Goal: Task Accomplishment & Management: Manage account settings

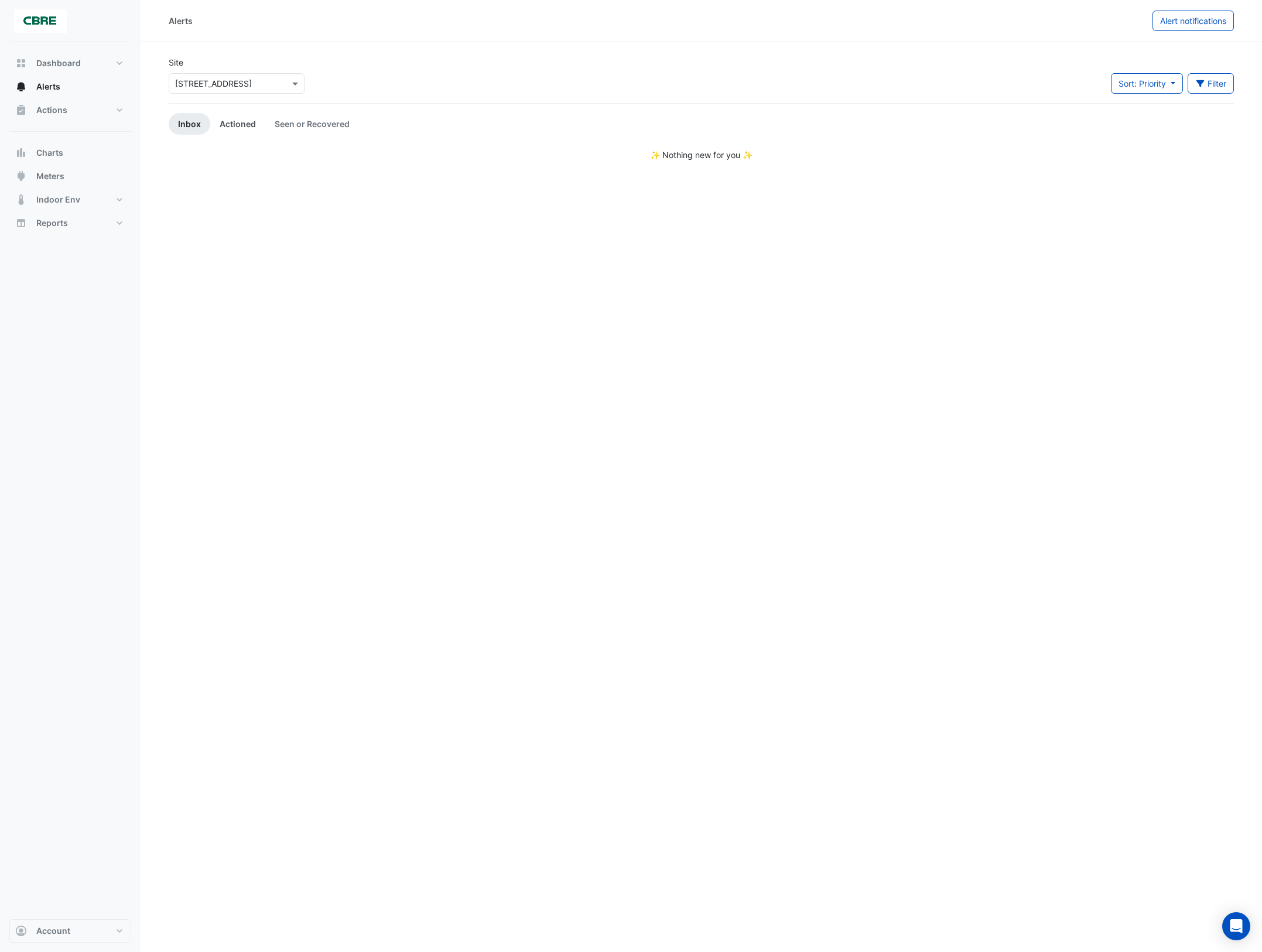
click at [236, 129] on link "Actioned" at bounding box center [237, 123] width 55 height 22
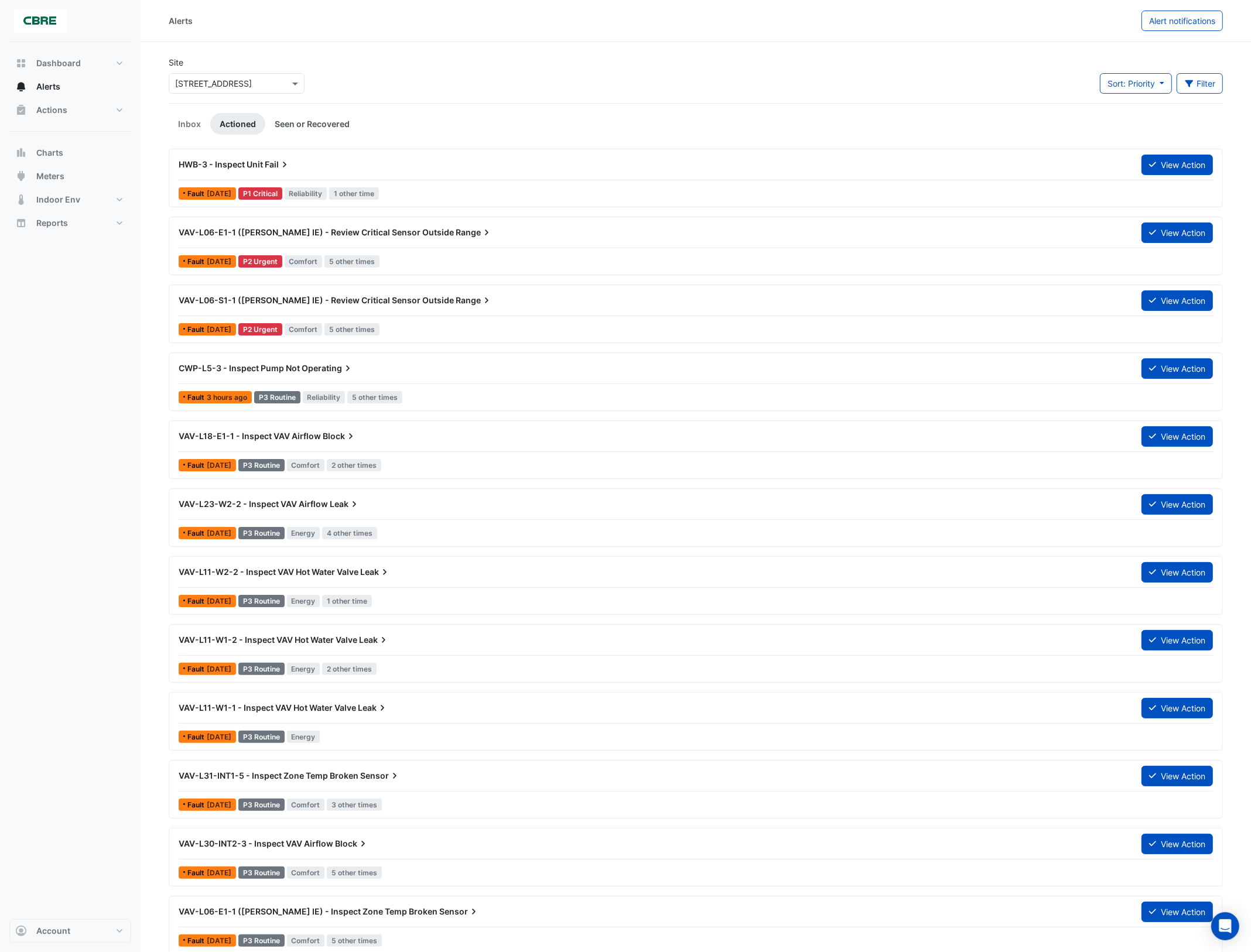
click at [301, 127] on link "Seen or Recovered" at bounding box center [312, 123] width 93 height 22
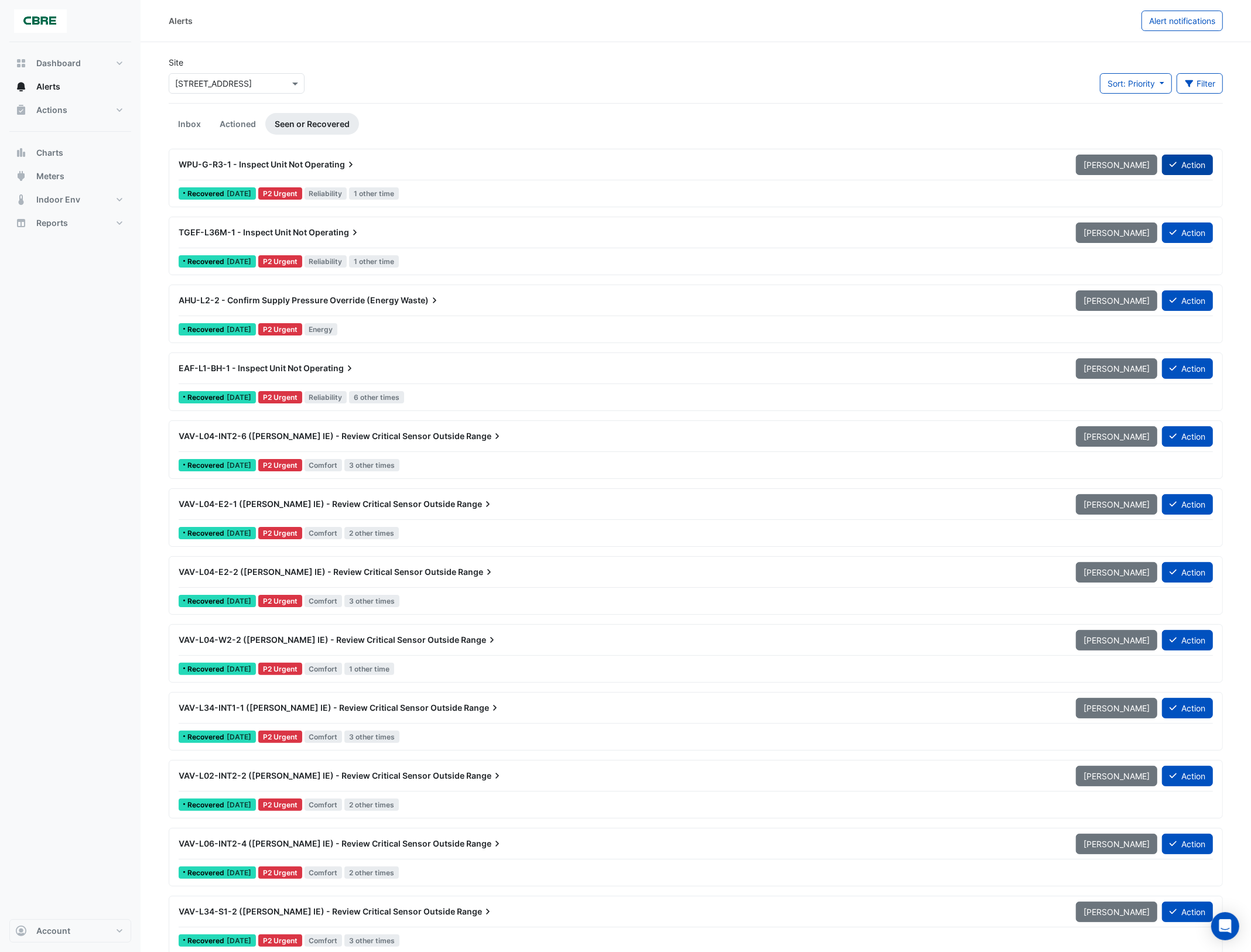
click at [1186, 165] on button "Action" at bounding box center [1188, 165] width 51 height 20
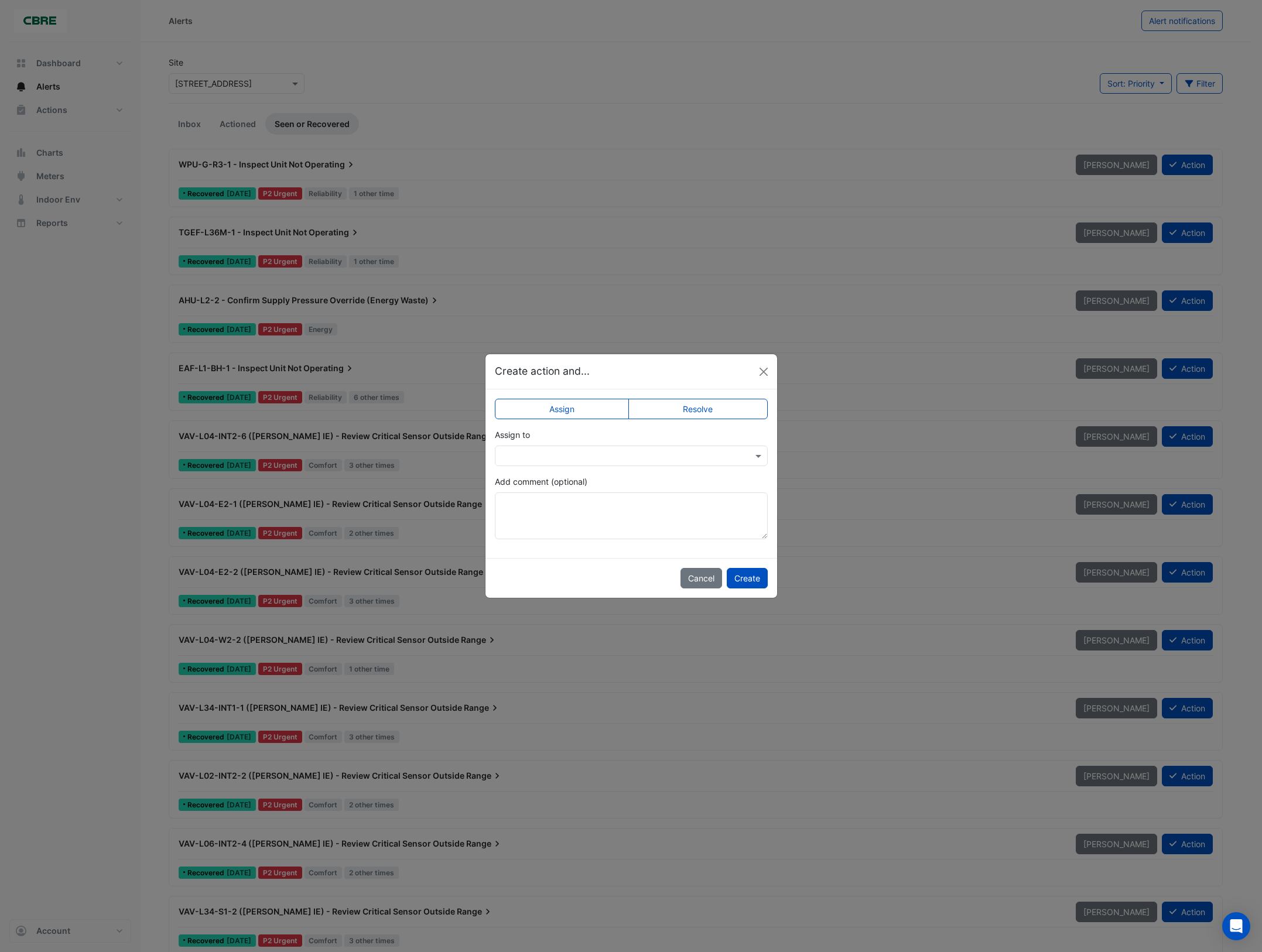
click at [700, 405] on label "Resolve" at bounding box center [698, 409] width 140 height 20
click at [754, 577] on button "Create" at bounding box center [747, 577] width 41 height 20
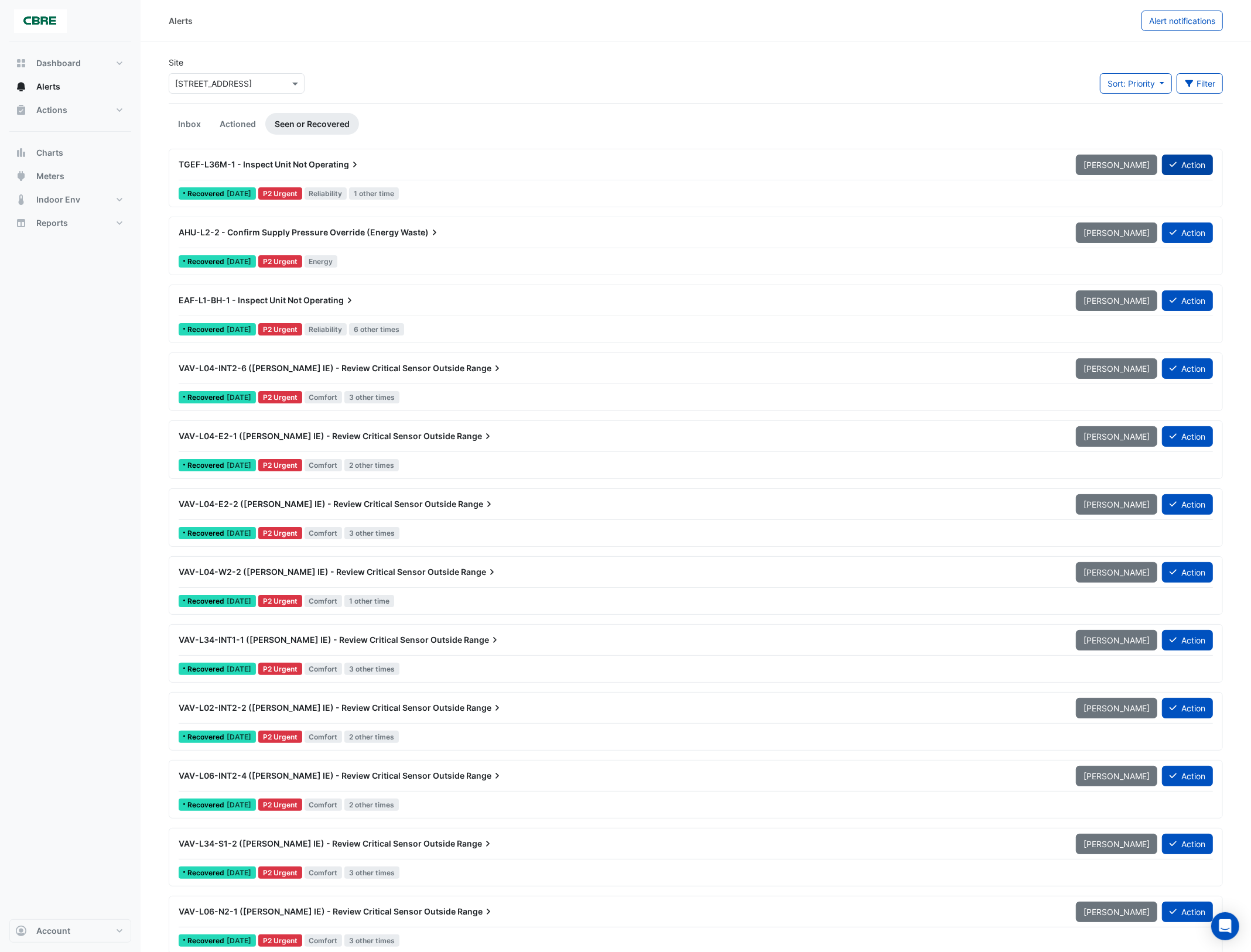
click at [1191, 163] on button "Action" at bounding box center [1188, 165] width 51 height 20
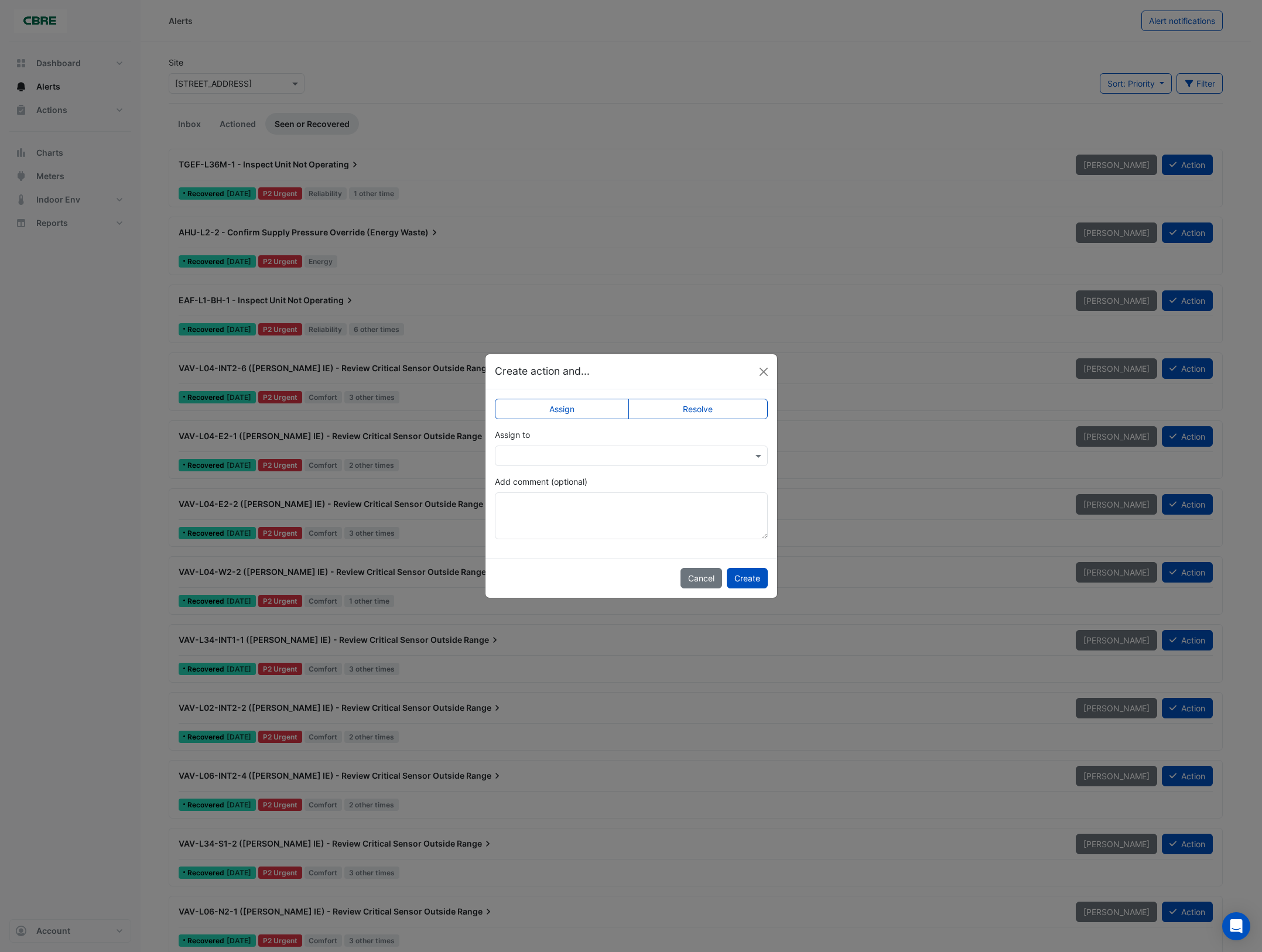
click at [710, 406] on label "Resolve" at bounding box center [698, 409] width 140 height 20
click at [744, 575] on button "Create" at bounding box center [747, 577] width 41 height 20
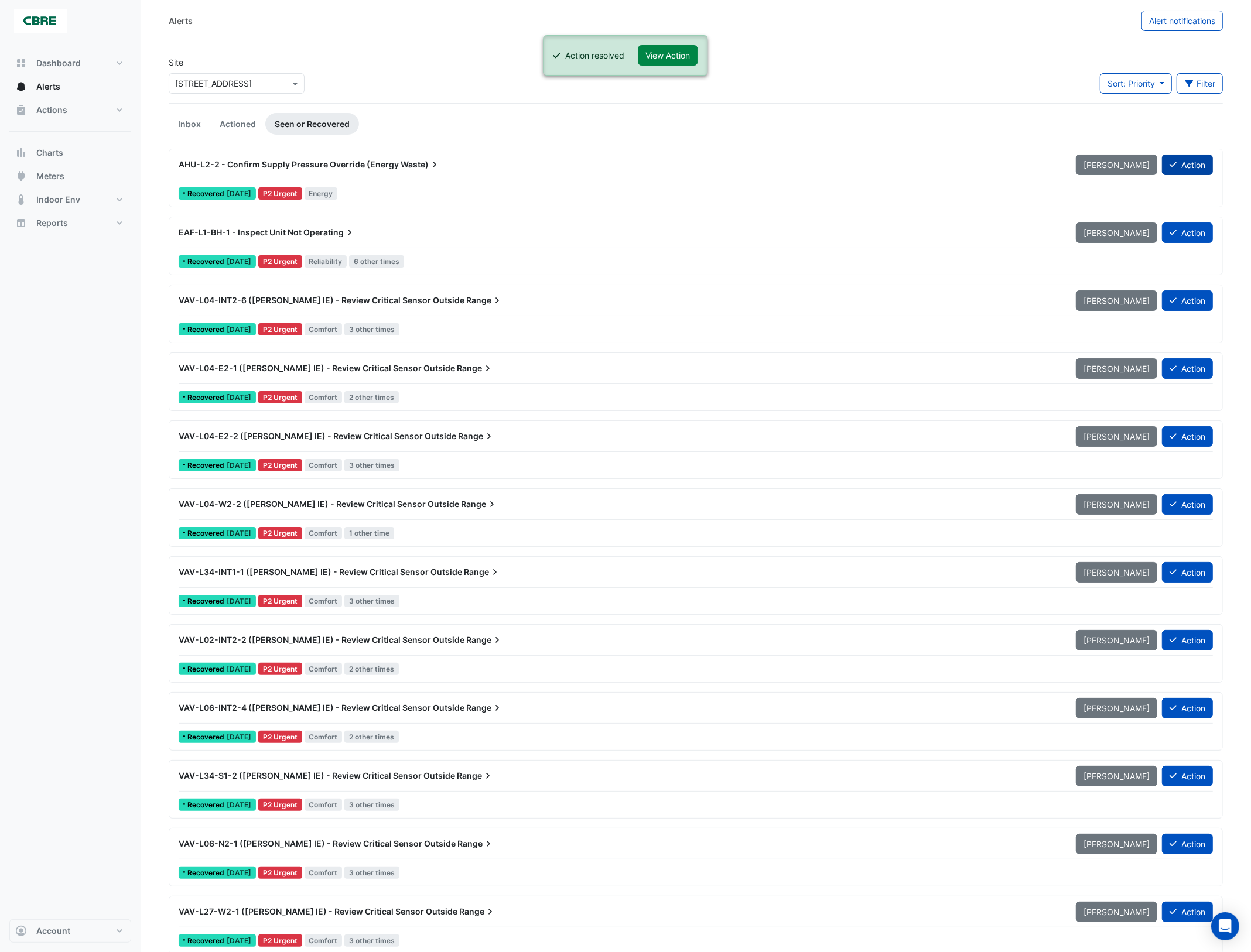
click at [1186, 165] on button "Action" at bounding box center [1188, 165] width 51 height 20
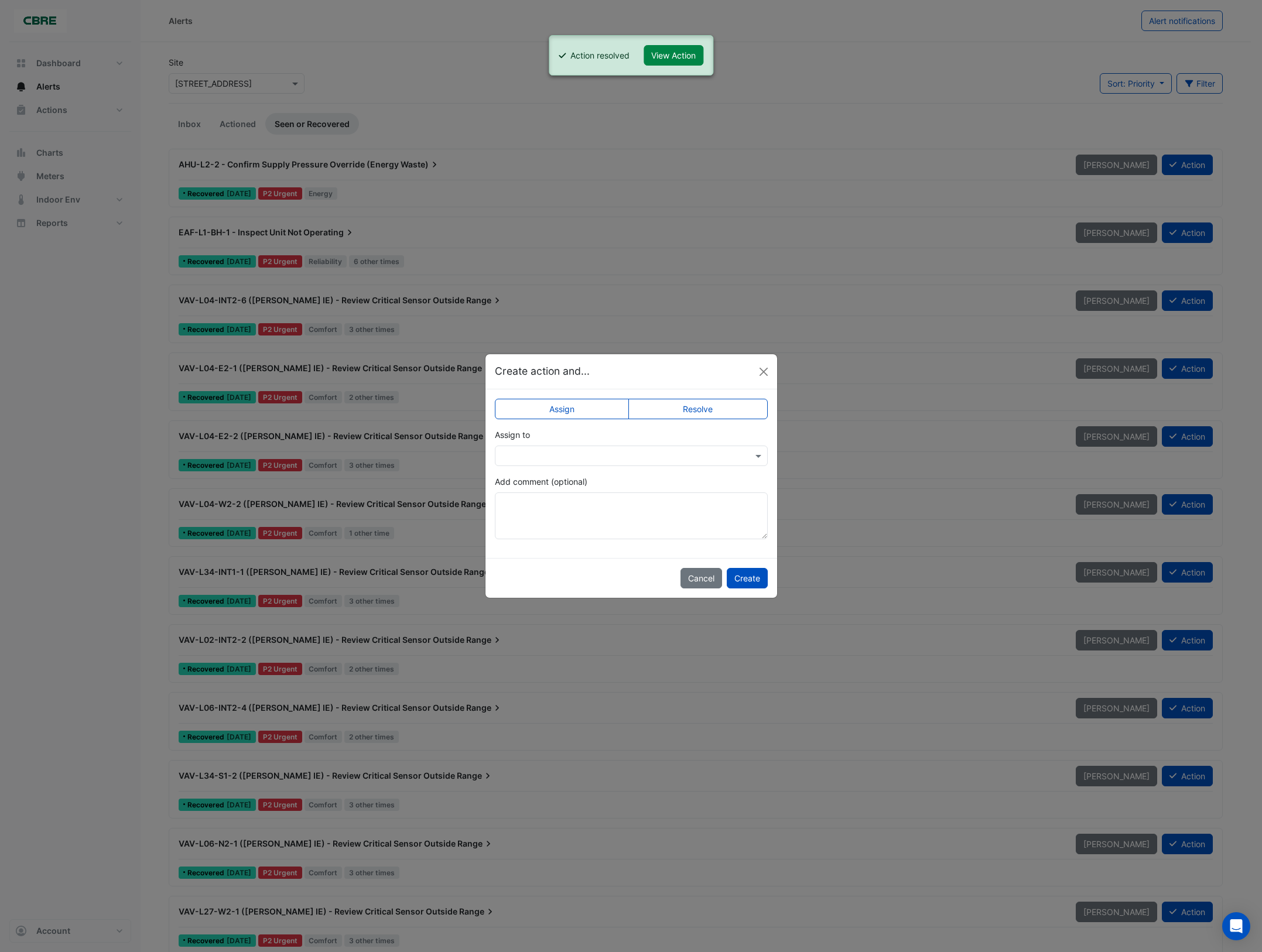
click at [706, 404] on label "Resolve" at bounding box center [698, 409] width 140 height 20
click at [747, 575] on button "Create" at bounding box center [747, 577] width 41 height 20
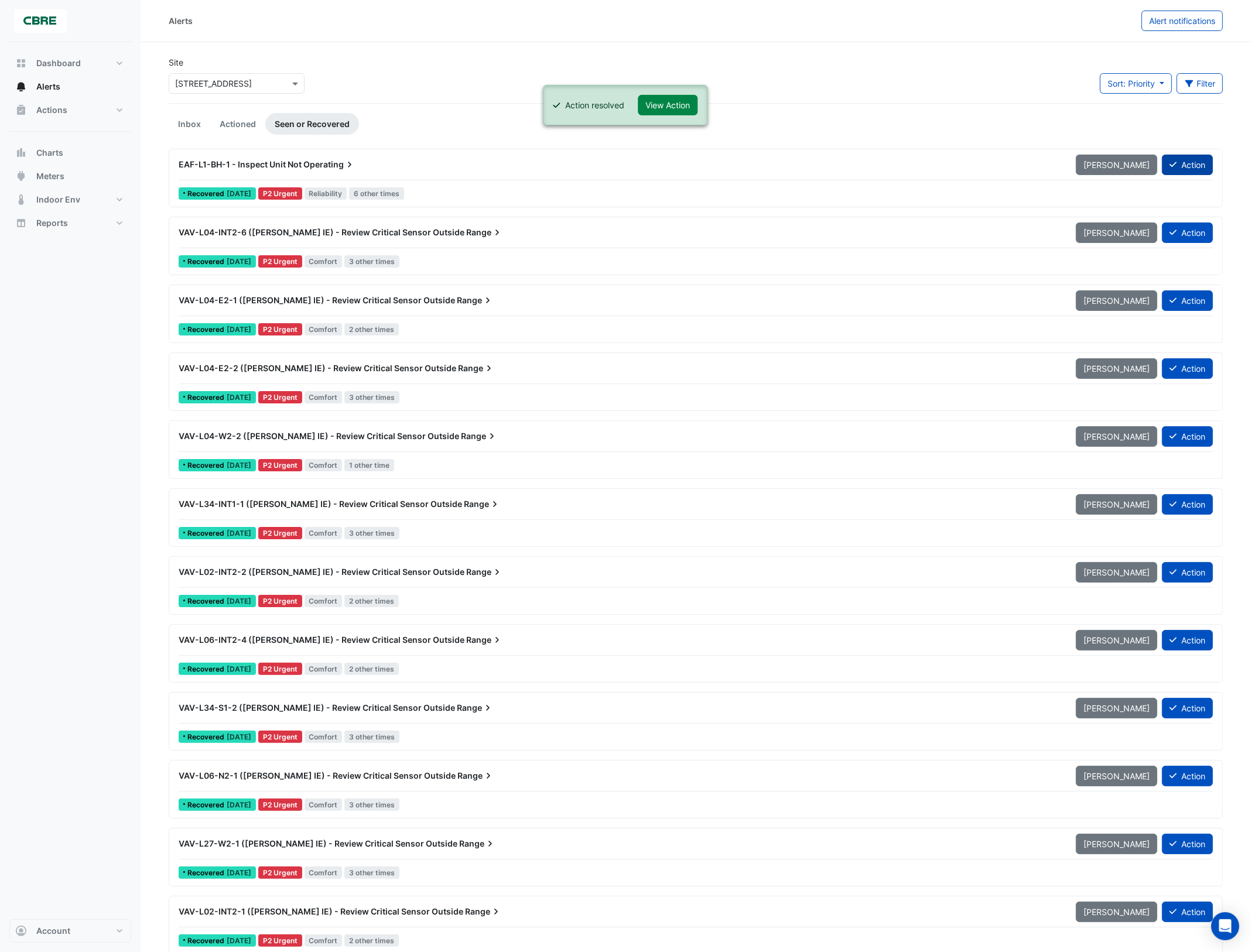
click at [1191, 165] on button "Action" at bounding box center [1188, 165] width 51 height 20
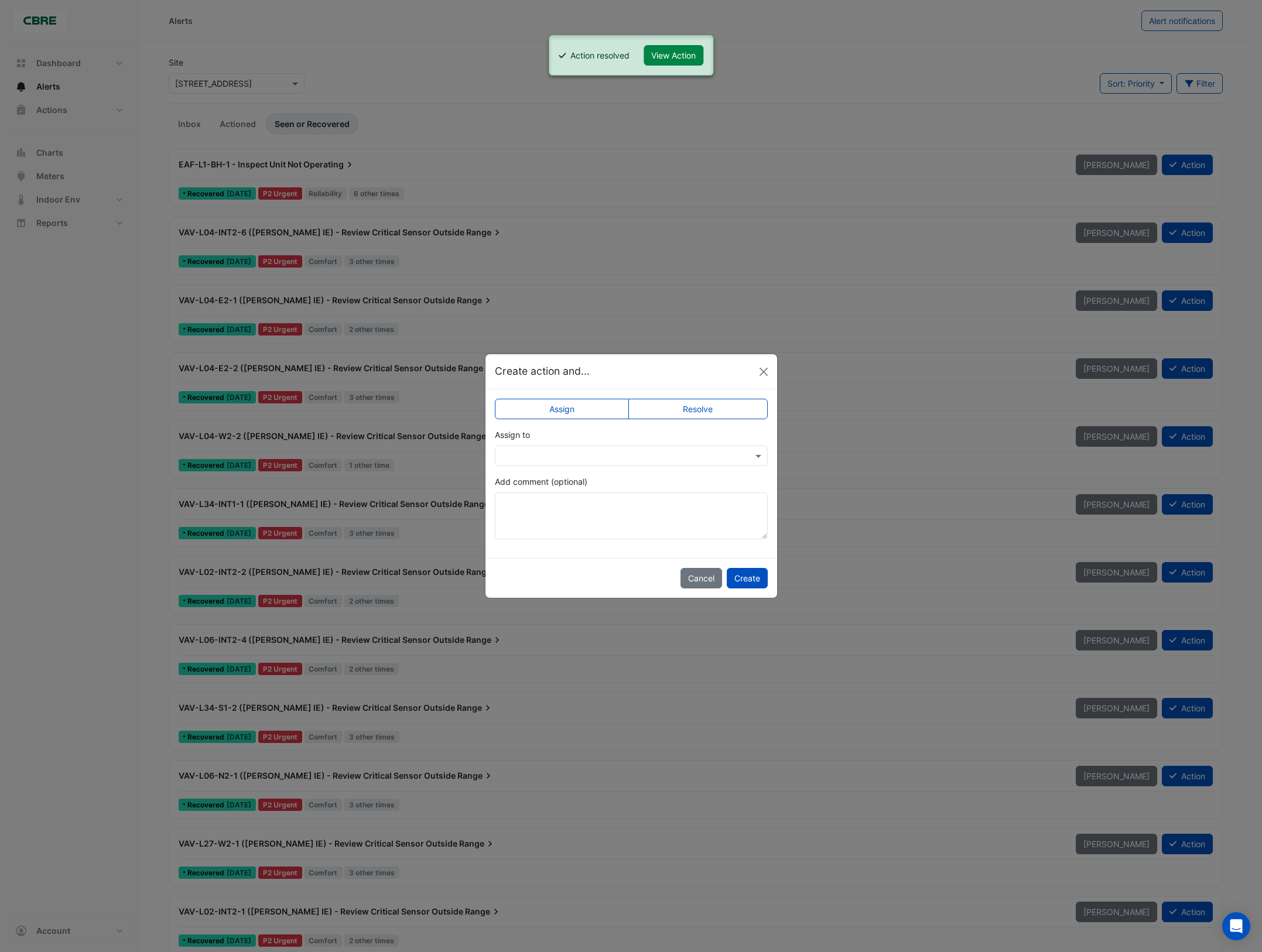
click at [723, 414] on label "Resolve" at bounding box center [698, 409] width 140 height 20
click at [741, 582] on button "Create" at bounding box center [747, 577] width 41 height 20
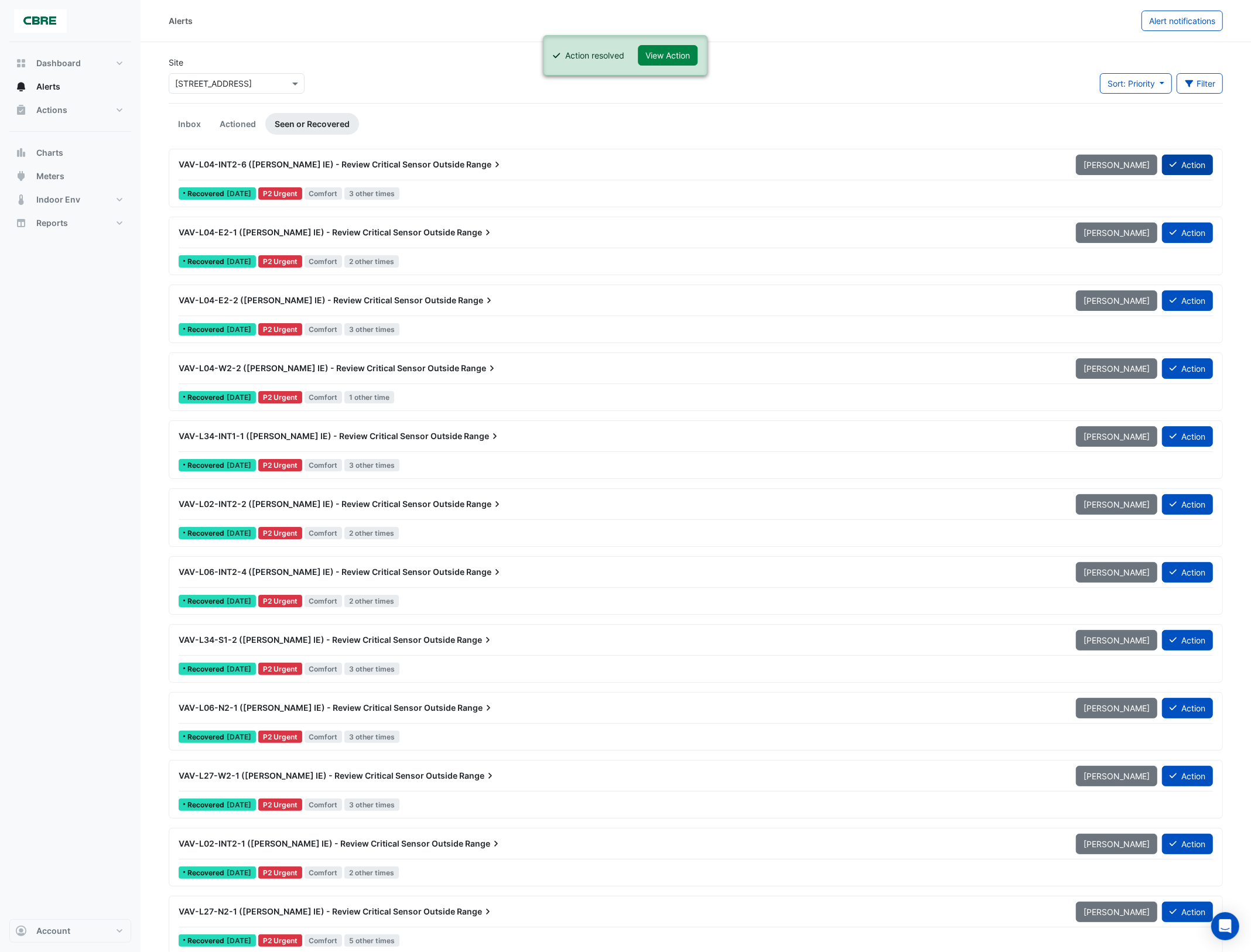
click at [1190, 165] on button "Action" at bounding box center [1188, 165] width 51 height 20
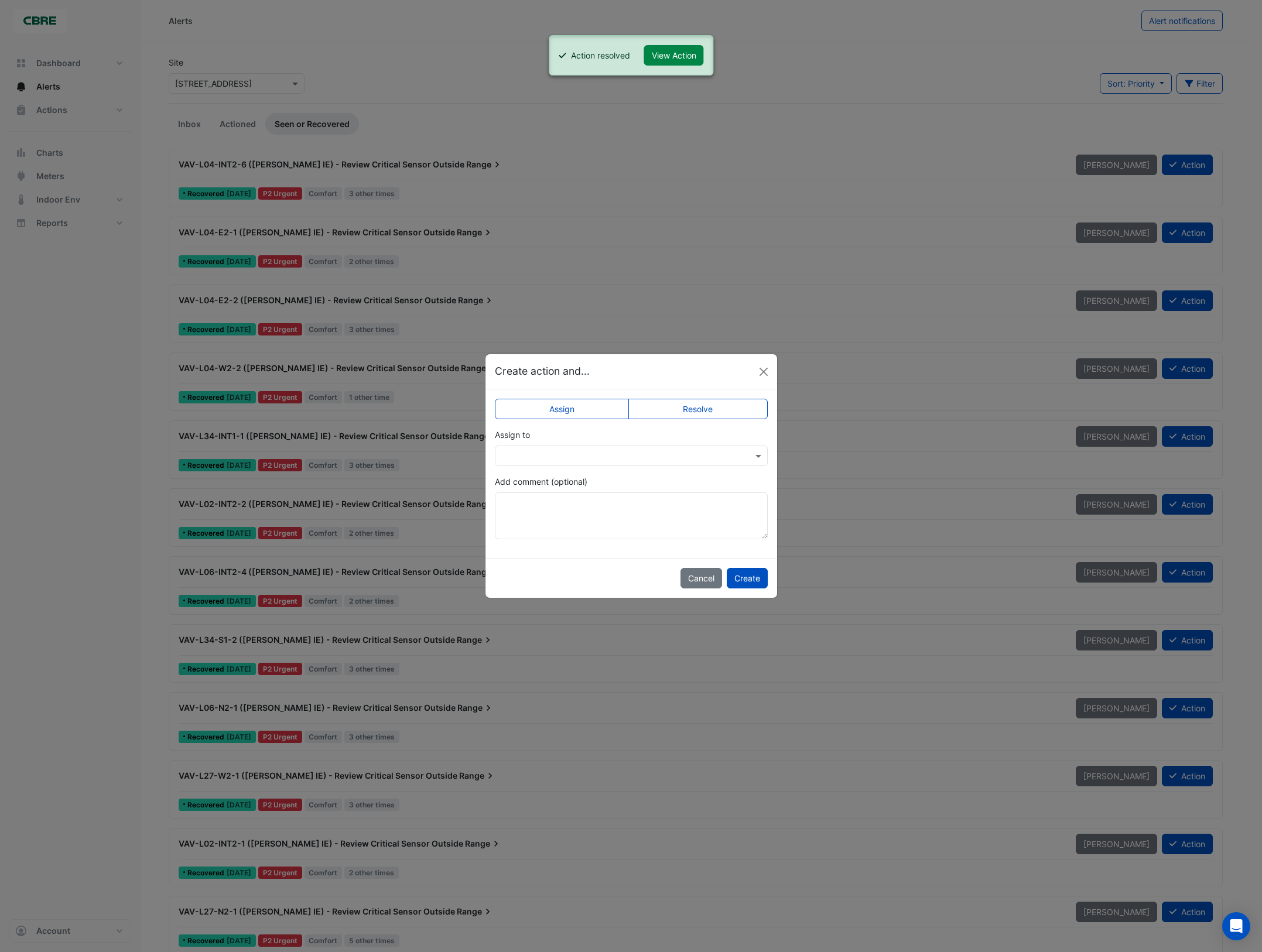
click at [713, 407] on label "Resolve" at bounding box center [698, 409] width 140 height 20
click at [744, 581] on button "Create" at bounding box center [747, 577] width 41 height 20
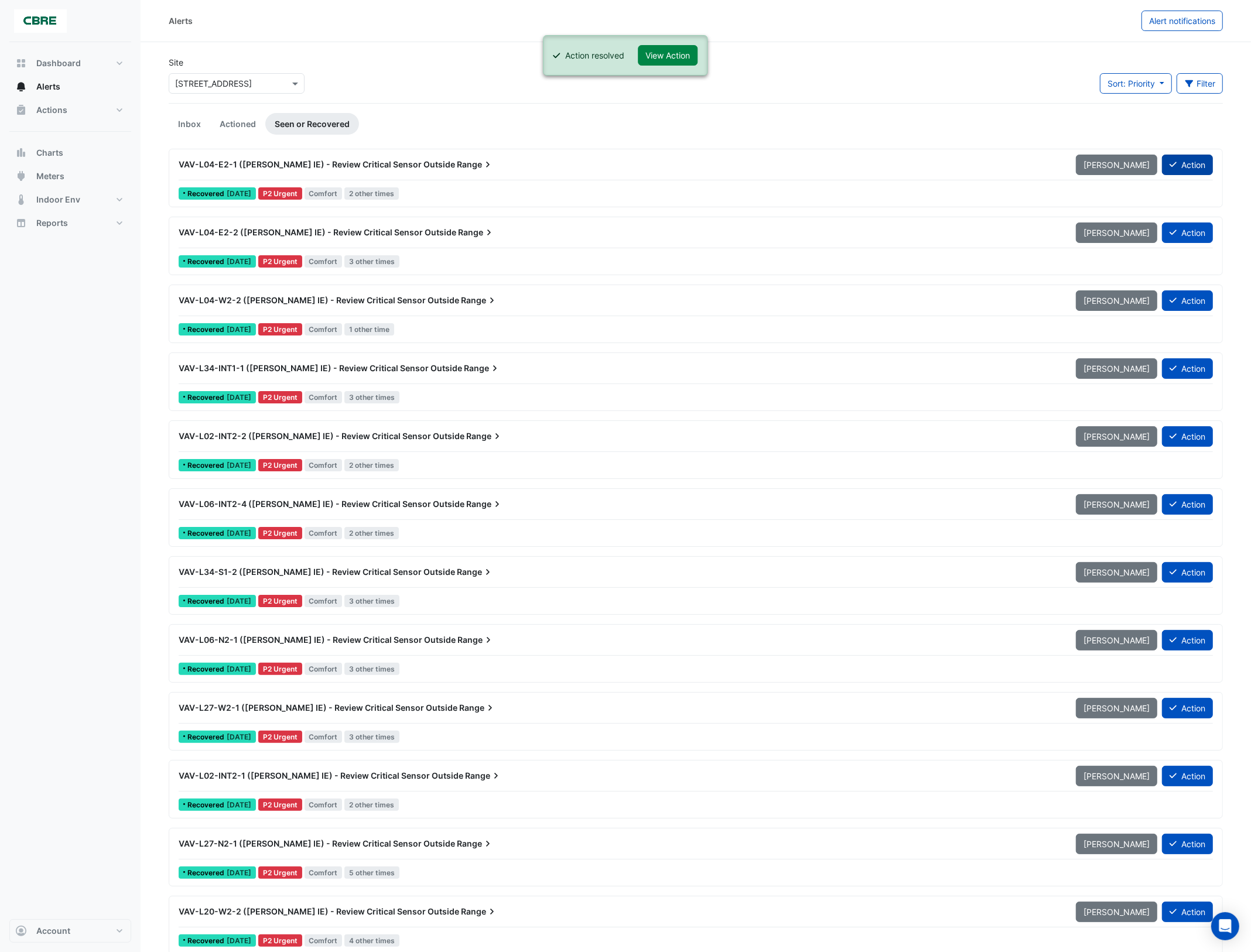
click at [1194, 163] on button "Action" at bounding box center [1188, 165] width 51 height 20
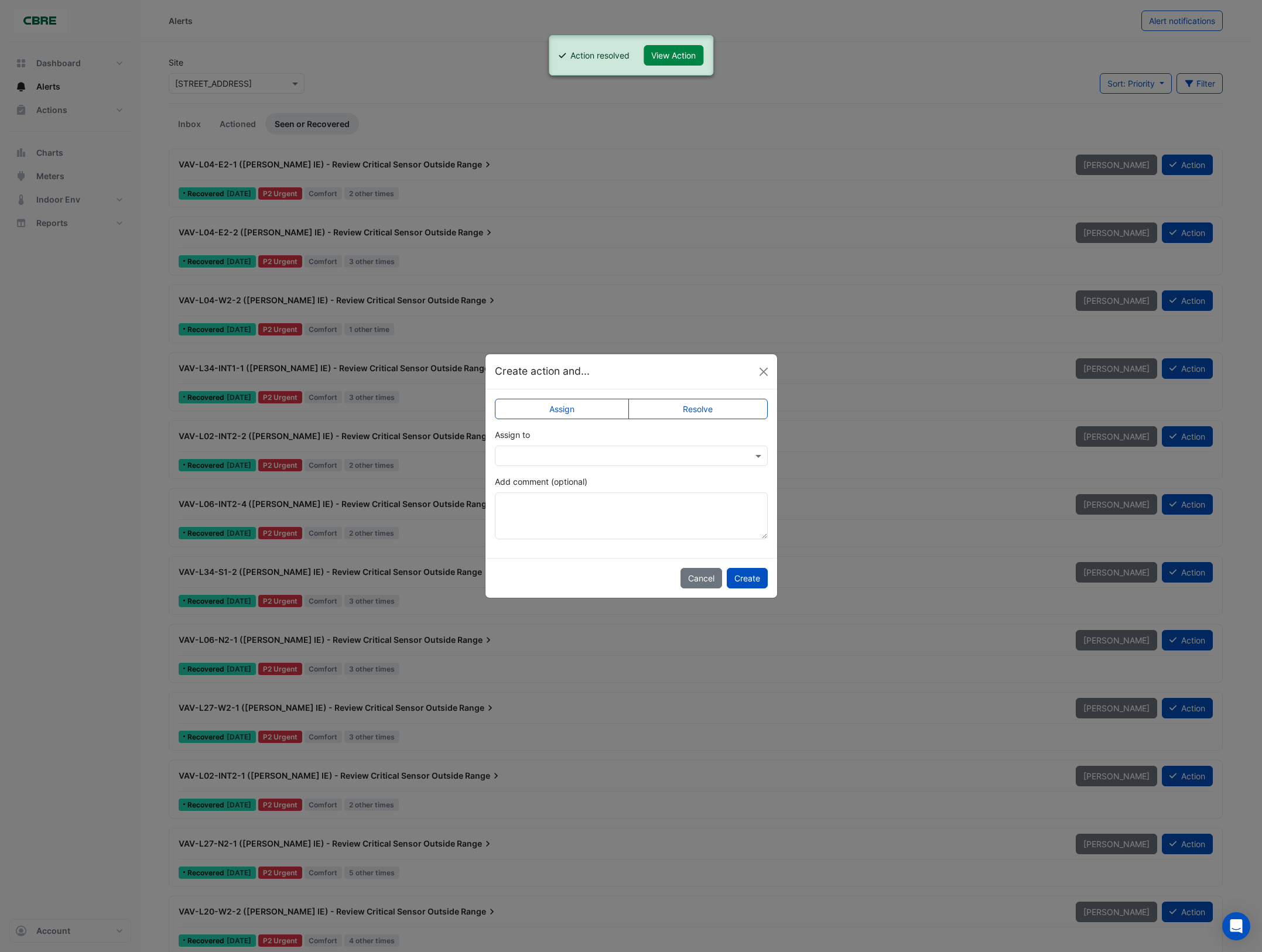
click at [715, 414] on label "Resolve" at bounding box center [698, 409] width 140 height 20
click at [744, 580] on button "Create" at bounding box center [747, 577] width 41 height 20
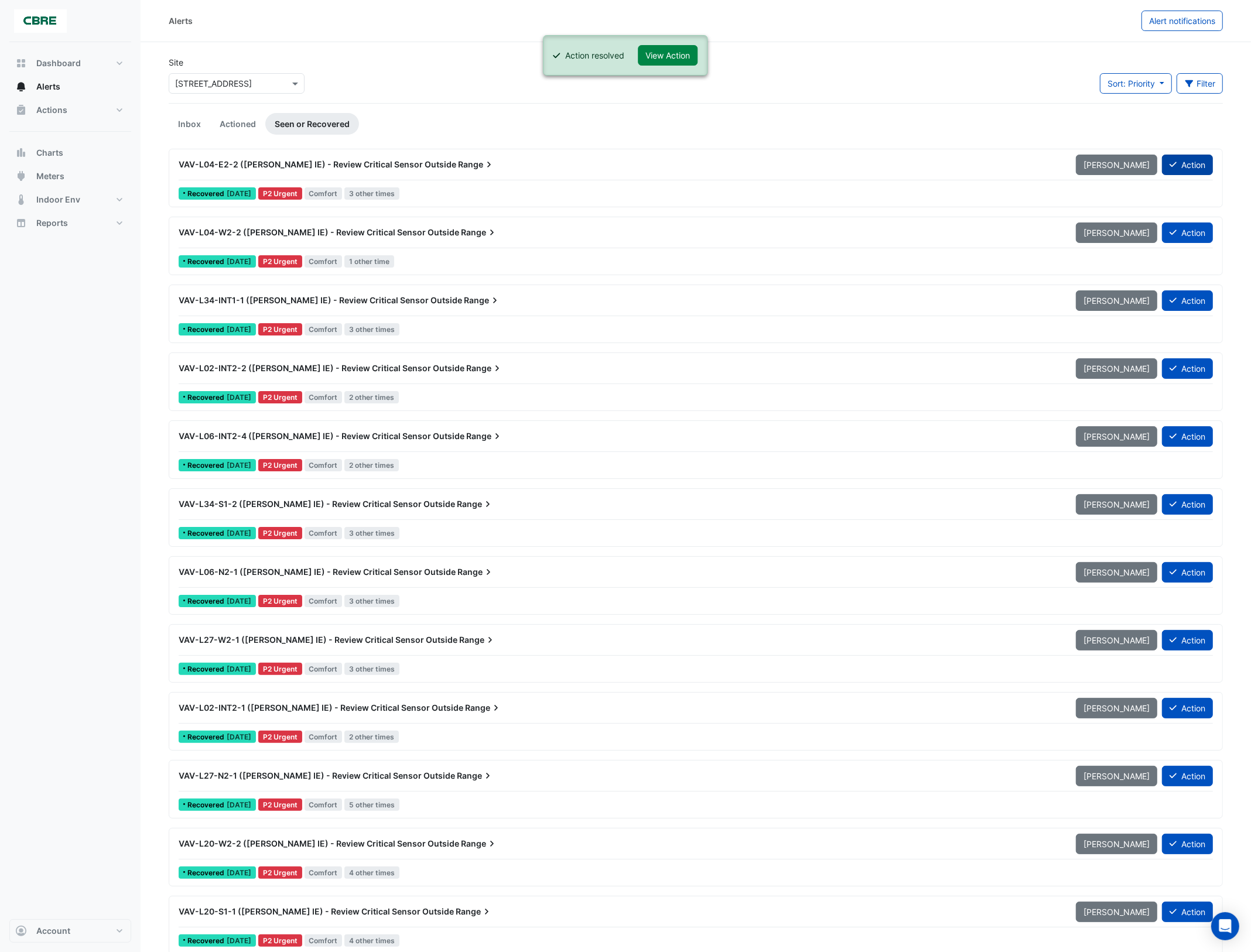
click at [1187, 158] on button "Action" at bounding box center [1188, 165] width 51 height 20
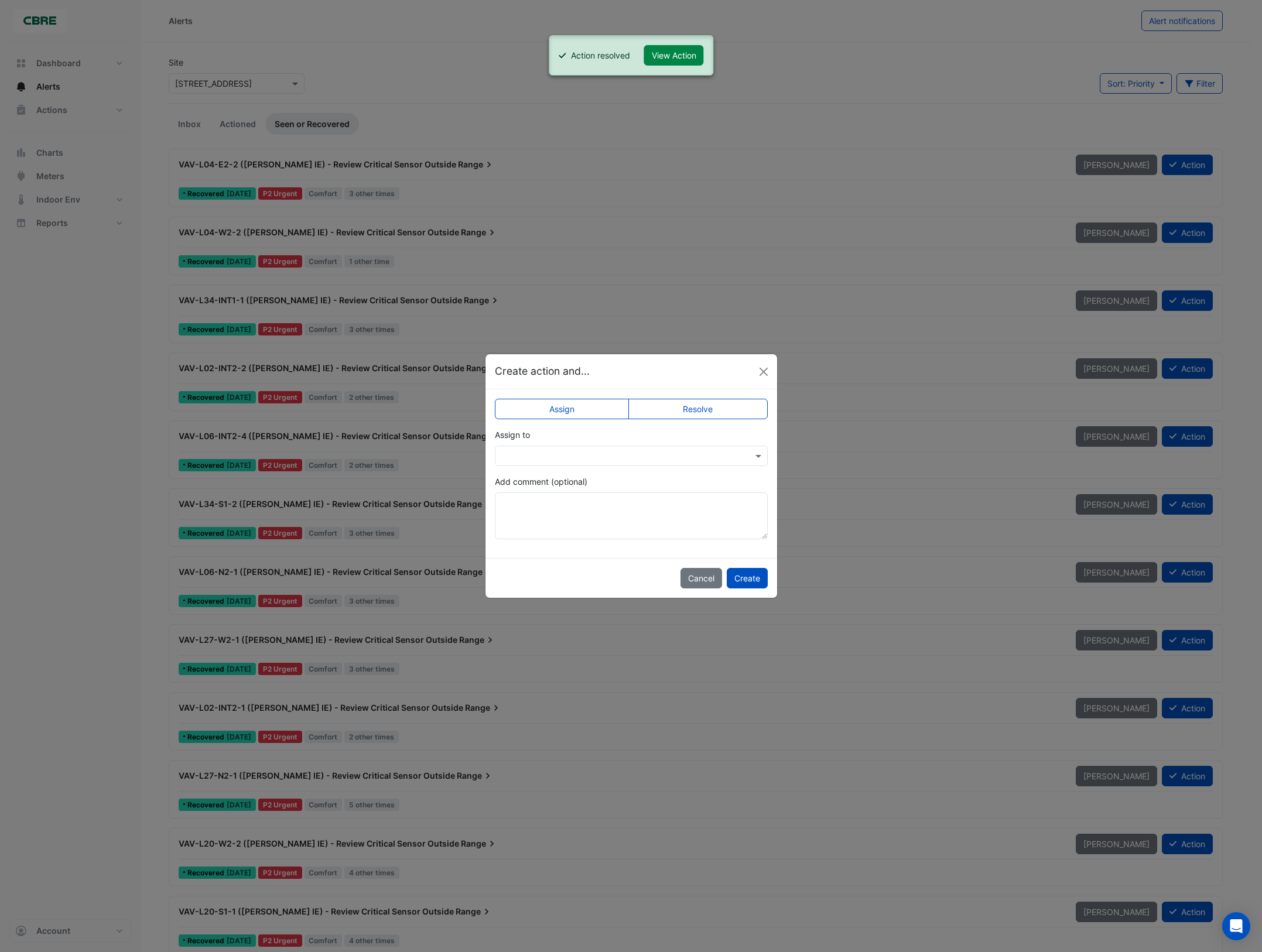
click at [721, 410] on label "Resolve" at bounding box center [698, 409] width 140 height 20
click at [744, 581] on button "Create" at bounding box center [747, 577] width 41 height 20
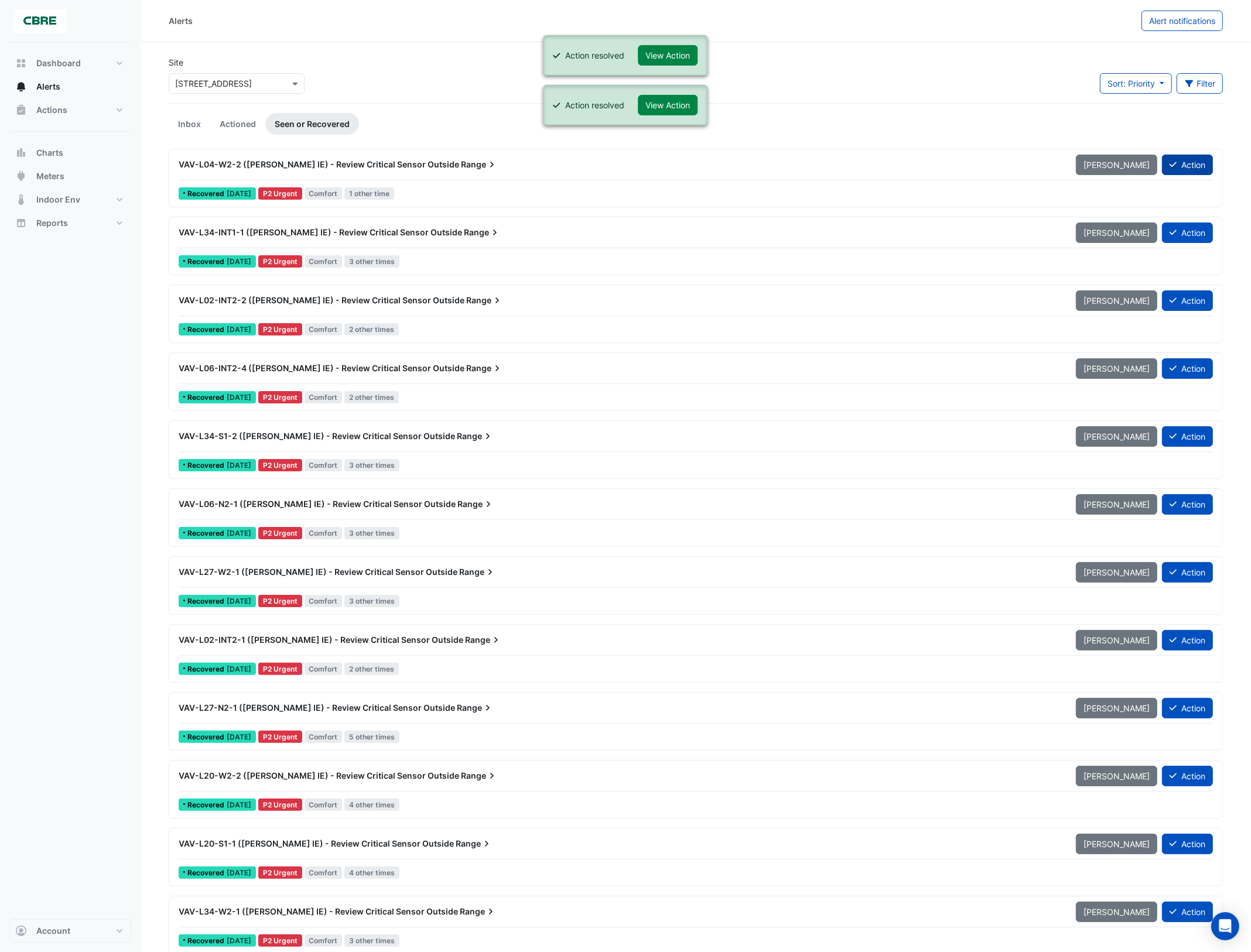
click at [1190, 163] on button "Action" at bounding box center [1188, 165] width 51 height 20
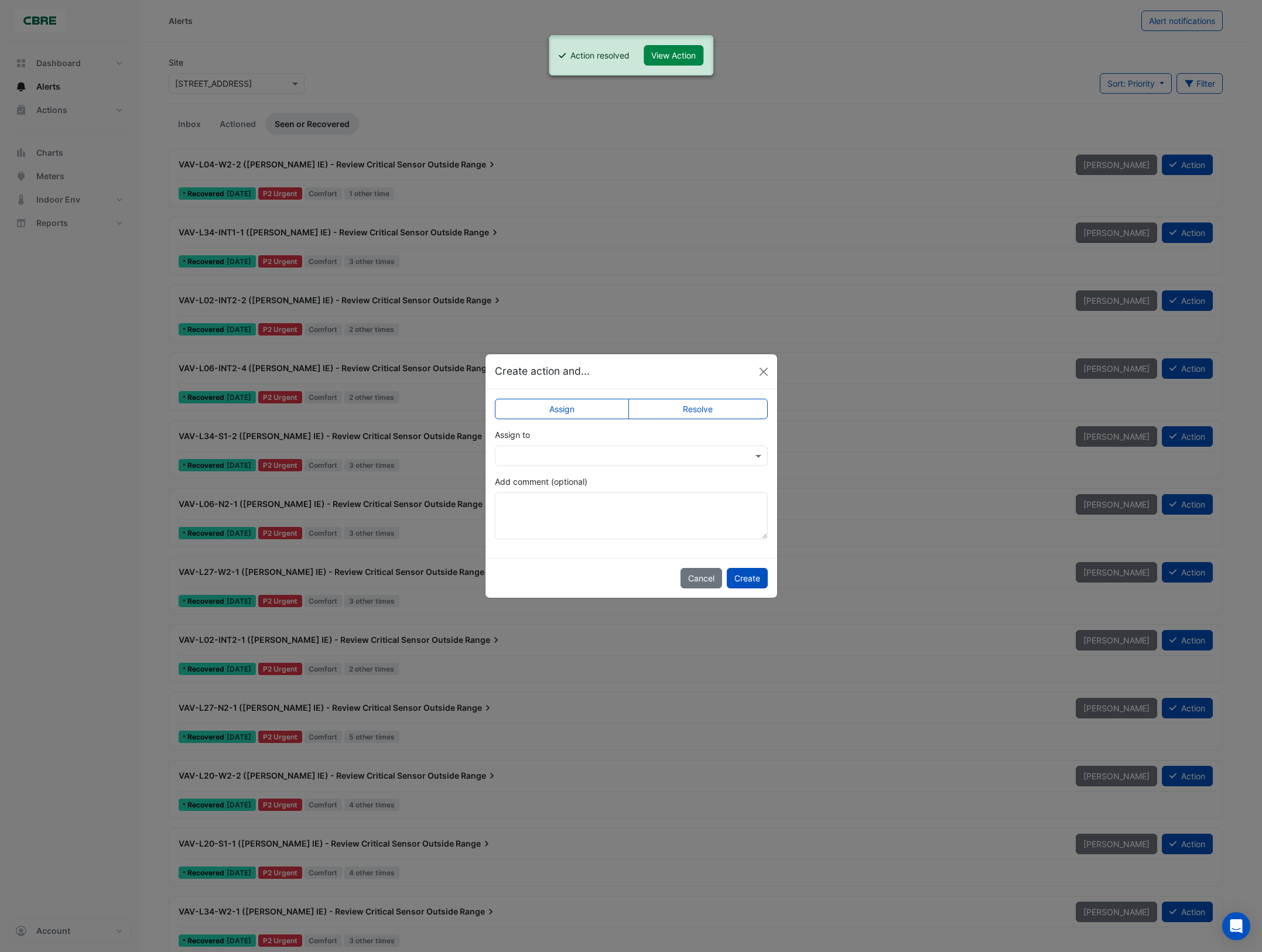
click at [736, 409] on label "Resolve" at bounding box center [698, 409] width 140 height 20
click at [746, 581] on button "Create" at bounding box center [747, 577] width 41 height 20
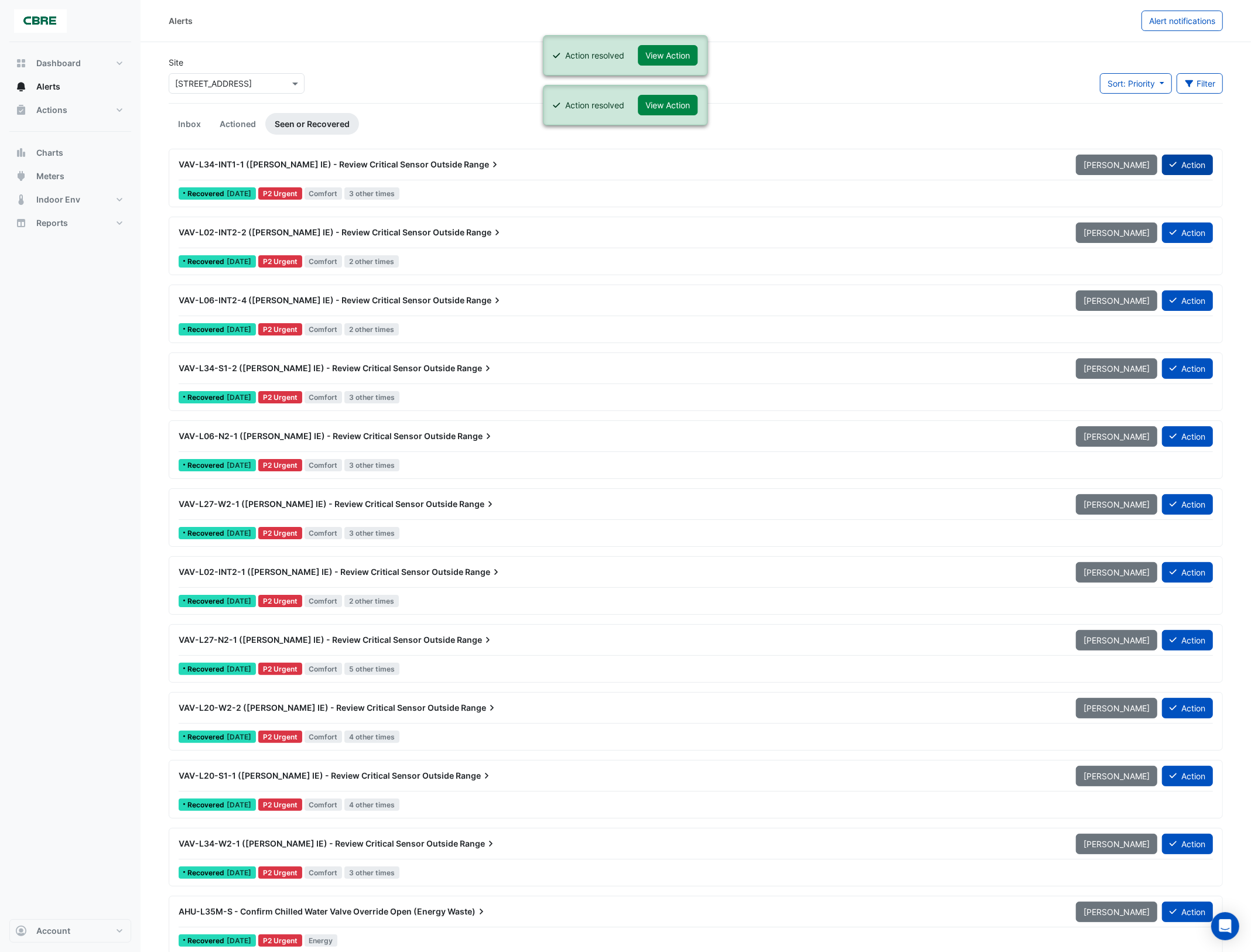
click at [1188, 169] on button "Action" at bounding box center [1188, 165] width 51 height 20
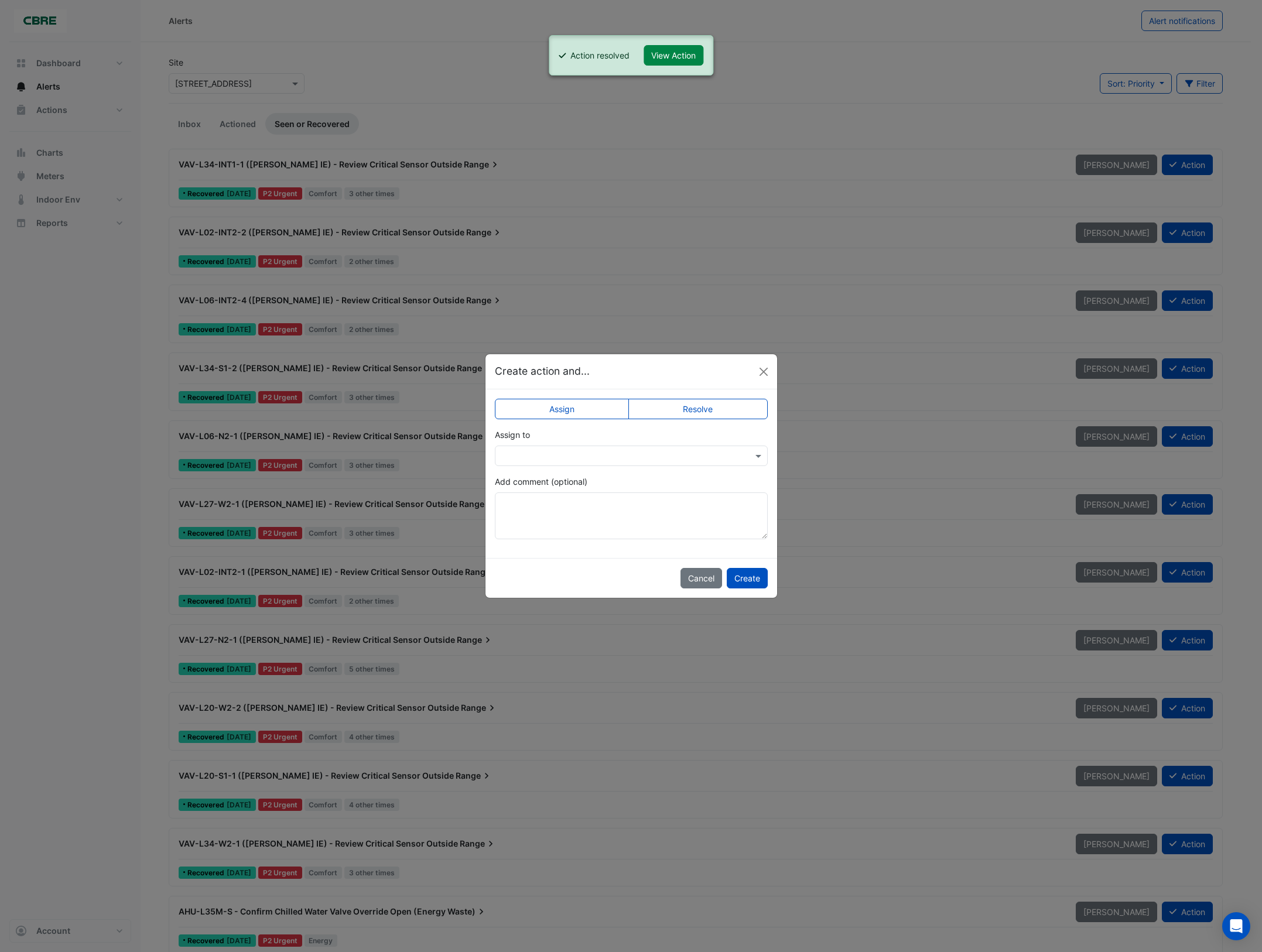
click at [721, 417] on label "Resolve" at bounding box center [698, 409] width 140 height 20
click at [749, 587] on button "Create" at bounding box center [747, 577] width 41 height 20
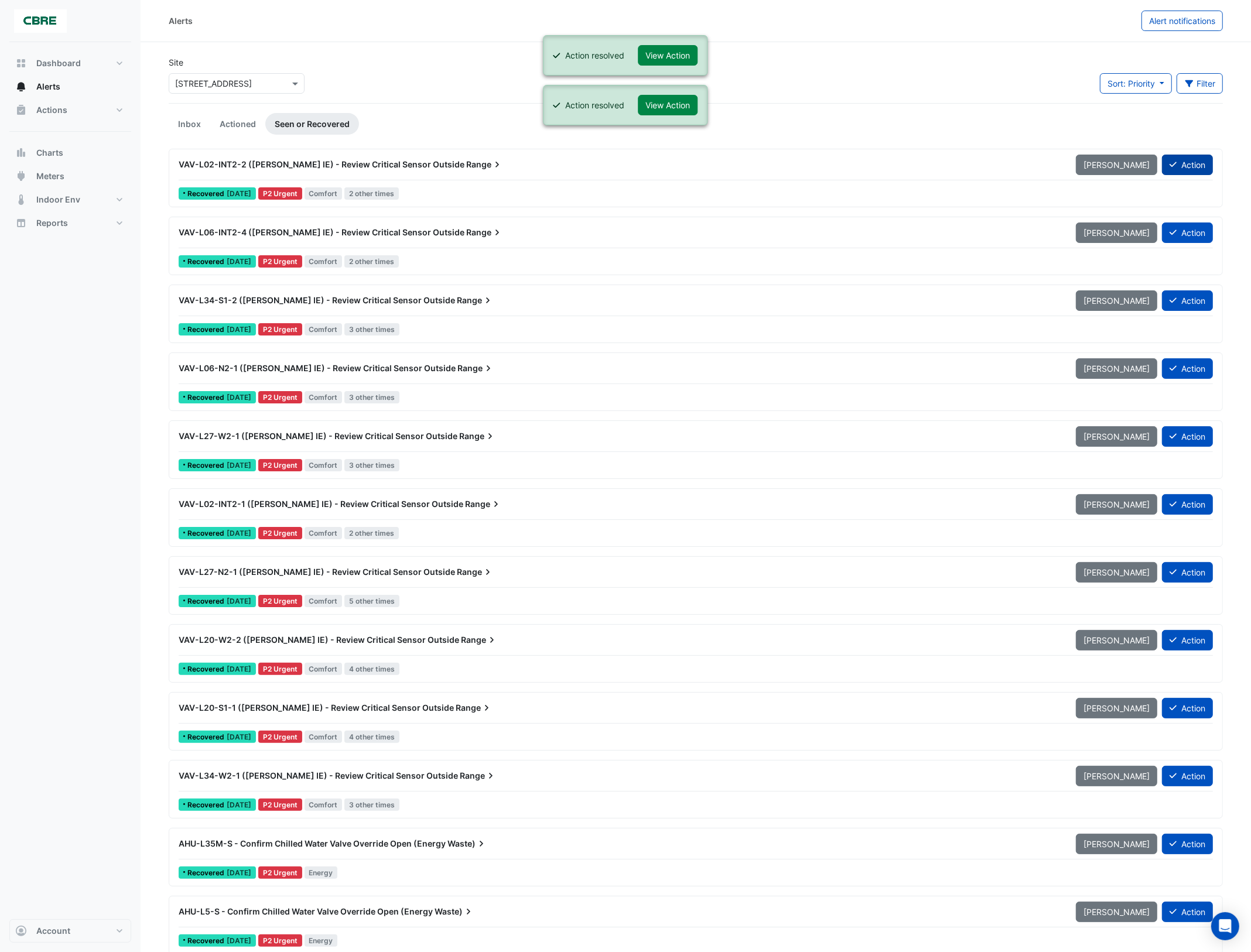
click at [1192, 167] on button "Action" at bounding box center [1188, 165] width 51 height 20
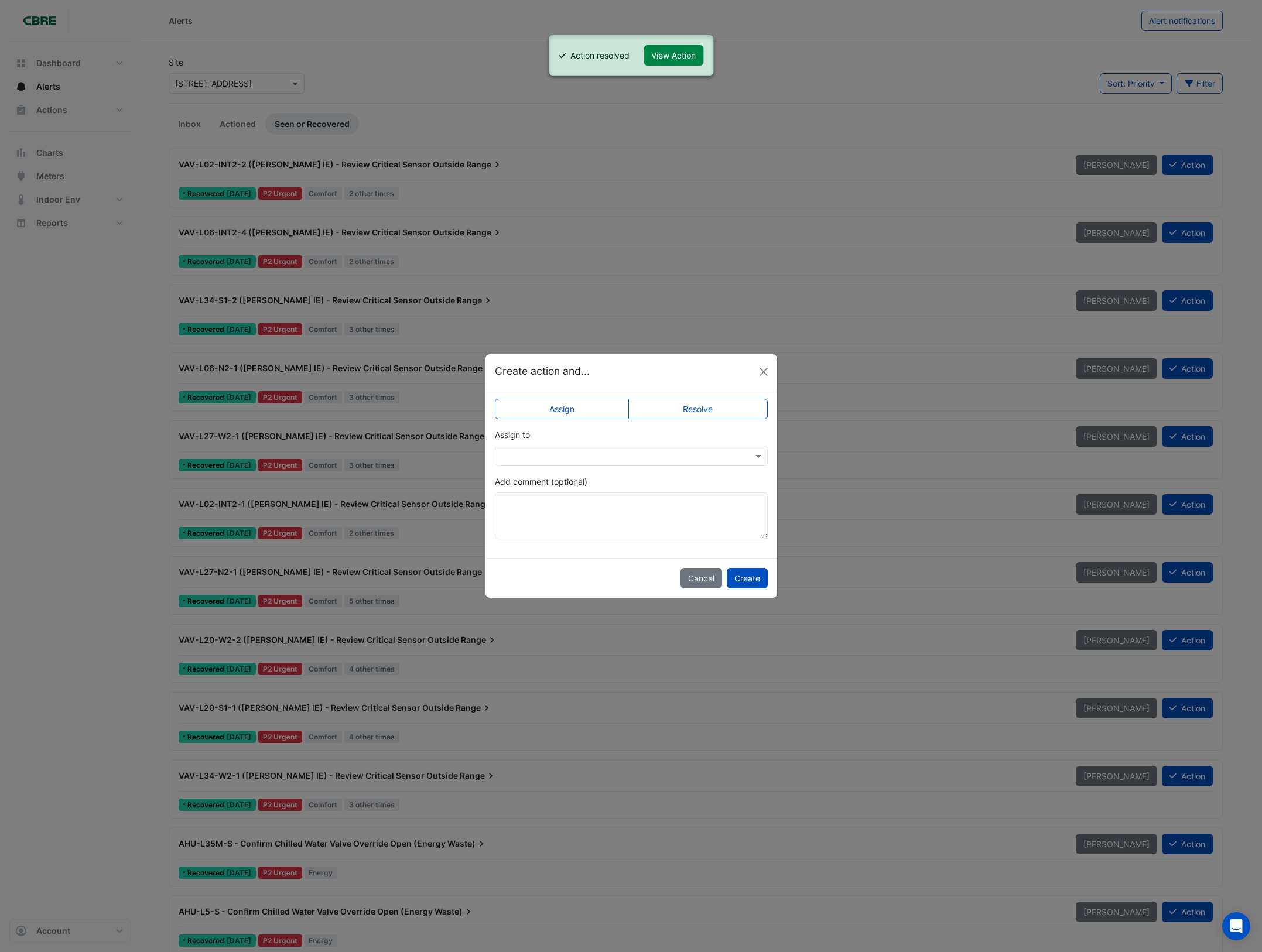
drag, startPoint x: 722, startPoint y: 408, endPoint x: 725, endPoint y: 428, distance: 20.2
click at [722, 409] on label "Resolve" at bounding box center [698, 409] width 140 height 20
click at [746, 577] on button "Create" at bounding box center [747, 577] width 41 height 20
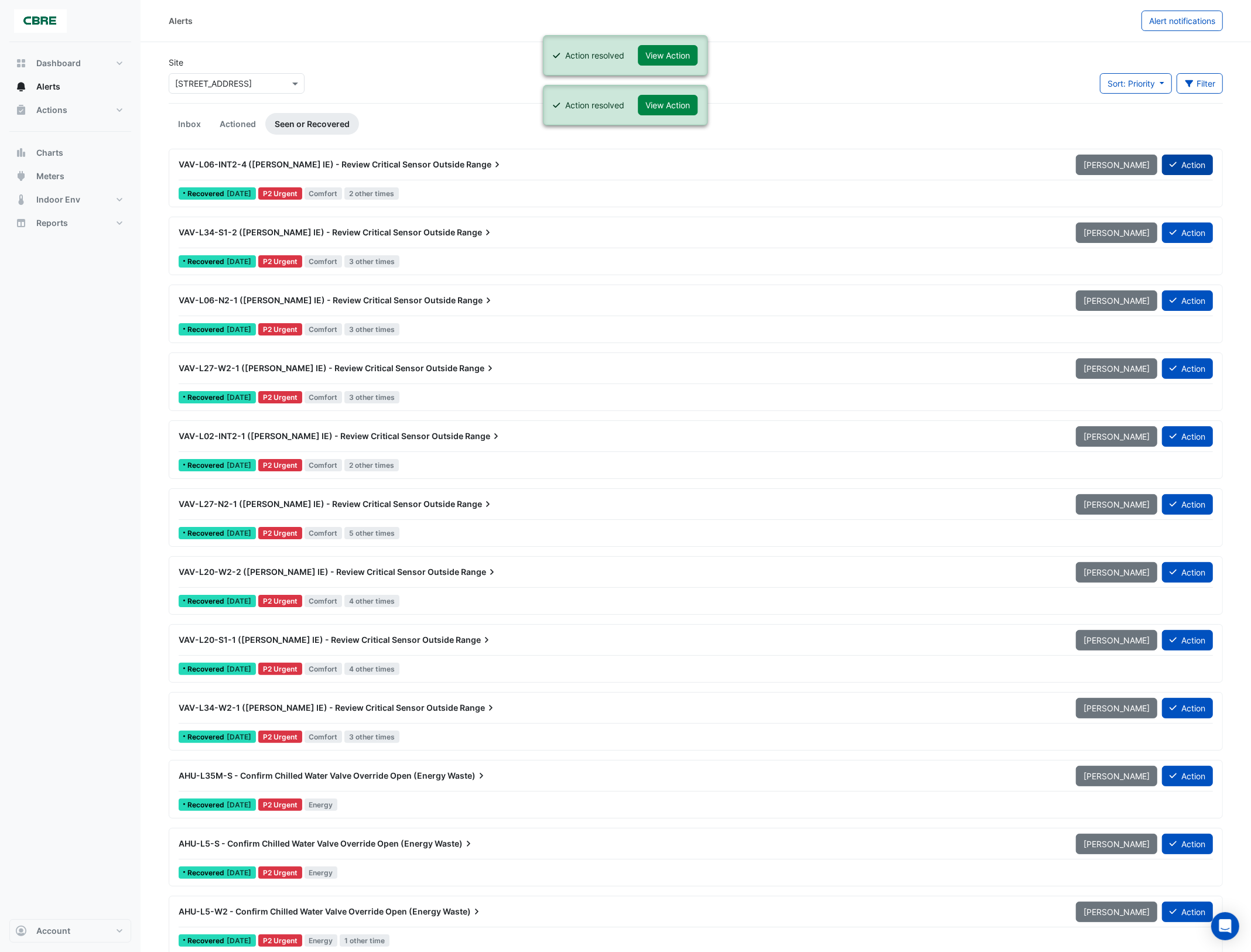
click at [1186, 167] on button "Action" at bounding box center [1188, 165] width 51 height 20
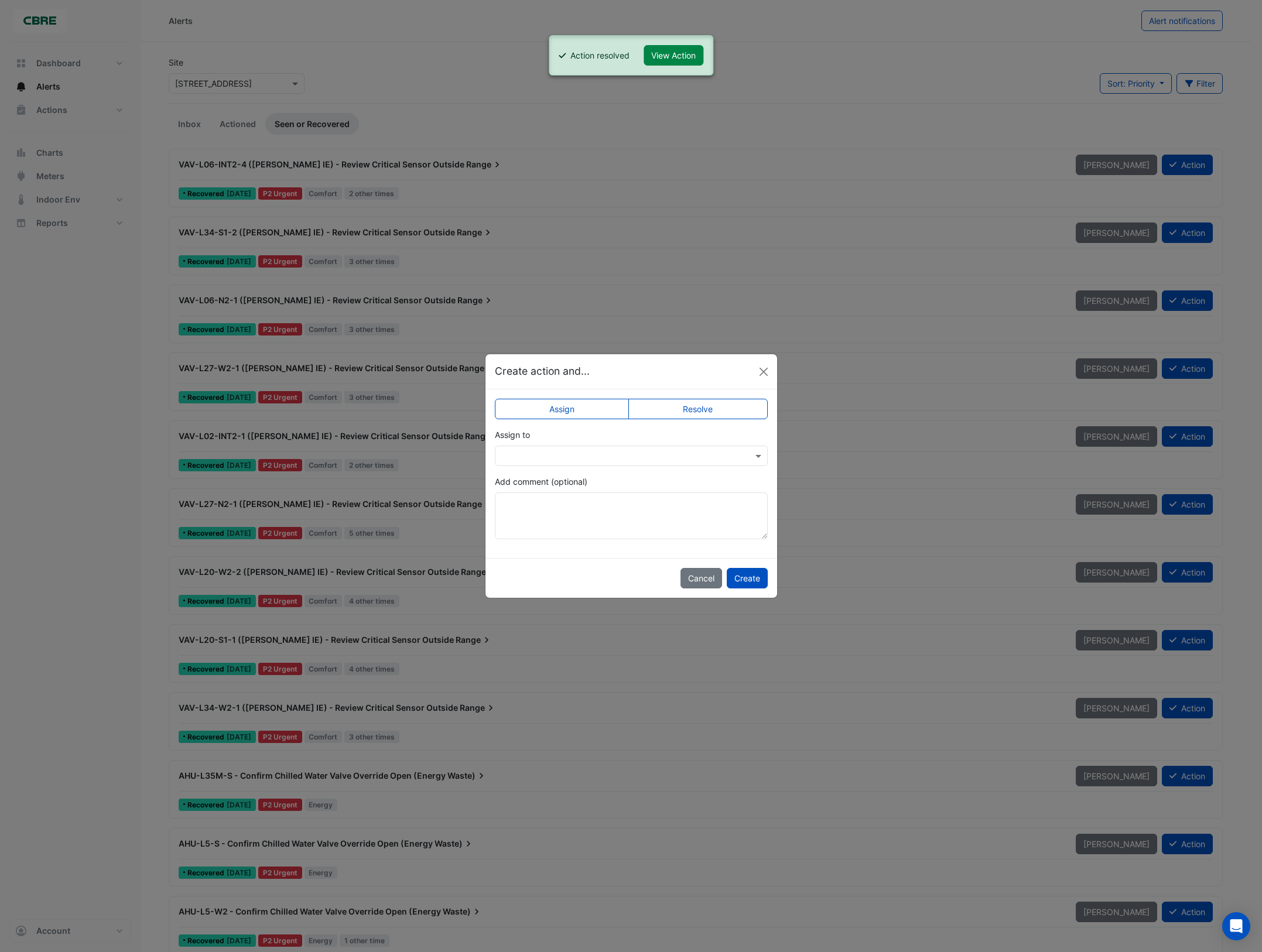
click at [721, 411] on label "Resolve" at bounding box center [698, 409] width 140 height 20
click at [744, 577] on button "Create" at bounding box center [747, 577] width 41 height 20
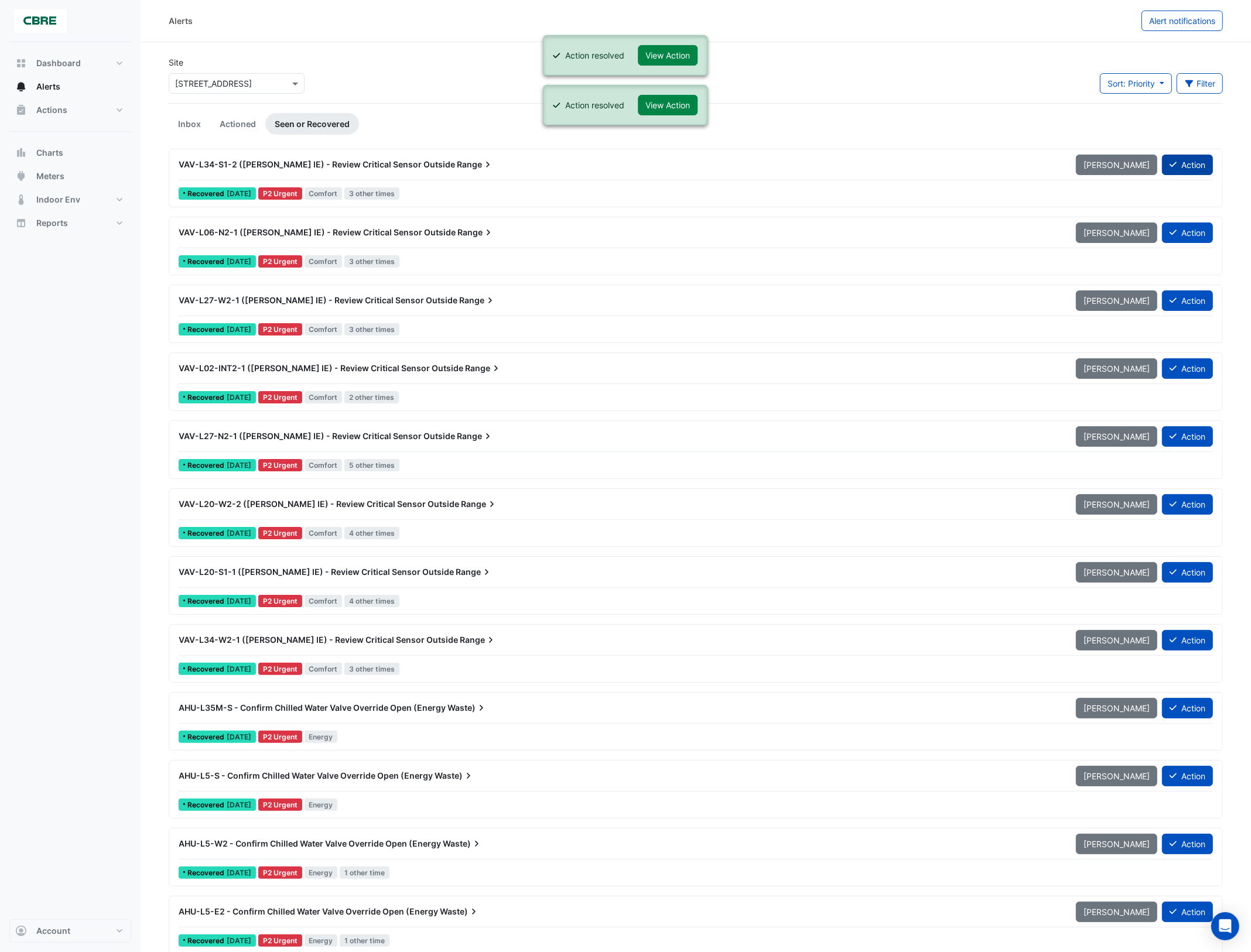
click at [1195, 165] on button "Action" at bounding box center [1188, 165] width 51 height 20
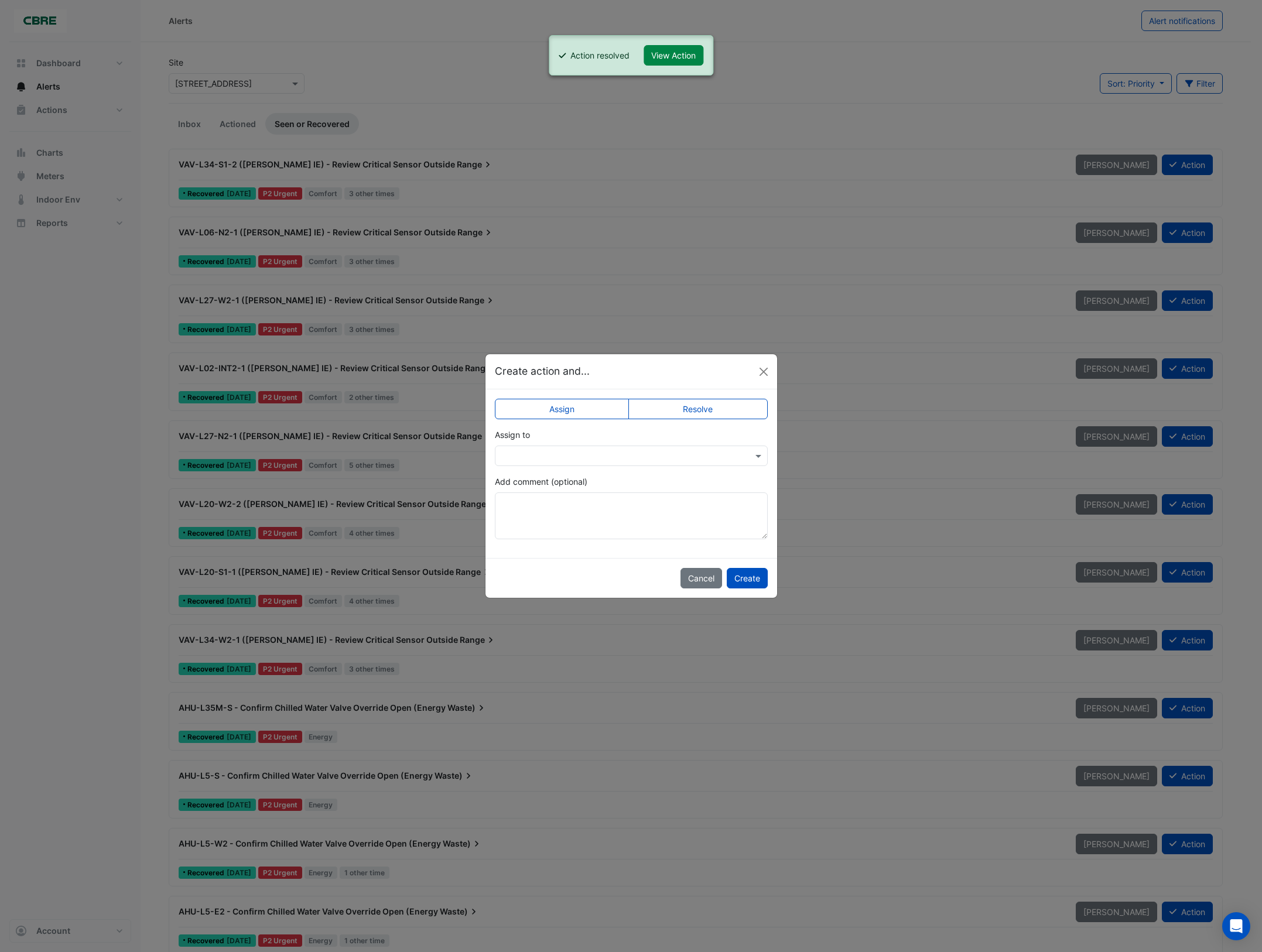
click at [730, 411] on label "Resolve" at bounding box center [698, 409] width 140 height 20
click at [748, 581] on button "Create" at bounding box center [747, 577] width 41 height 20
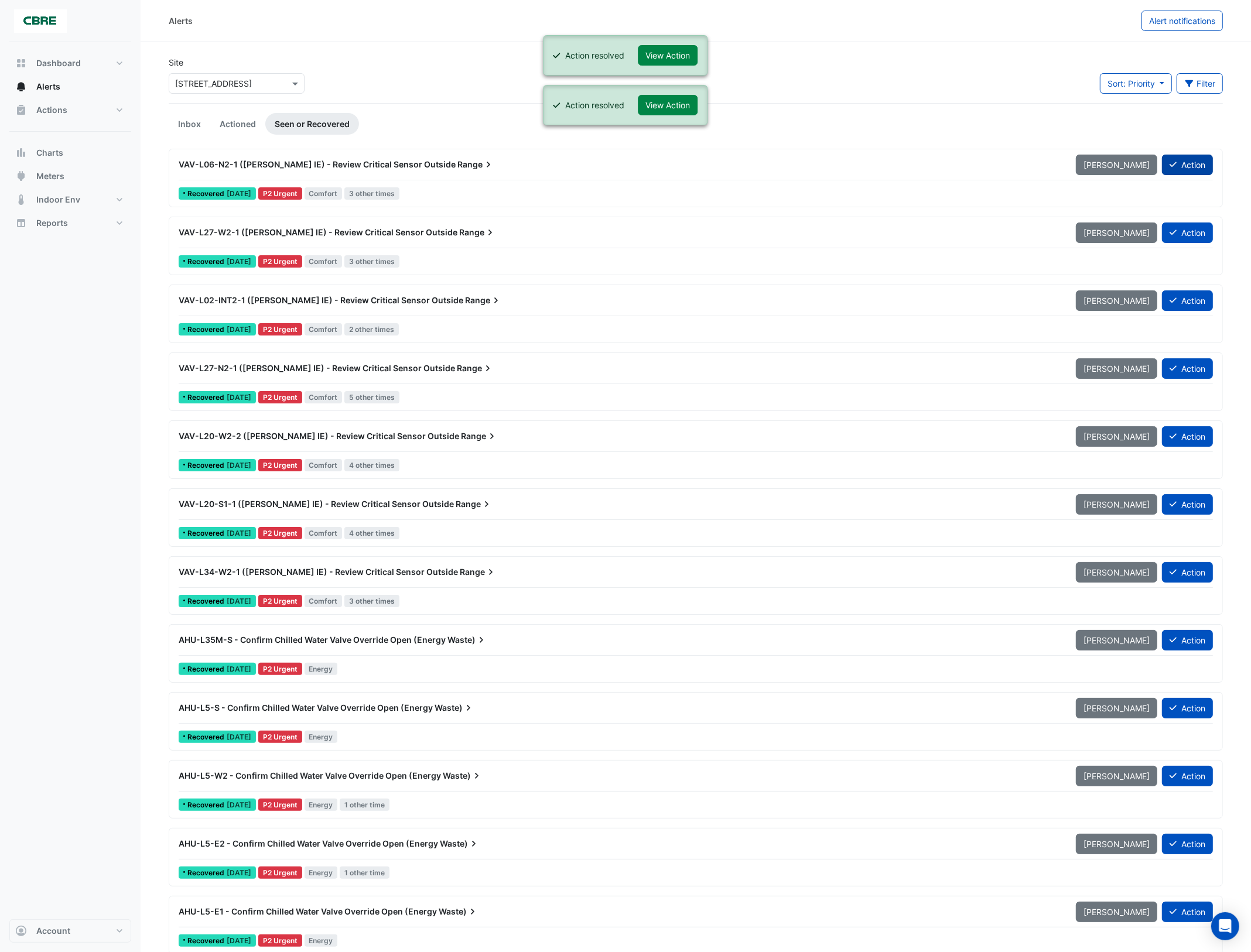
click at [1182, 167] on button "Action" at bounding box center [1188, 165] width 51 height 20
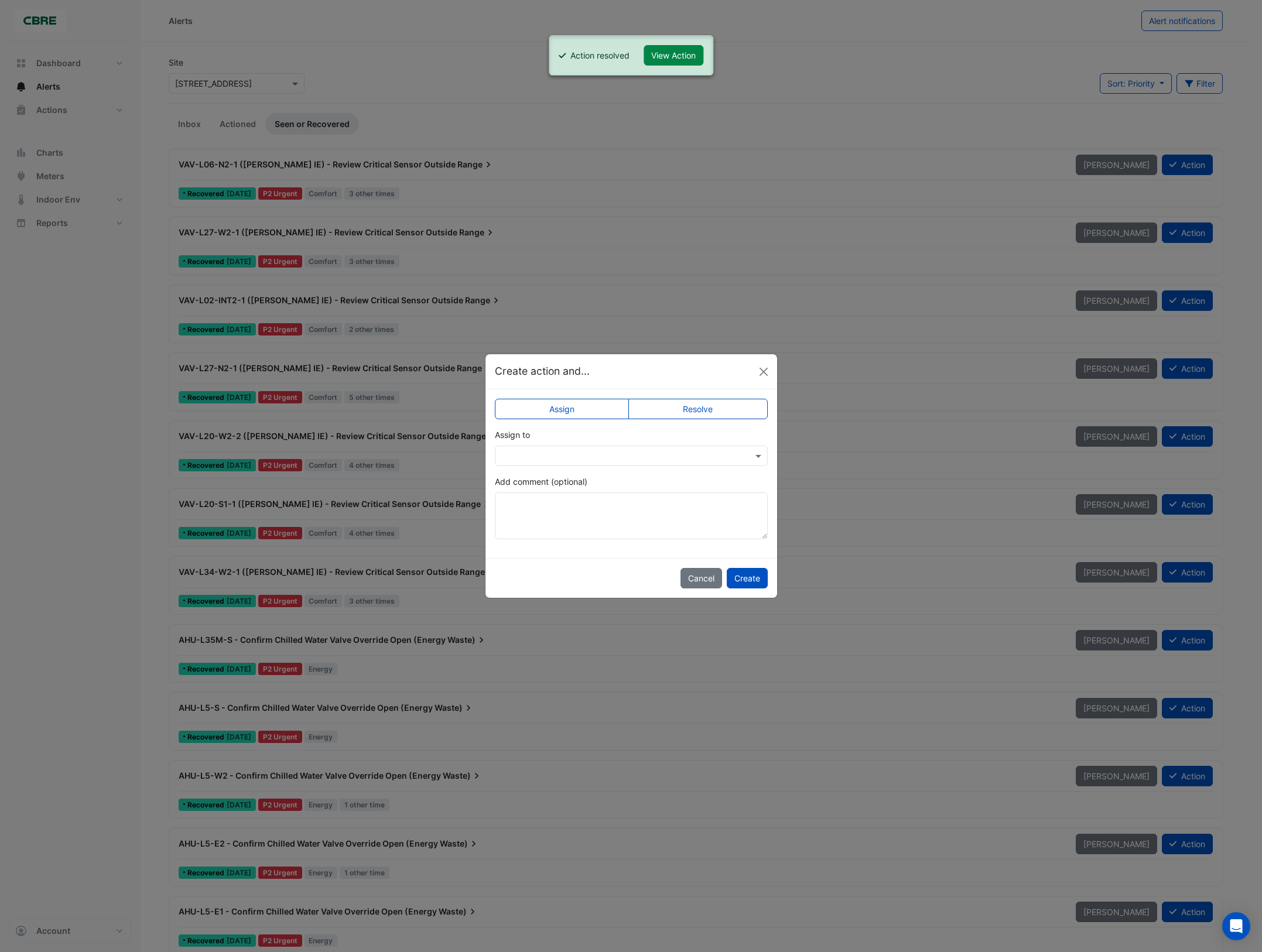
click at [748, 407] on label "Resolve" at bounding box center [698, 409] width 140 height 20
click at [746, 577] on button "Create" at bounding box center [747, 577] width 41 height 20
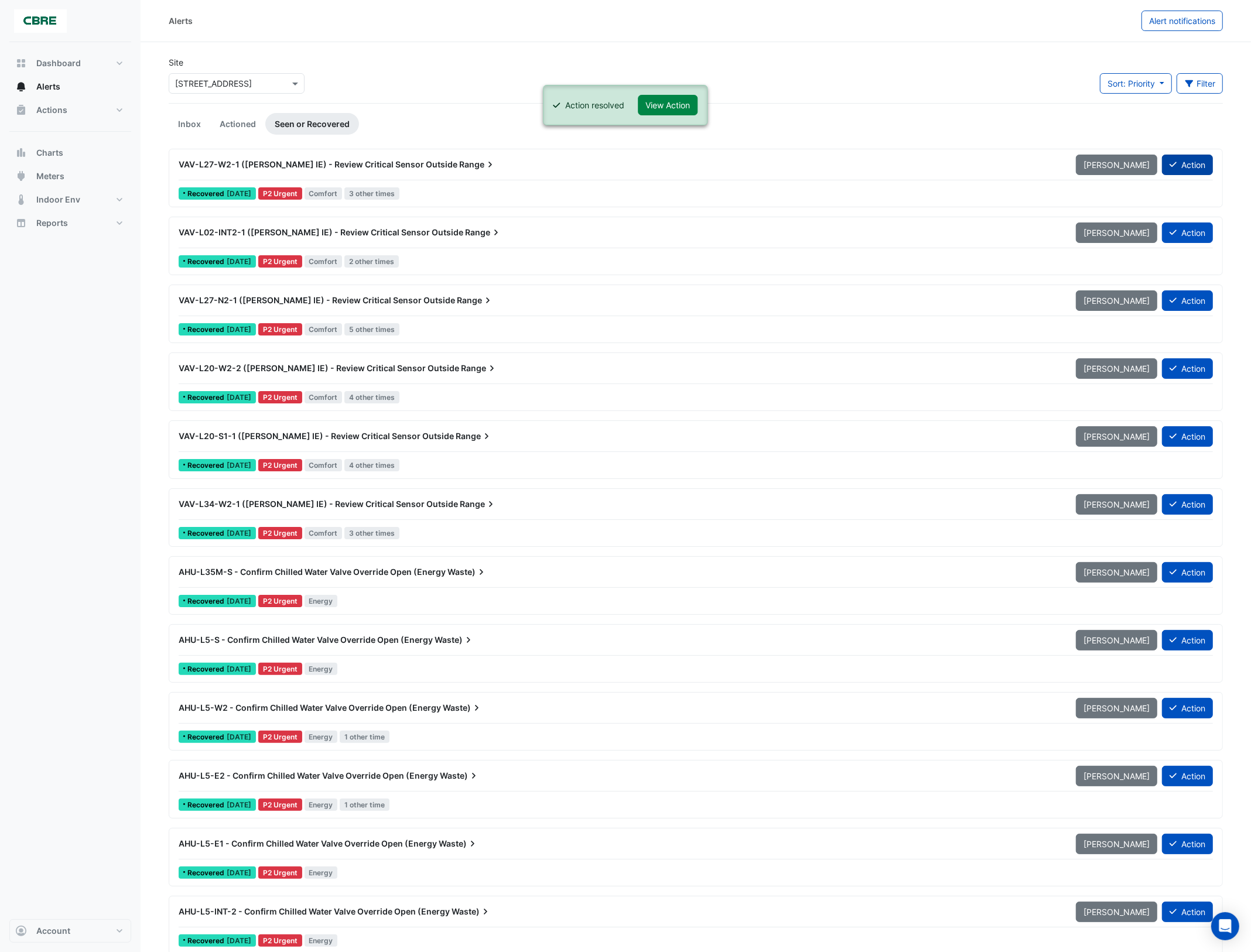
click at [1190, 162] on button "Action" at bounding box center [1188, 165] width 51 height 20
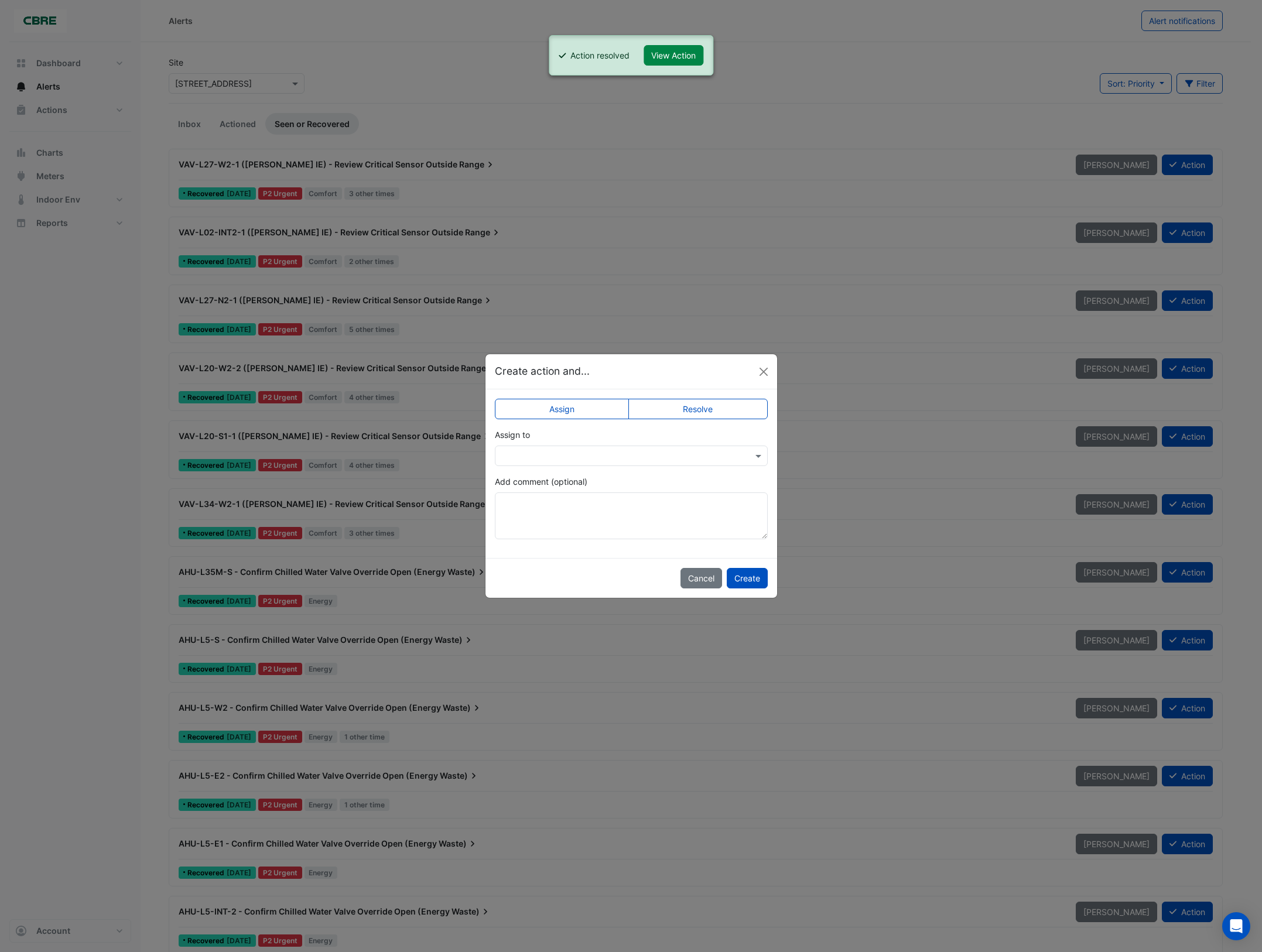
click at [733, 407] on label "Resolve" at bounding box center [698, 409] width 140 height 20
click at [754, 577] on button "Create" at bounding box center [747, 577] width 41 height 20
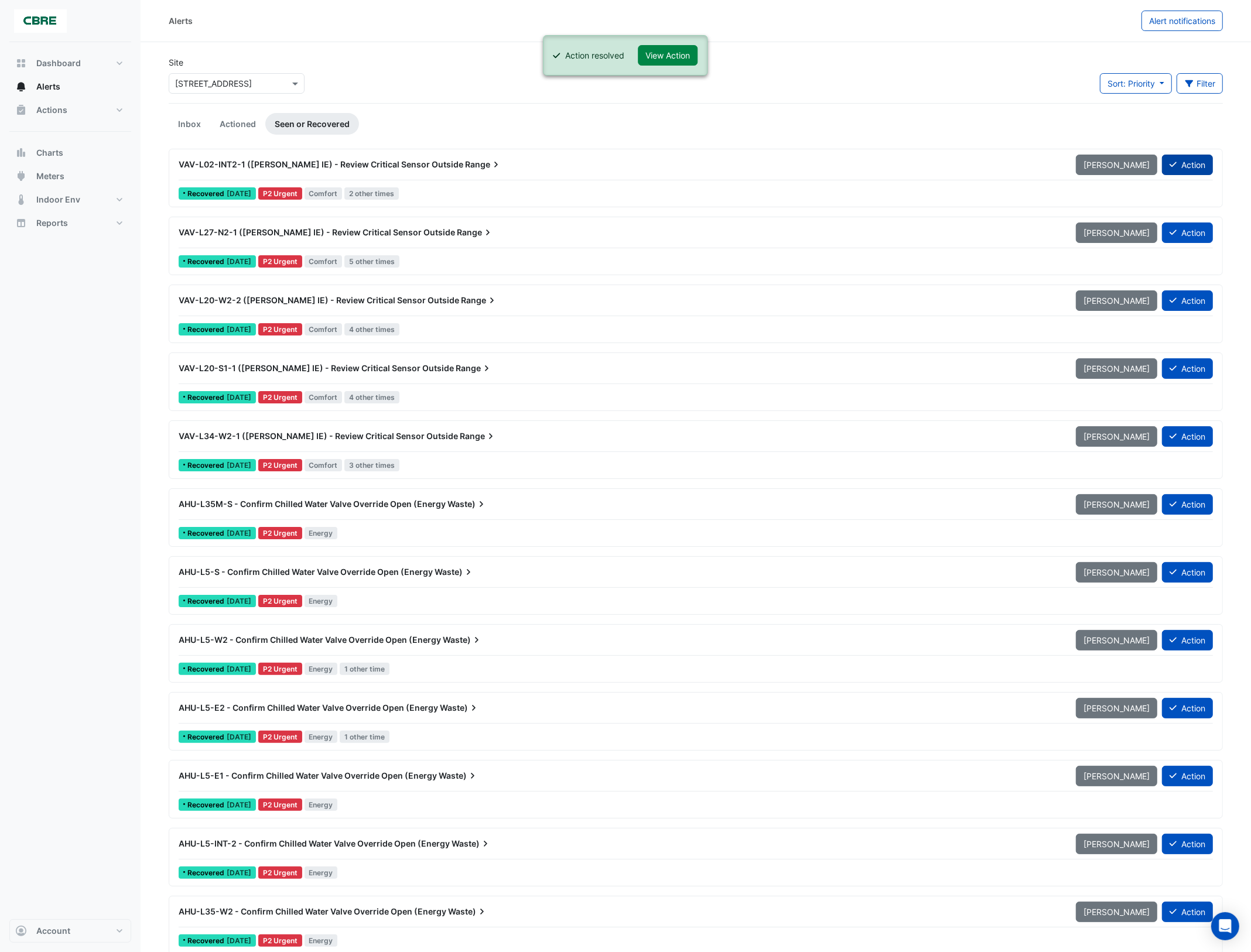
click at [1201, 161] on button "Action" at bounding box center [1188, 165] width 51 height 20
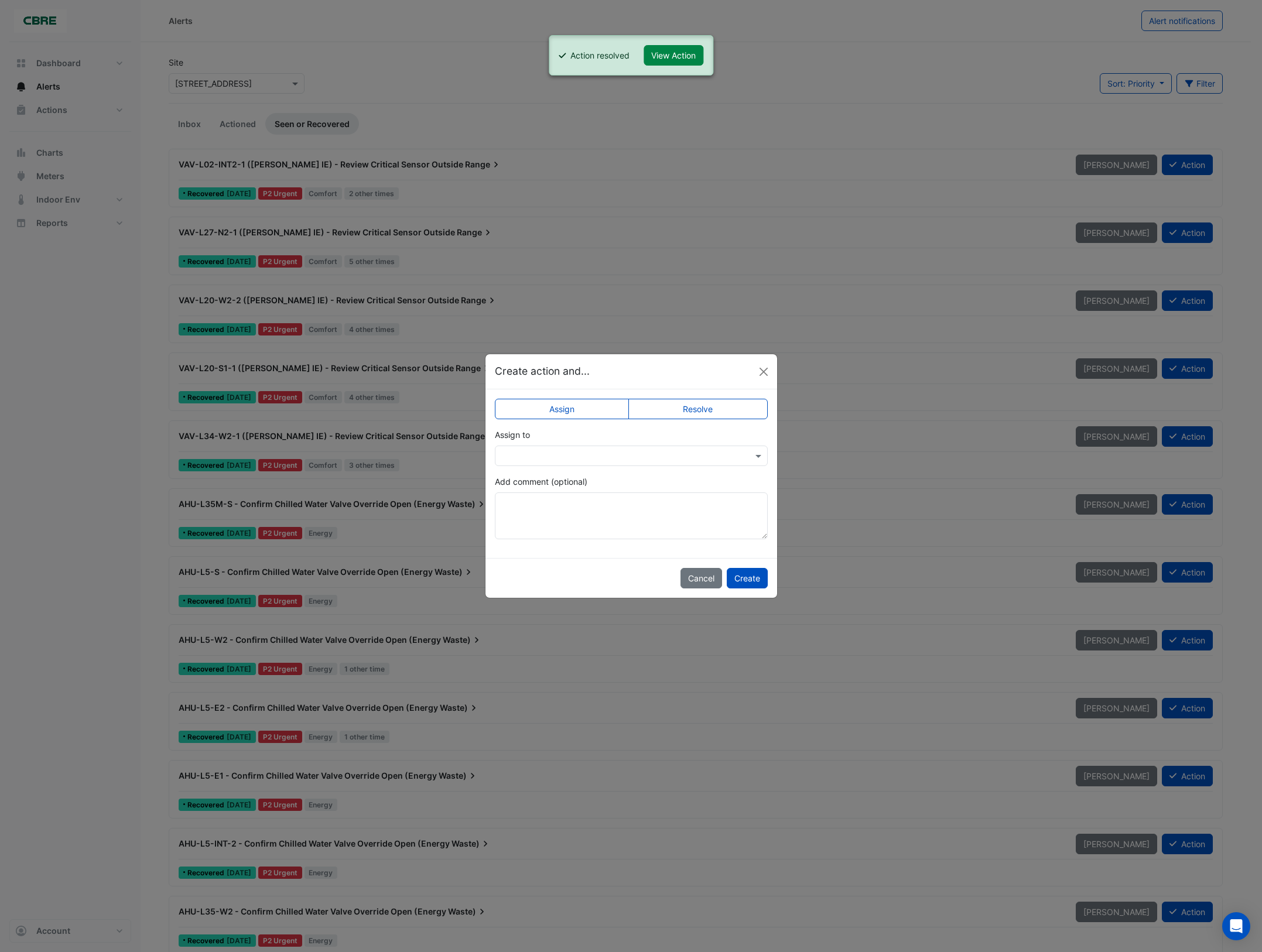
click at [687, 409] on label "Resolve" at bounding box center [698, 409] width 140 height 20
click at [742, 575] on button "Create" at bounding box center [747, 577] width 41 height 20
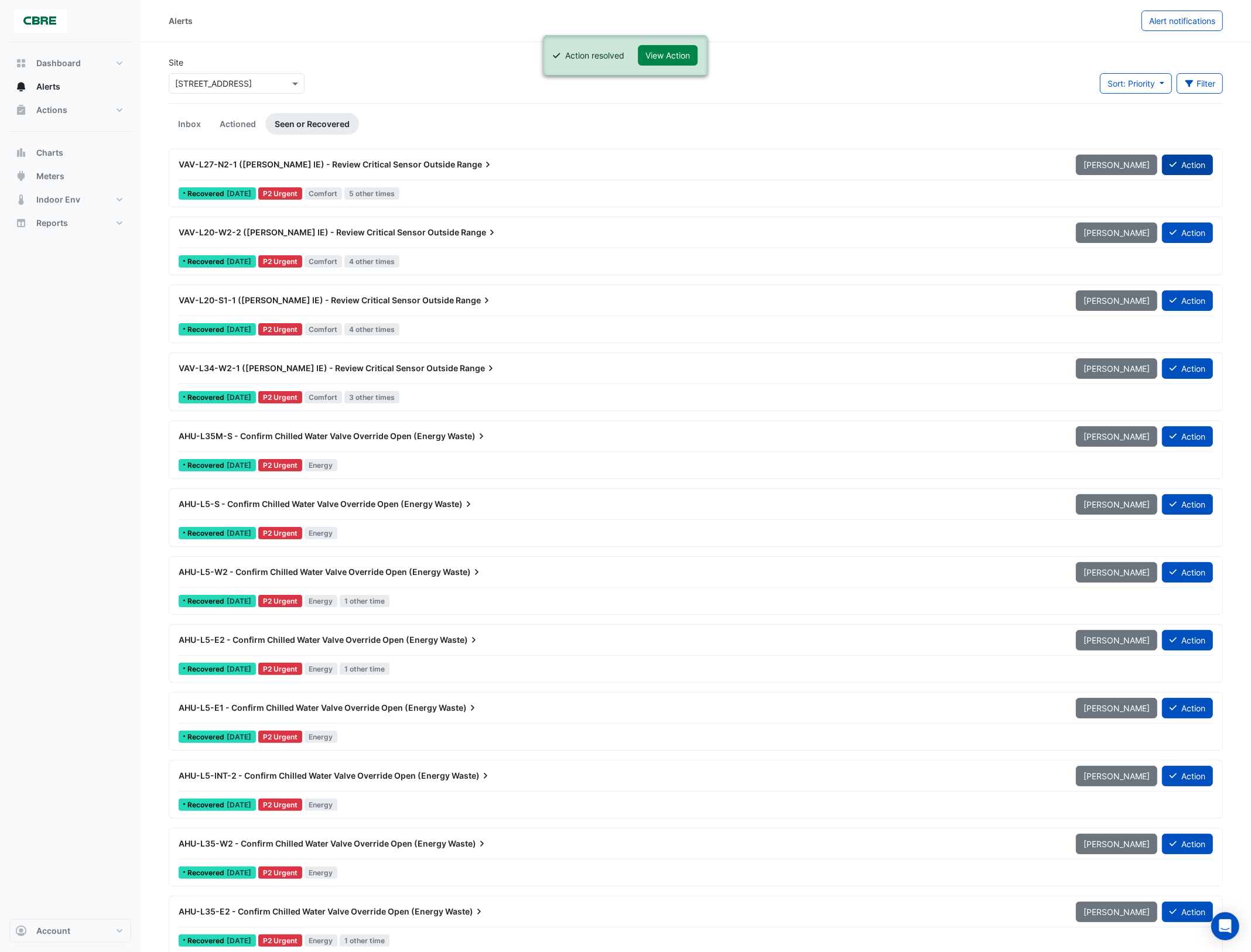
click at [1190, 160] on button "Action" at bounding box center [1188, 165] width 51 height 20
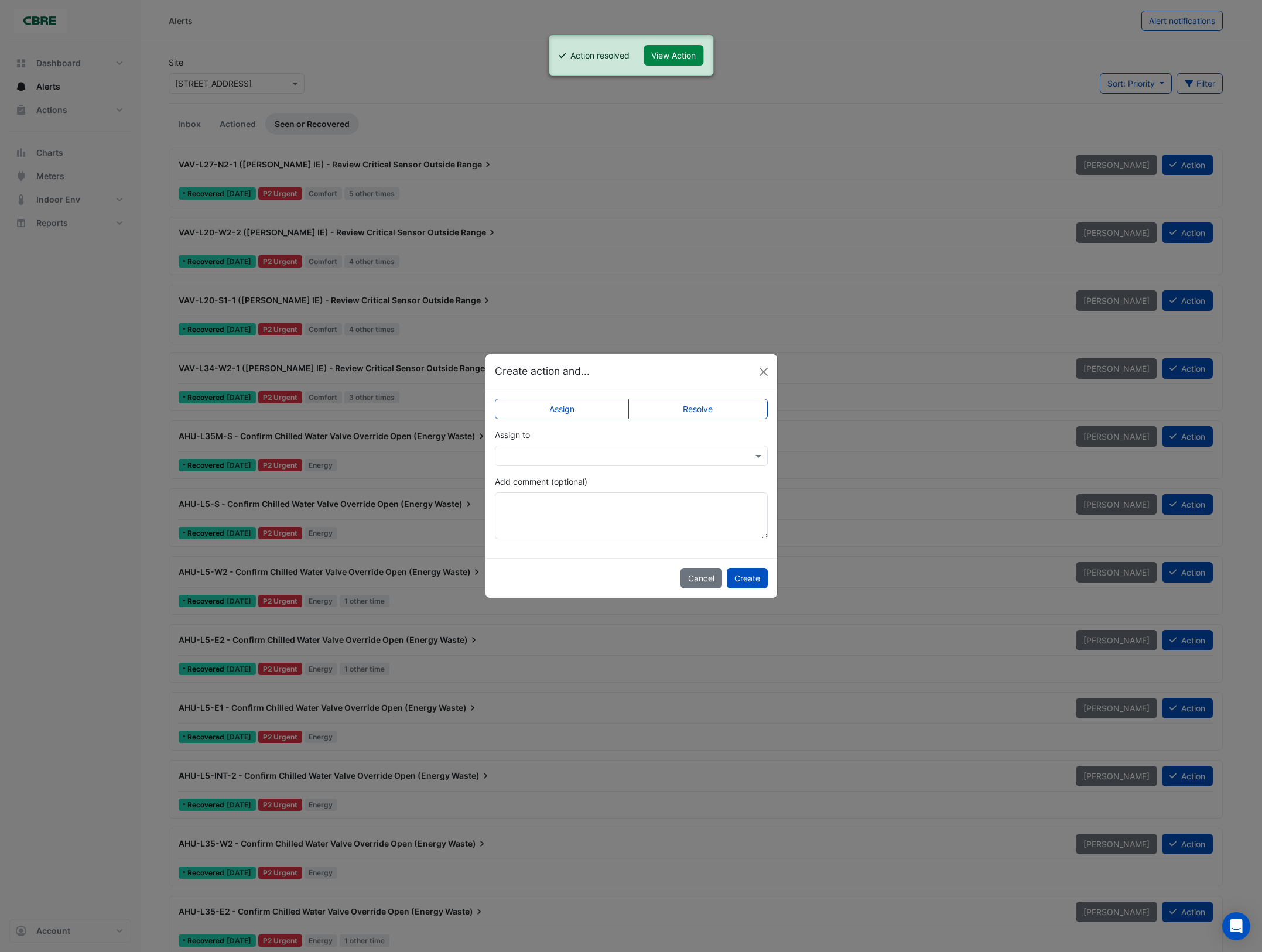
click at [691, 416] on label "Resolve" at bounding box center [698, 409] width 140 height 20
click at [739, 575] on button "Create" at bounding box center [747, 577] width 41 height 20
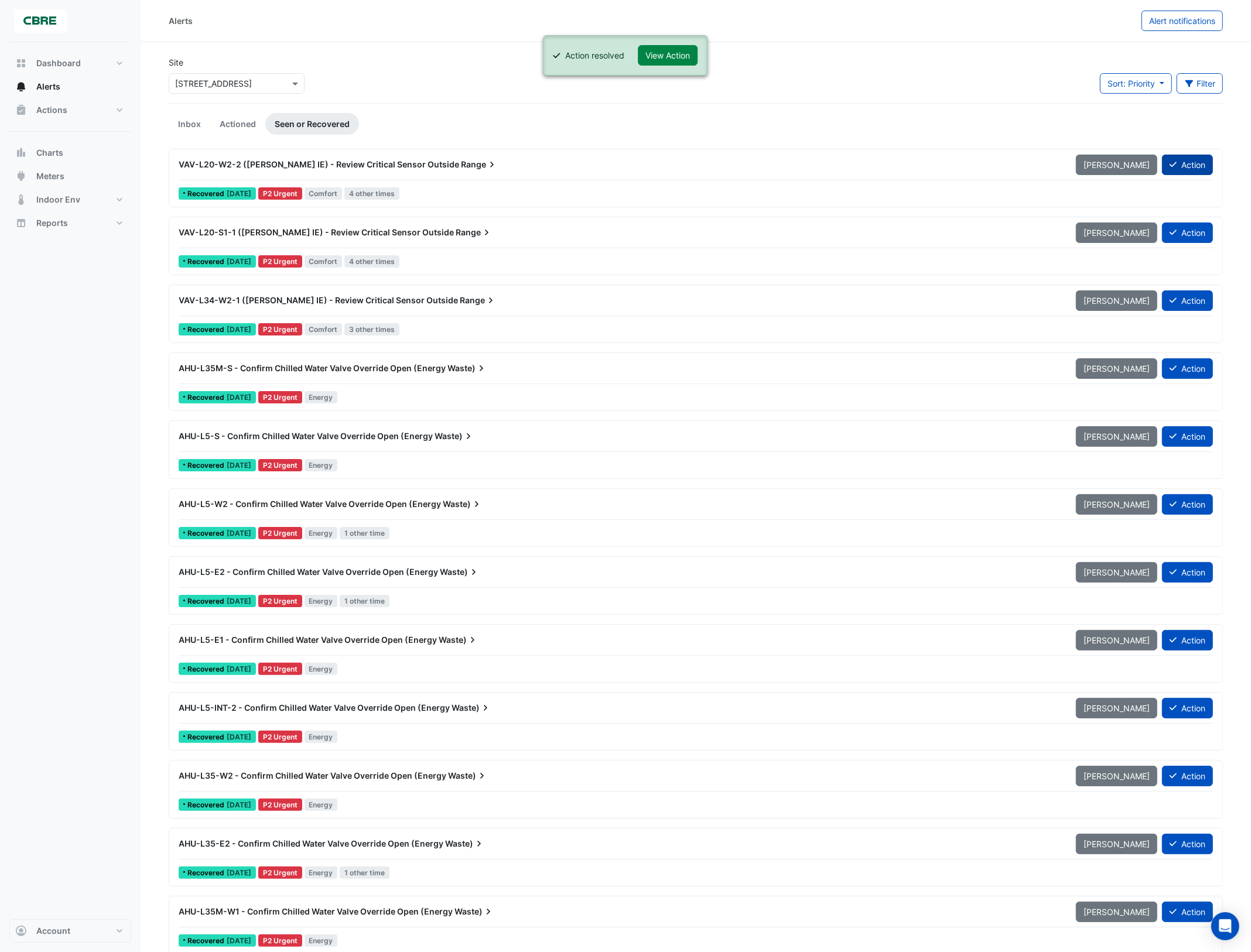
click at [1189, 167] on button "Action" at bounding box center [1188, 165] width 51 height 20
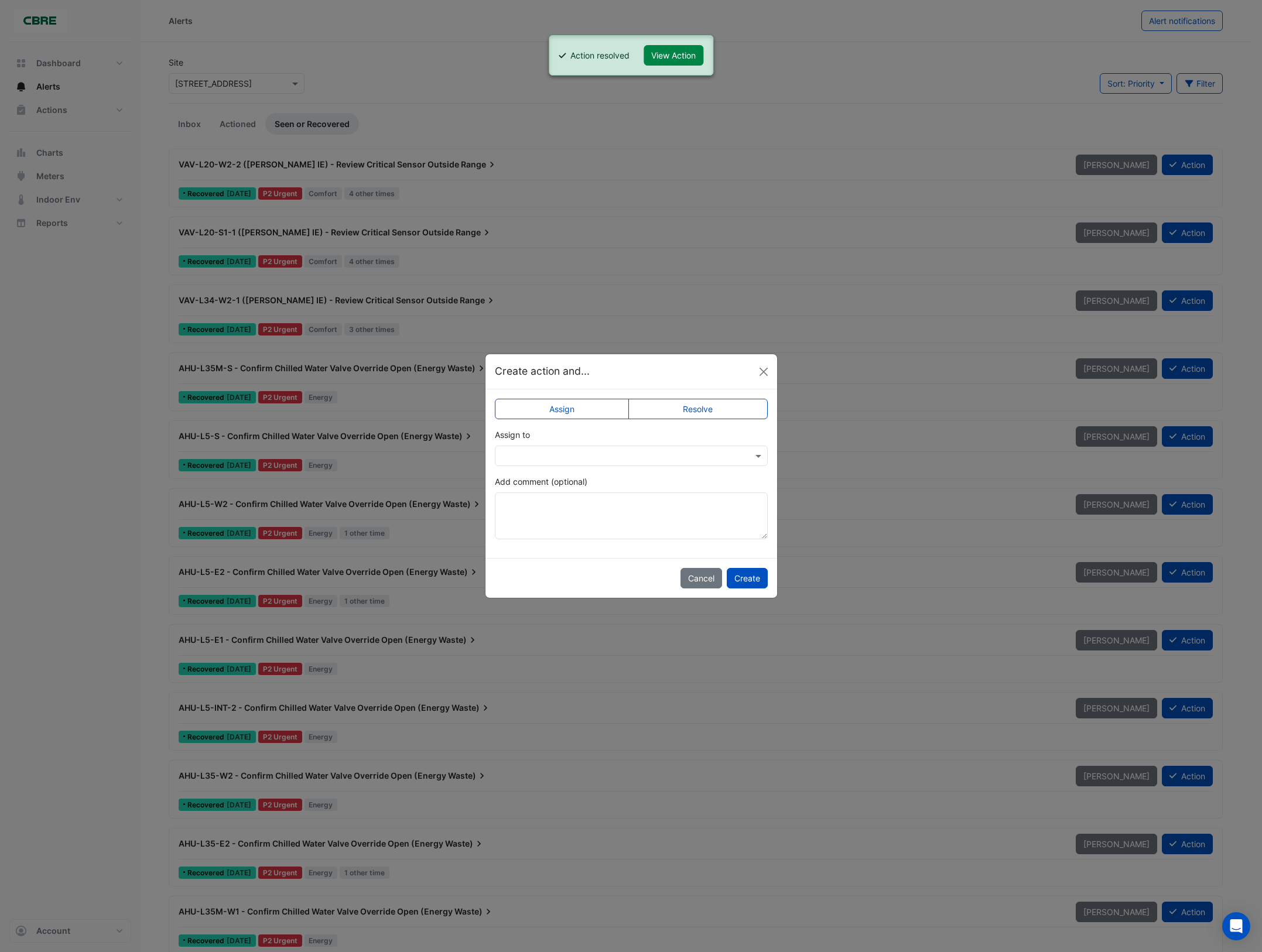
click at [728, 407] on label "Resolve" at bounding box center [698, 409] width 140 height 20
click at [747, 571] on button "Create" at bounding box center [747, 577] width 41 height 20
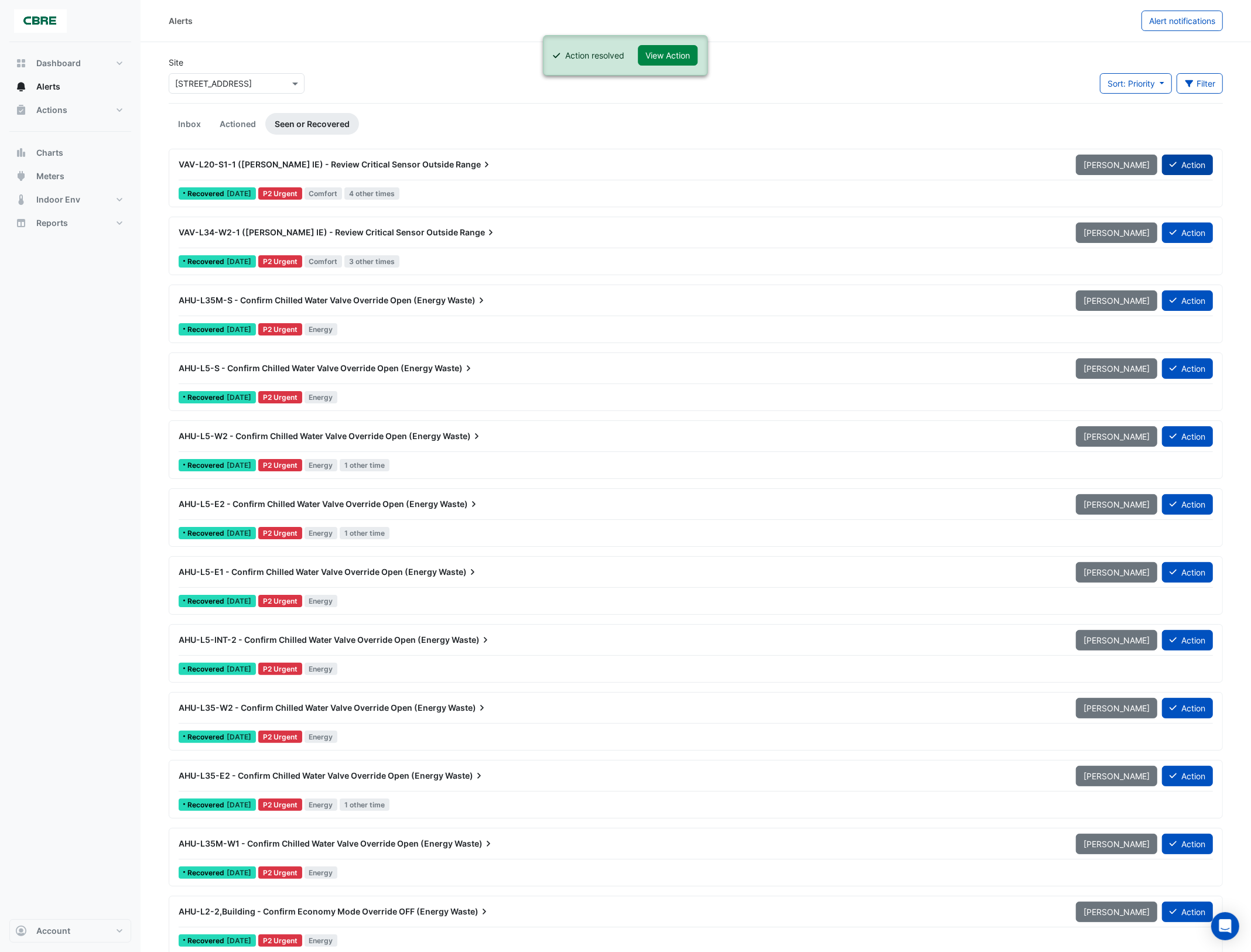
click at [1181, 168] on button "Action" at bounding box center [1188, 165] width 51 height 20
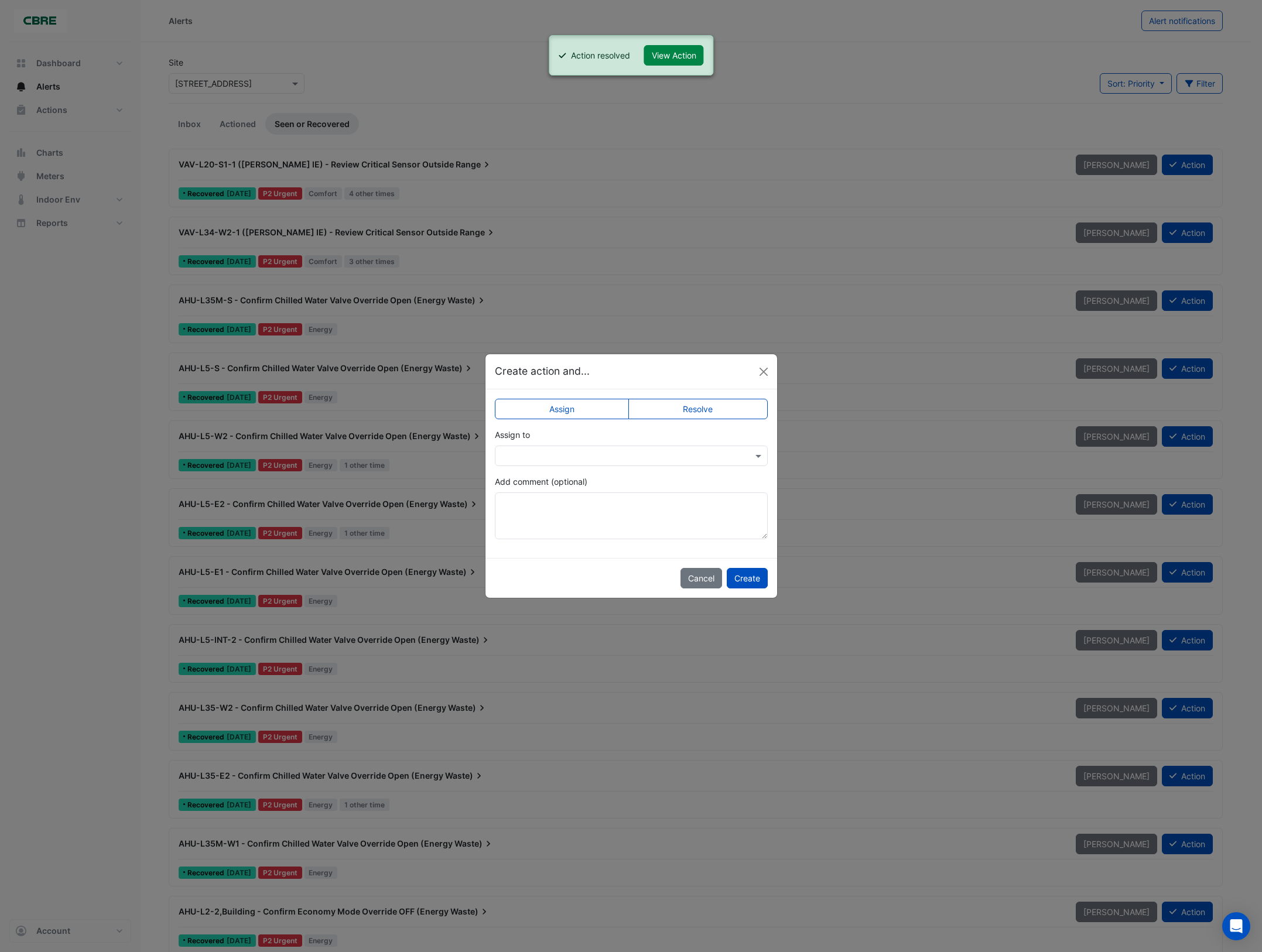
click at [721, 407] on label "Resolve" at bounding box center [698, 409] width 140 height 20
click at [754, 579] on button "Create" at bounding box center [747, 577] width 41 height 20
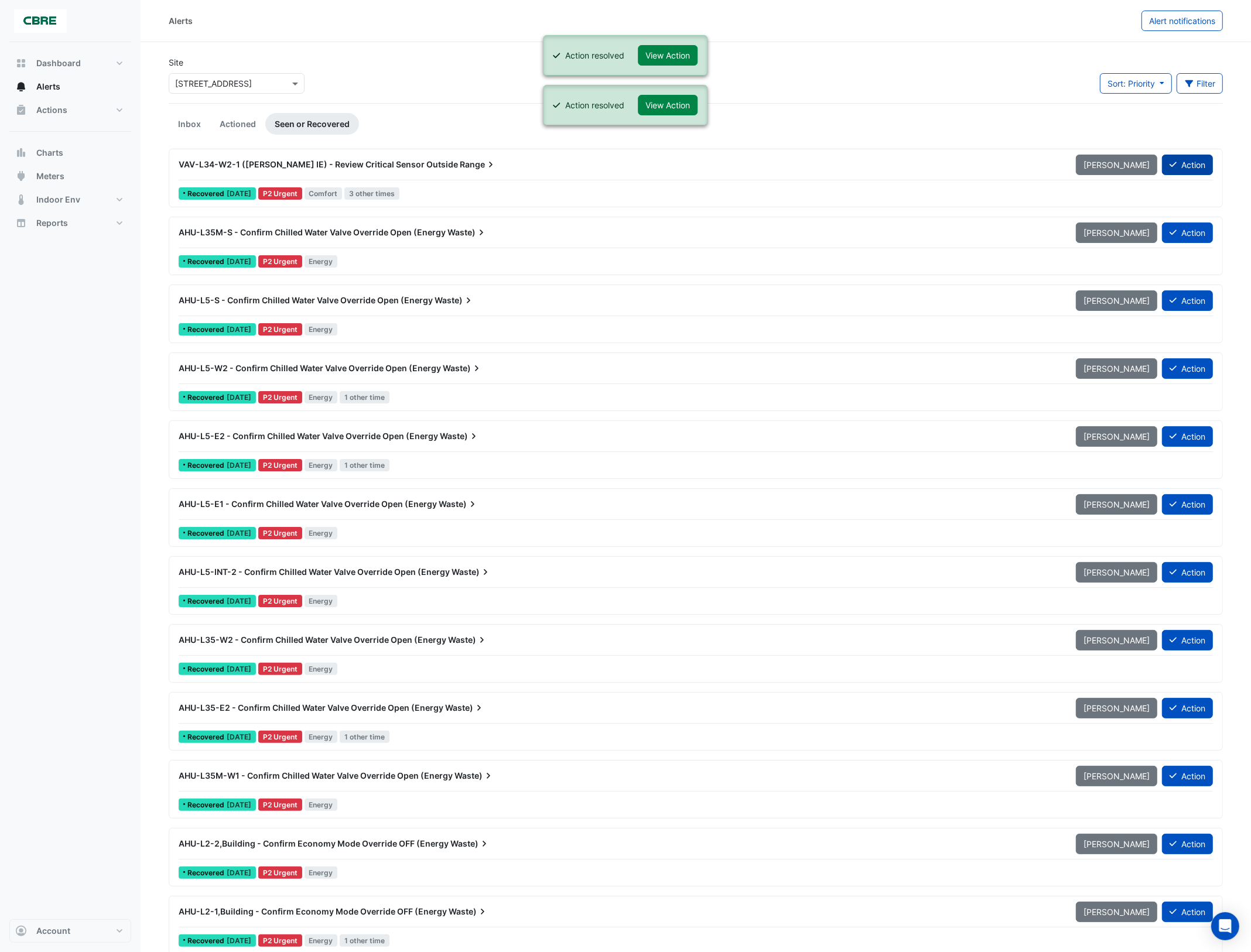
click at [1186, 163] on button "Action" at bounding box center [1188, 165] width 51 height 20
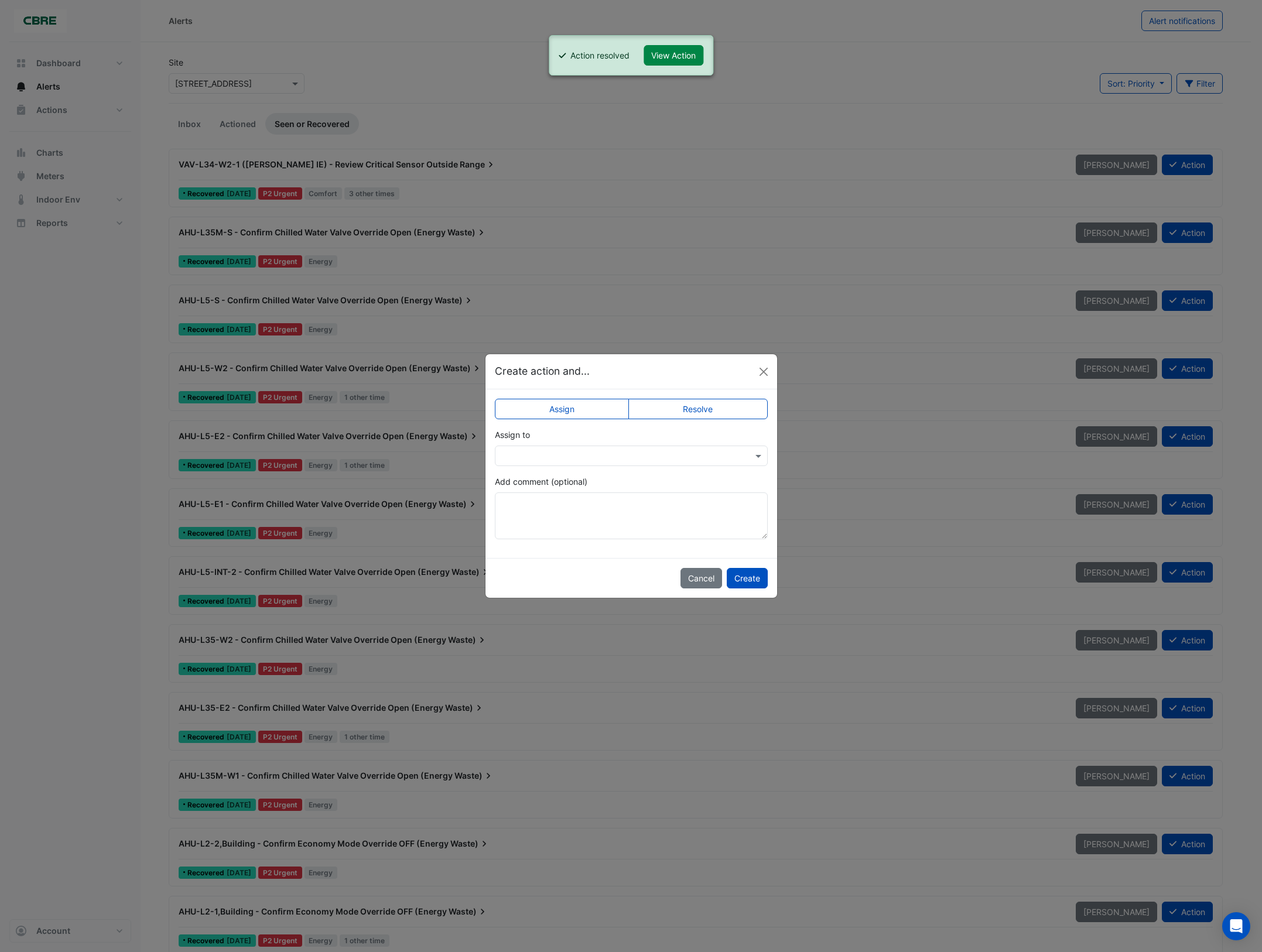
click at [746, 401] on label "Resolve" at bounding box center [698, 409] width 140 height 20
click at [754, 574] on button "Create" at bounding box center [747, 577] width 41 height 20
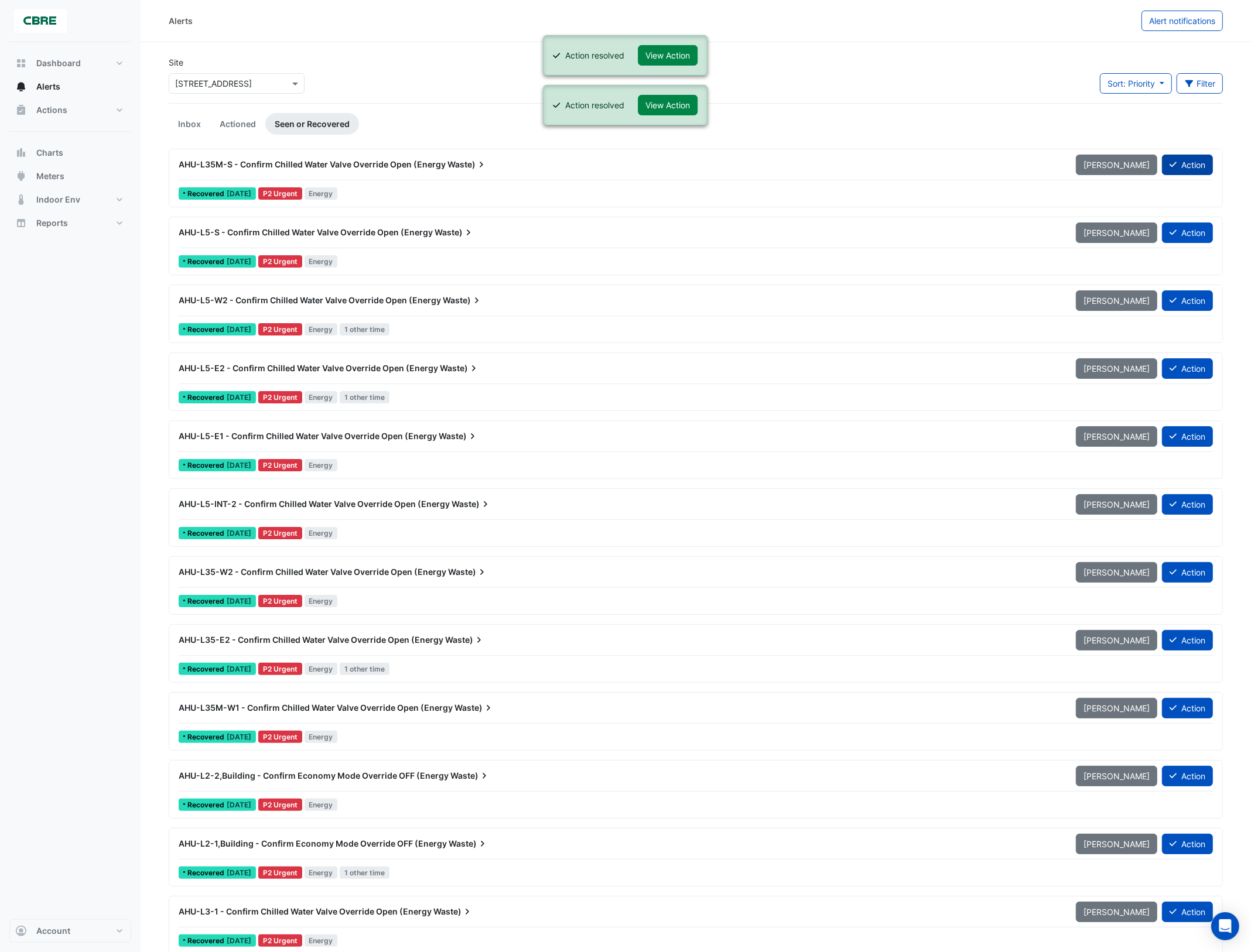
click at [1190, 161] on button "Action" at bounding box center [1188, 165] width 51 height 20
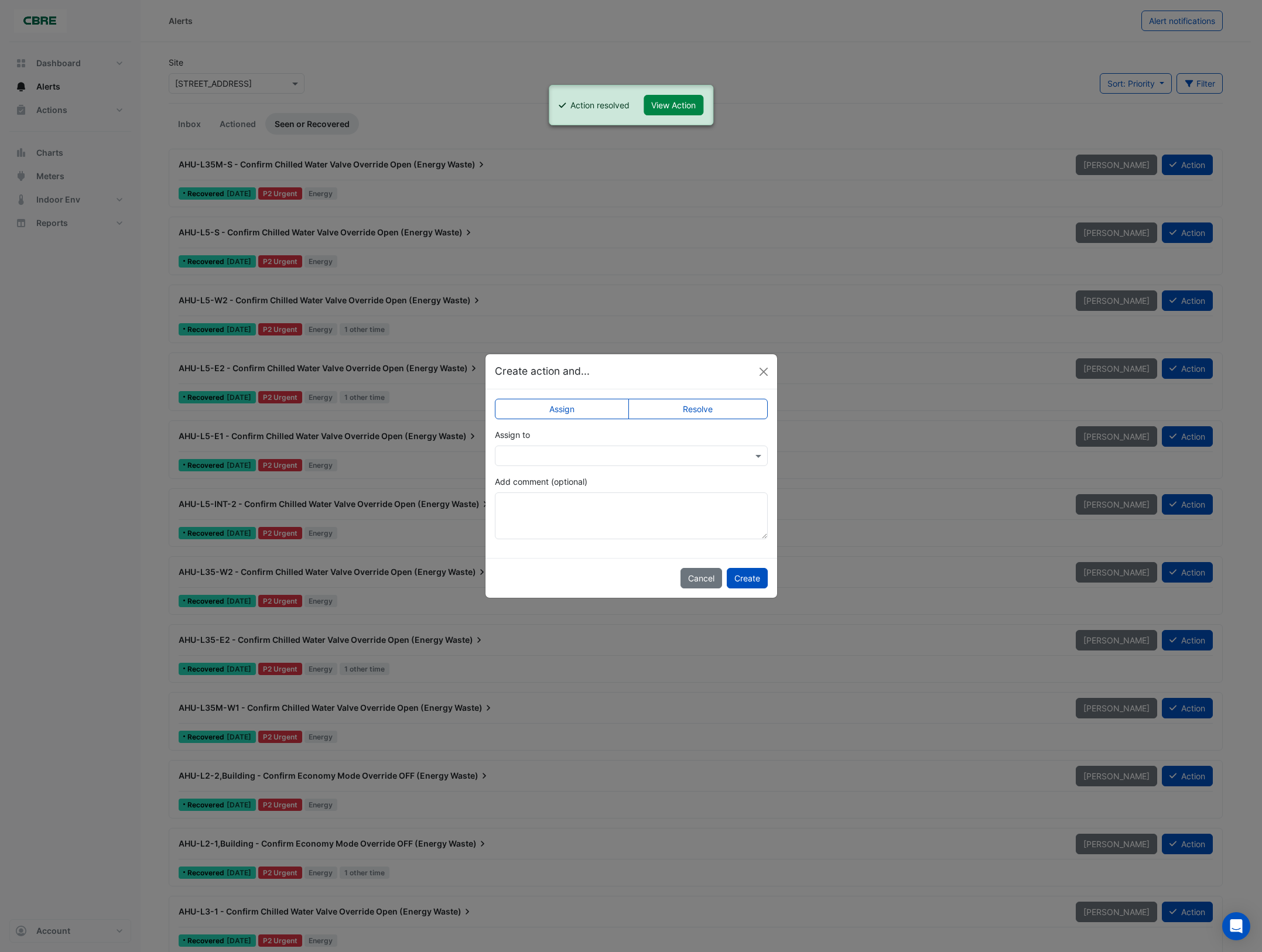
click at [717, 411] on label "Resolve" at bounding box center [698, 409] width 140 height 20
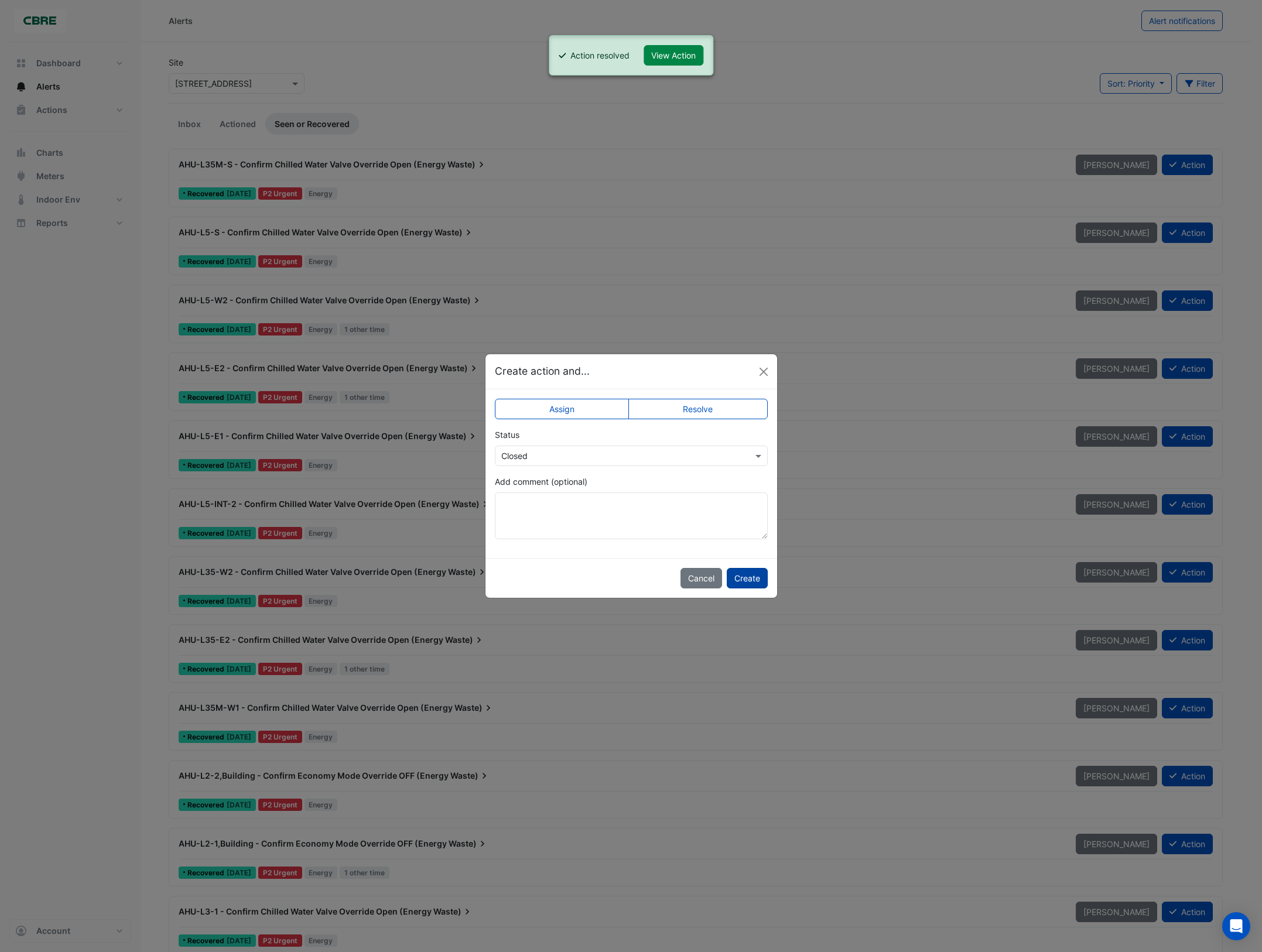
click at [751, 575] on button "Create" at bounding box center [747, 577] width 41 height 20
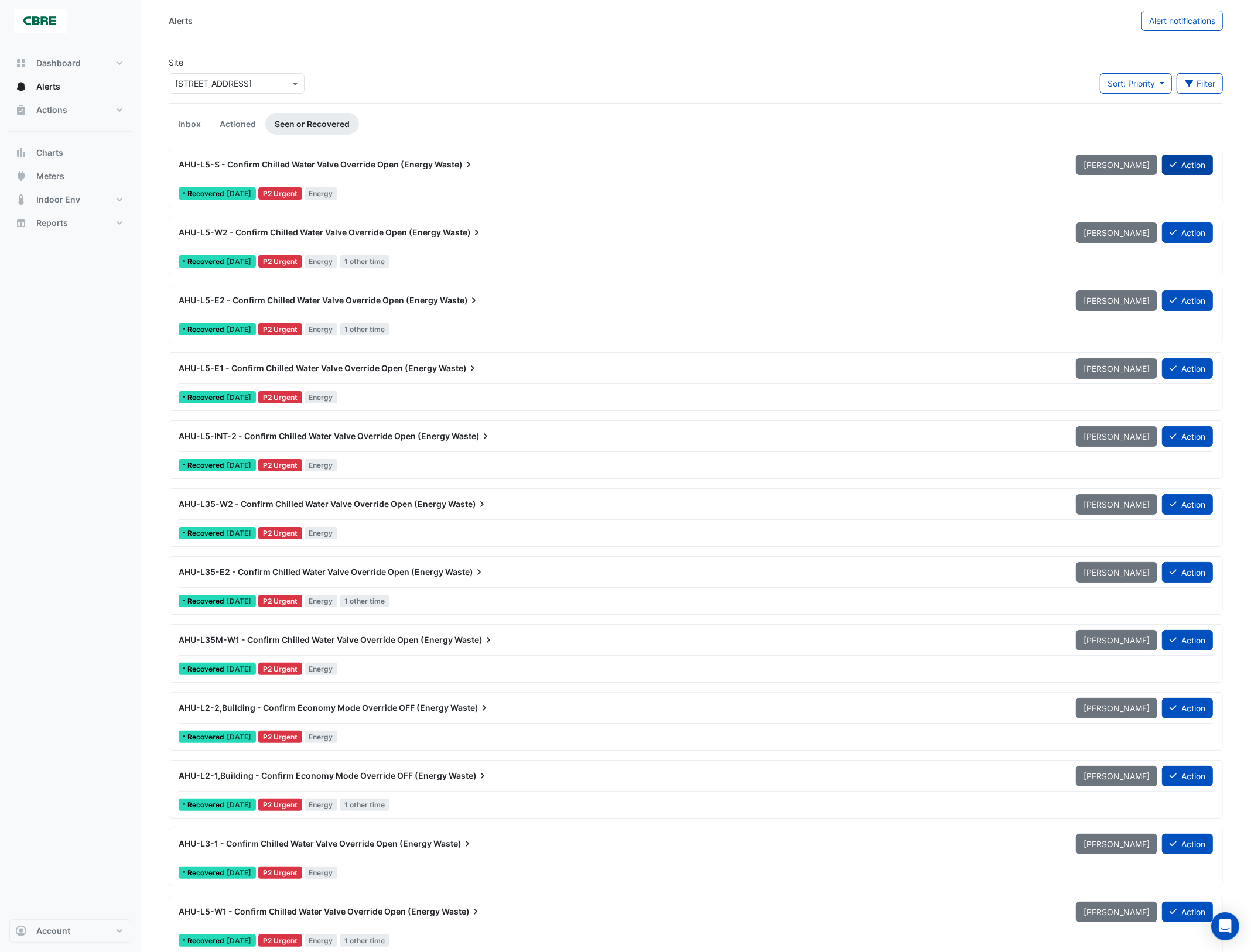
click at [1195, 168] on button "Action" at bounding box center [1188, 165] width 51 height 20
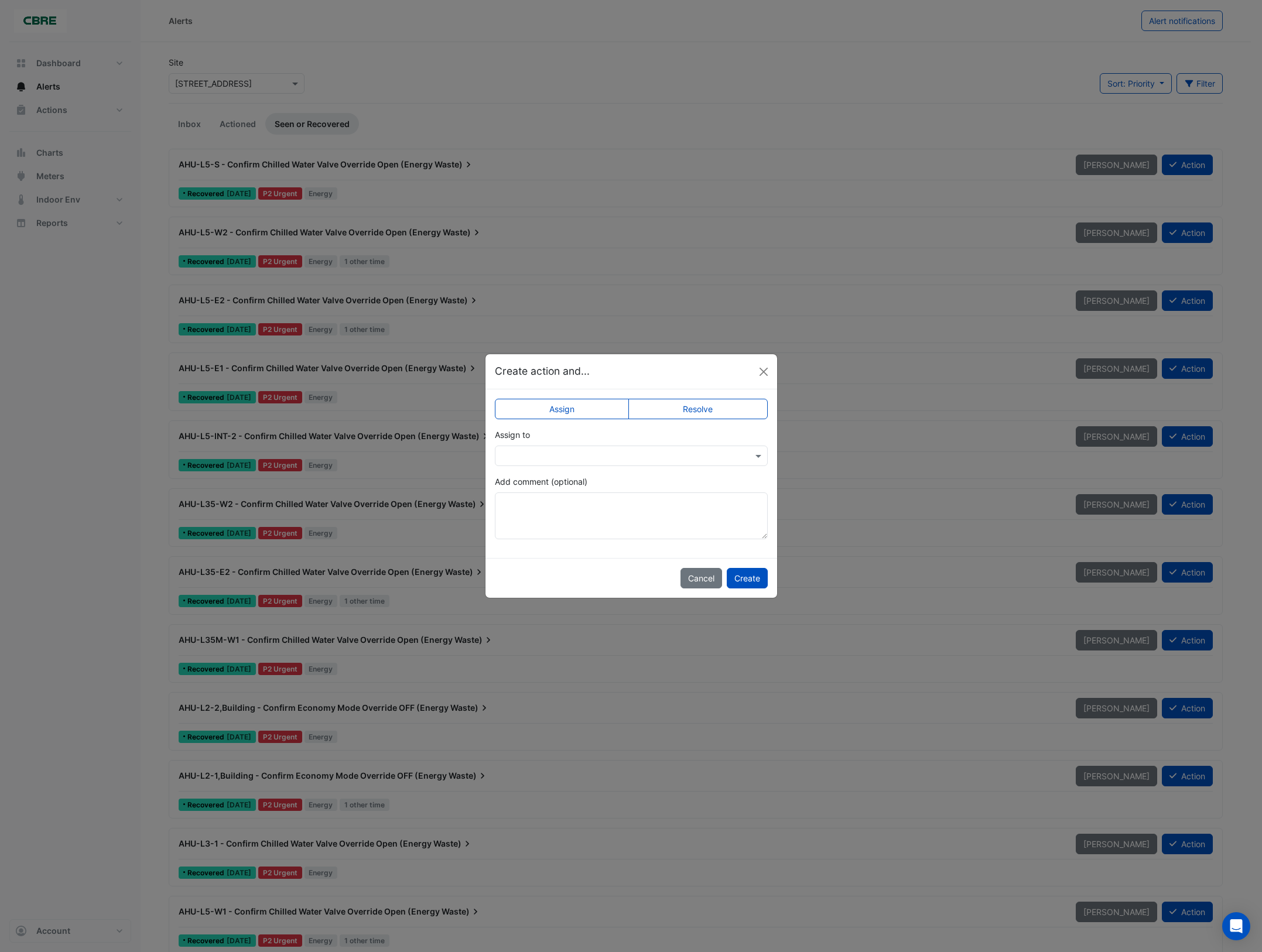
click at [716, 411] on label "Resolve" at bounding box center [698, 409] width 140 height 20
click at [747, 581] on button "Create" at bounding box center [747, 577] width 41 height 20
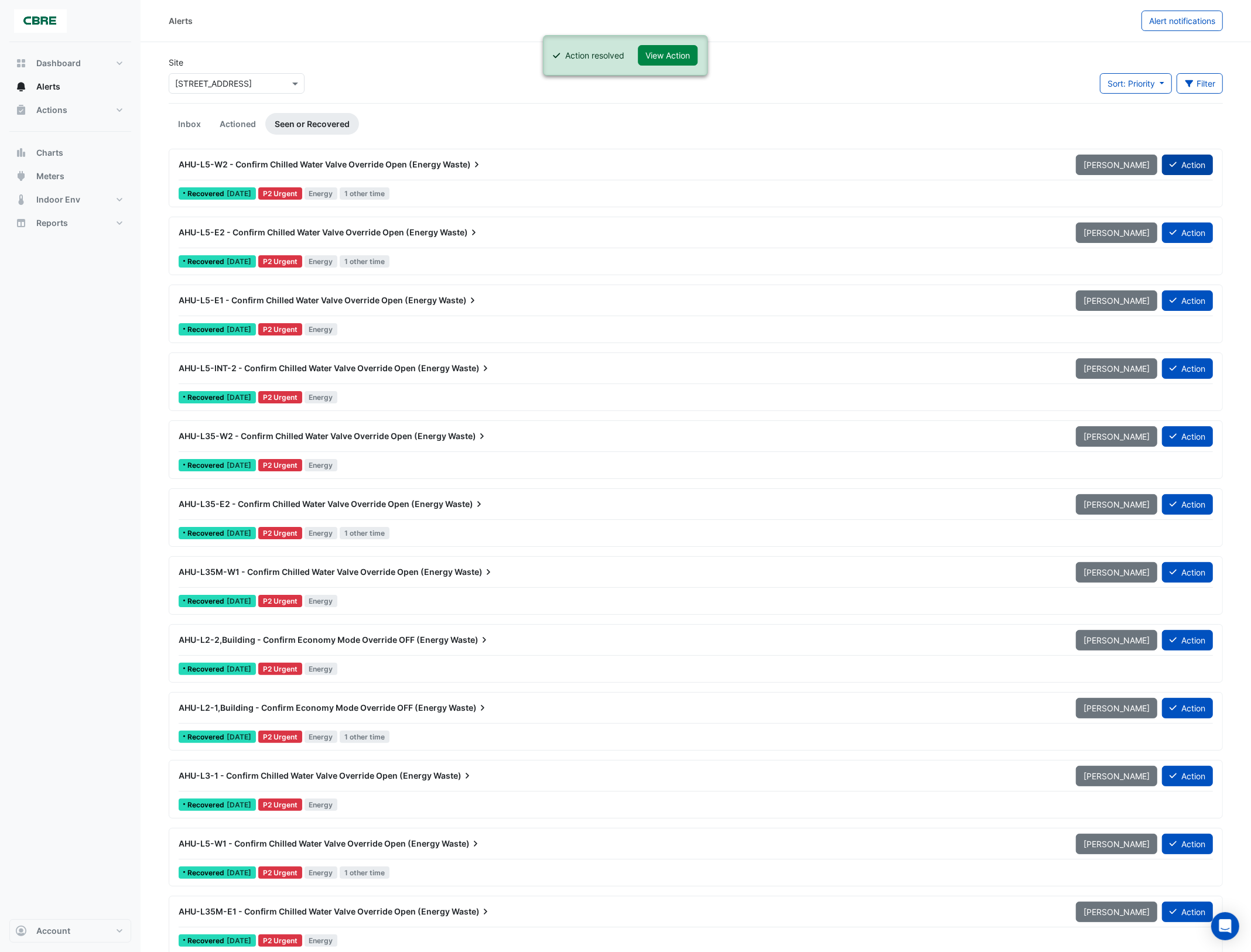
click at [1185, 165] on button "Action" at bounding box center [1188, 165] width 51 height 20
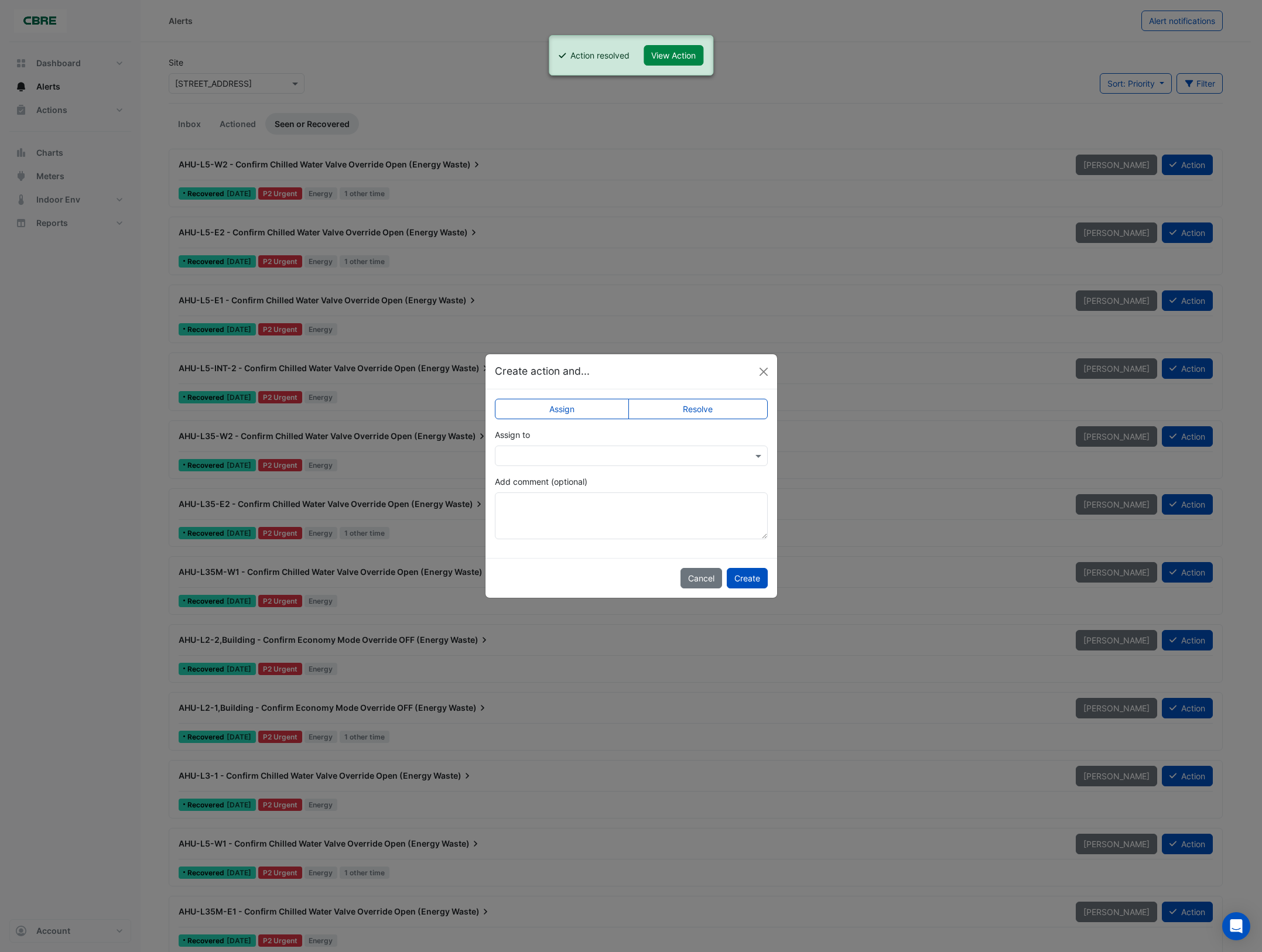
click at [703, 411] on label "Resolve" at bounding box center [698, 409] width 140 height 20
click at [745, 577] on button "Create" at bounding box center [747, 577] width 41 height 20
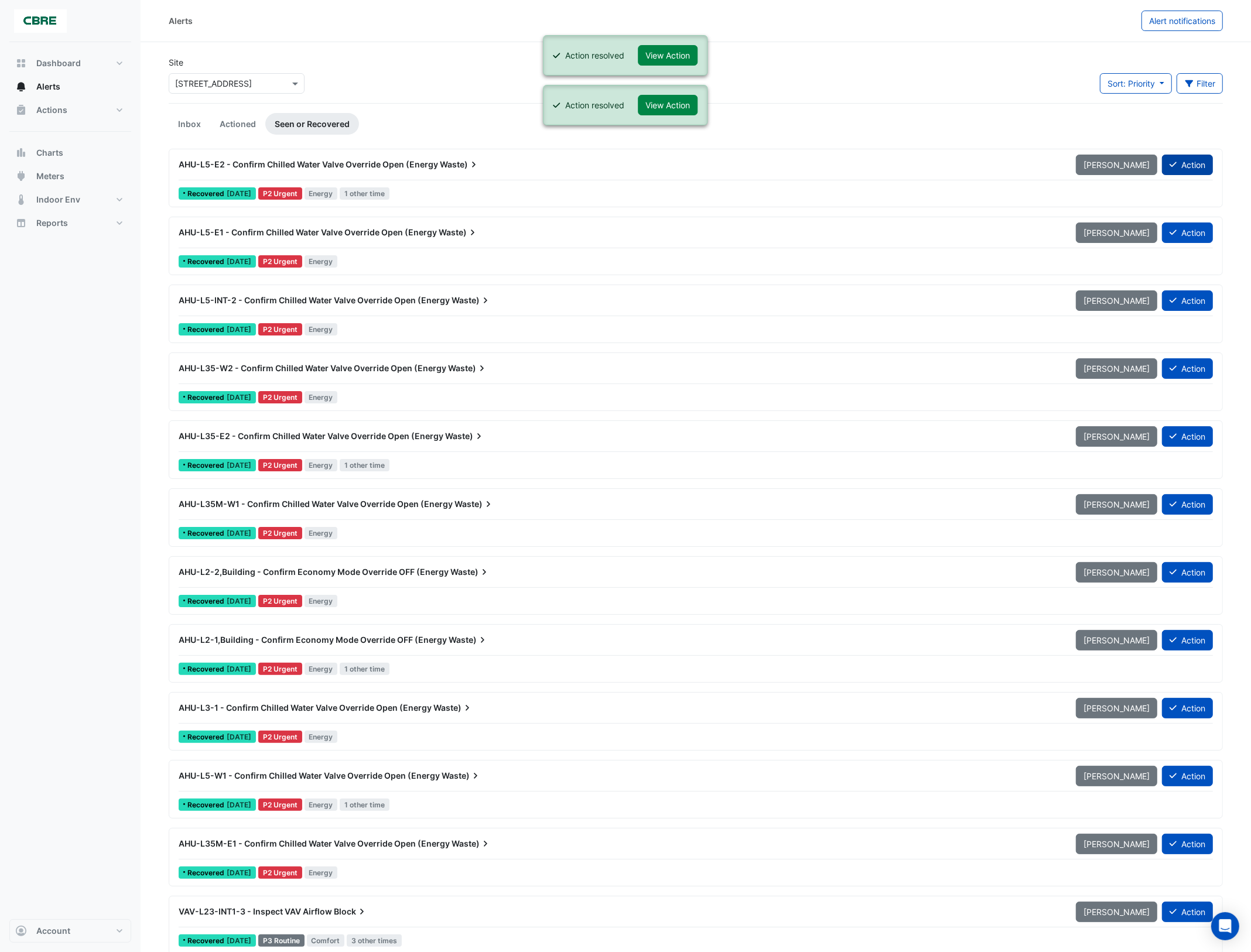
click at [1199, 167] on button "Action" at bounding box center [1188, 165] width 51 height 20
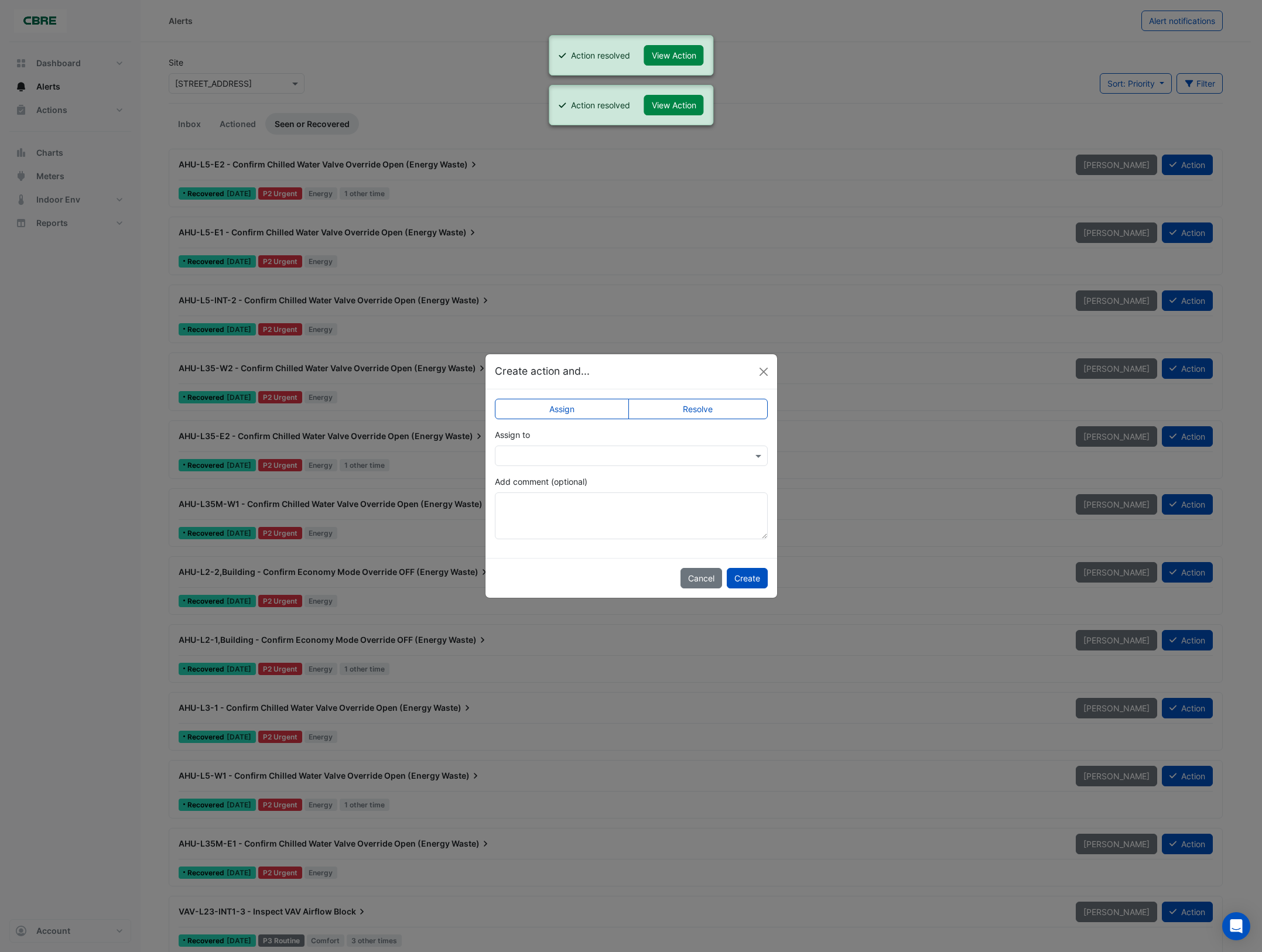
click at [728, 403] on label "Resolve" at bounding box center [698, 409] width 140 height 20
click at [751, 575] on button "Create" at bounding box center [747, 577] width 41 height 20
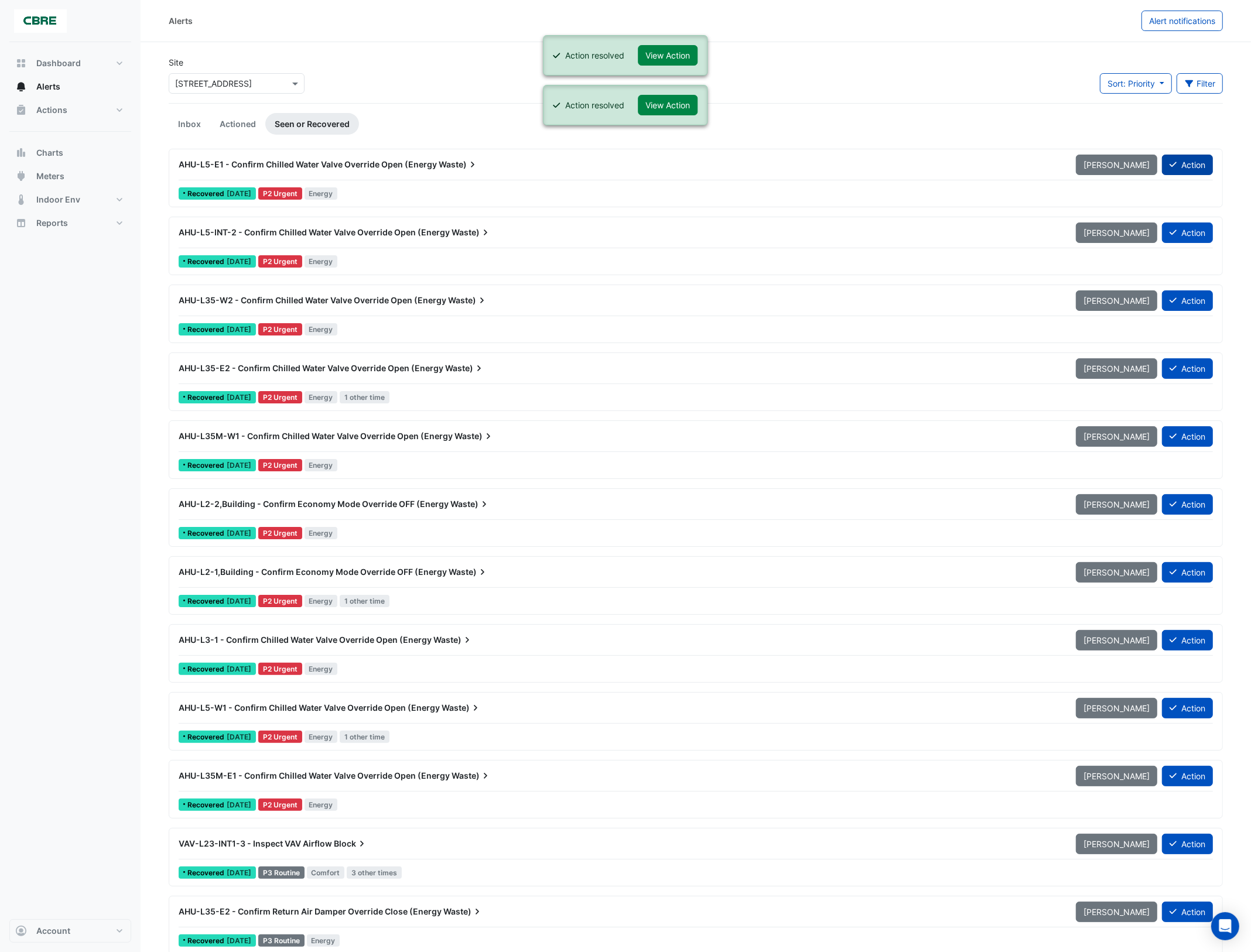
click at [1187, 166] on button "Action" at bounding box center [1188, 165] width 51 height 20
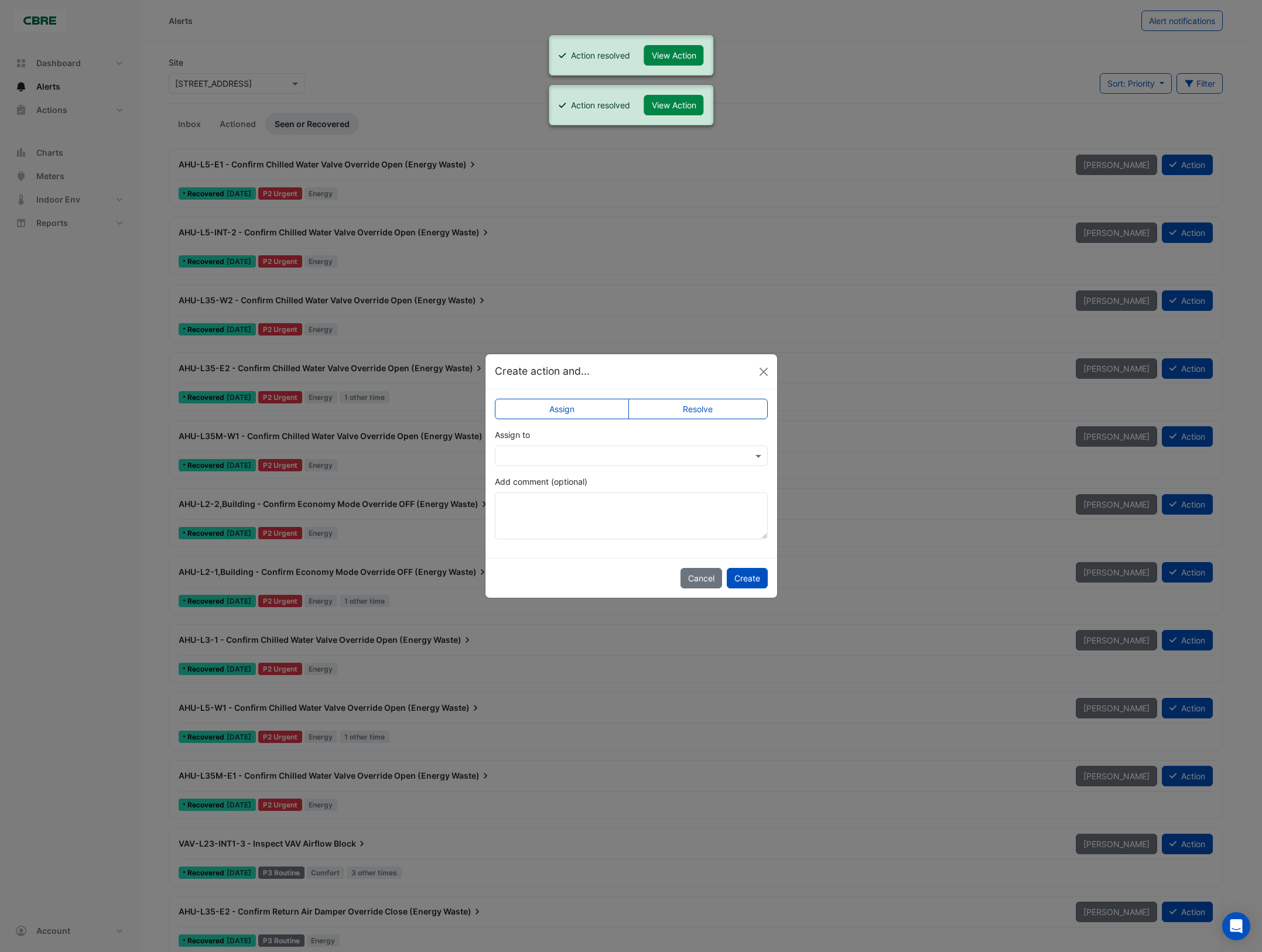
click at [731, 411] on label "Resolve" at bounding box center [698, 409] width 140 height 20
click at [748, 578] on button "Create" at bounding box center [747, 577] width 41 height 20
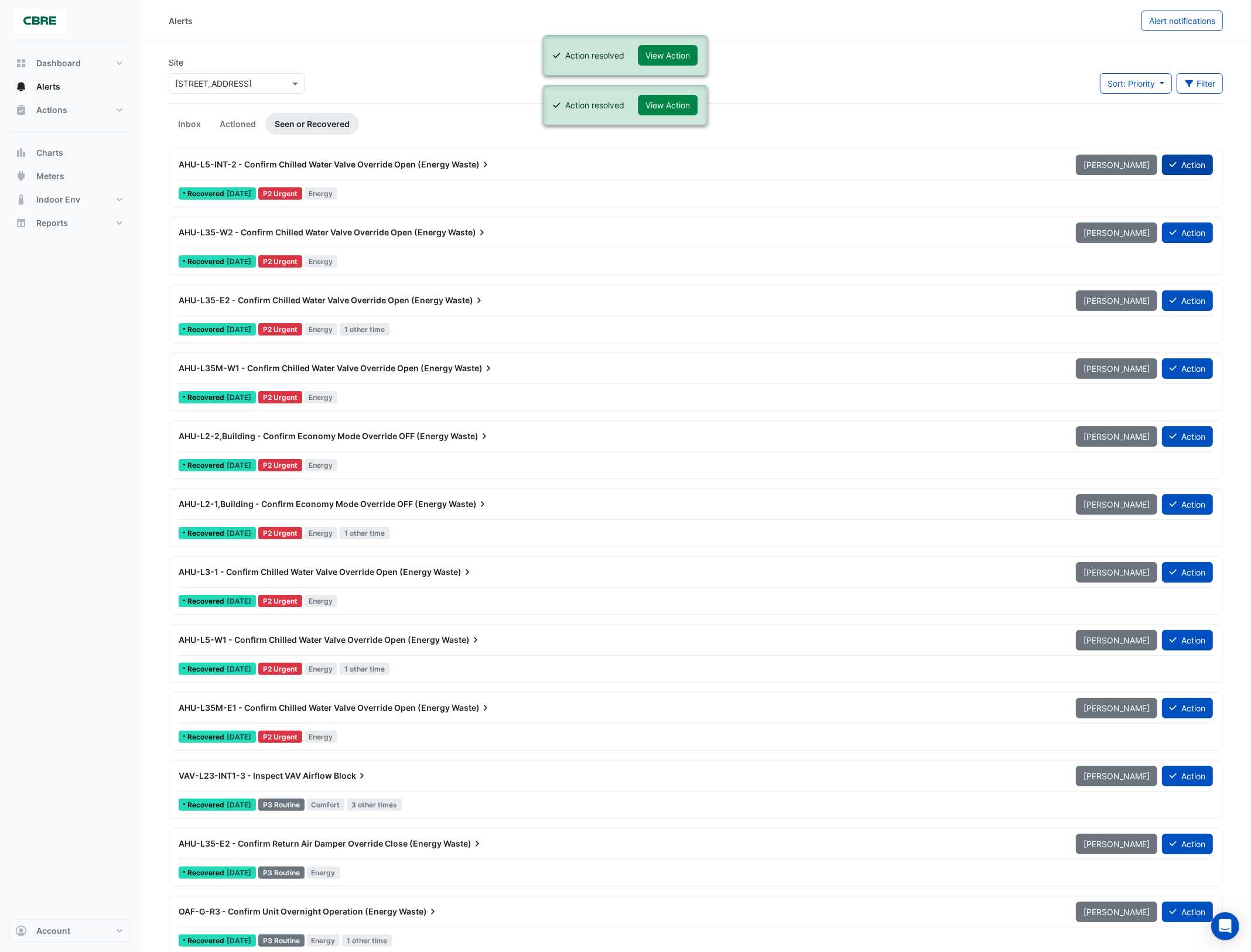
click at [1192, 159] on button "Action" at bounding box center [1188, 165] width 51 height 20
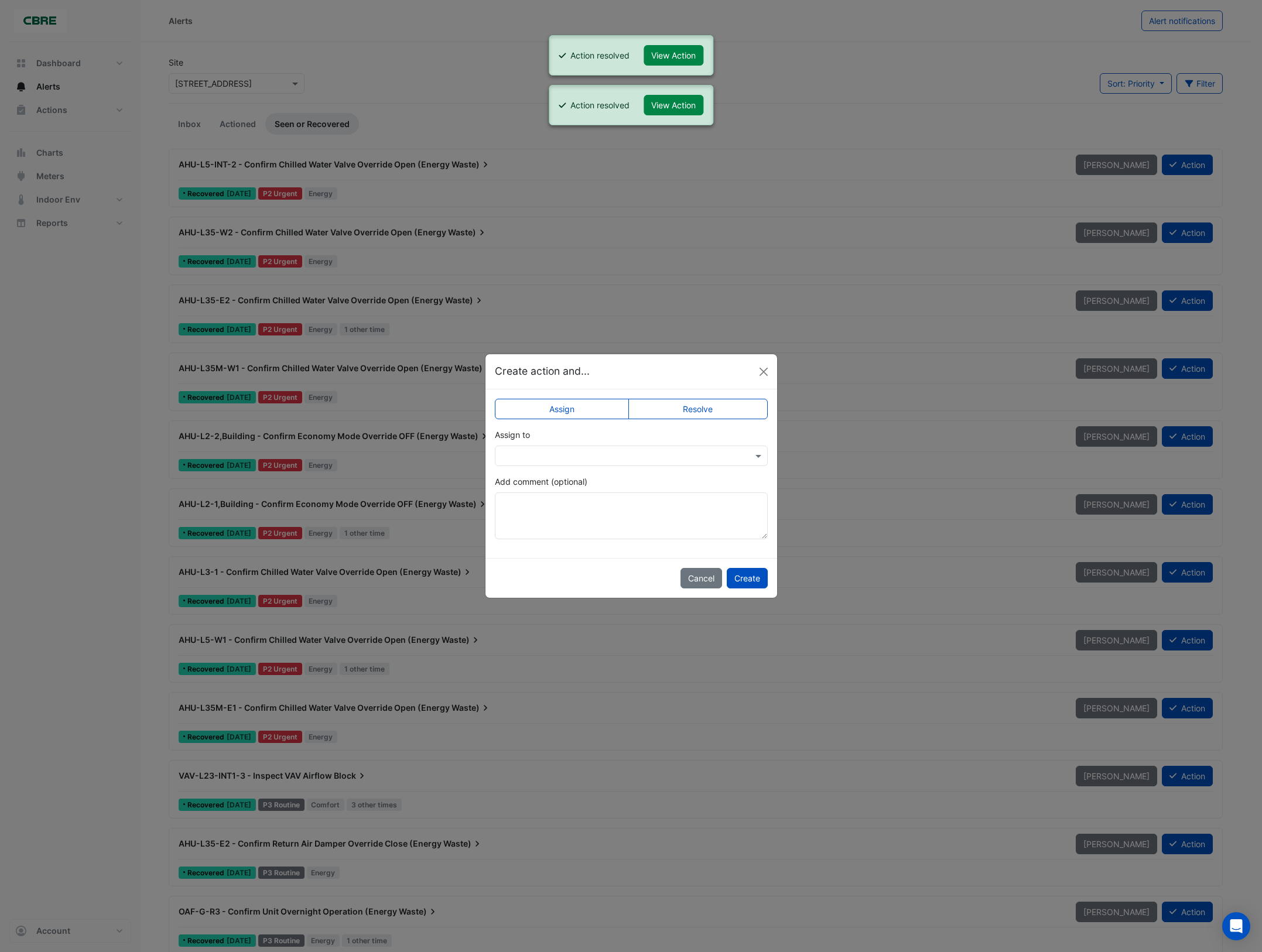
click at [743, 409] on label "Resolve" at bounding box center [698, 409] width 140 height 20
click at [744, 575] on button "Create" at bounding box center [747, 577] width 41 height 20
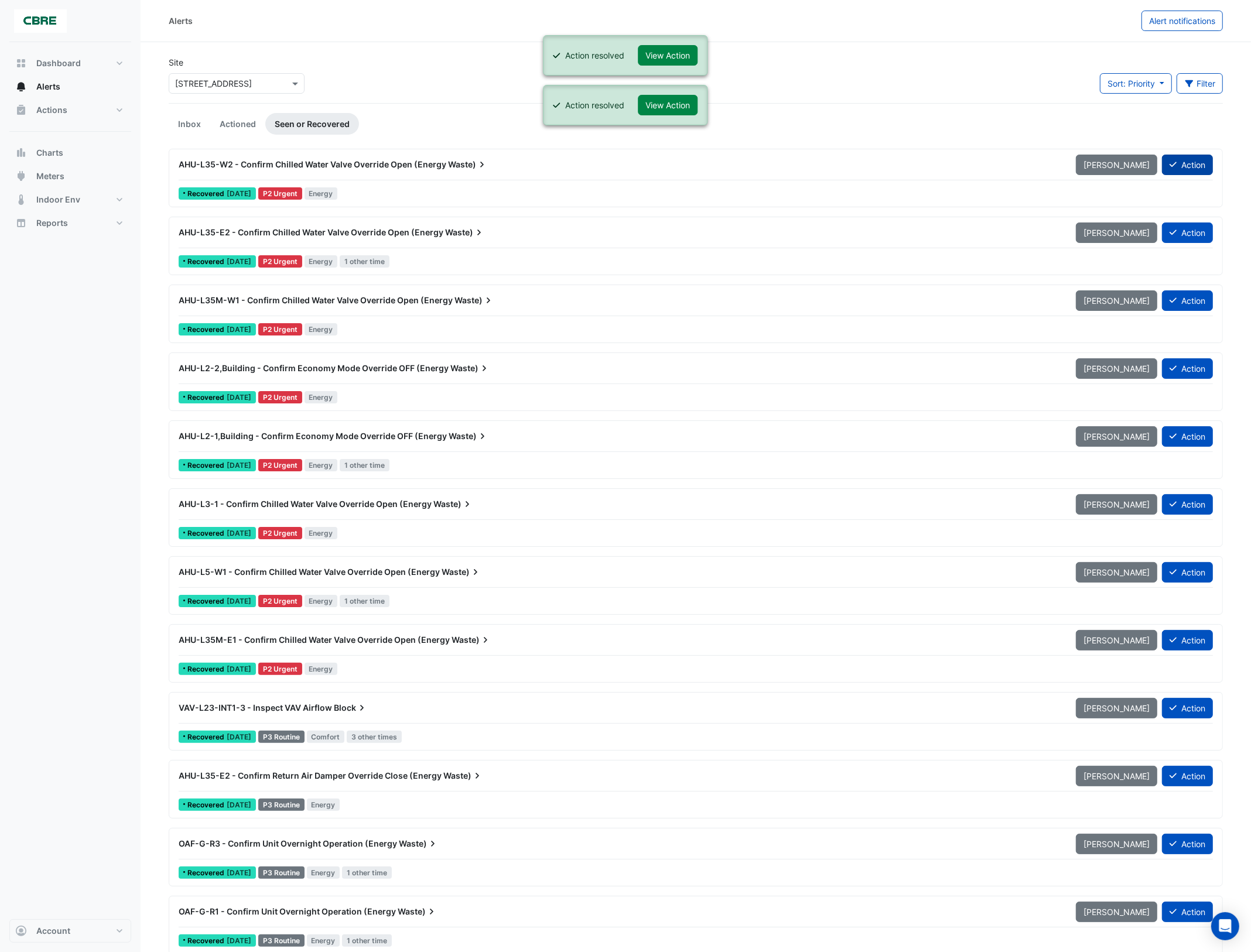
click at [1196, 166] on button "Action" at bounding box center [1188, 165] width 51 height 20
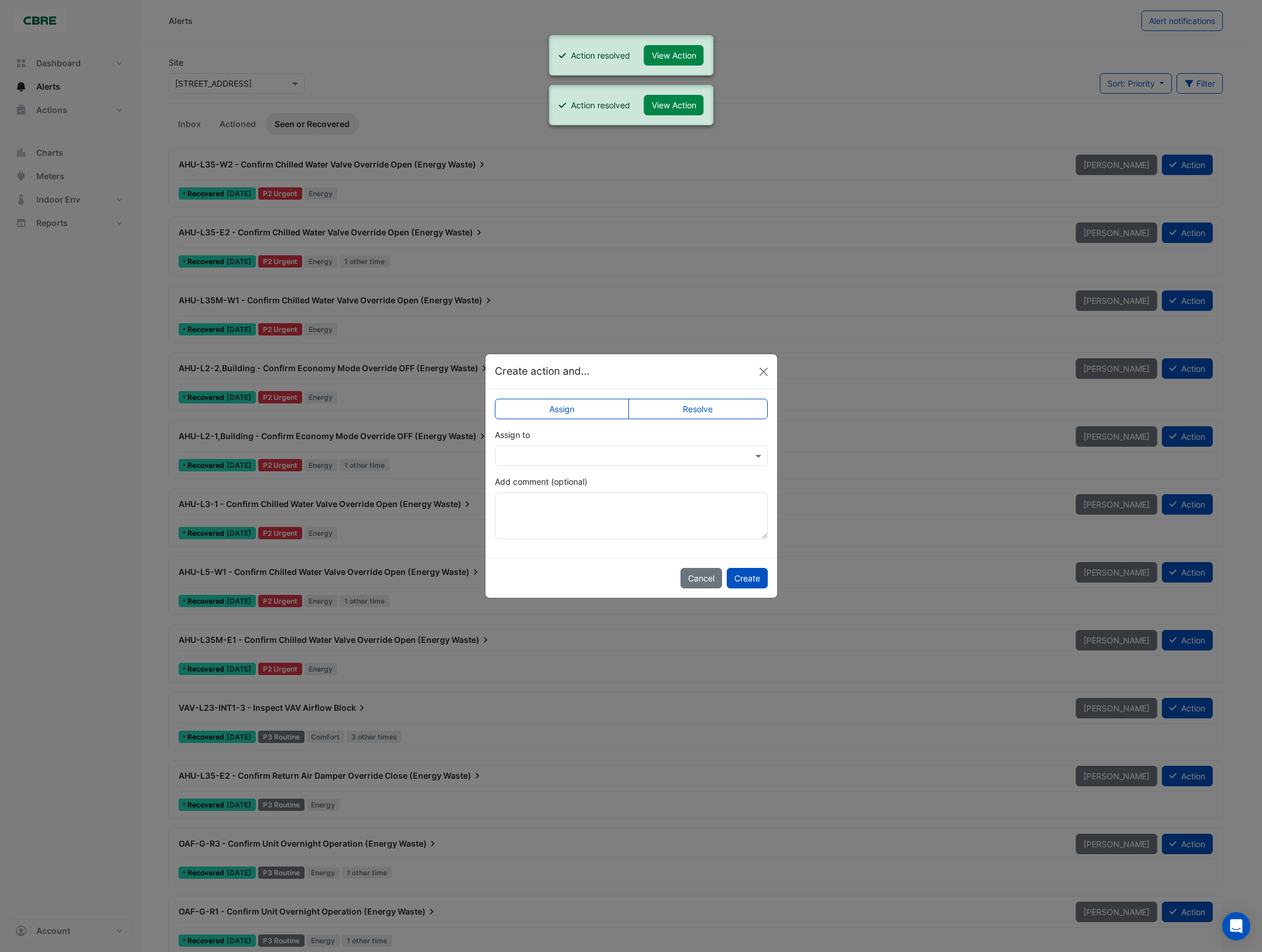
click at [683, 414] on label "Resolve" at bounding box center [698, 409] width 140 height 20
click at [745, 581] on button "Create" at bounding box center [747, 577] width 41 height 20
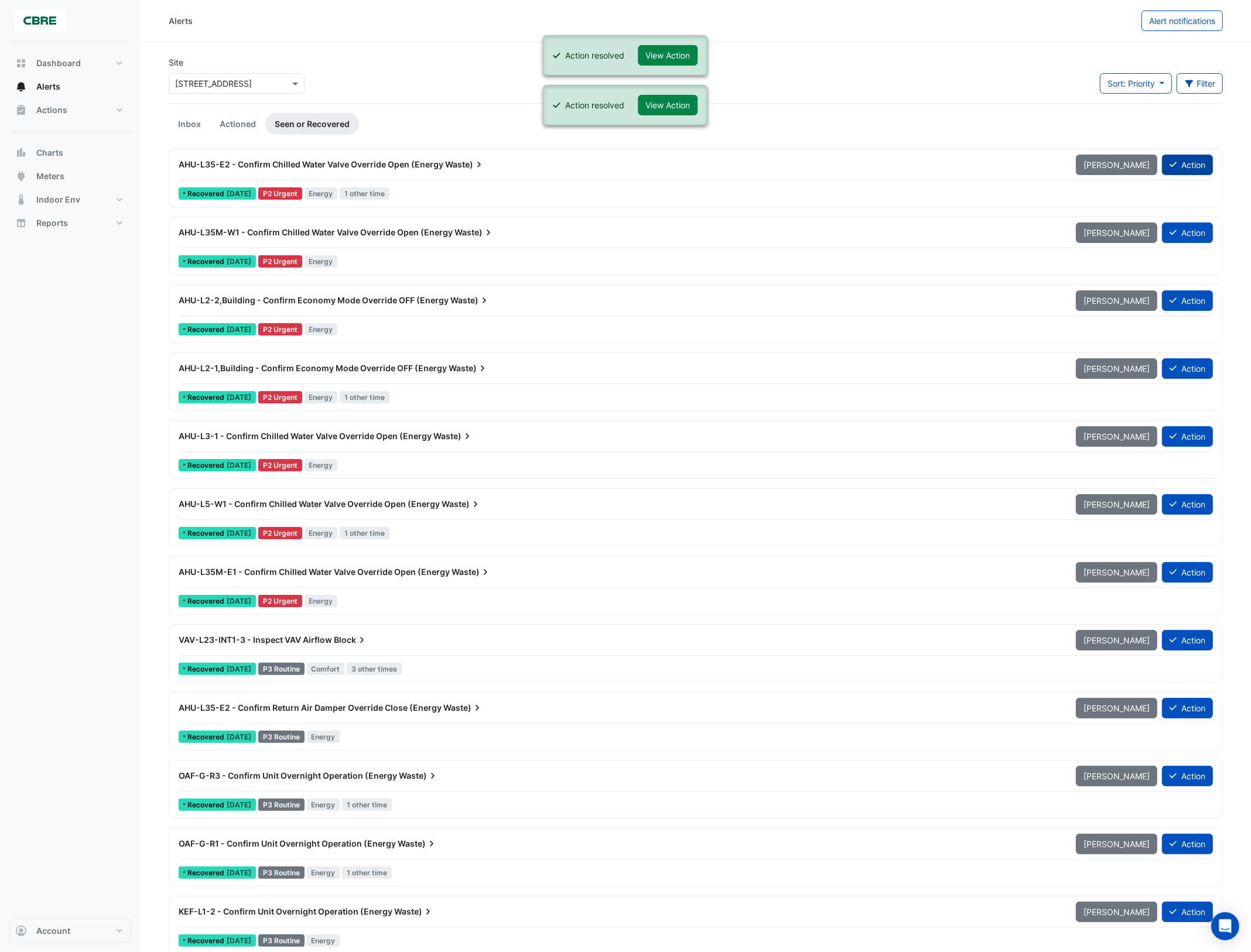
click at [1184, 167] on button "Action" at bounding box center [1188, 165] width 51 height 20
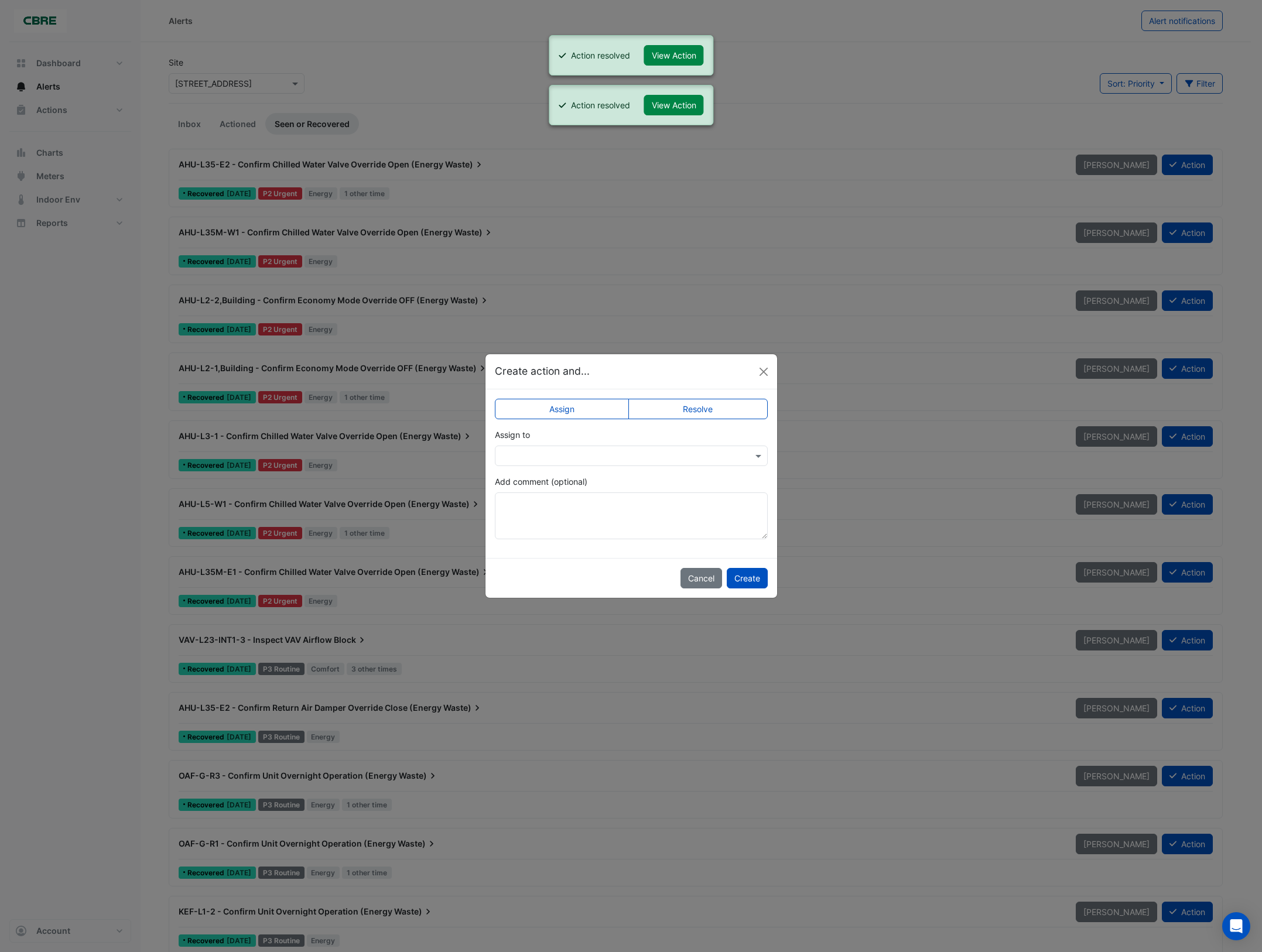
click at [714, 405] on label "Resolve" at bounding box center [698, 409] width 140 height 20
click at [747, 577] on button "Create" at bounding box center [747, 577] width 41 height 20
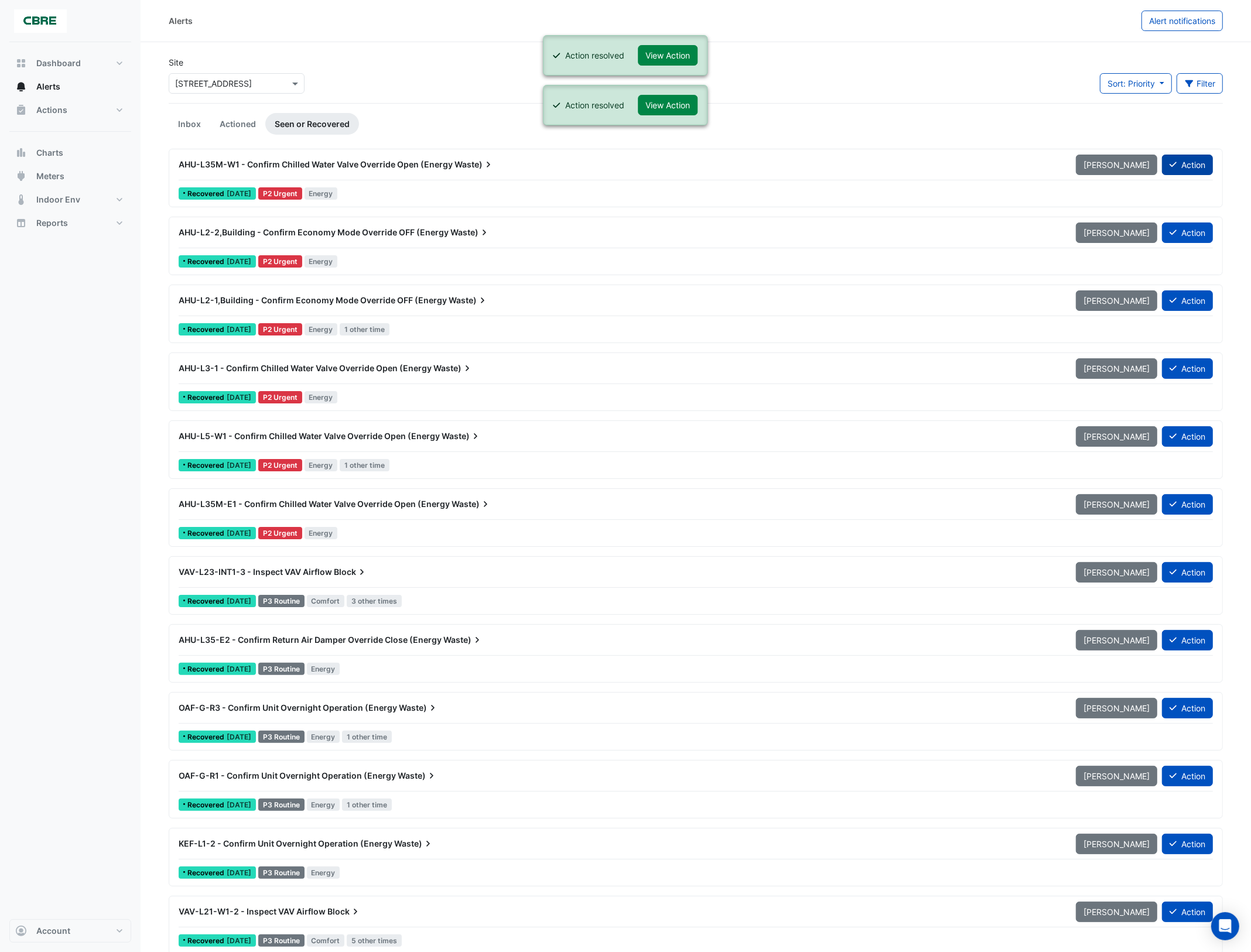
click at [1189, 167] on button "Action" at bounding box center [1188, 165] width 51 height 20
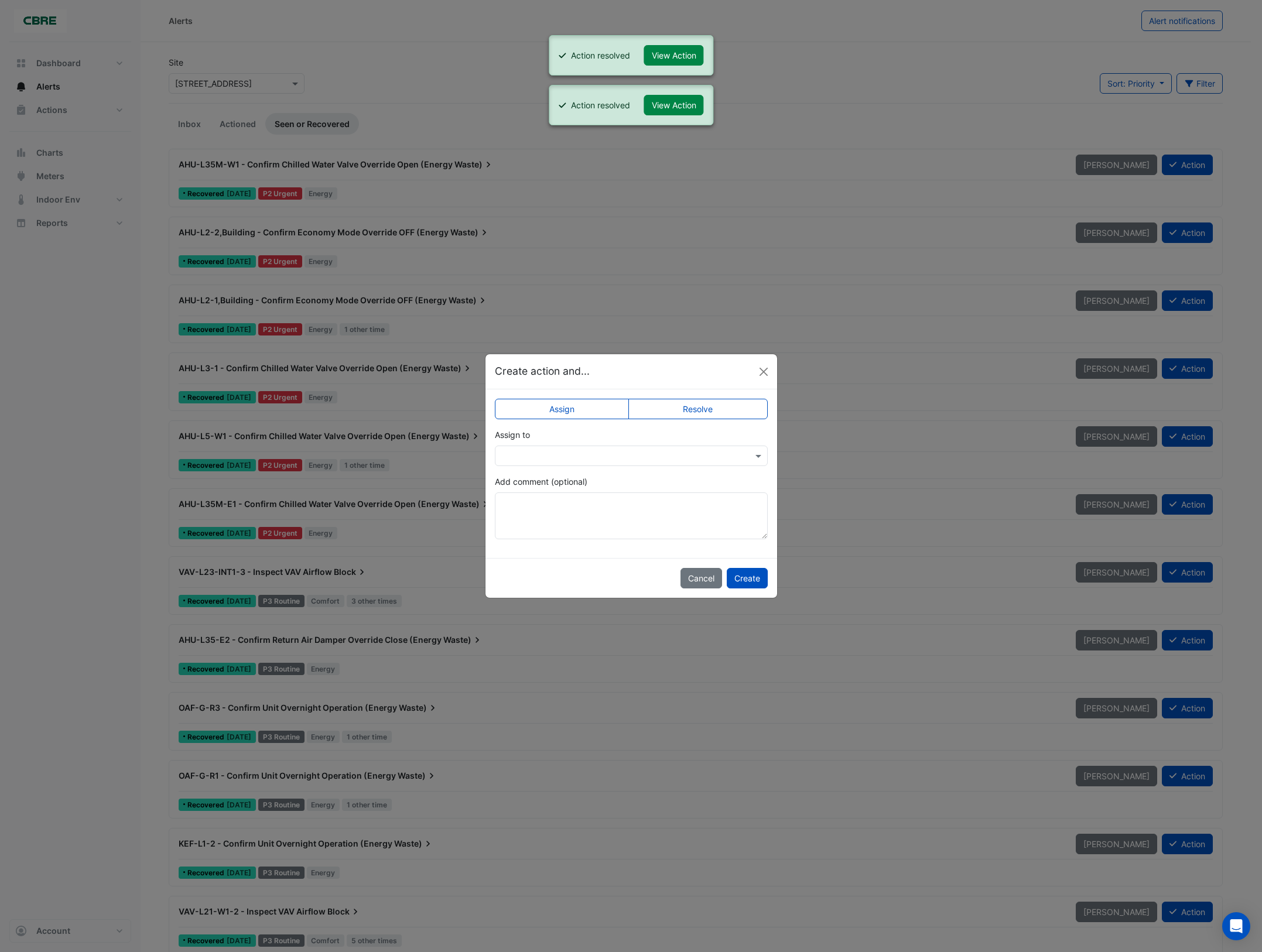
click at [707, 414] on label "Resolve" at bounding box center [698, 409] width 140 height 20
click at [745, 574] on button "Create" at bounding box center [747, 577] width 41 height 20
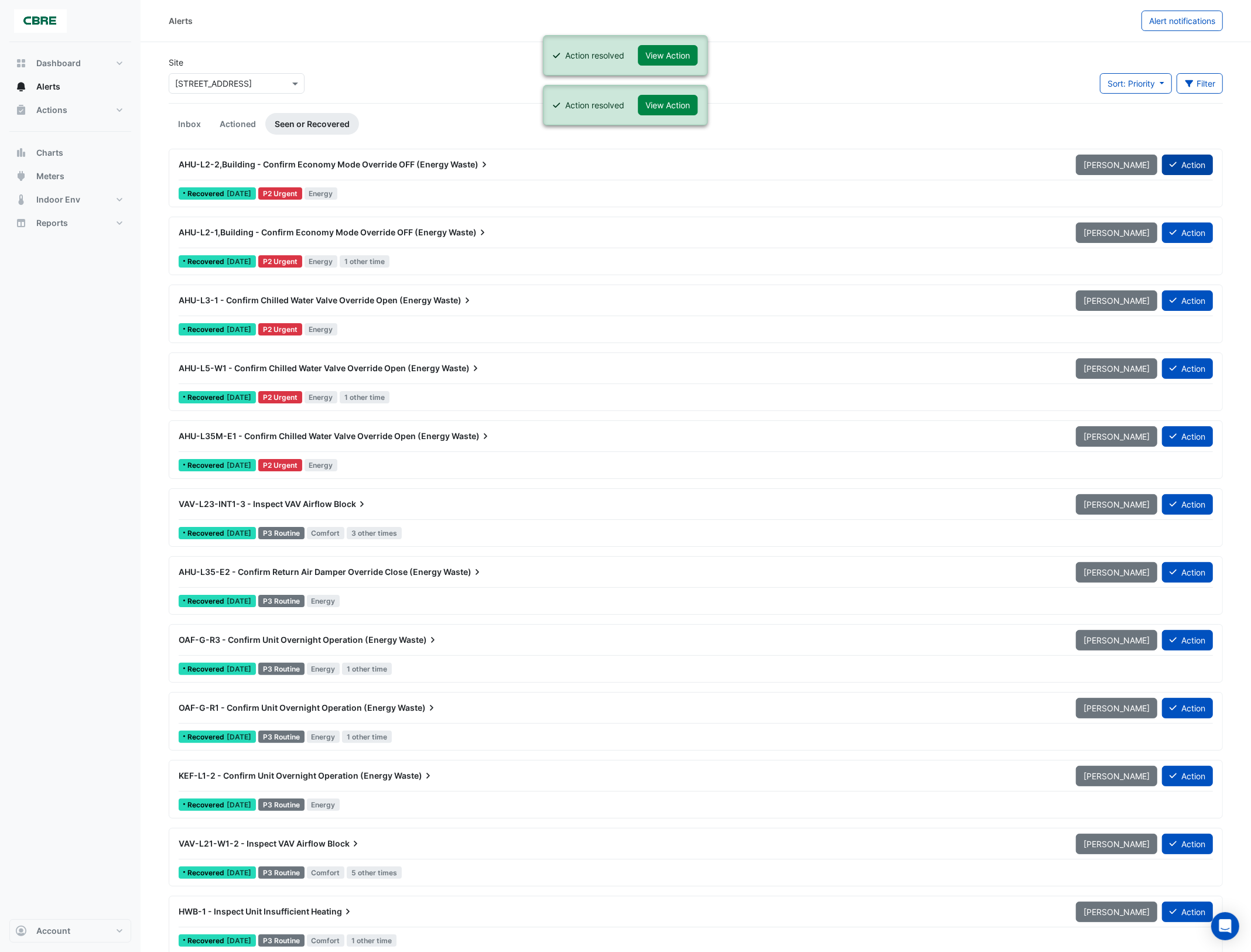
click at [1178, 163] on button "Action" at bounding box center [1188, 165] width 51 height 20
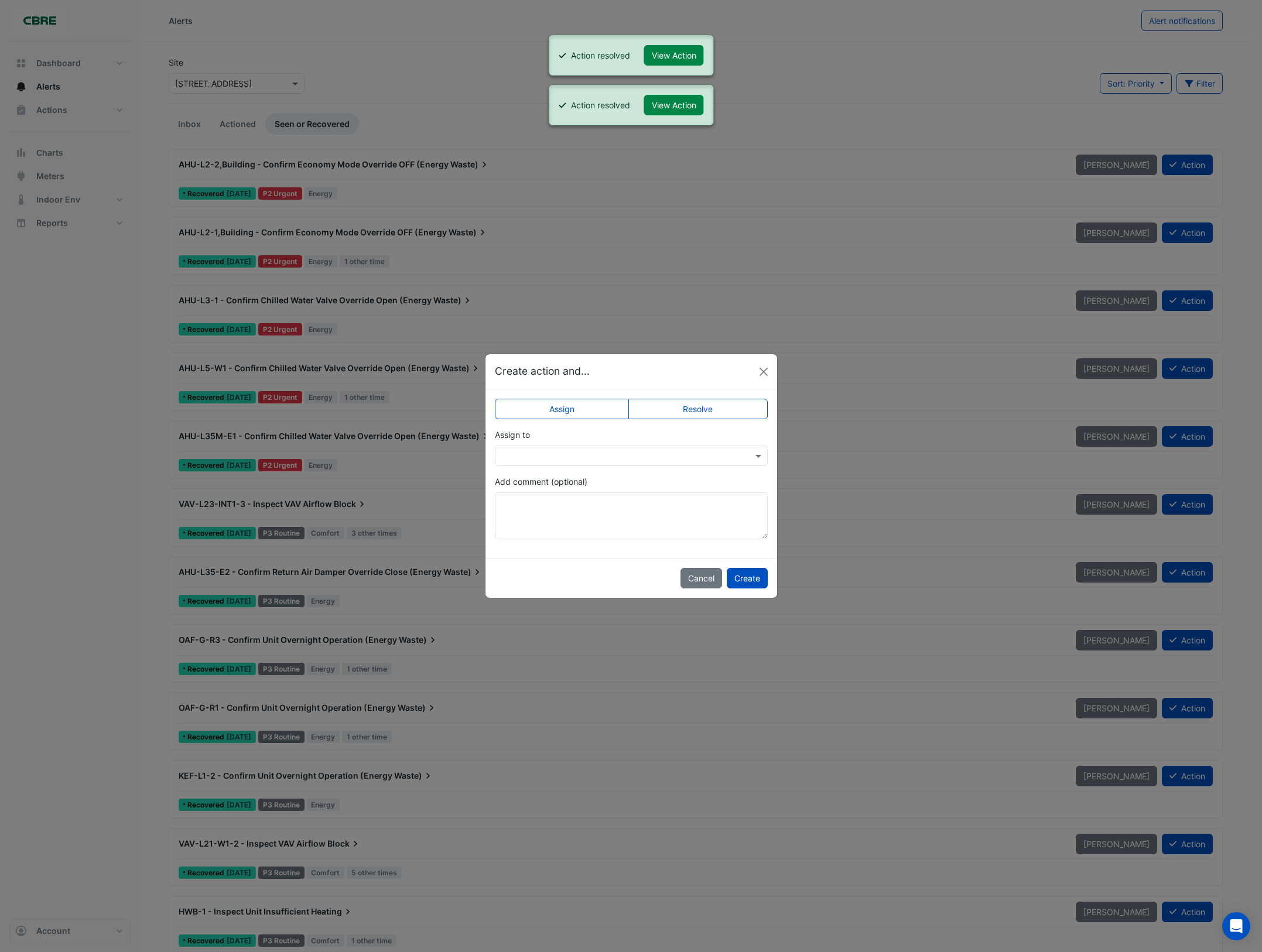
click at [721, 403] on label "Resolve" at bounding box center [698, 409] width 140 height 20
click at [757, 575] on button "Create" at bounding box center [747, 577] width 41 height 20
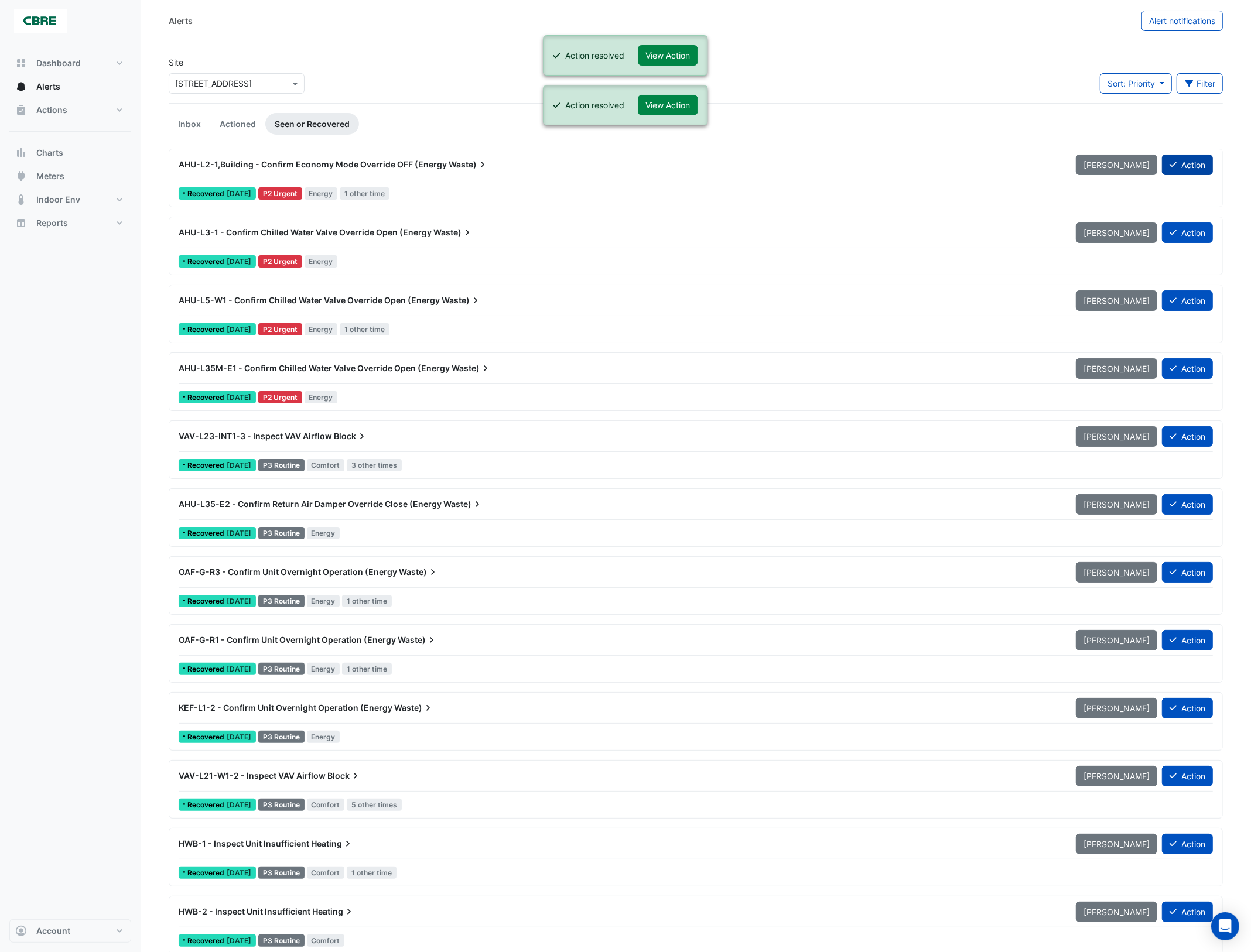
click at [1184, 159] on button "Action" at bounding box center [1188, 165] width 51 height 20
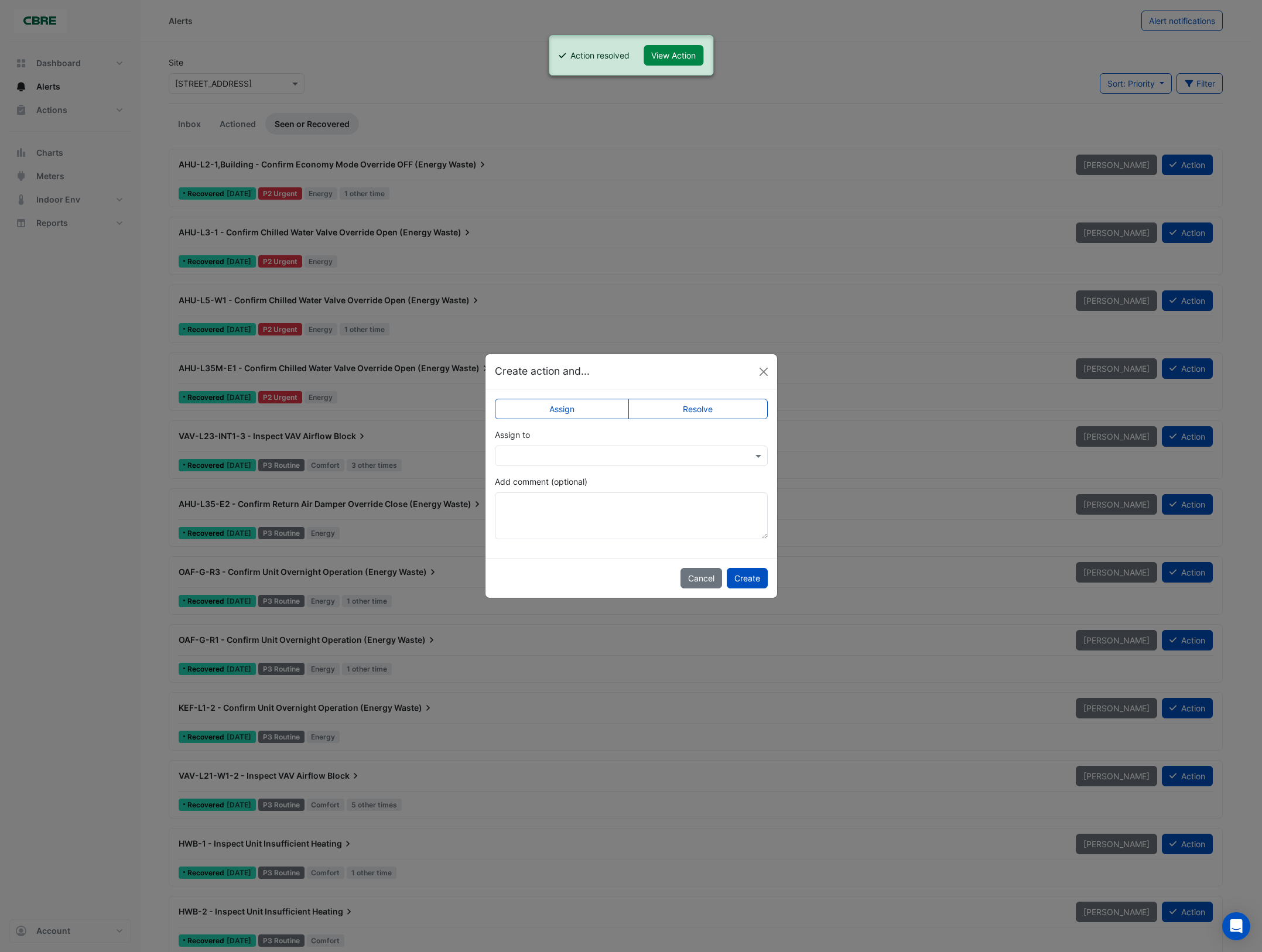
click at [746, 406] on label "Resolve" at bounding box center [698, 409] width 140 height 20
click at [742, 577] on button "Create" at bounding box center [747, 577] width 41 height 20
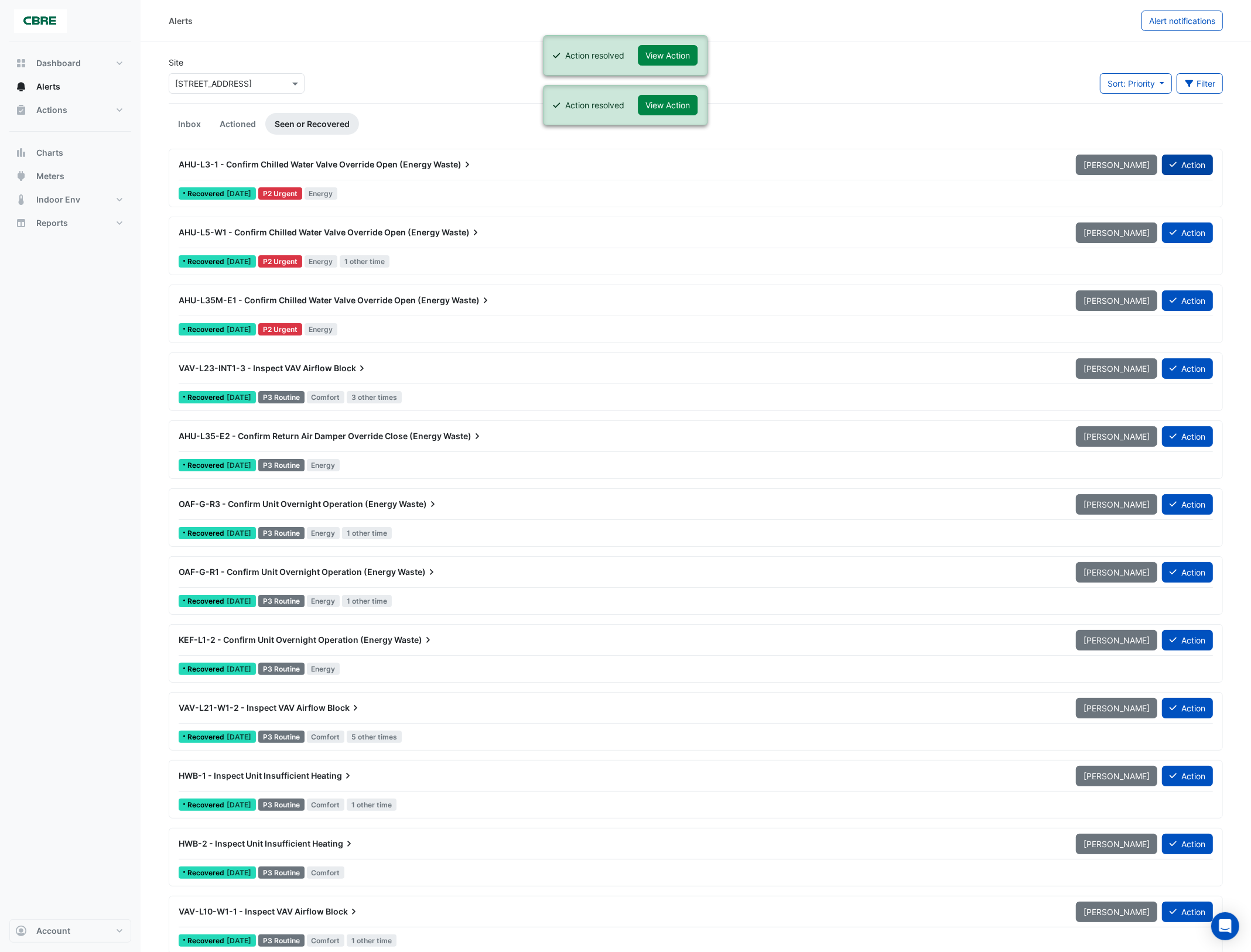
click at [1190, 159] on button "Action" at bounding box center [1188, 165] width 51 height 20
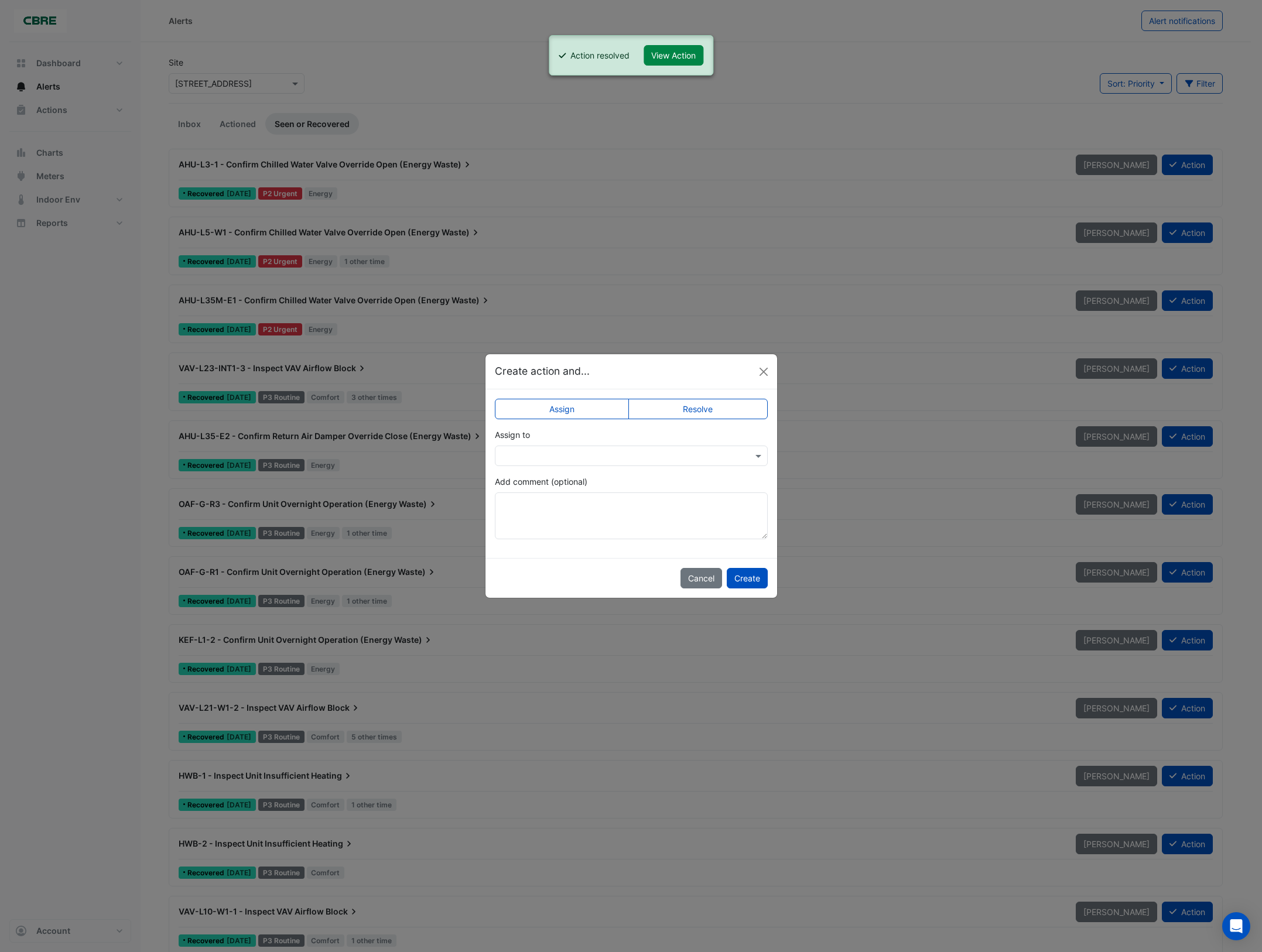
click at [721, 405] on label "Resolve" at bounding box center [698, 409] width 140 height 20
click at [748, 578] on button "Create" at bounding box center [747, 577] width 41 height 20
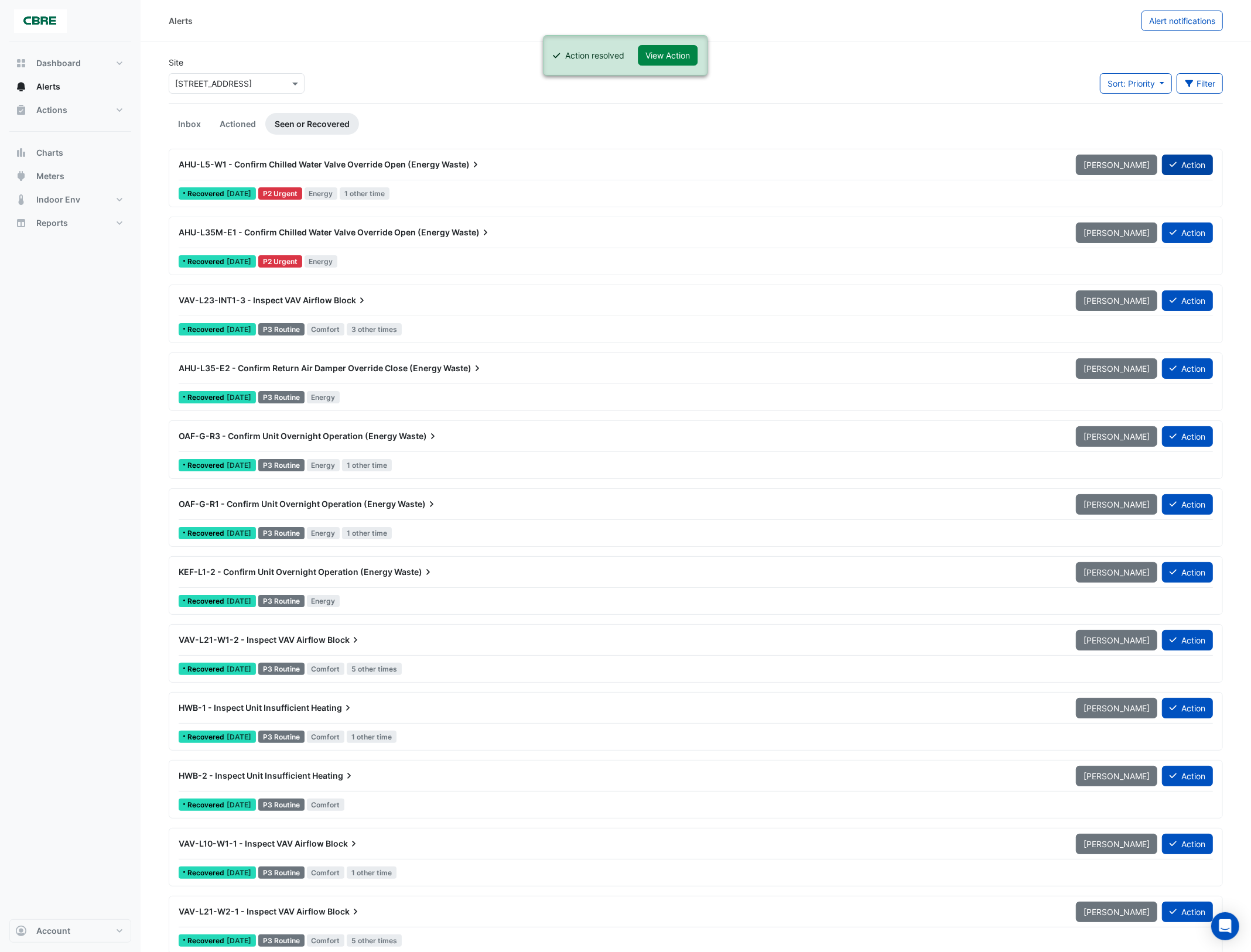
click at [1188, 165] on button "Action" at bounding box center [1188, 165] width 51 height 20
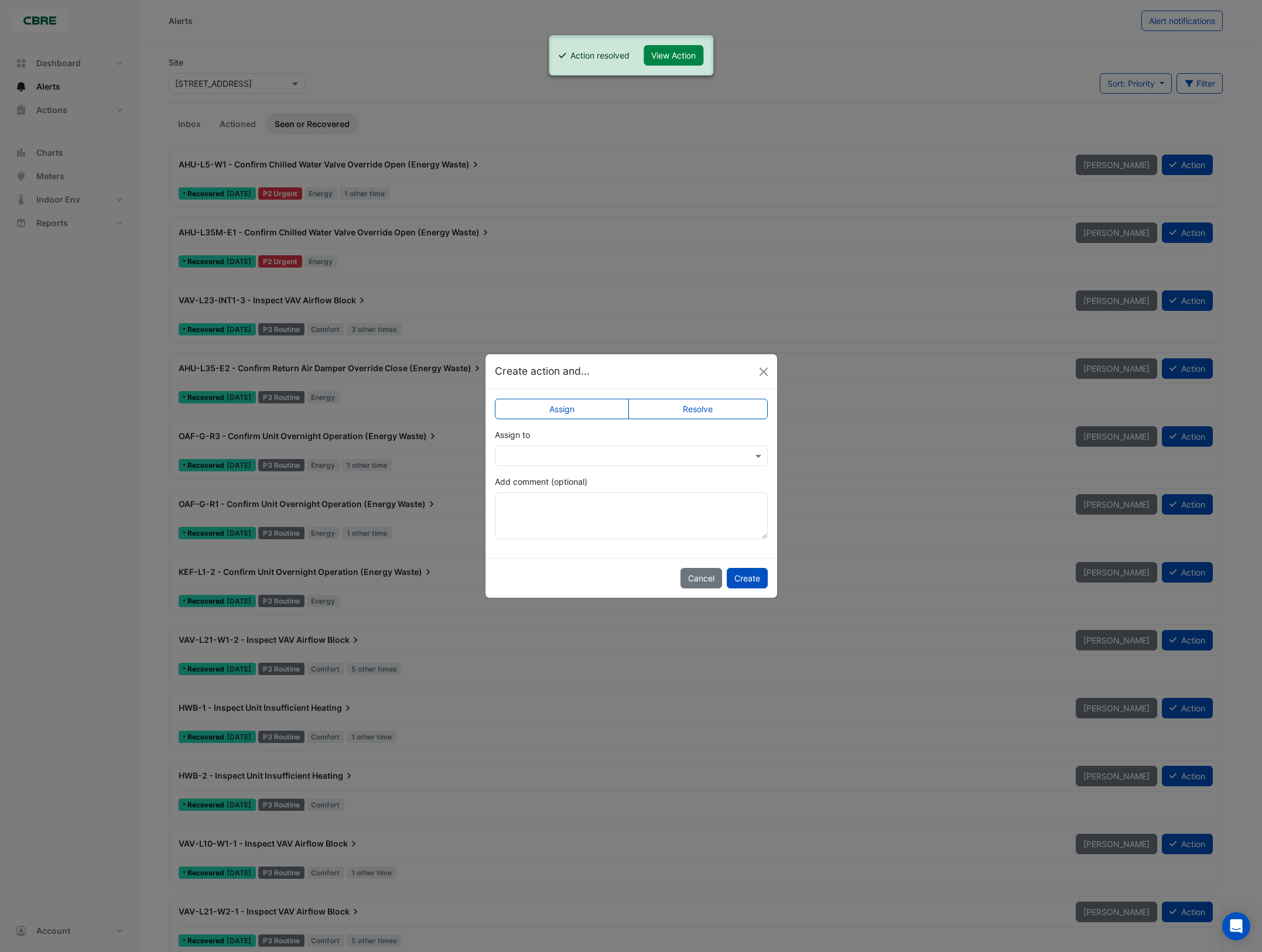
click at [713, 414] on label "Resolve" at bounding box center [698, 409] width 140 height 20
click at [744, 582] on button "Create" at bounding box center [747, 577] width 41 height 20
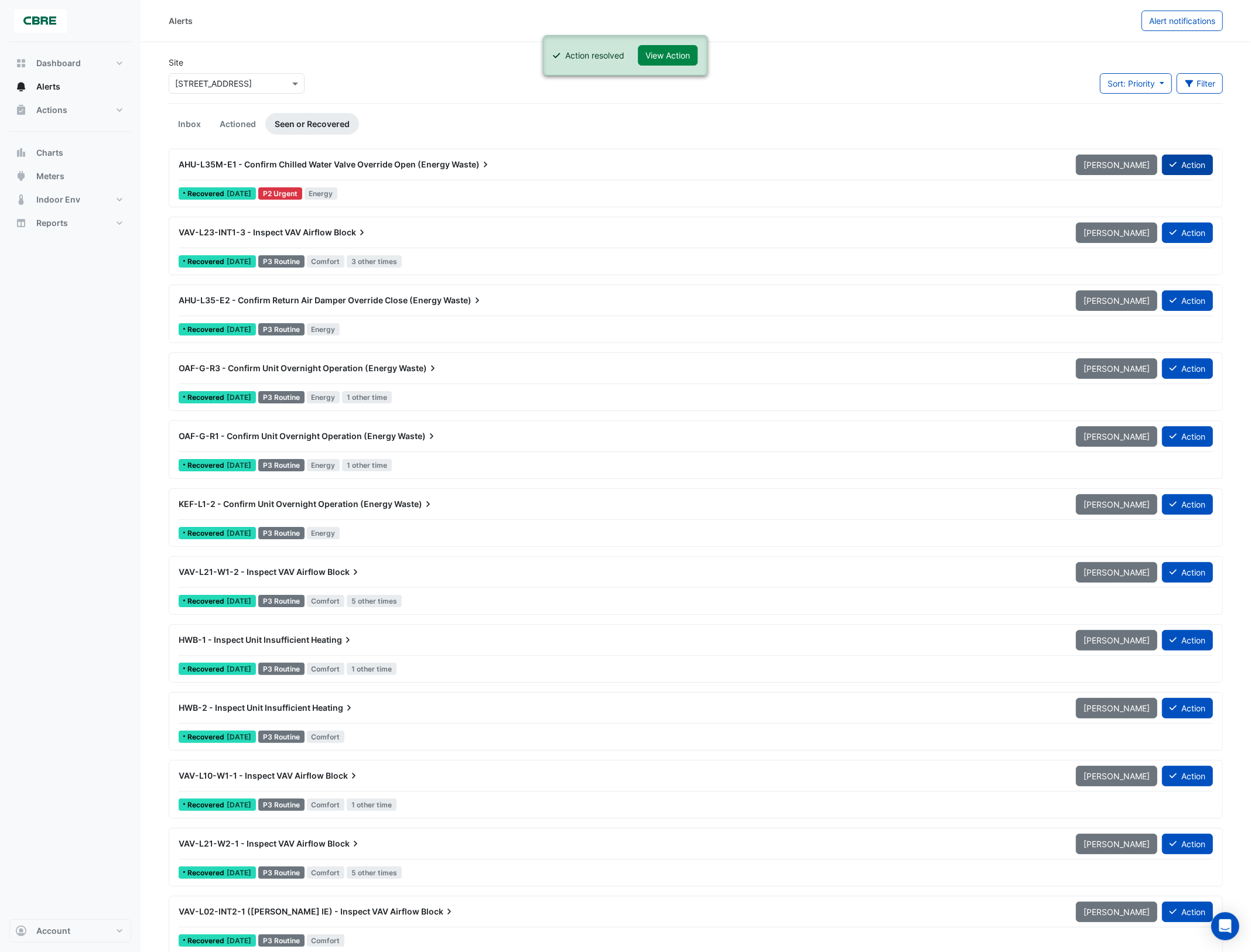
click at [1188, 163] on button "Action" at bounding box center [1188, 165] width 51 height 20
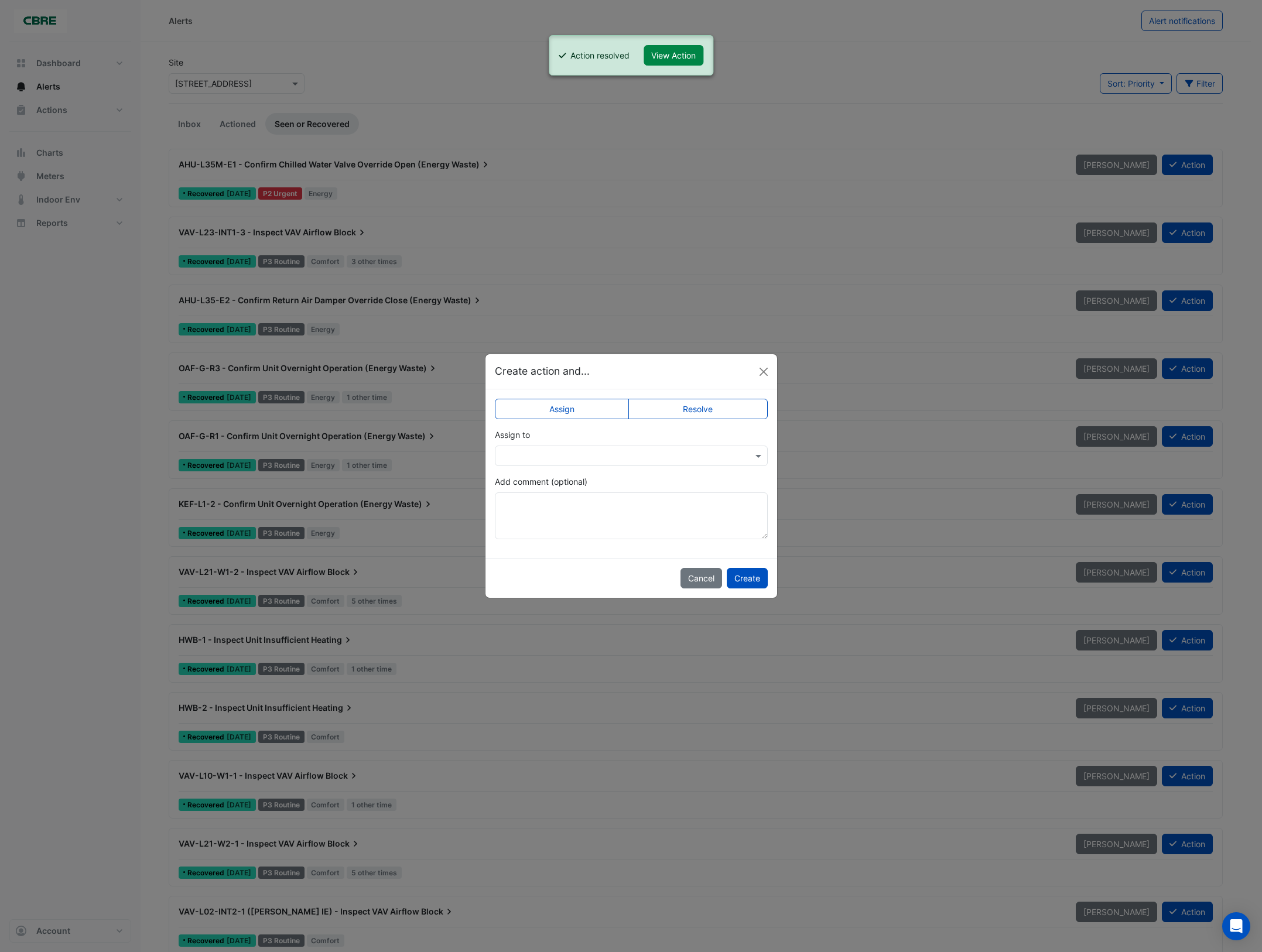
click at [684, 414] on label "Resolve" at bounding box center [698, 409] width 140 height 20
click at [751, 575] on button "Create" at bounding box center [747, 577] width 41 height 20
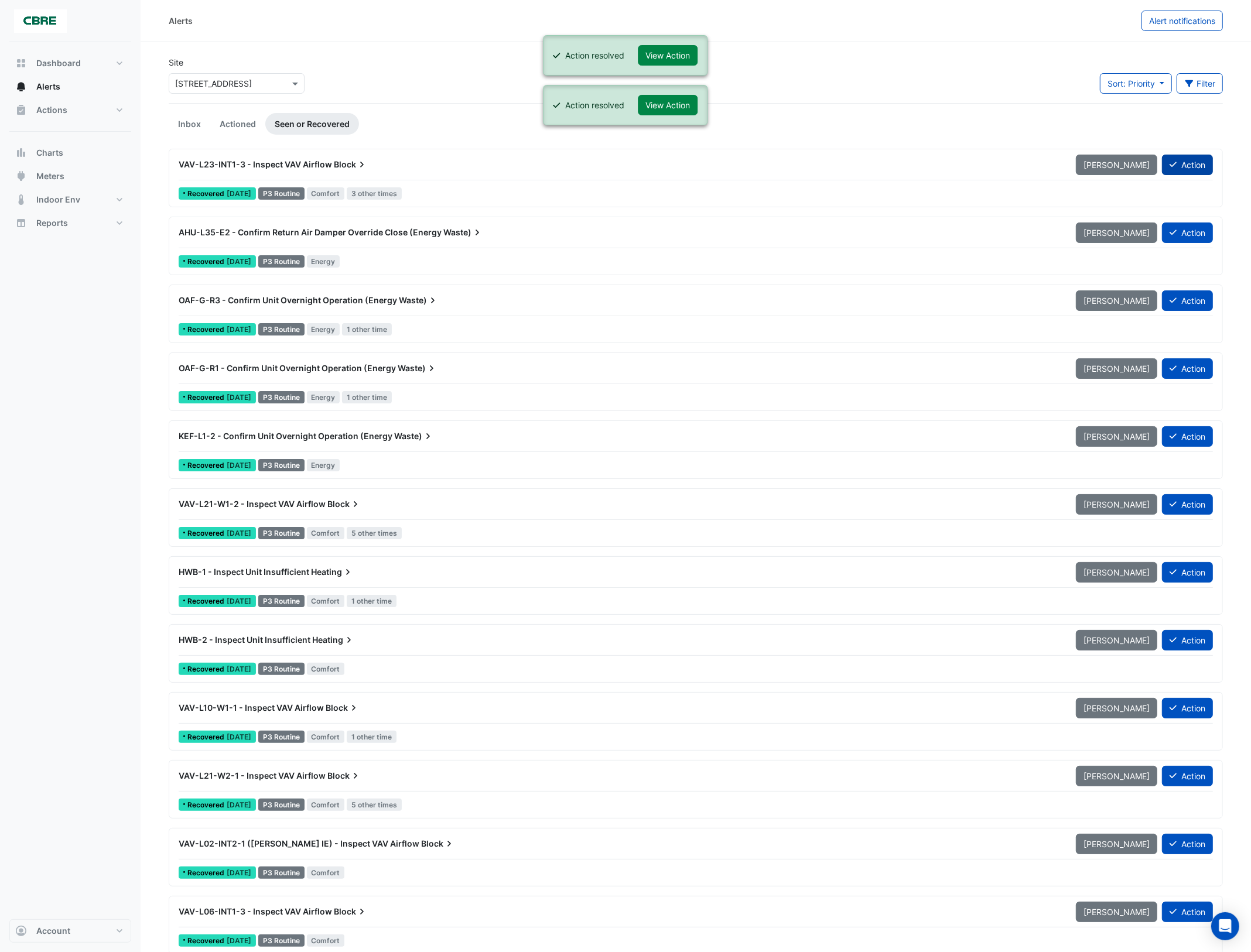
click at [1182, 164] on button "Action" at bounding box center [1188, 165] width 51 height 20
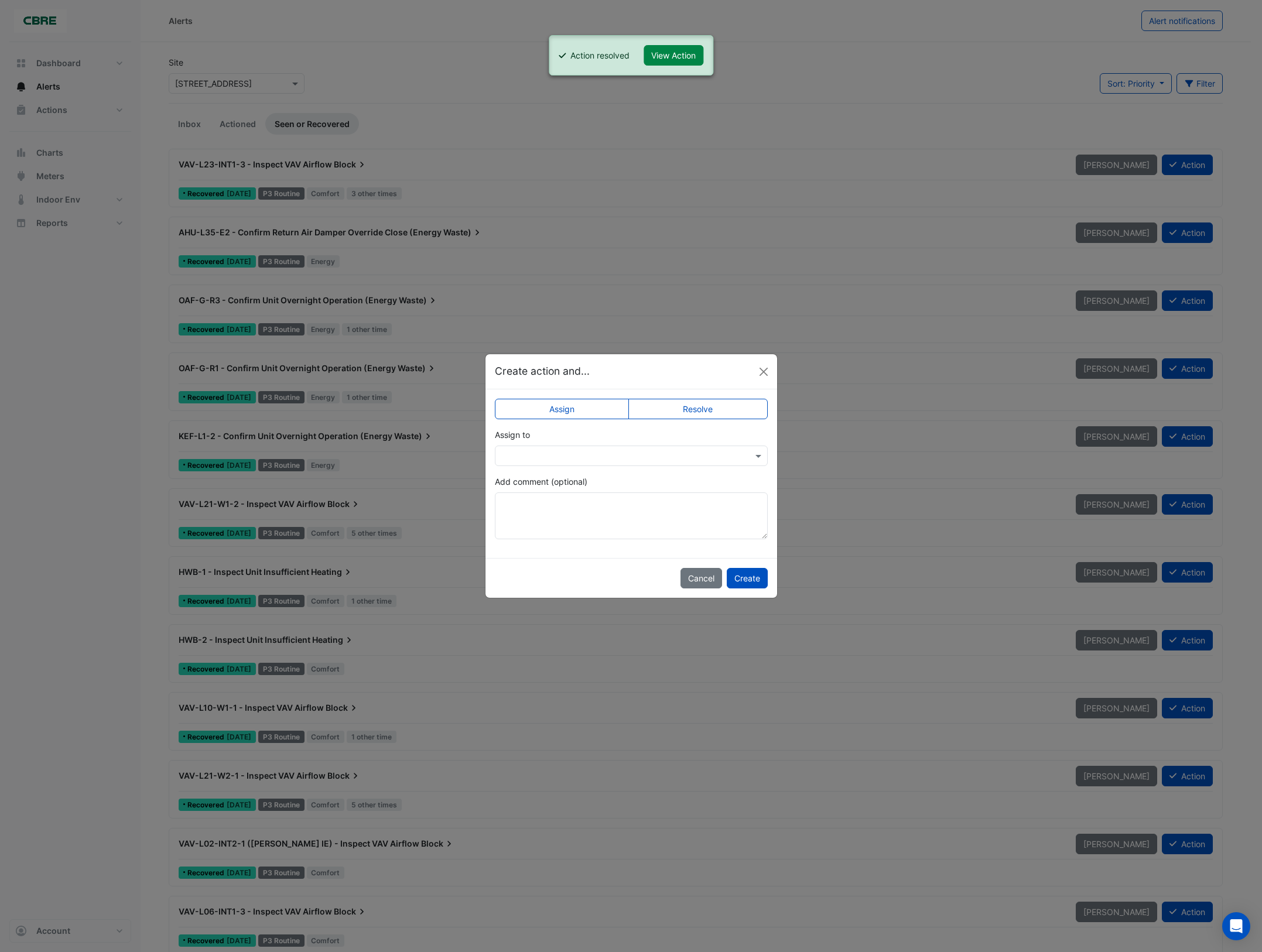
click at [707, 409] on label "Resolve" at bounding box center [698, 409] width 140 height 20
click at [744, 573] on button "Create" at bounding box center [747, 577] width 41 height 20
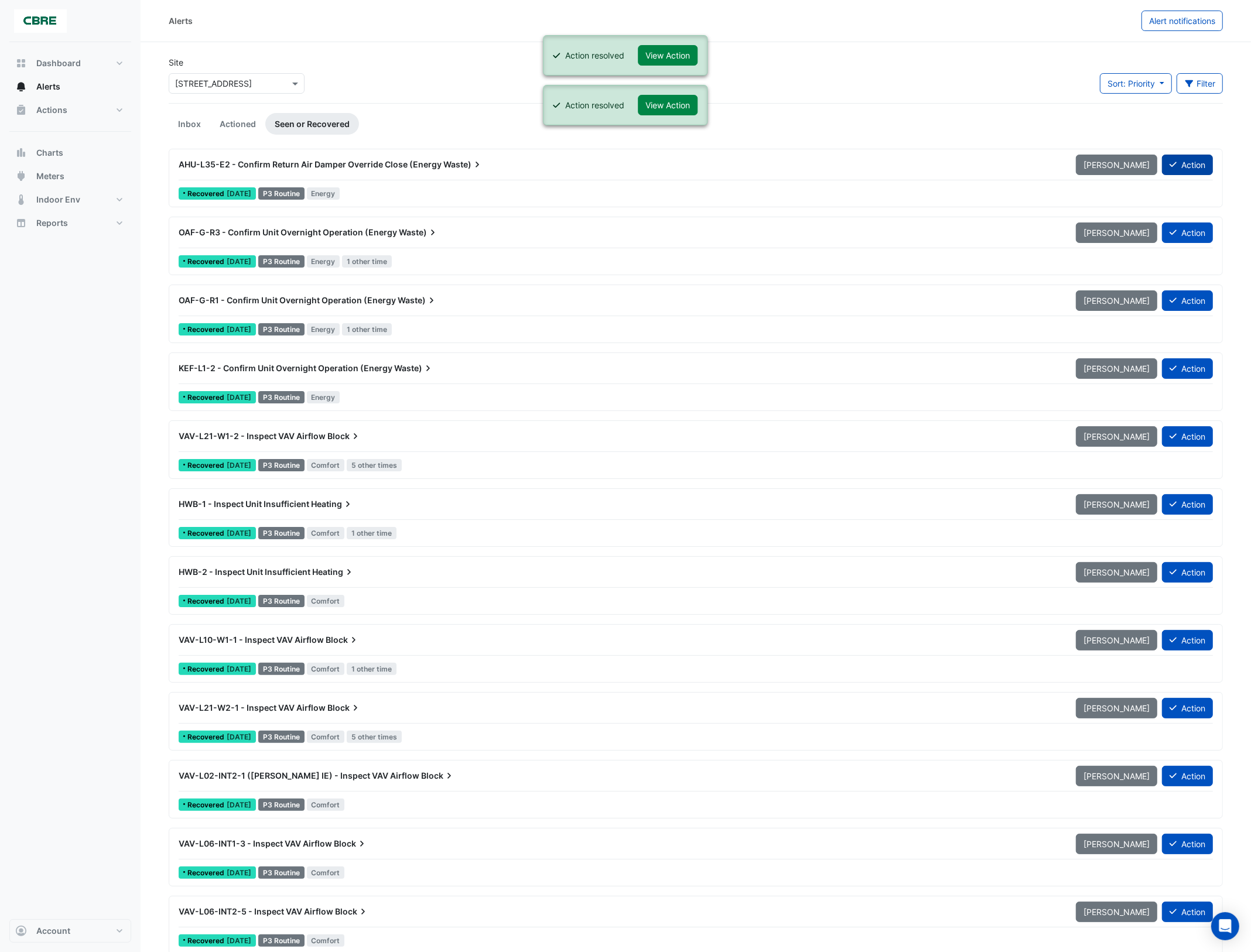
click at [1190, 168] on button "Action" at bounding box center [1188, 165] width 51 height 20
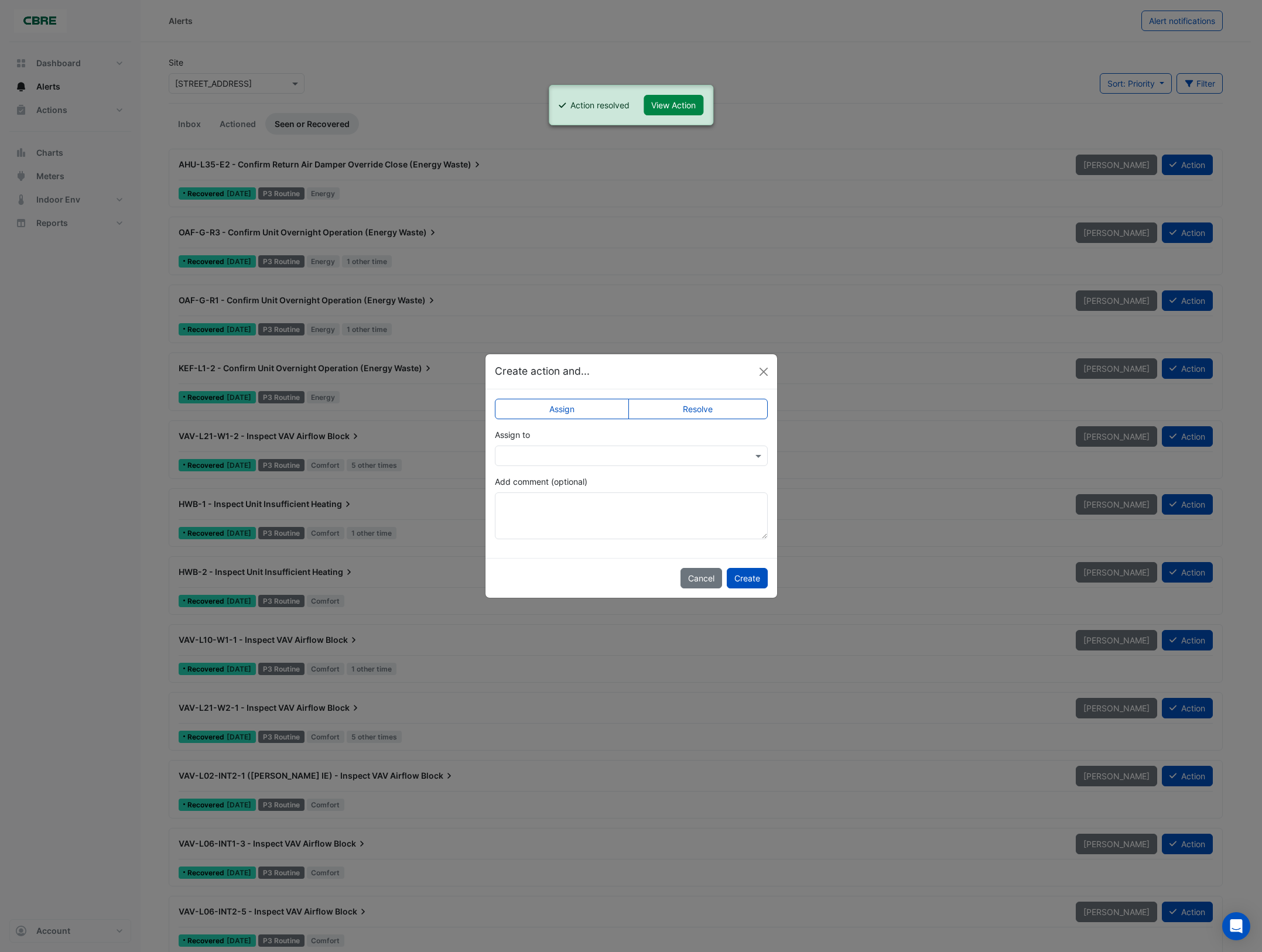
click at [726, 409] on label "Resolve" at bounding box center [698, 409] width 140 height 20
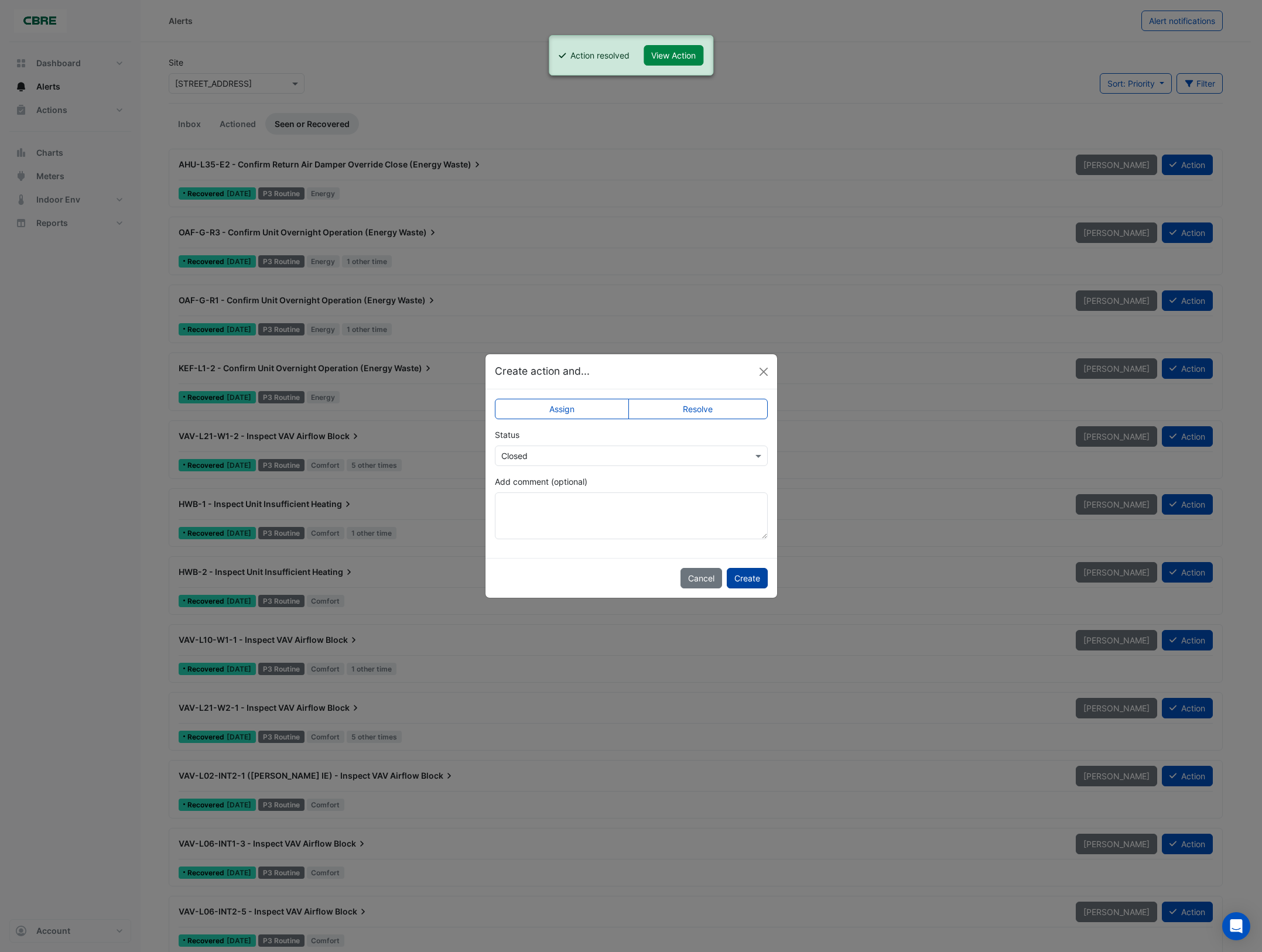
click at [742, 581] on button "Create" at bounding box center [747, 577] width 41 height 20
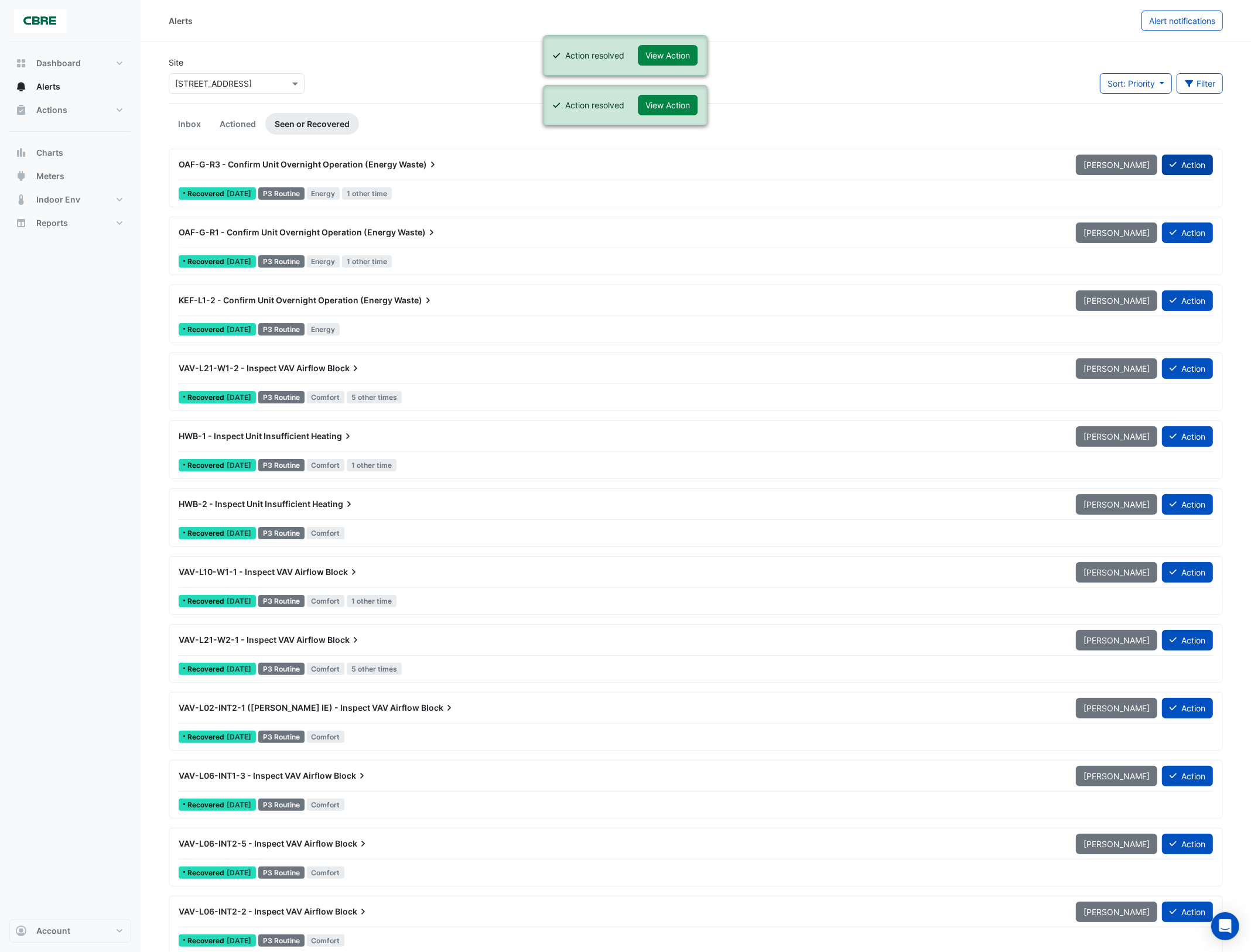
click at [1201, 165] on button "Action" at bounding box center [1188, 165] width 51 height 20
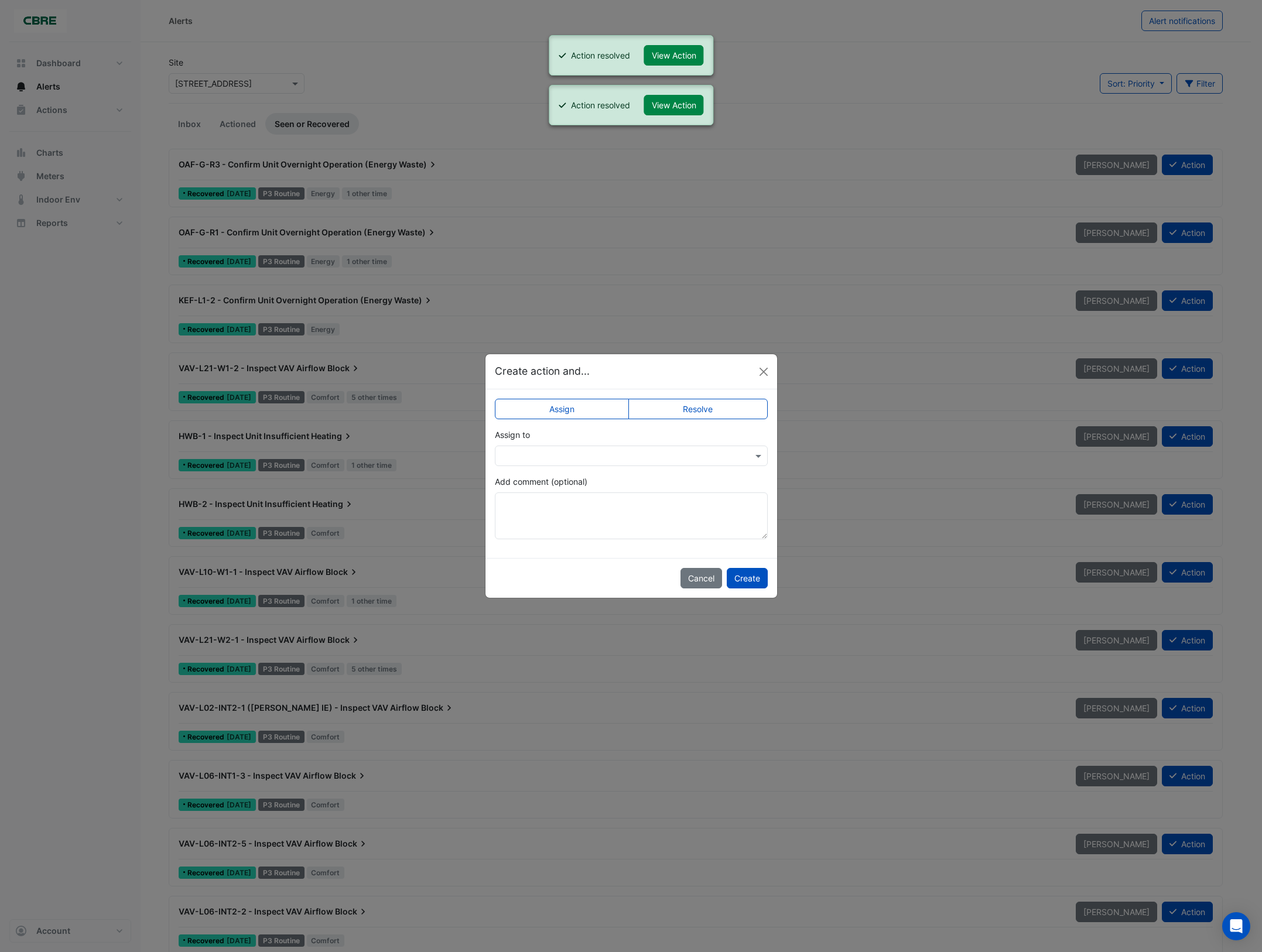
click at [748, 406] on label "Resolve" at bounding box center [698, 409] width 140 height 20
click at [751, 581] on button "Create" at bounding box center [747, 577] width 41 height 20
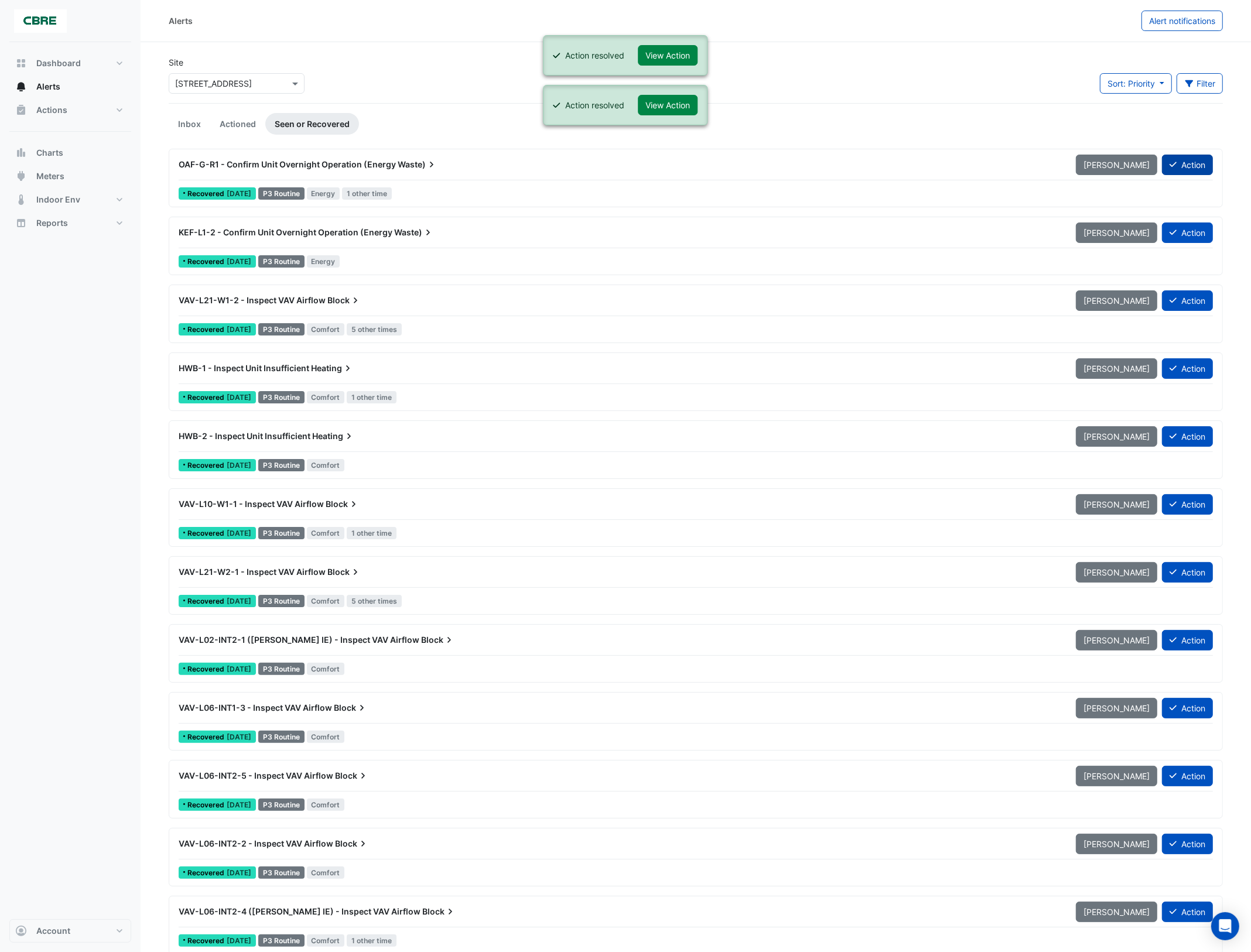
click at [1196, 169] on button "Action" at bounding box center [1188, 165] width 51 height 20
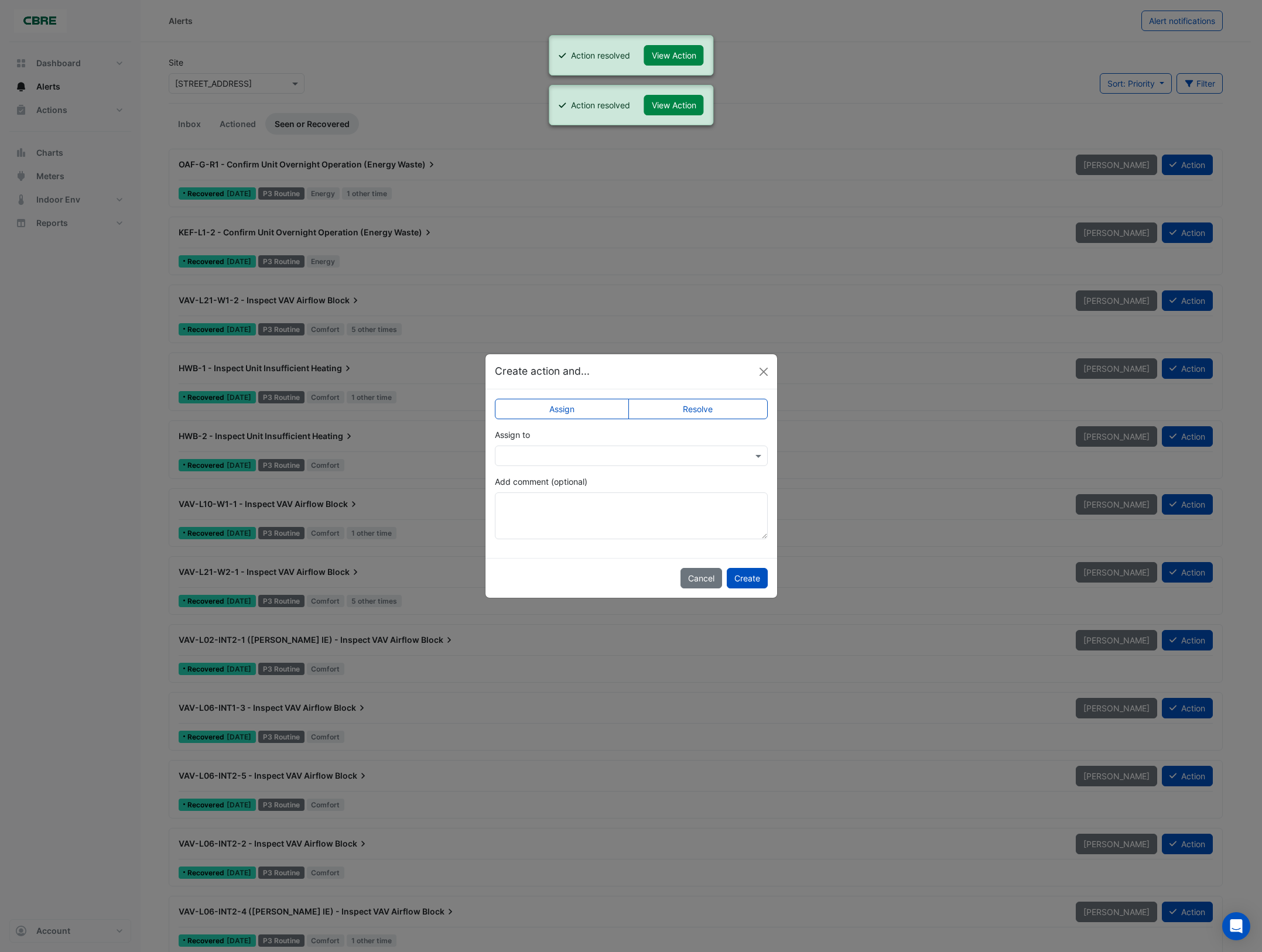
click at [695, 409] on label "Resolve" at bounding box center [698, 409] width 140 height 20
click at [751, 583] on button "Create" at bounding box center [747, 577] width 41 height 20
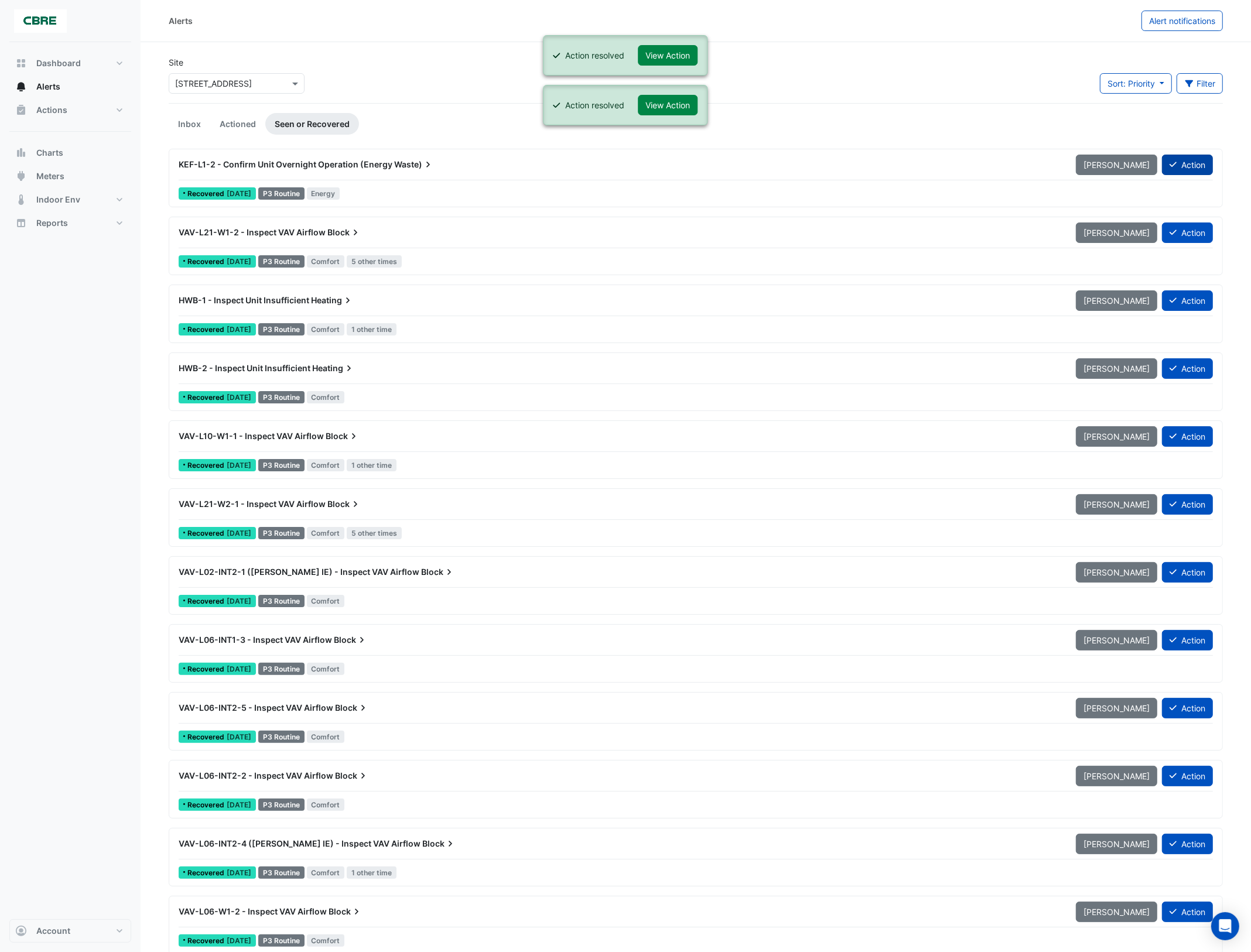
click at [1193, 169] on button "Action" at bounding box center [1188, 165] width 51 height 20
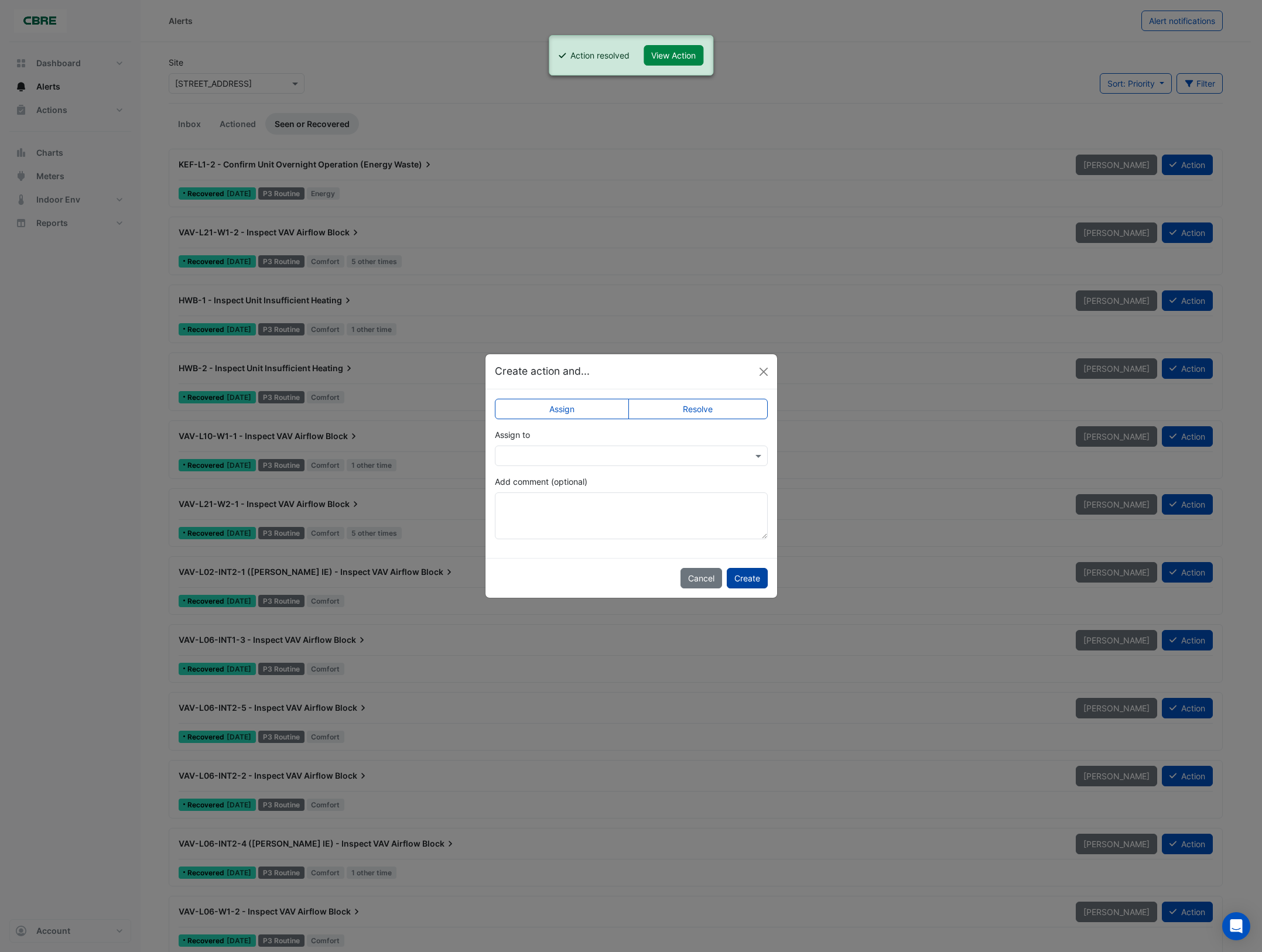
click at [744, 584] on button "Create" at bounding box center [747, 577] width 41 height 20
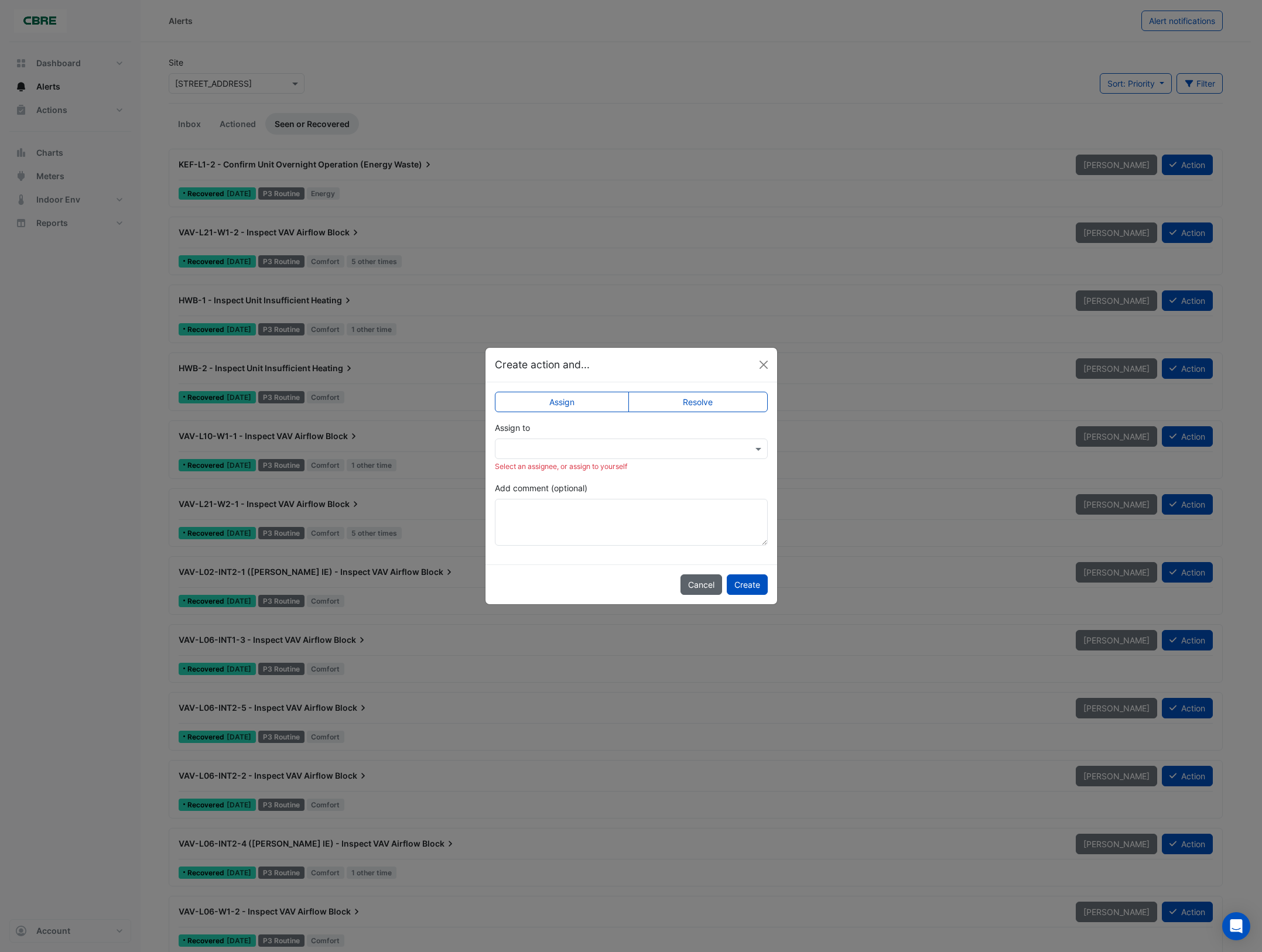
click at [706, 587] on button "Cancel" at bounding box center [702, 584] width 42 height 20
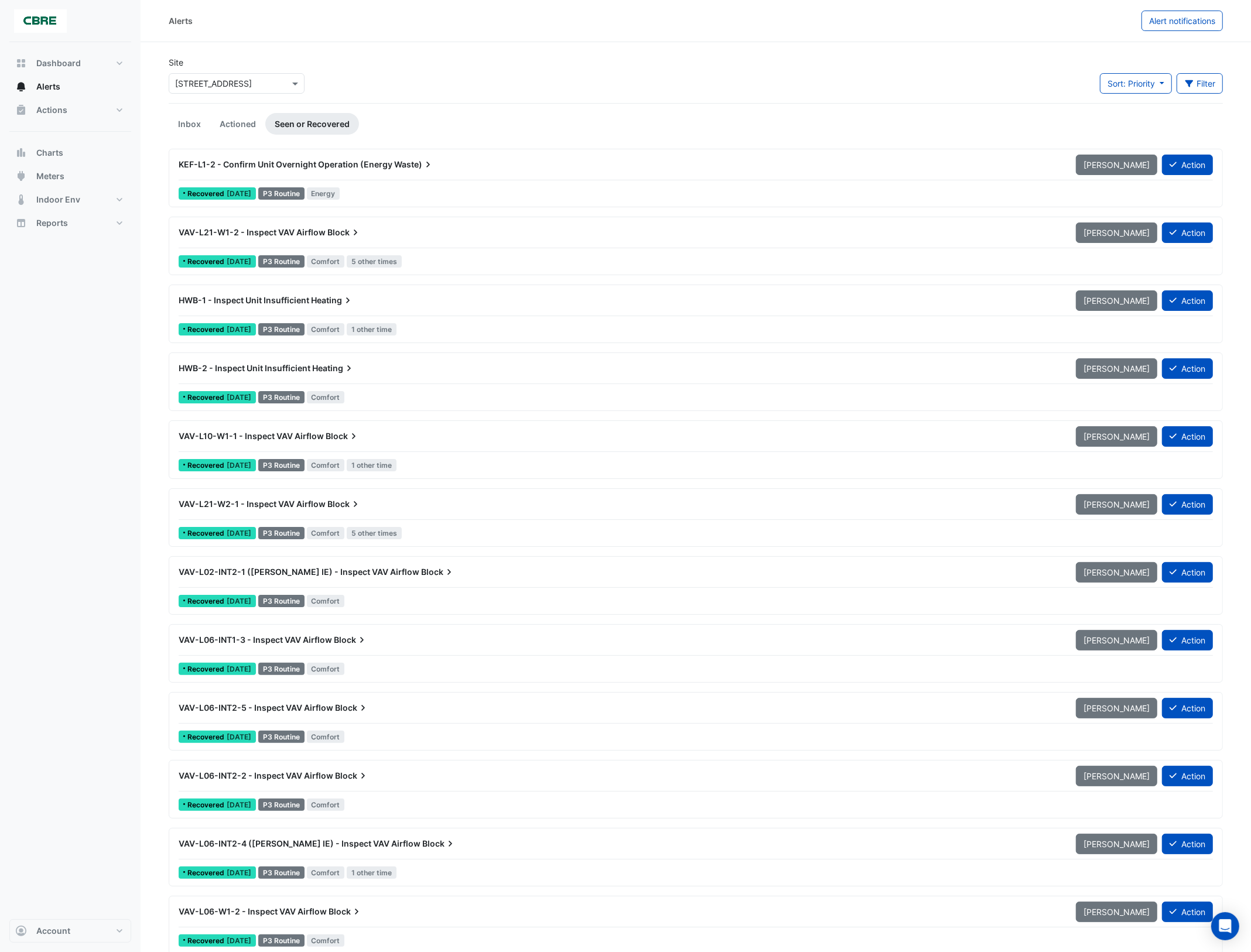
click at [332, 162] on span "KEF-L1-2 - Confirm Unit Overnight Operation (Energy" at bounding box center [285, 164] width 214 height 10
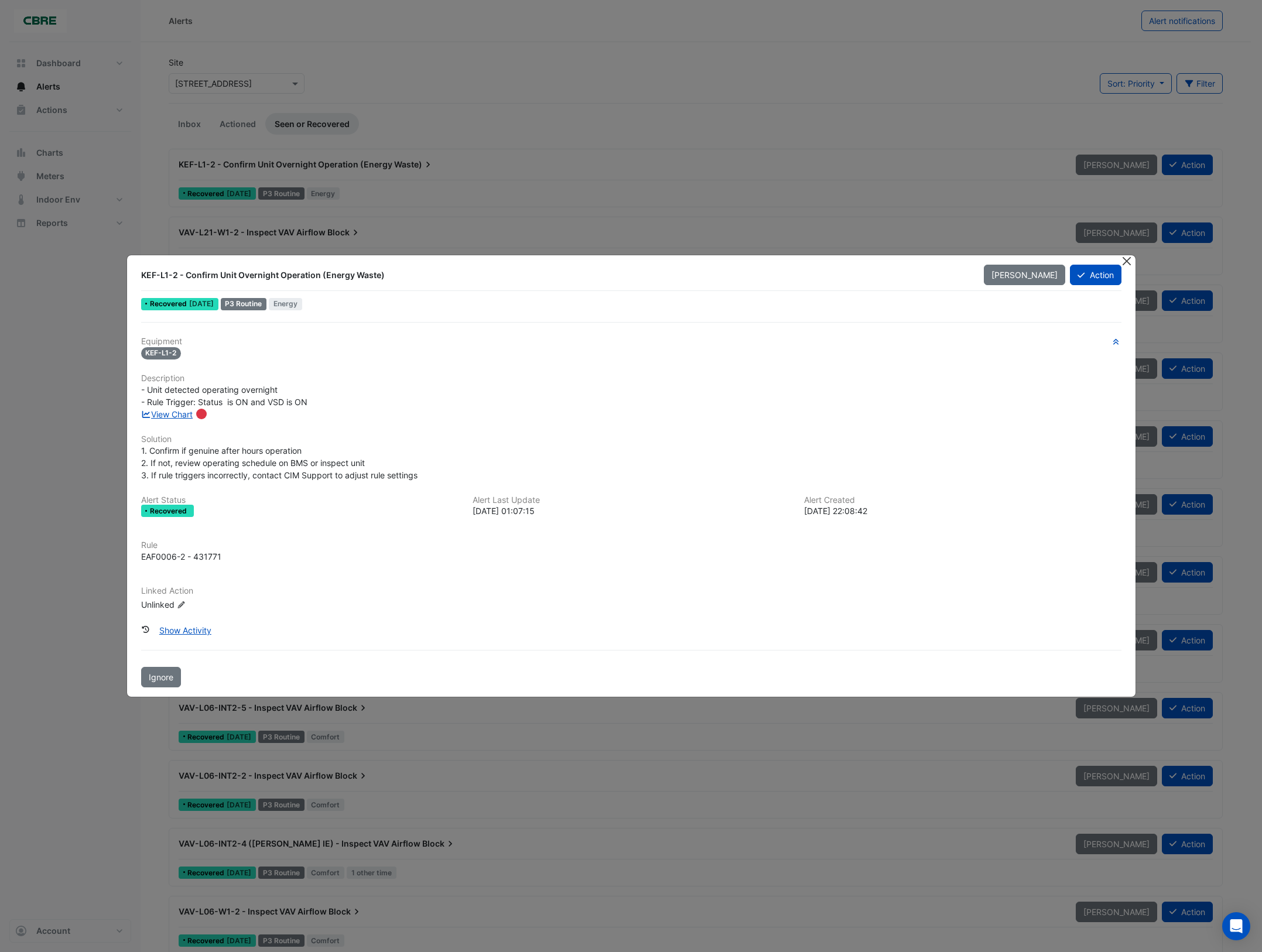
click at [1127, 259] on button "Close" at bounding box center [1127, 262] width 13 height 13
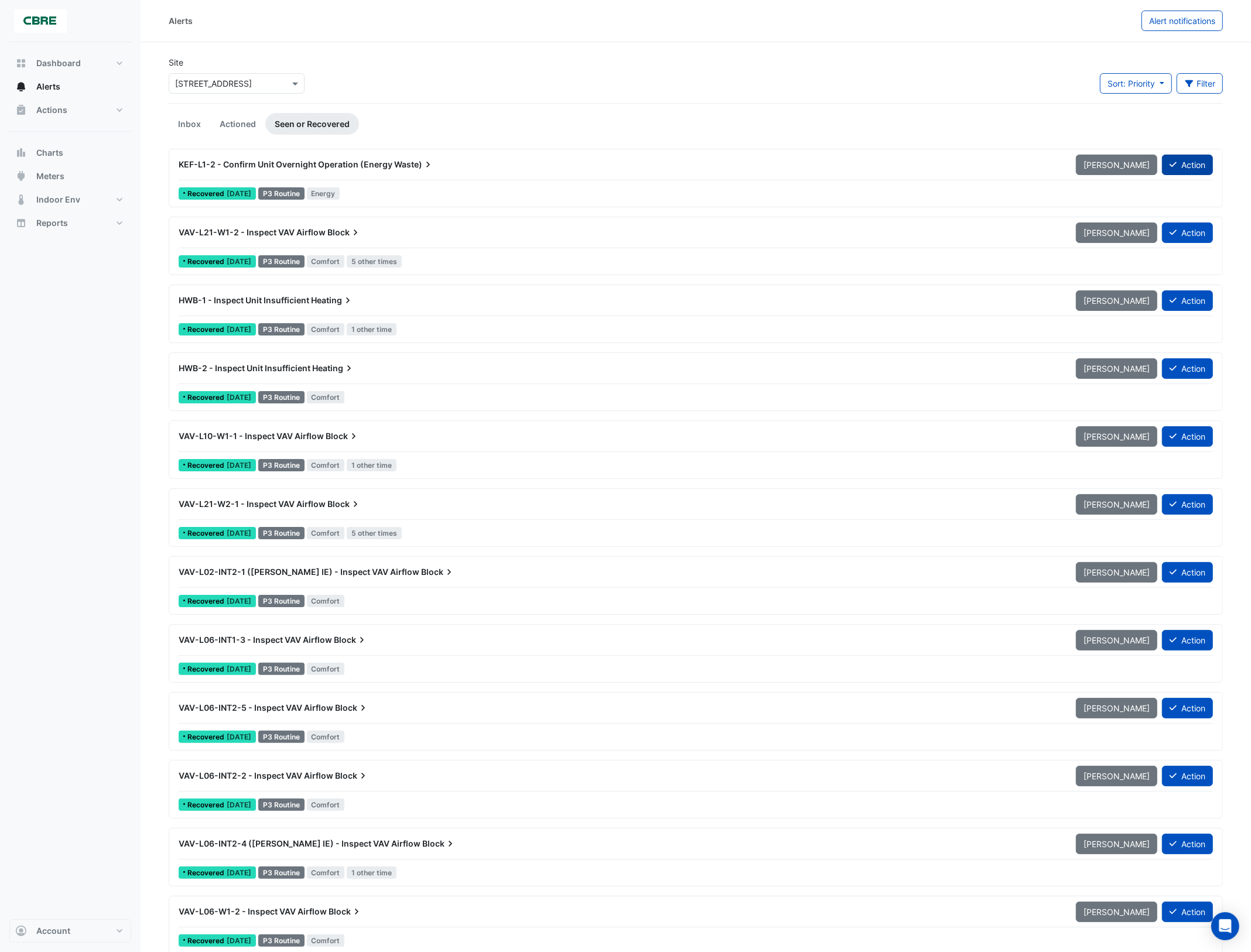
click at [1179, 167] on button "Action" at bounding box center [1188, 165] width 51 height 20
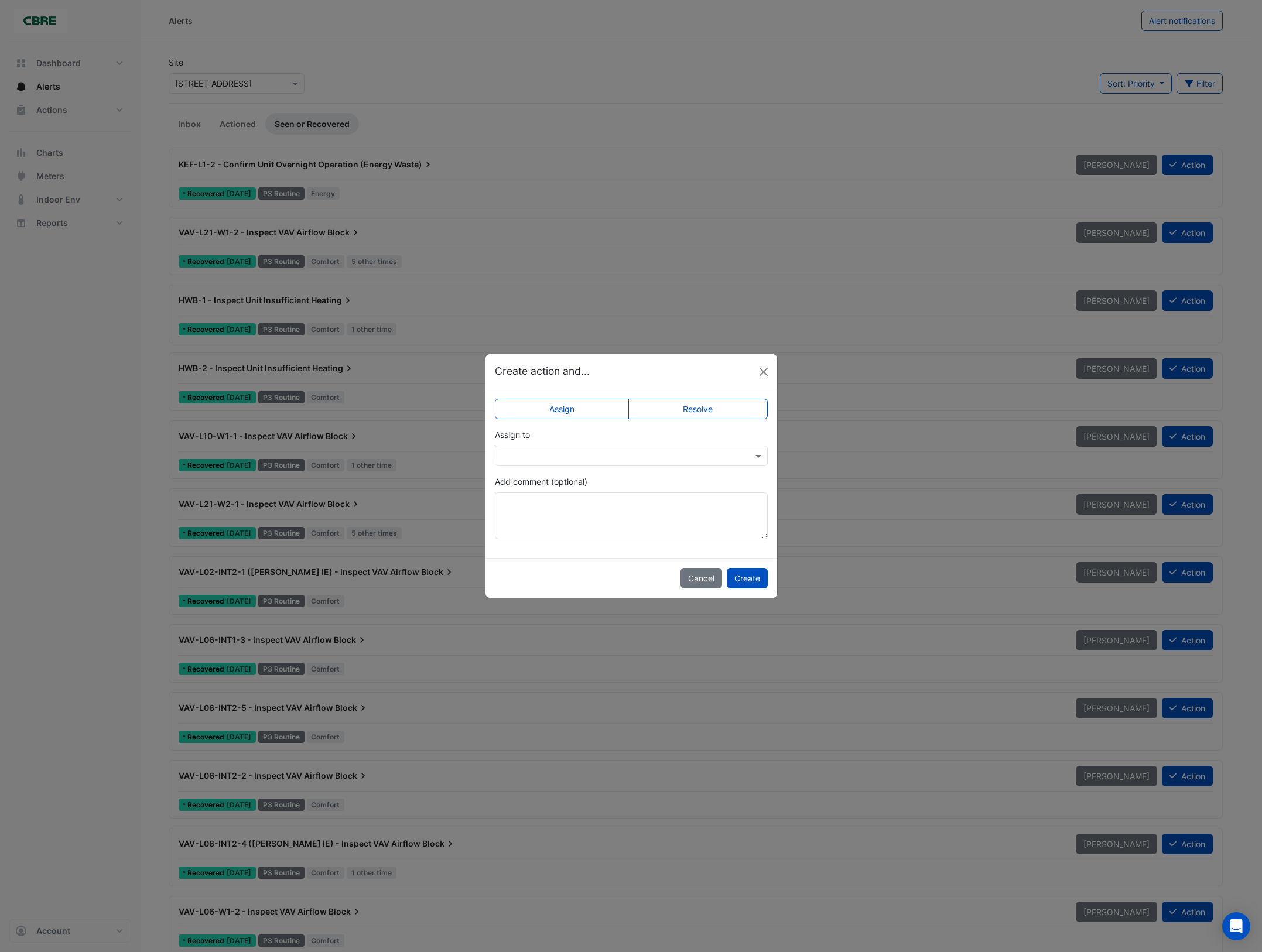
click at [718, 411] on label "Resolve" at bounding box center [698, 409] width 140 height 20
click at [744, 577] on button "Create" at bounding box center [747, 577] width 41 height 20
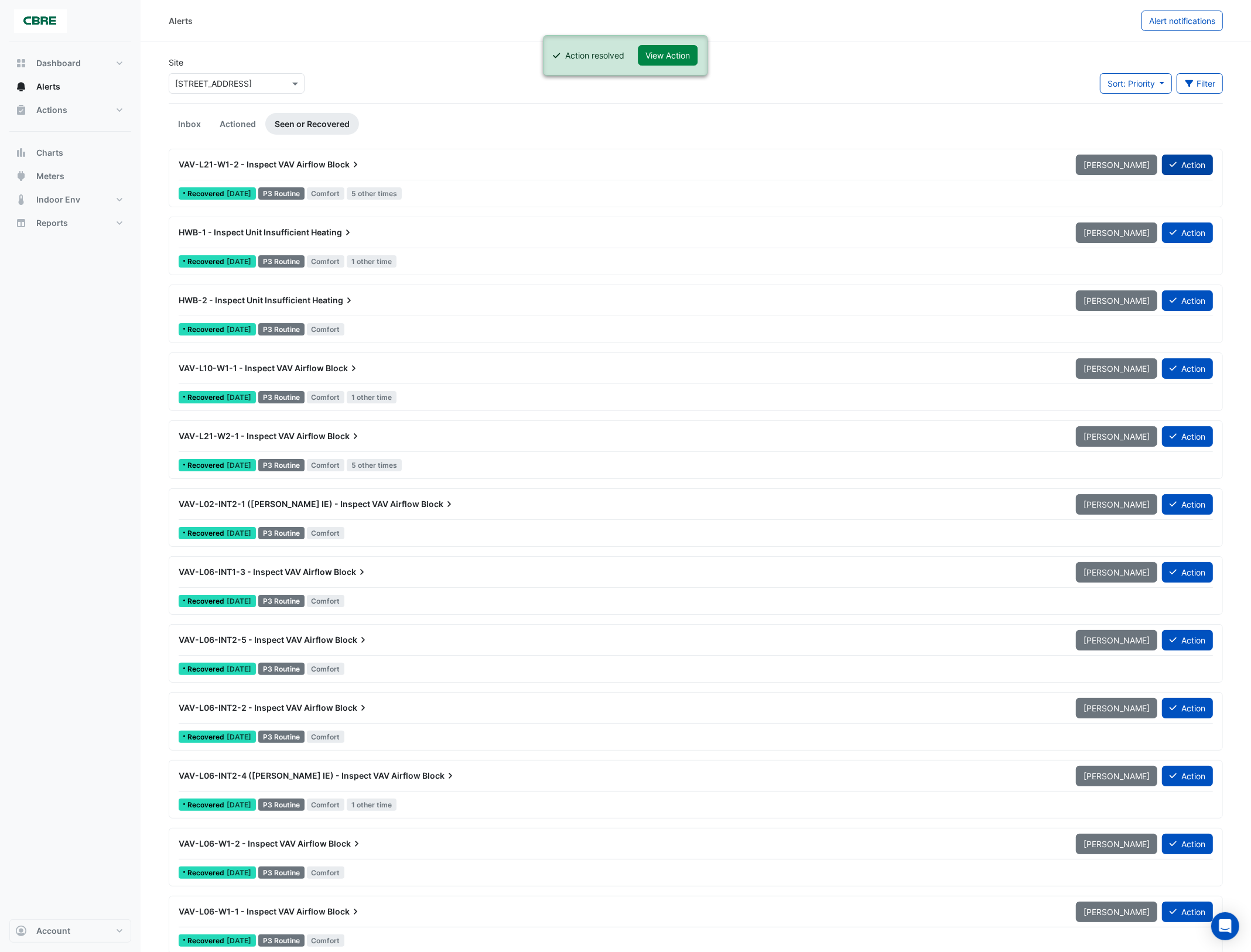
click at [1176, 165] on button "Action" at bounding box center [1188, 165] width 51 height 20
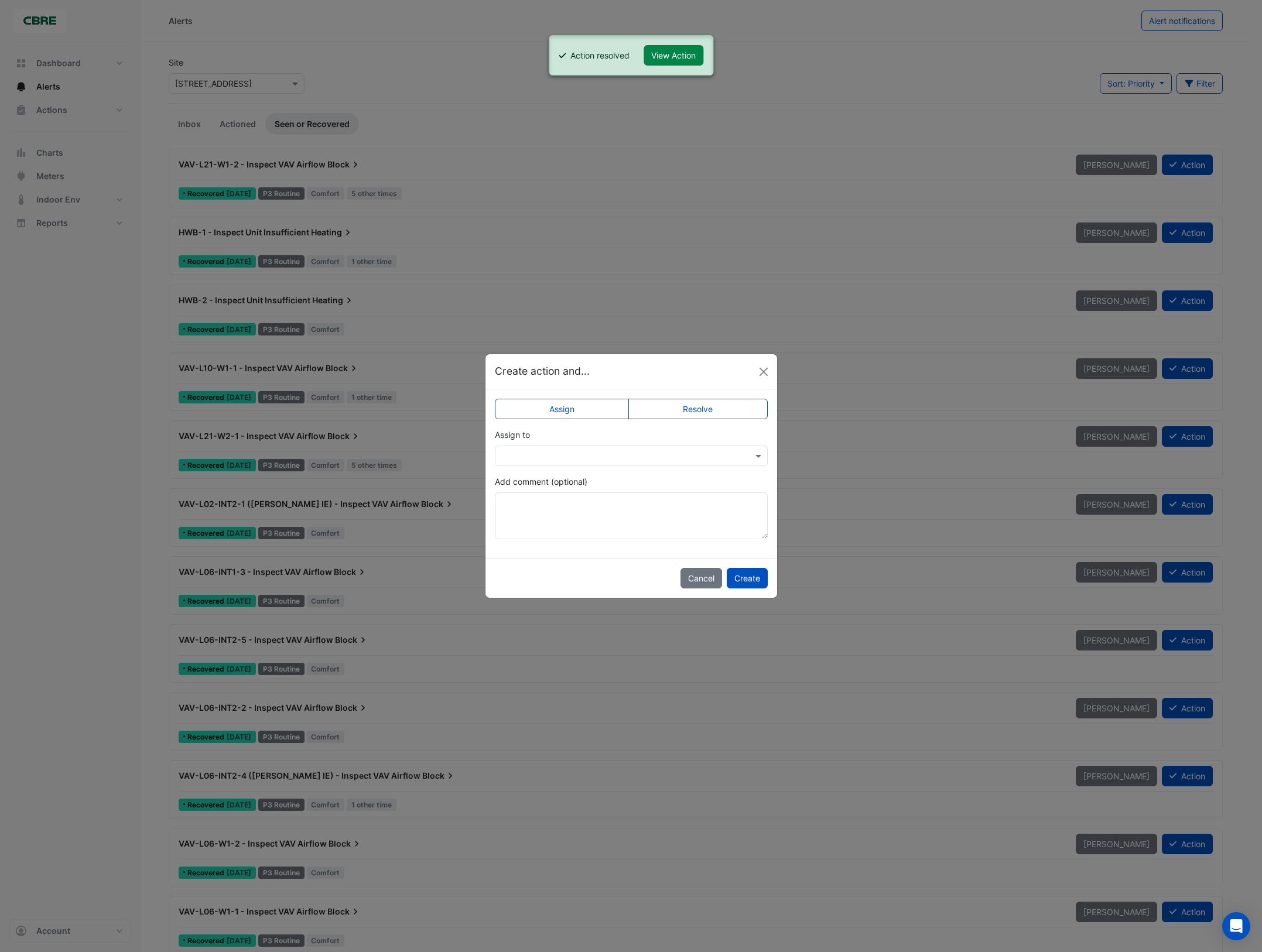
click at [703, 409] on label "Resolve" at bounding box center [698, 409] width 140 height 20
click at [746, 580] on button "Create" at bounding box center [747, 577] width 41 height 20
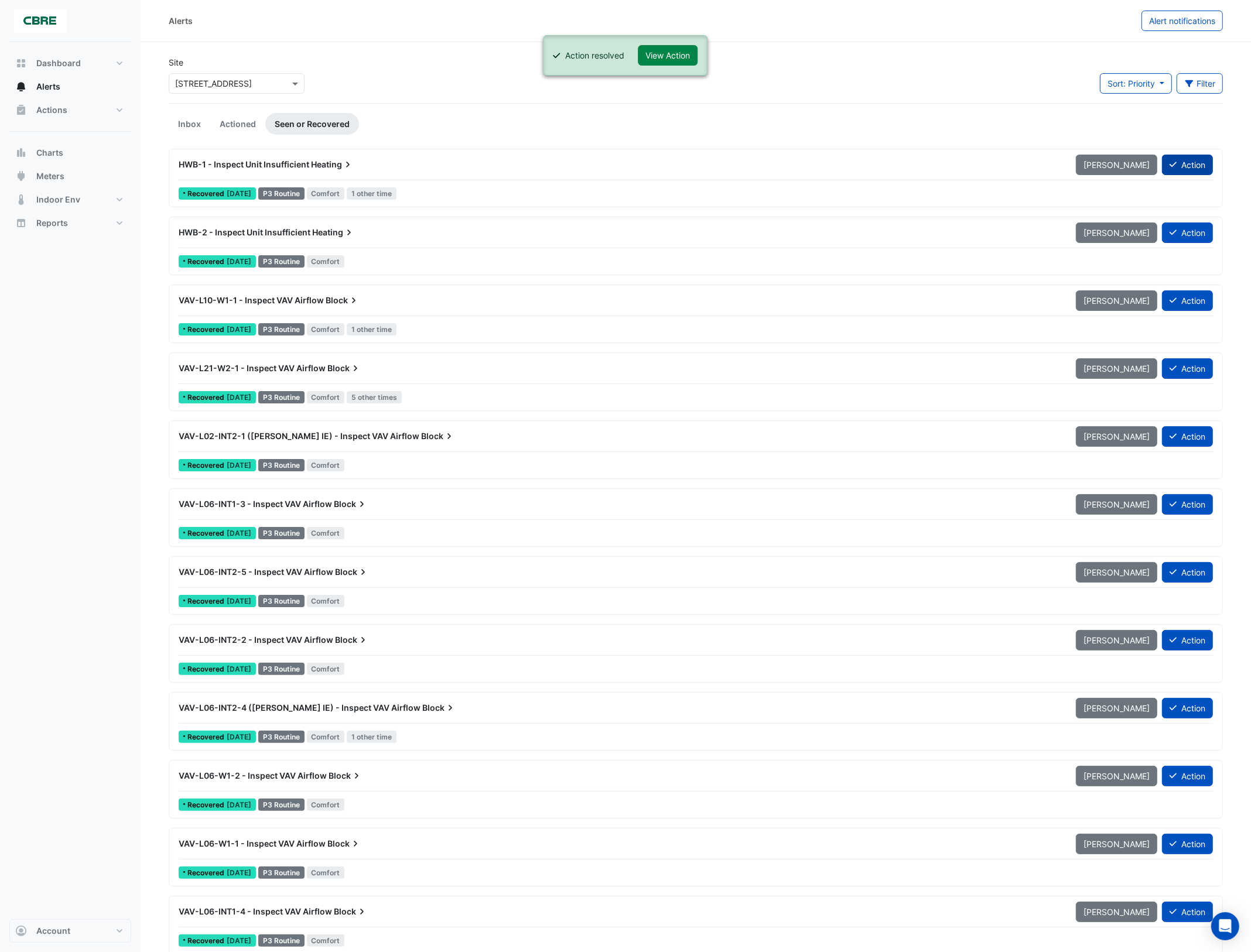
click at [1185, 166] on button "Action" at bounding box center [1188, 165] width 51 height 20
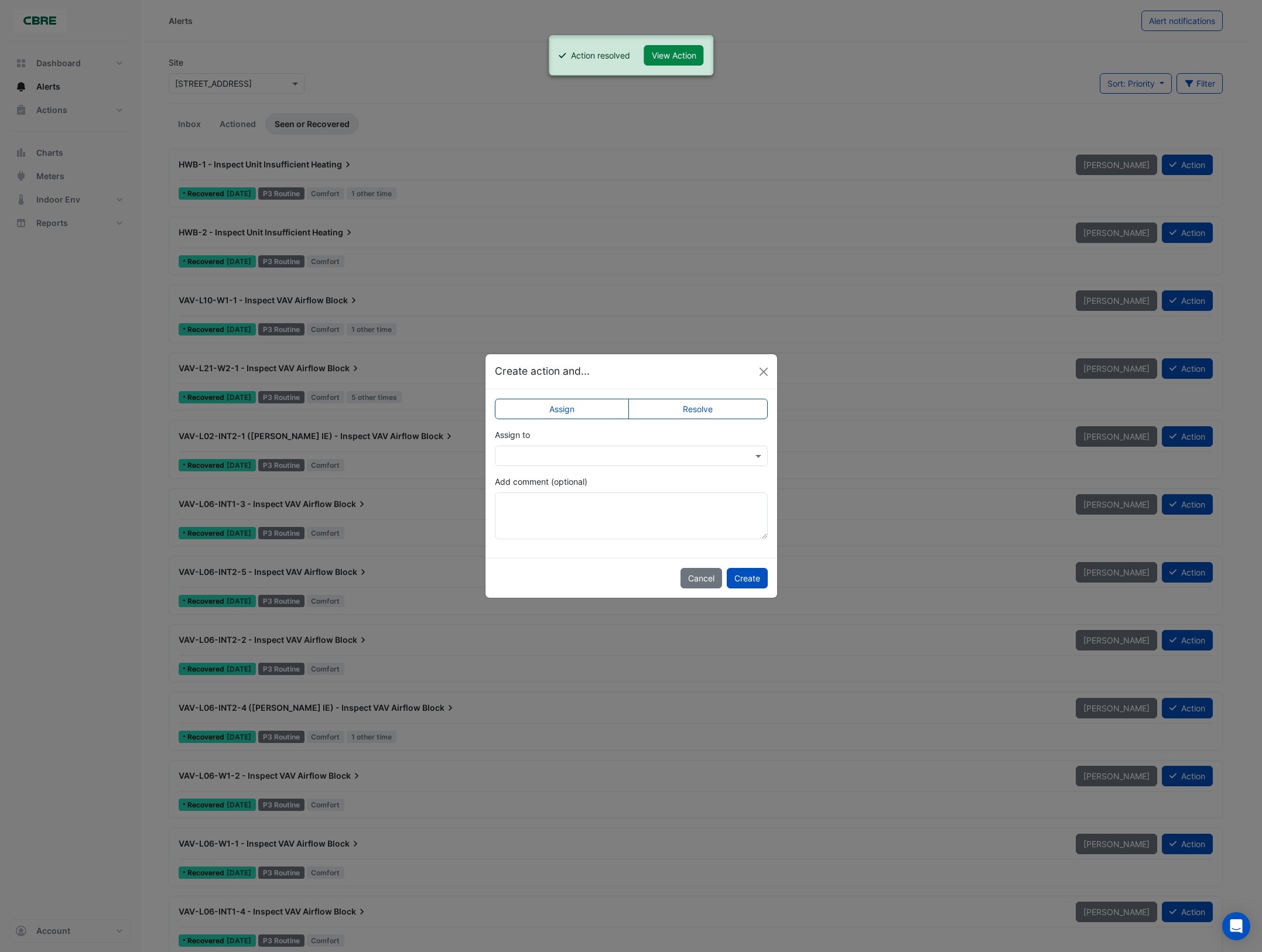
click at [722, 407] on label "Resolve" at bounding box center [698, 409] width 140 height 20
click at [746, 574] on button "Create" at bounding box center [747, 577] width 41 height 20
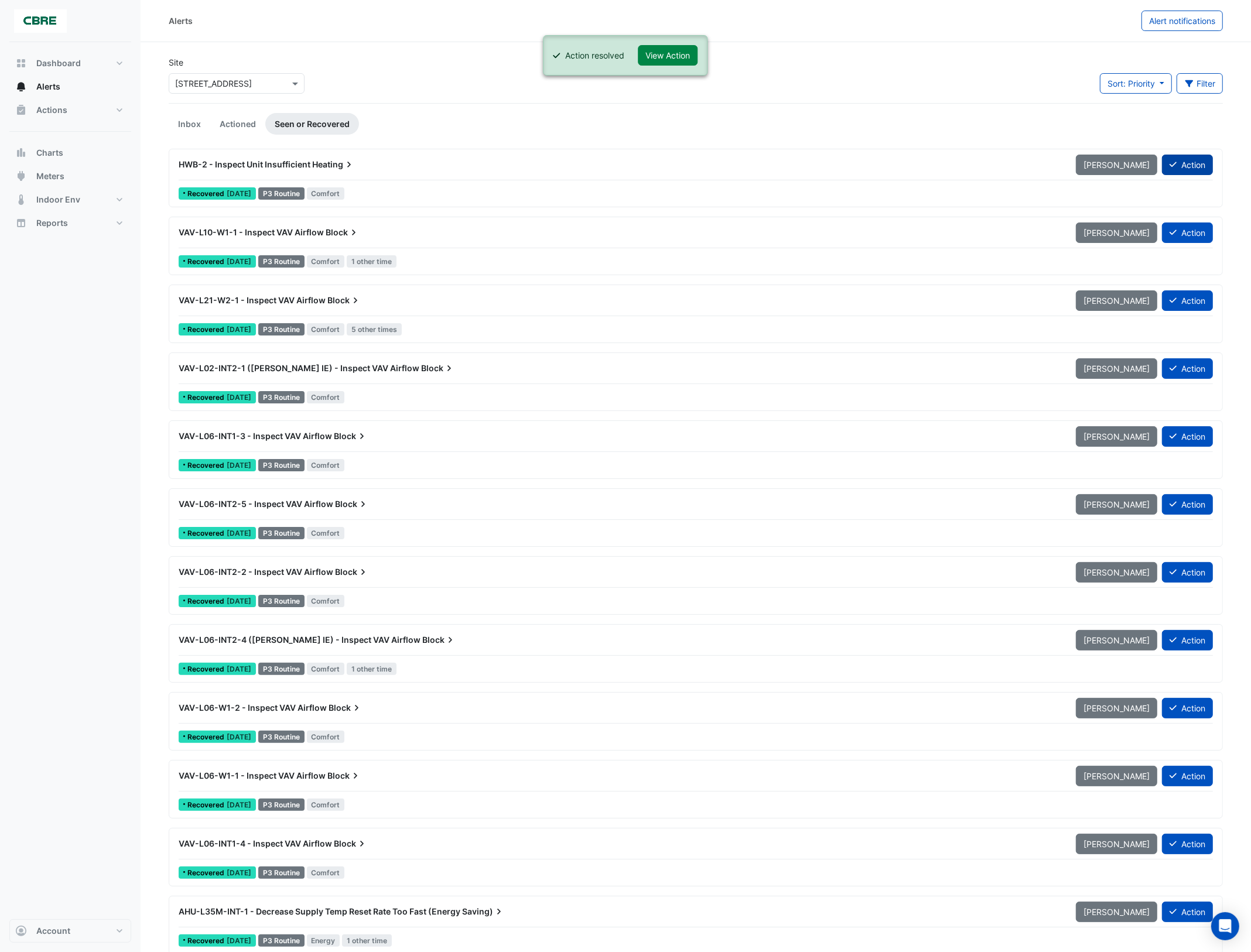
click at [1196, 167] on button "Action" at bounding box center [1188, 165] width 51 height 20
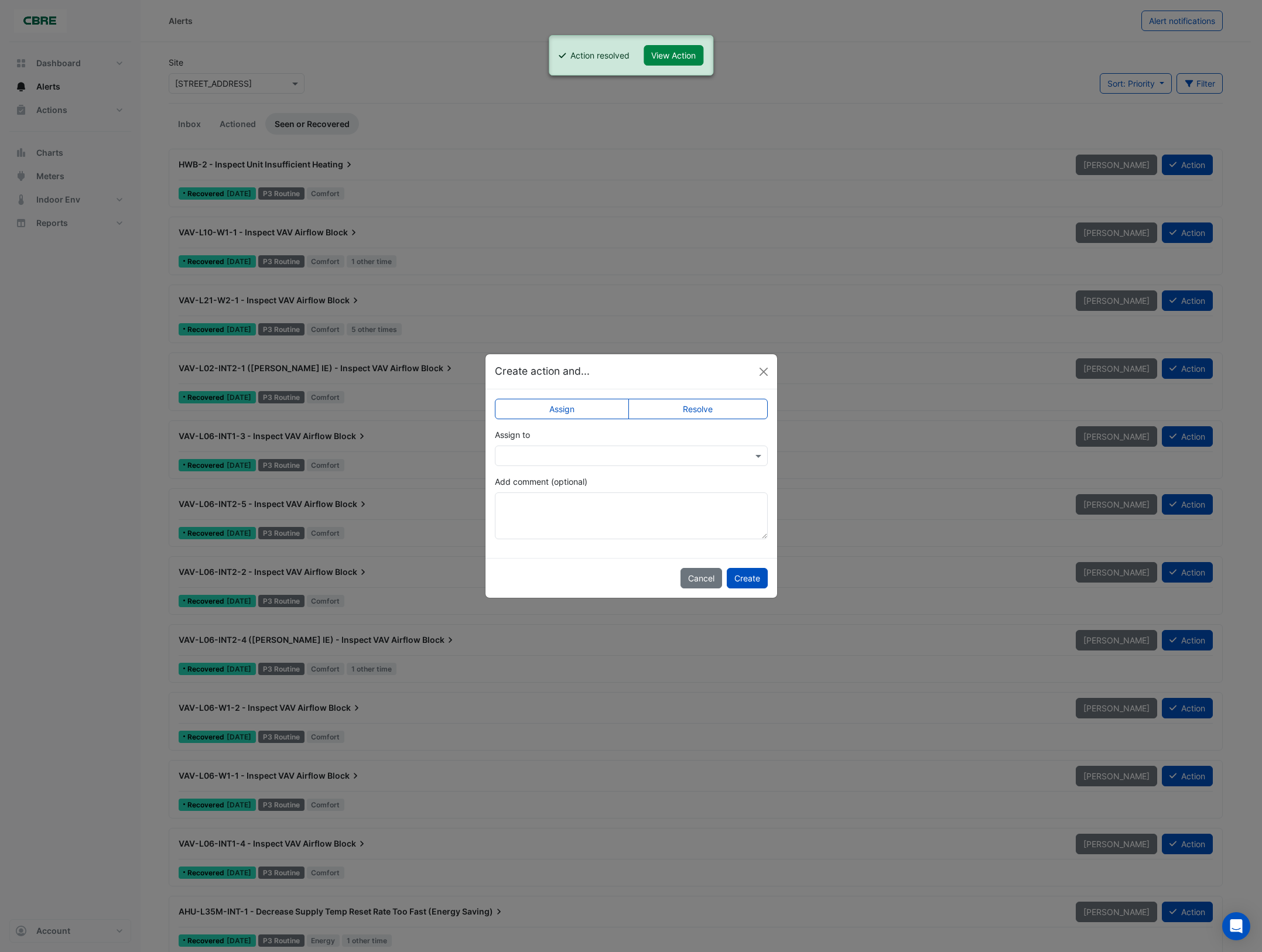
click at [742, 410] on label "Resolve" at bounding box center [698, 409] width 140 height 20
click at [744, 579] on button "Create" at bounding box center [747, 577] width 41 height 20
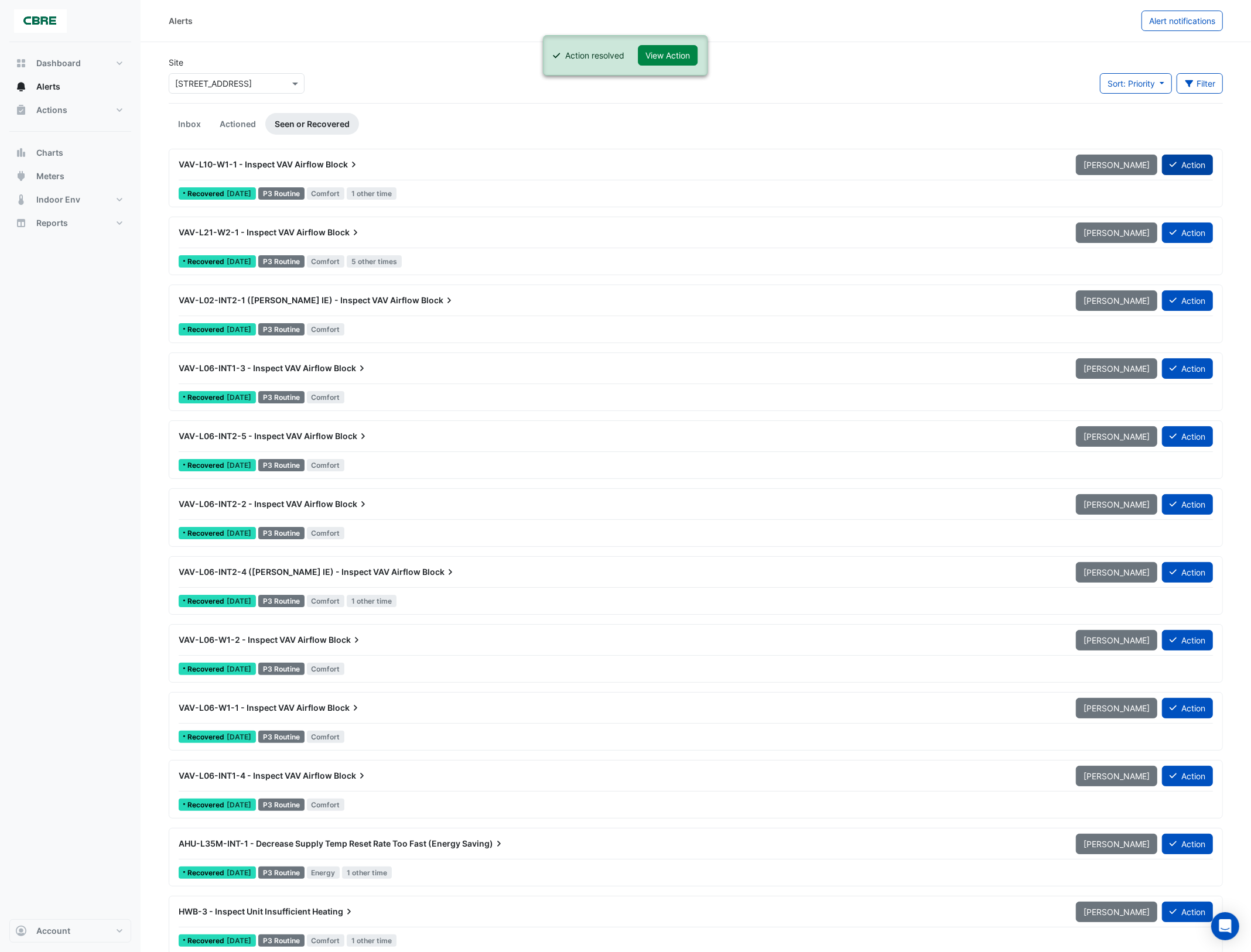
click at [1186, 163] on button "Action" at bounding box center [1188, 165] width 51 height 20
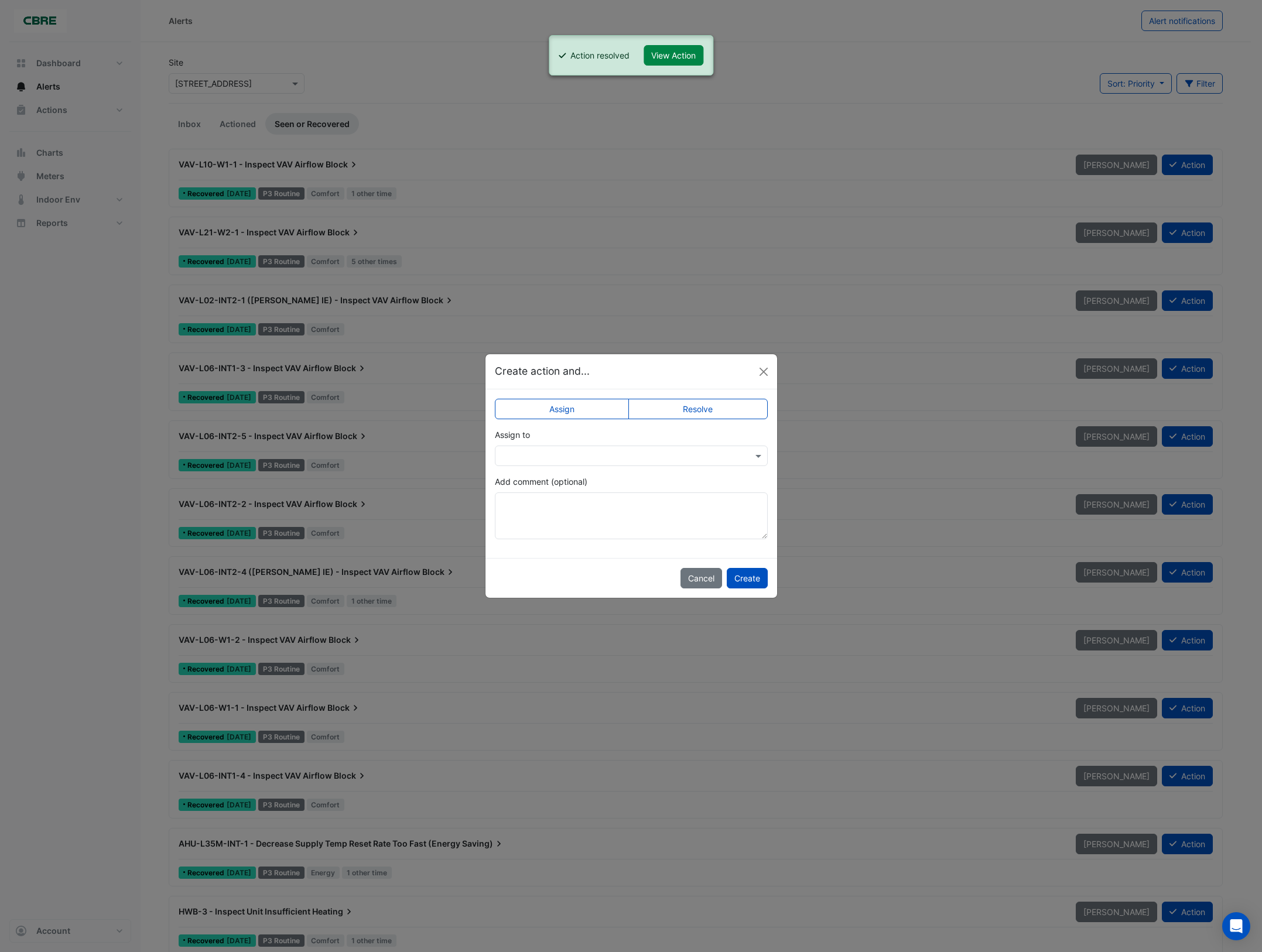
click at [674, 413] on label "Resolve" at bounding box center [698, 409] width 140 height 20
click at [742, 584] on button "Create" at bounding box center [747, 577] width 41 height 20
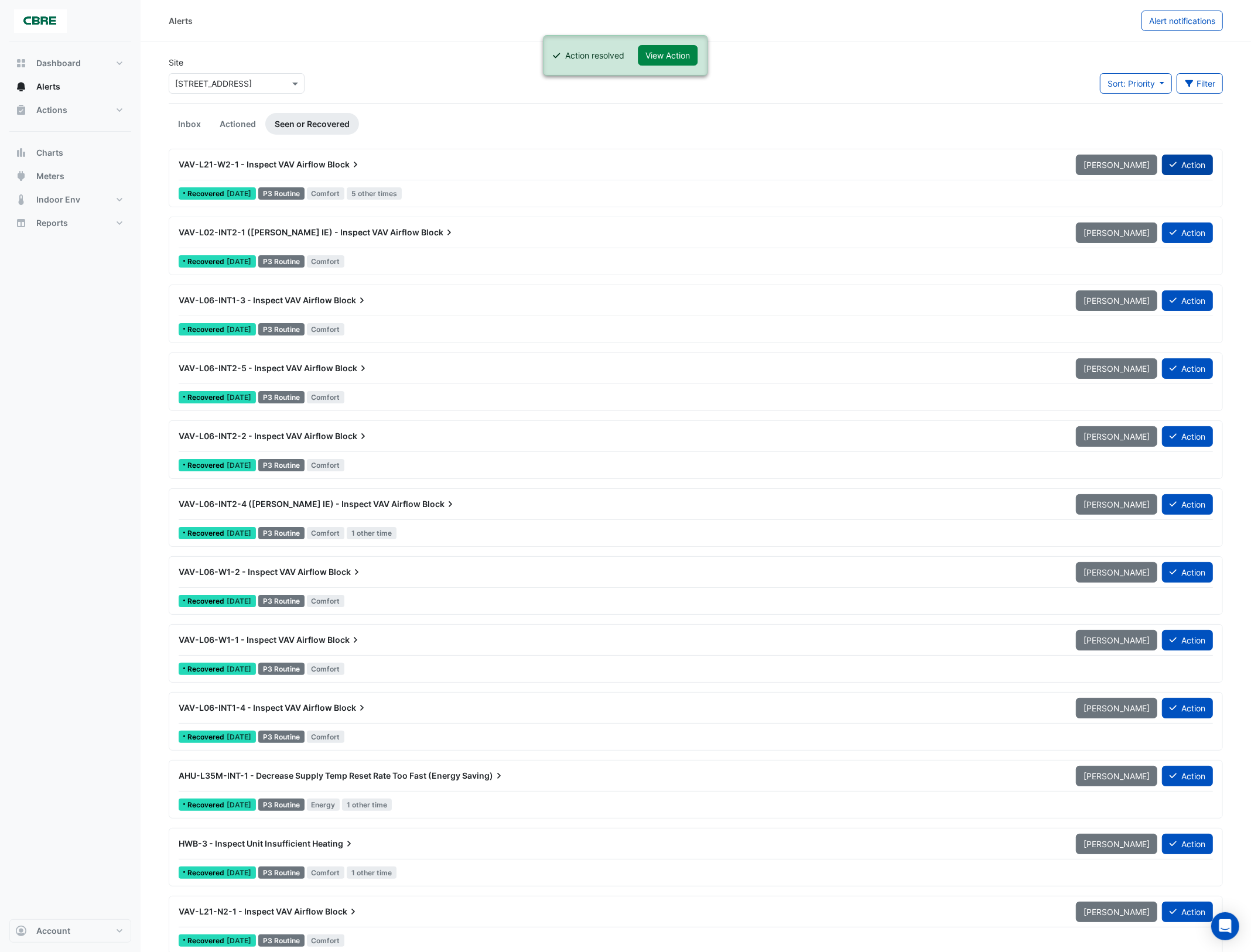
click at [1199, 164] on button "Action" at bounding box center [1188, 165] width 51 height 20
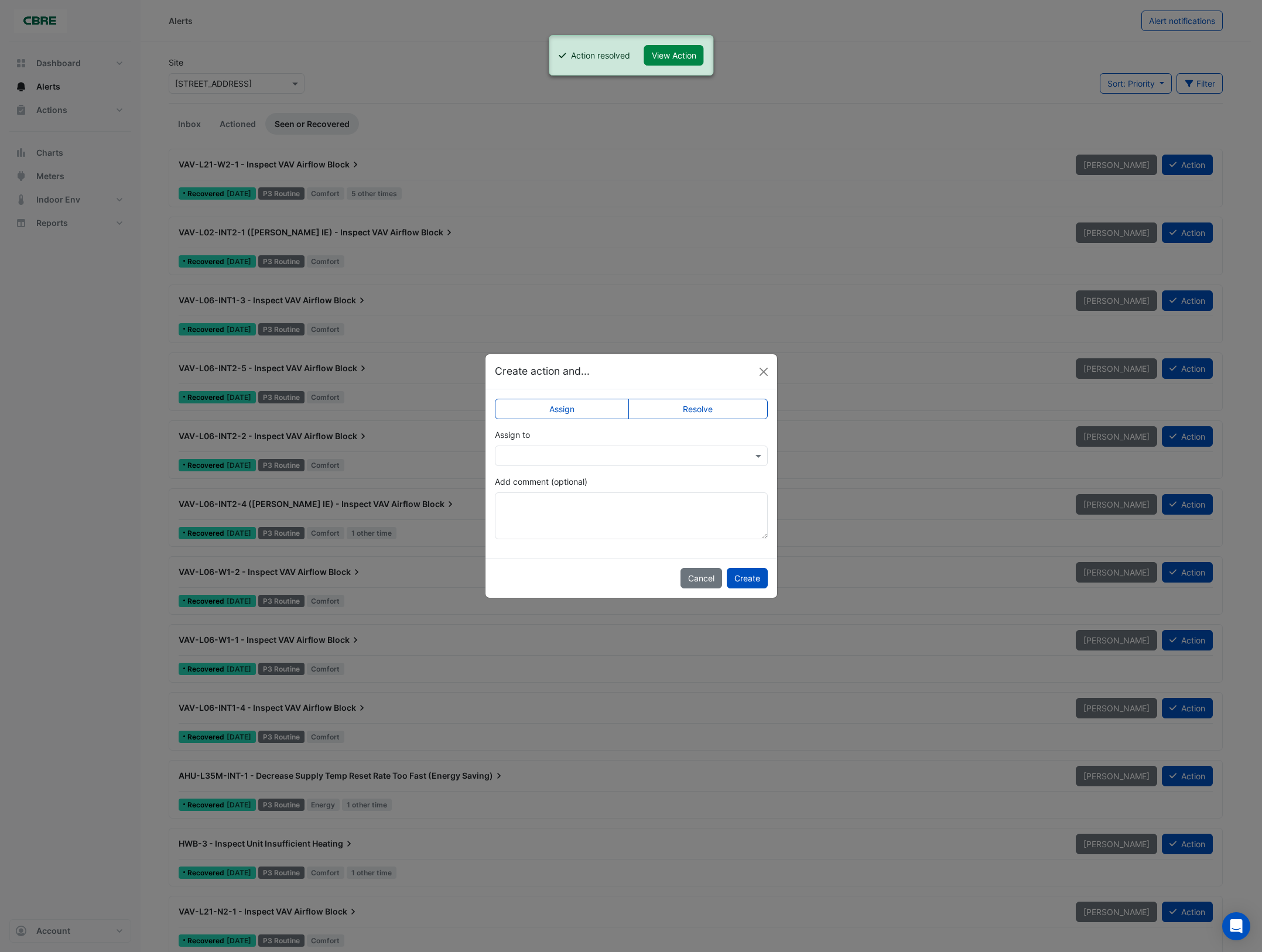
click at [734, 411] on label "Resolve" at bounding box center [698, 409] width 140 height 20
click at [753, 575] on button "Create" at bounding box center [747, 577] width 41 height 20
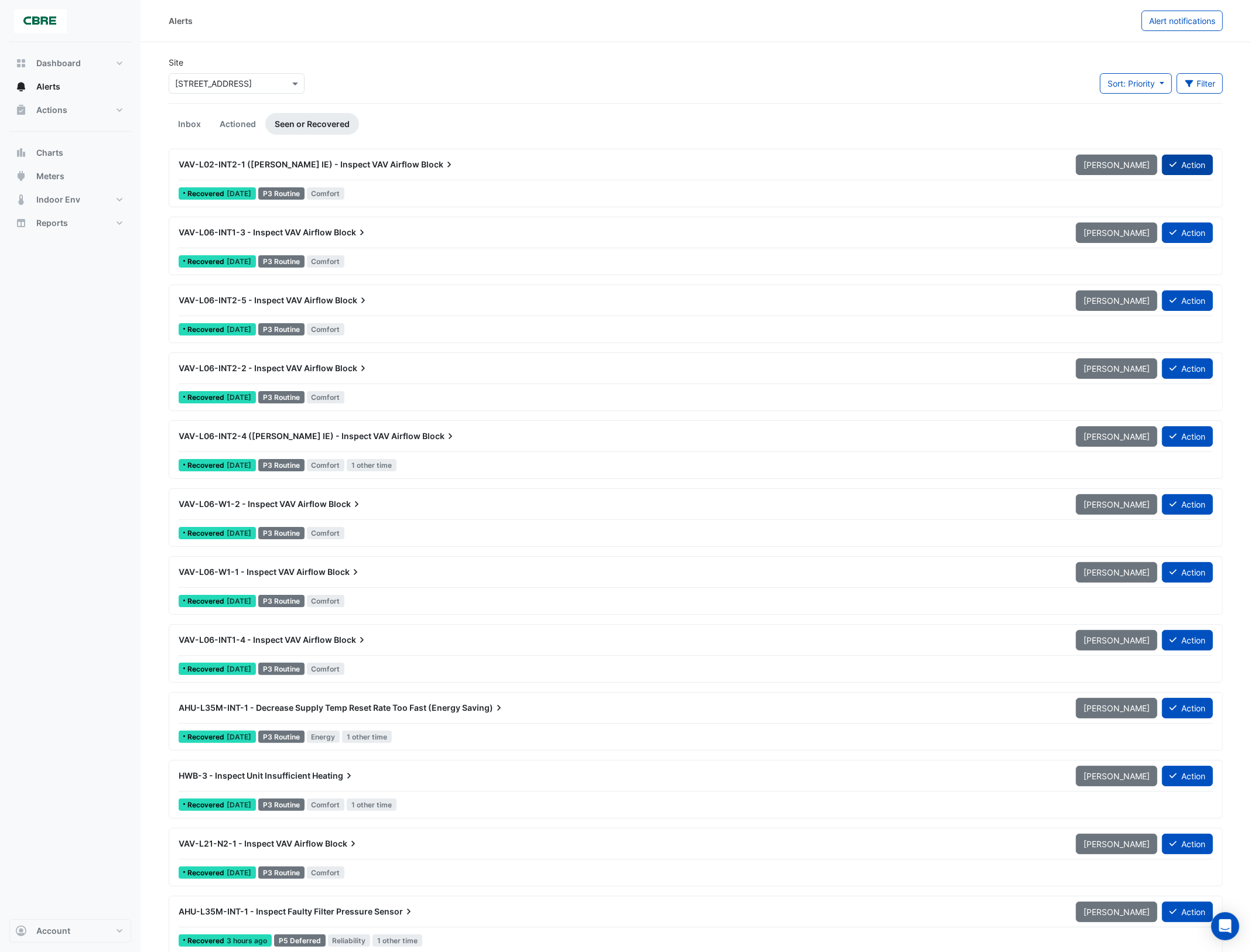
click at [1186, 163] on button "Action" at bounding box center [1188, 165] width 51 height 20
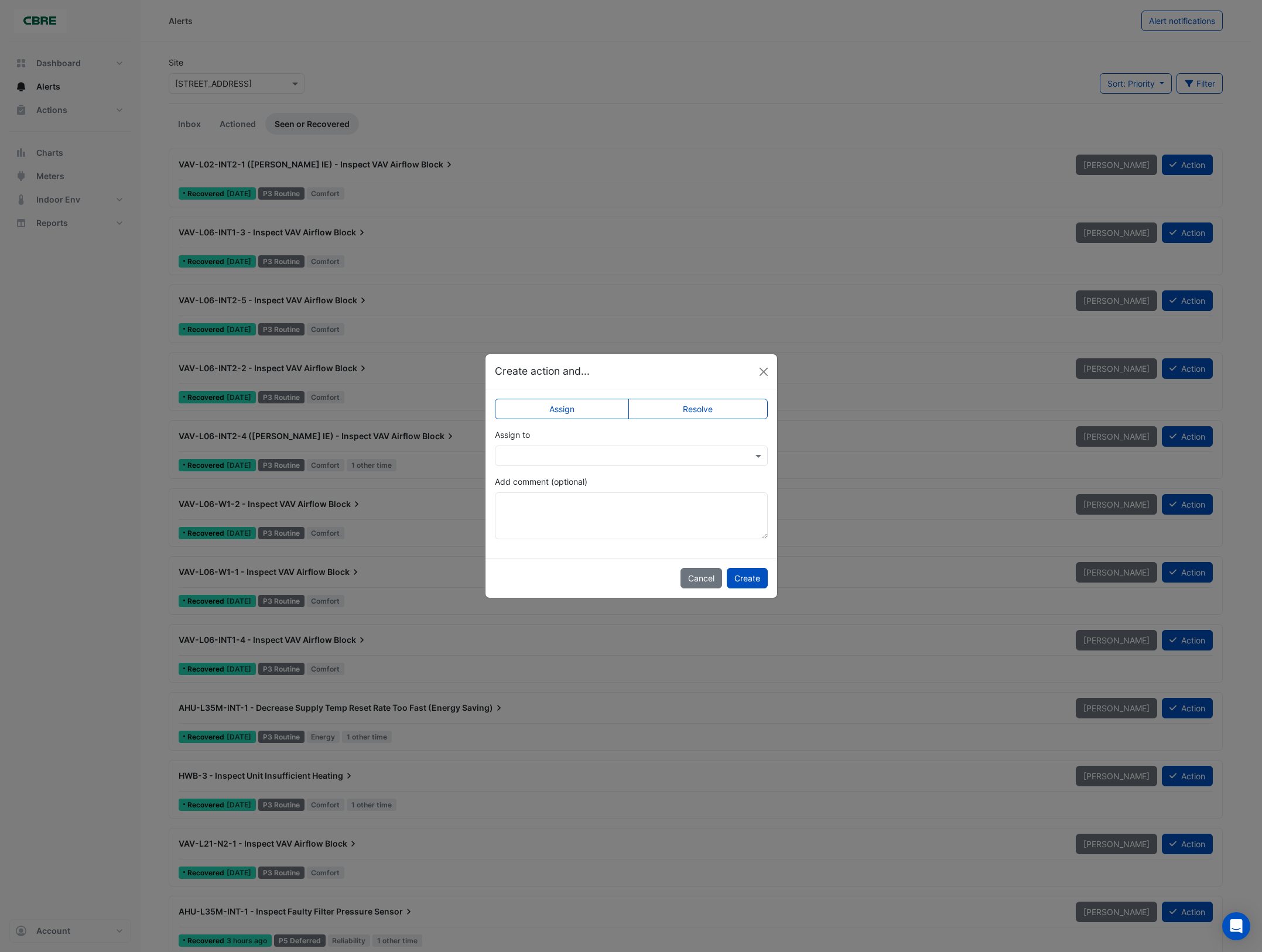
click at [724, 414] on label "Resolve" at bounding box center [698, 409] width 140 height 20
click at [741, 581] on button "Create" at bounding box center [747, 577] width 41 height 20
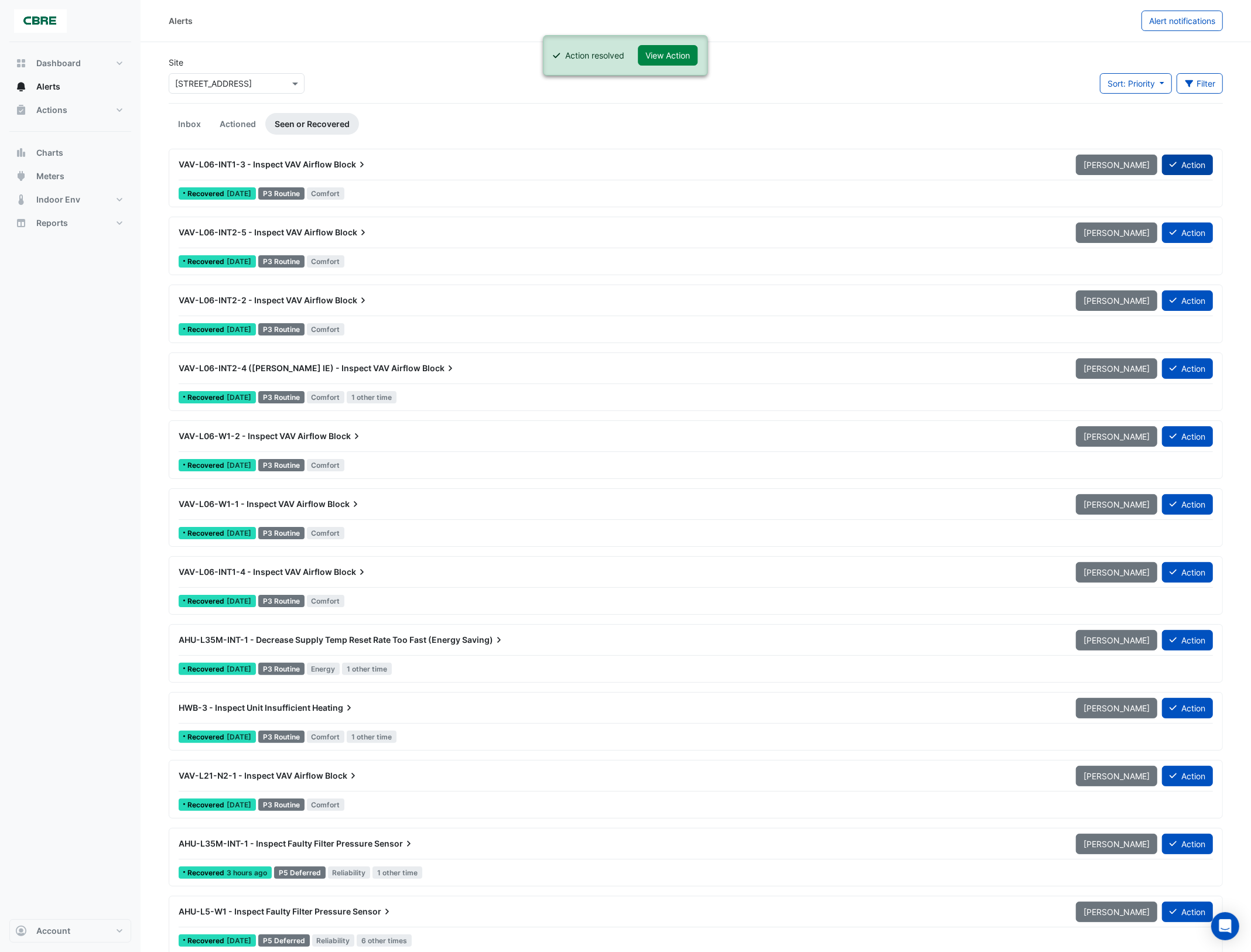
click at [1196, 160] on button "Action" at bounding box center [1188, 165] width 51 height 20
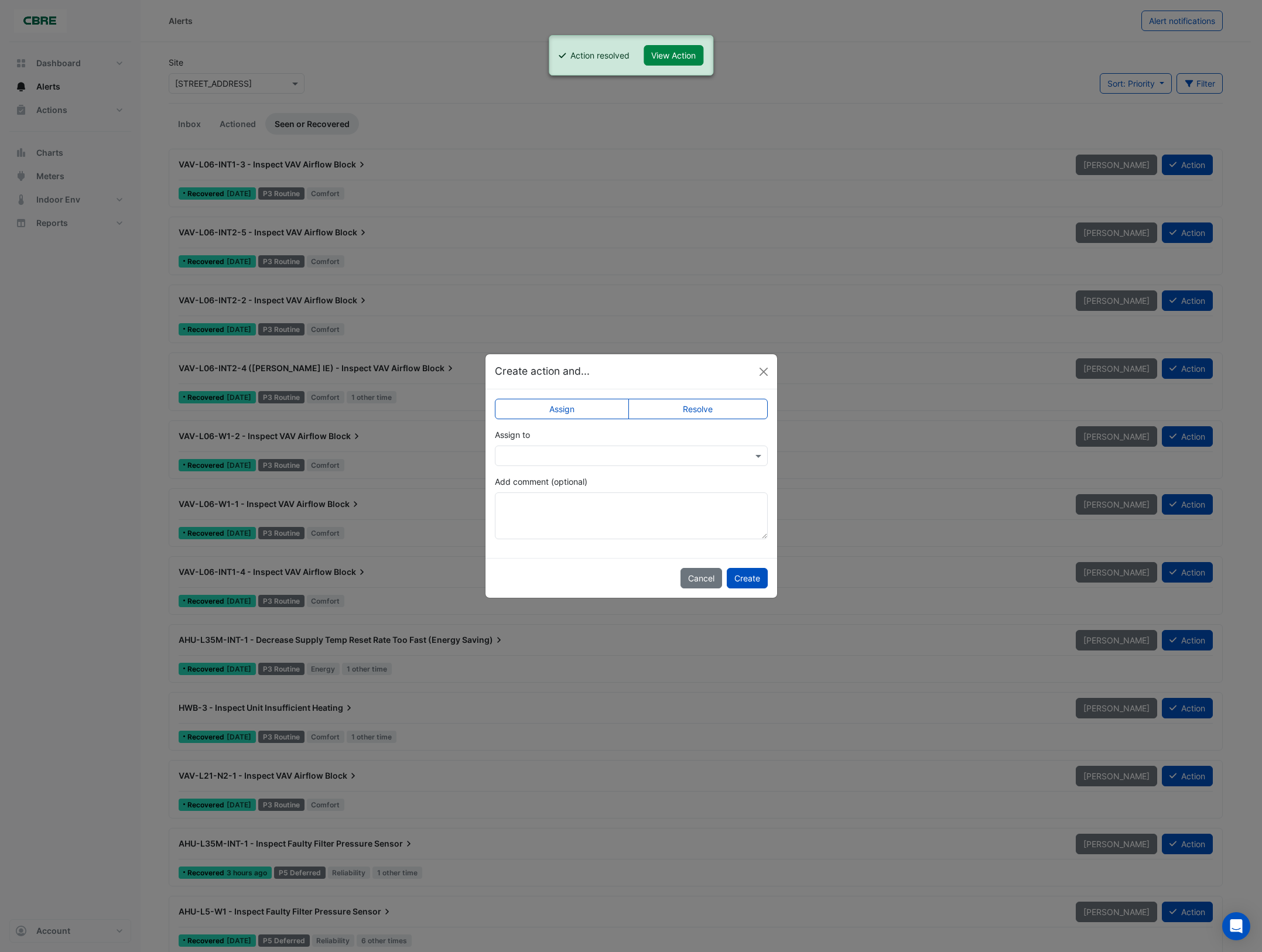
click at [721, 411] on label "Resolve" at bounding box center [698, 409] width 140 height 20
click at [747, 580] on button "Create" at bounding box center [747, 577] width 41 height 20
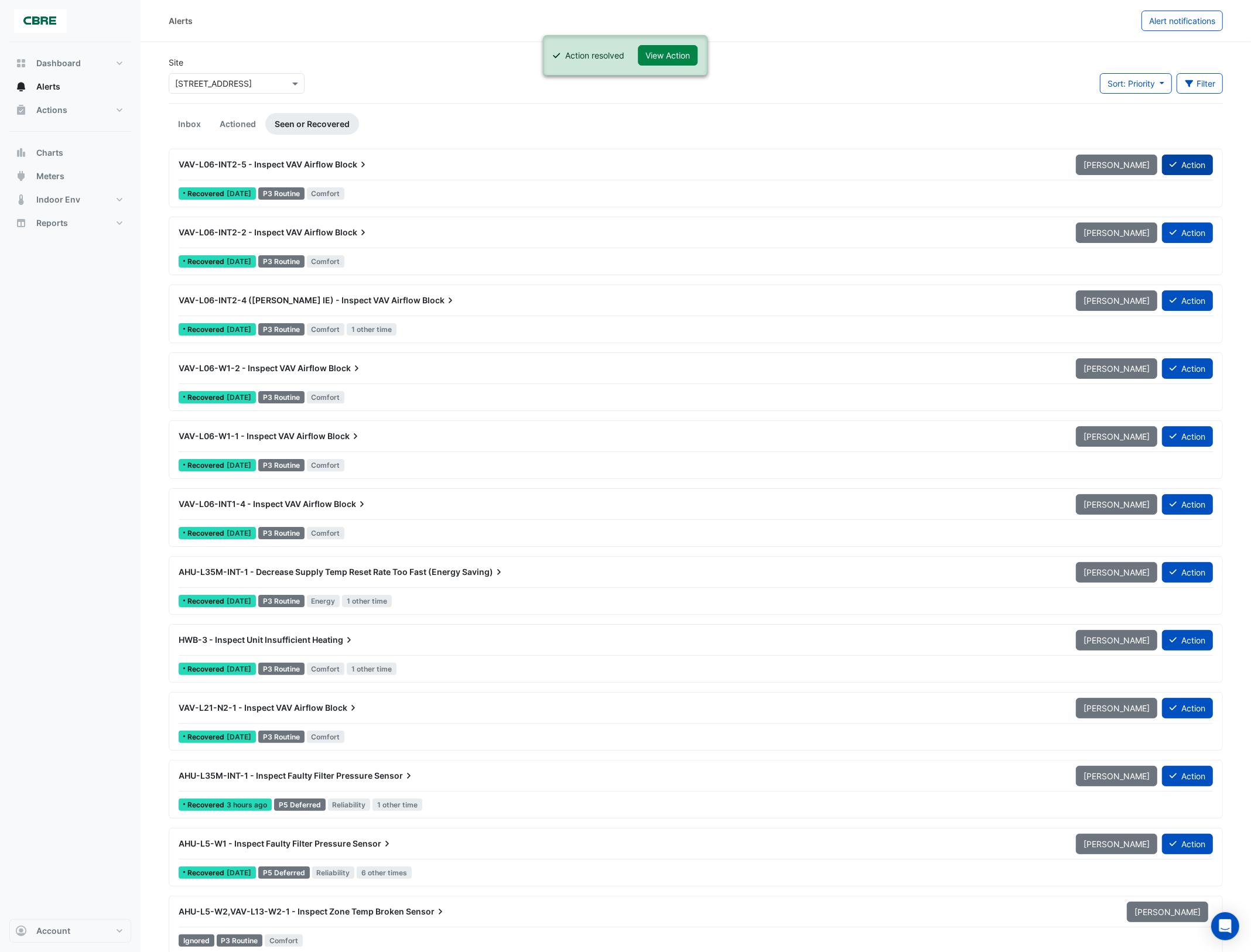
click at [1188, 161] on button "Action" at bounding box center [1188, 165] width 51 height 20
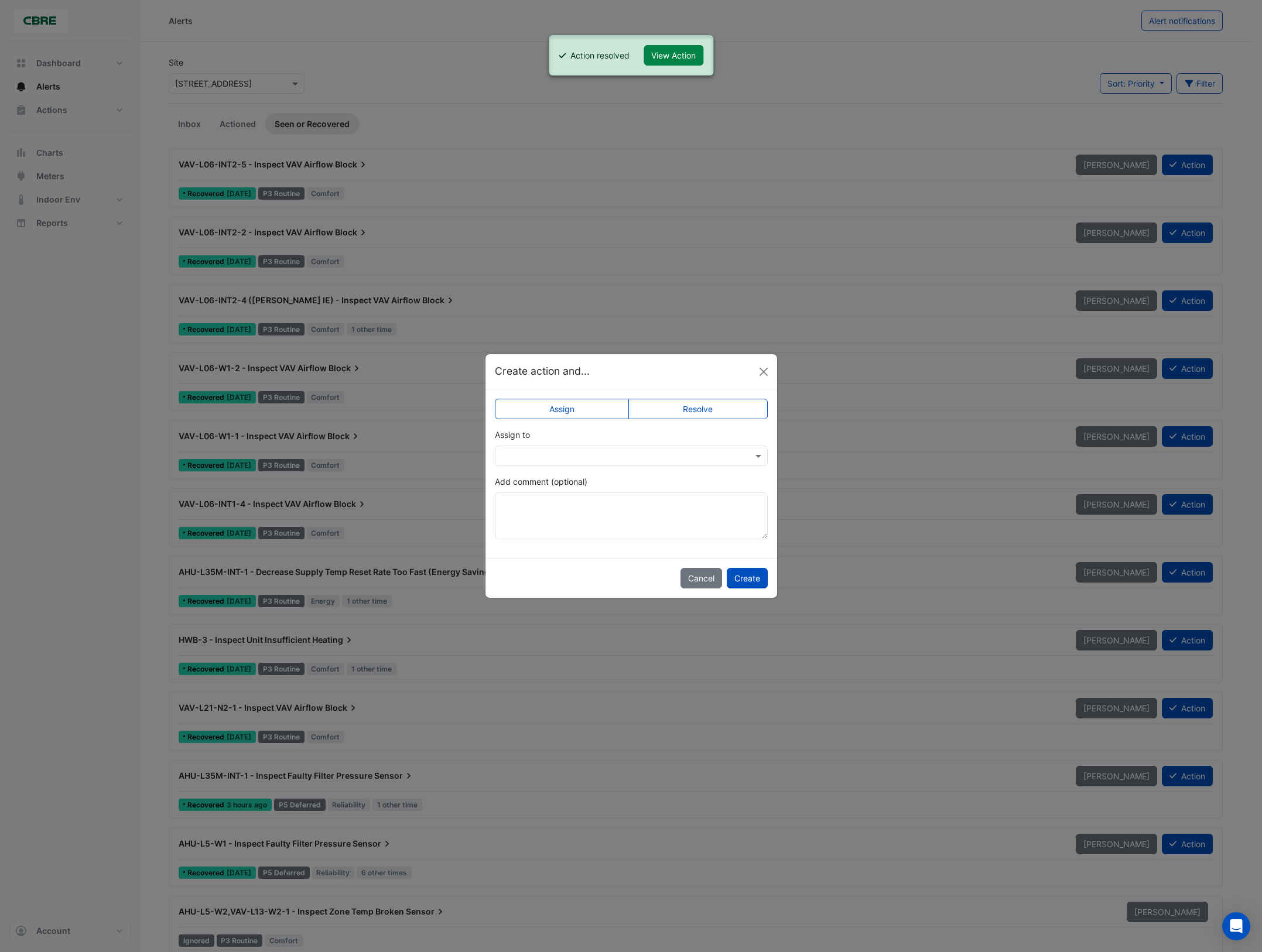
click at [728, 408] on label "Resolve" at bounding box center [698, 409] width 140 height 20
click at [739, 582] on button "Create" at bounding box center [747, 577] width 41 height 20
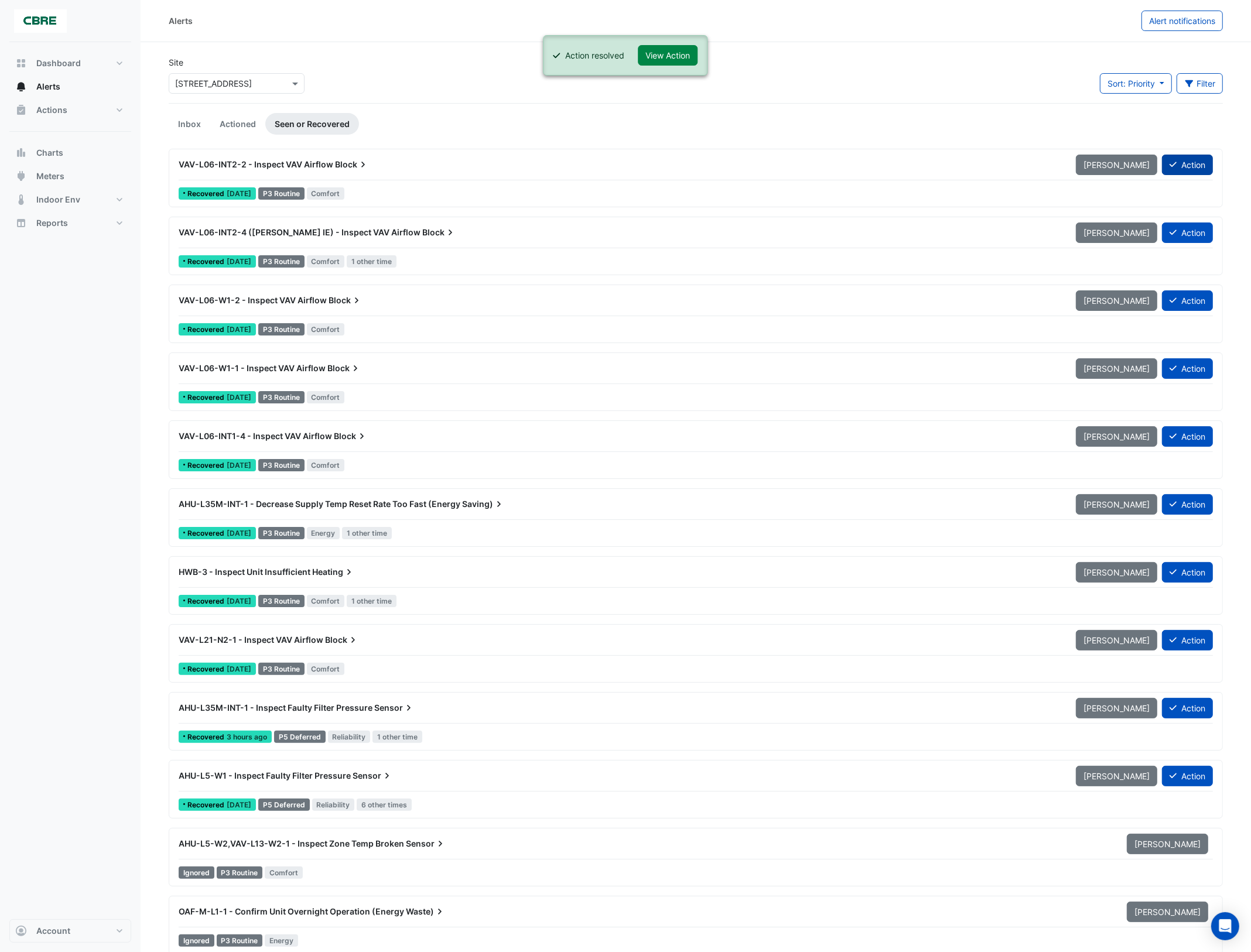
click at [1185, 167] on button "Action" at bounding box center [1188, 165] width 51 height 20
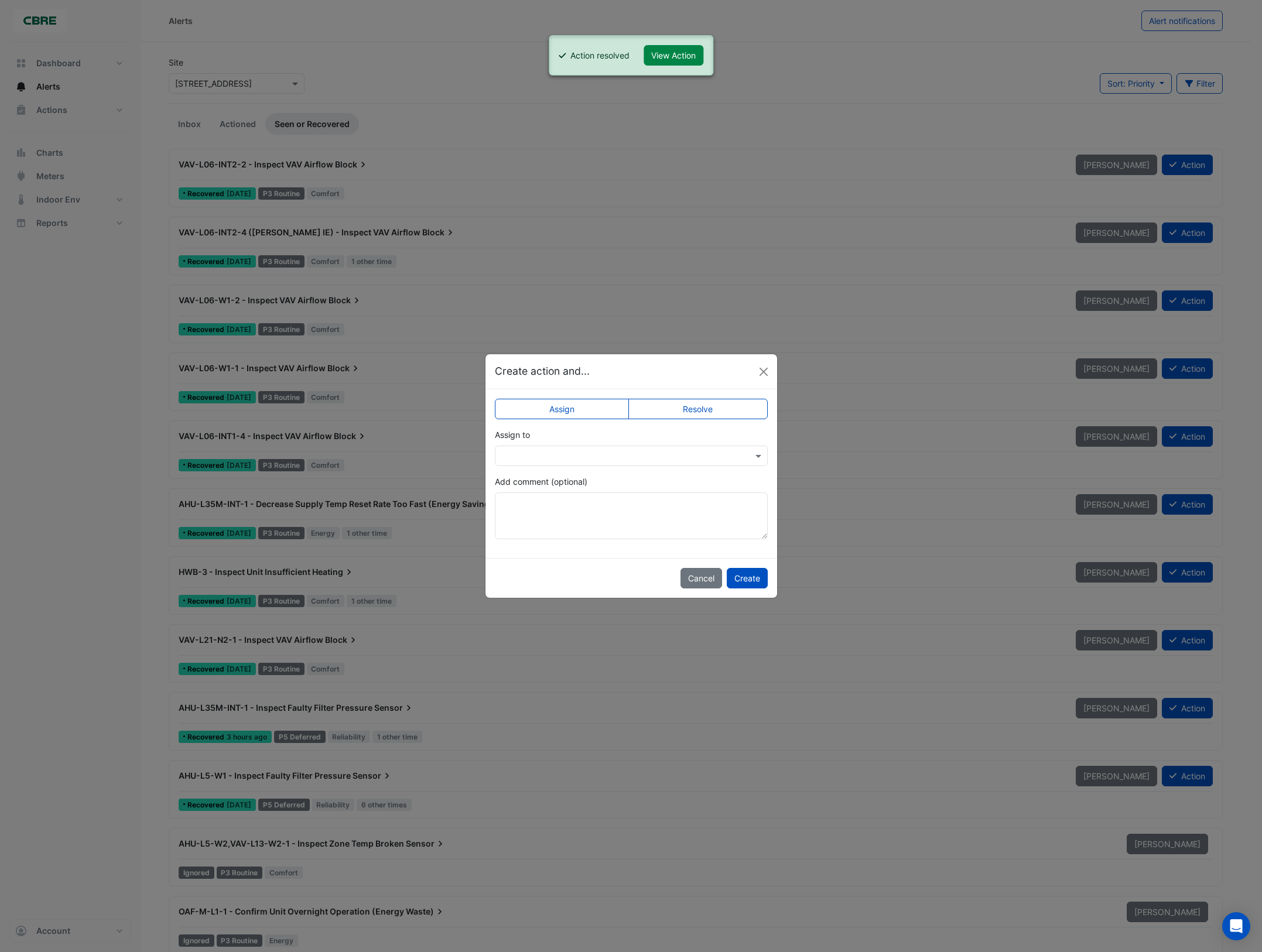
click at [725, 411] on label "Resolve" at bounding box center [698, 409] width 140 height 20
click at [742, 580] on button "Create" at bounding box center [747, 577] width 41 height 20
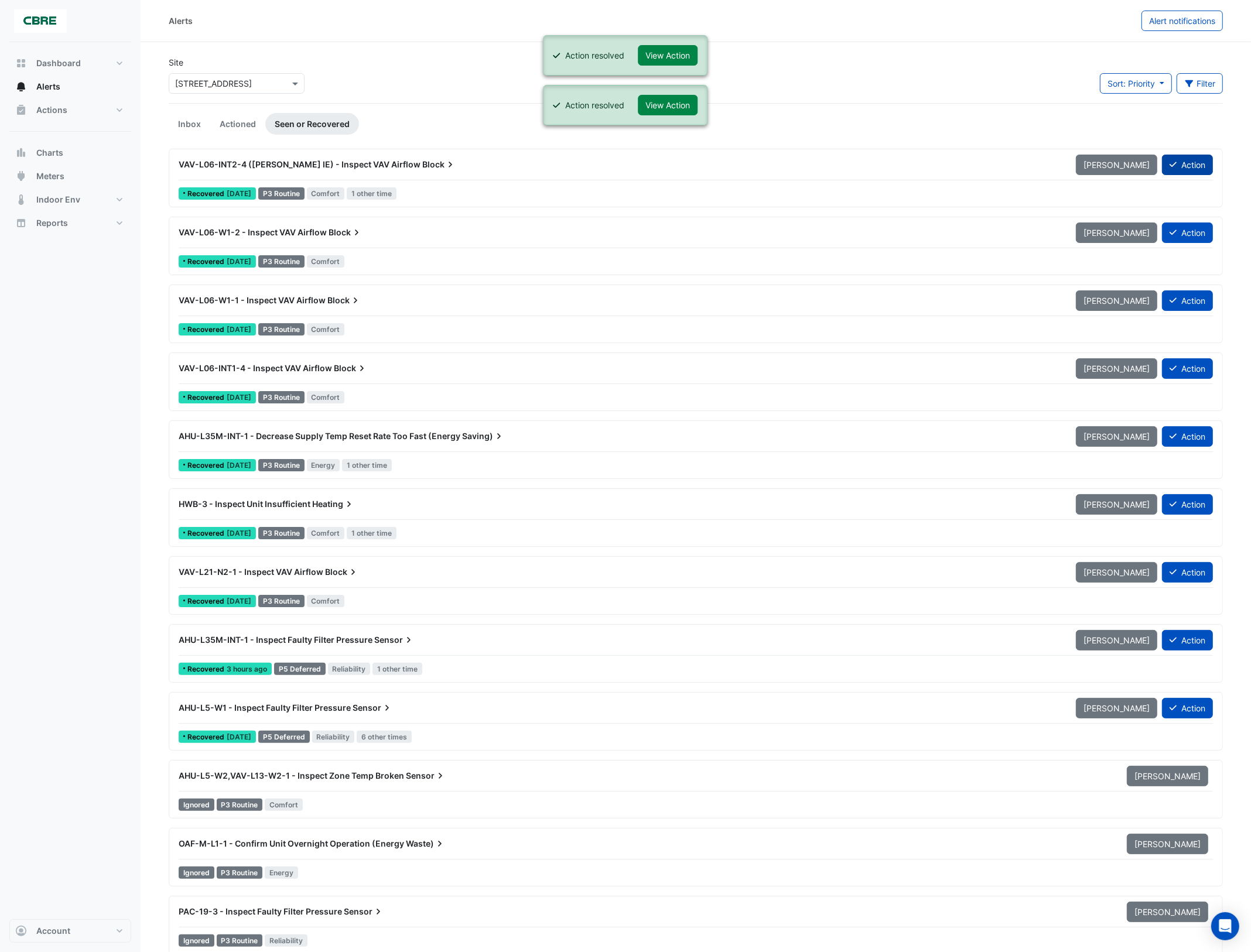
click at [1193, 163] on button "Action" at bounding box center [1188, 165] width 51 height 20
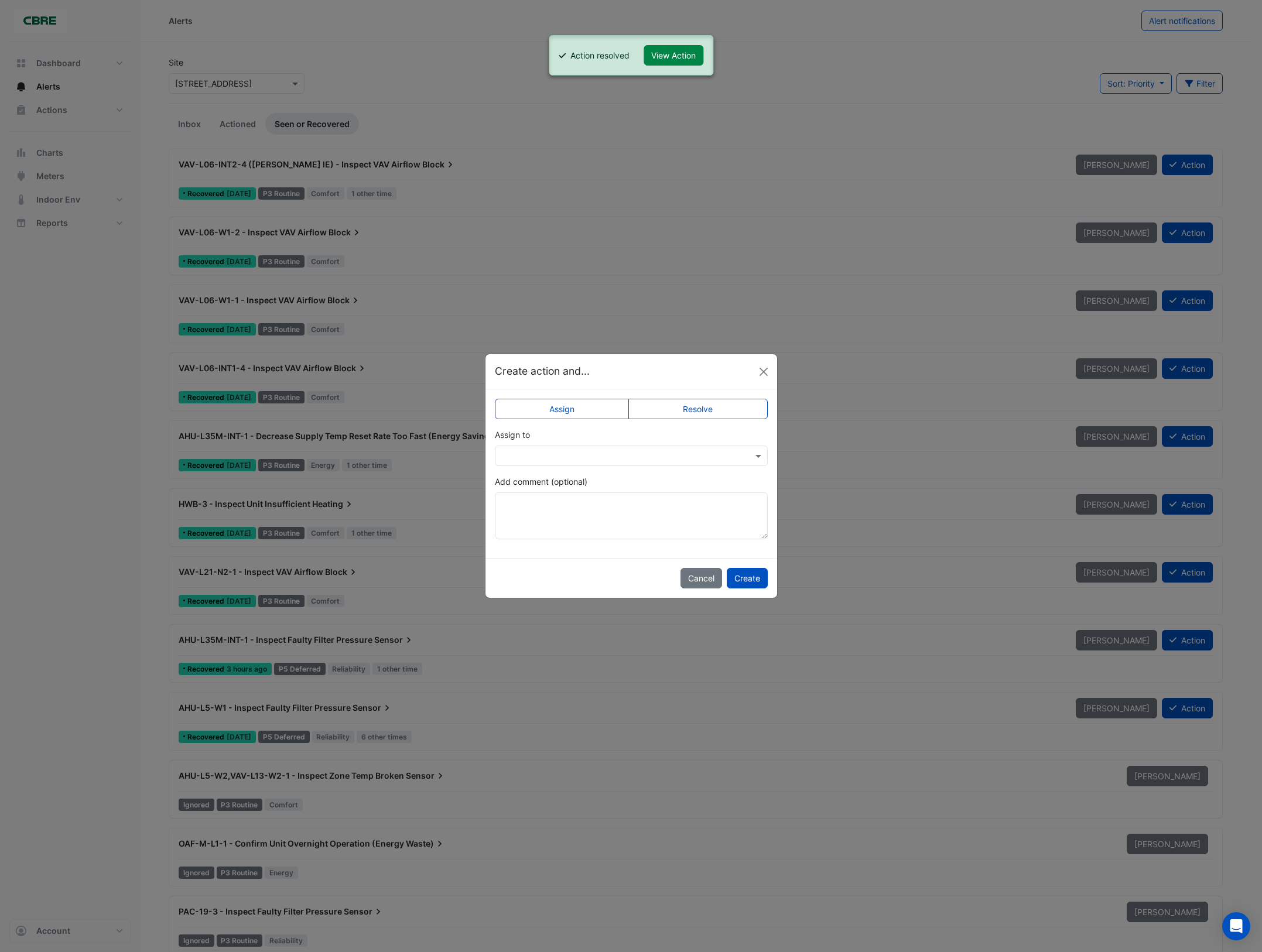
click at [728, 409] on label "Resolve" at bounding box center [698, 409] width 140 height 20
click at [751, 582] on button "Create" at bounding box center [747, 577] width 41 height 20
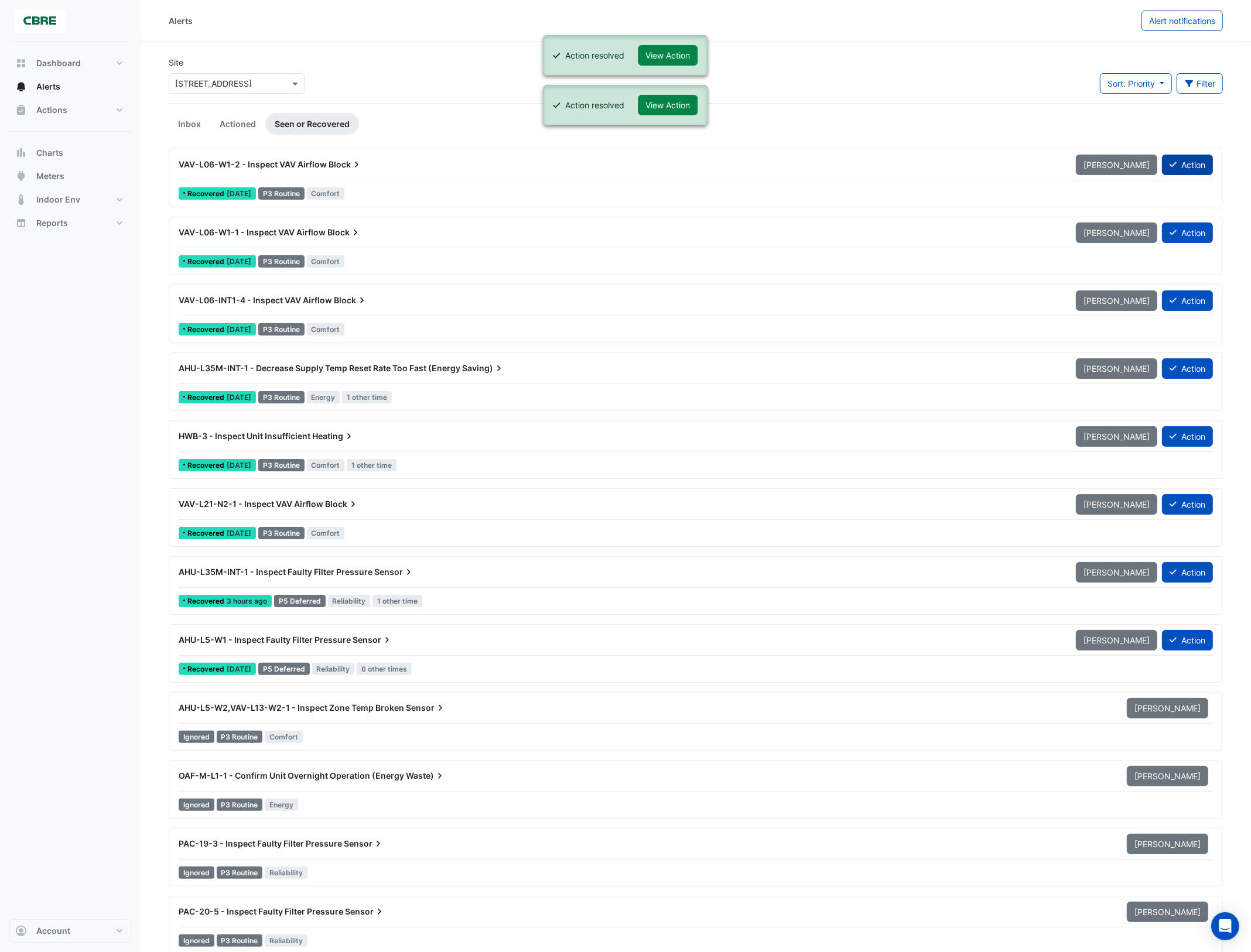
click at [1195, 165] on button "Action" at bounding box center [1188, 165] width 51 height 20
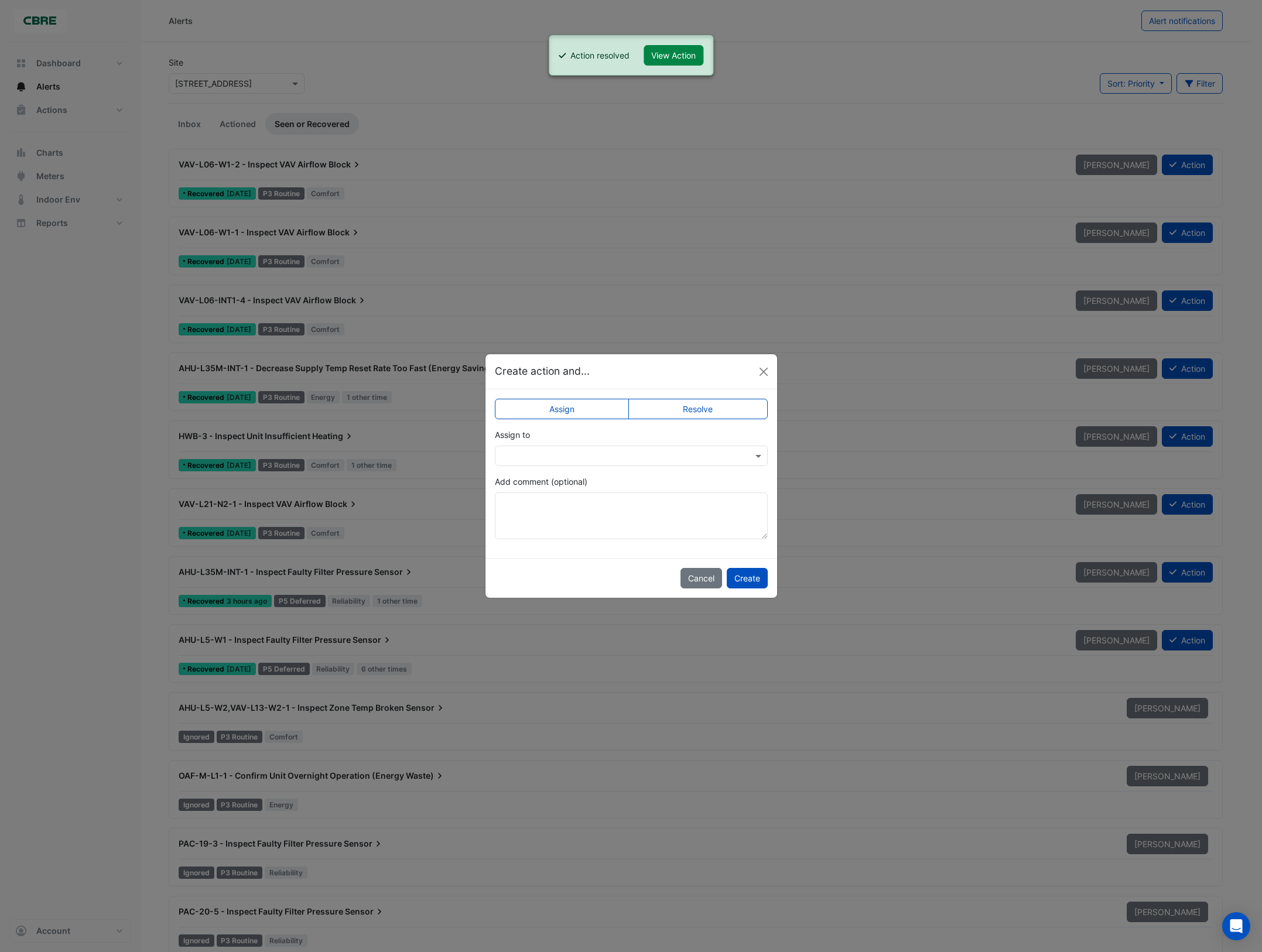
click at [700, 406] on label "Resolve" at bounding box center [698, 409] width 140 height 20
click at [756, 587] on button "Create" at bounding box center [747, 577] width 41 height 20
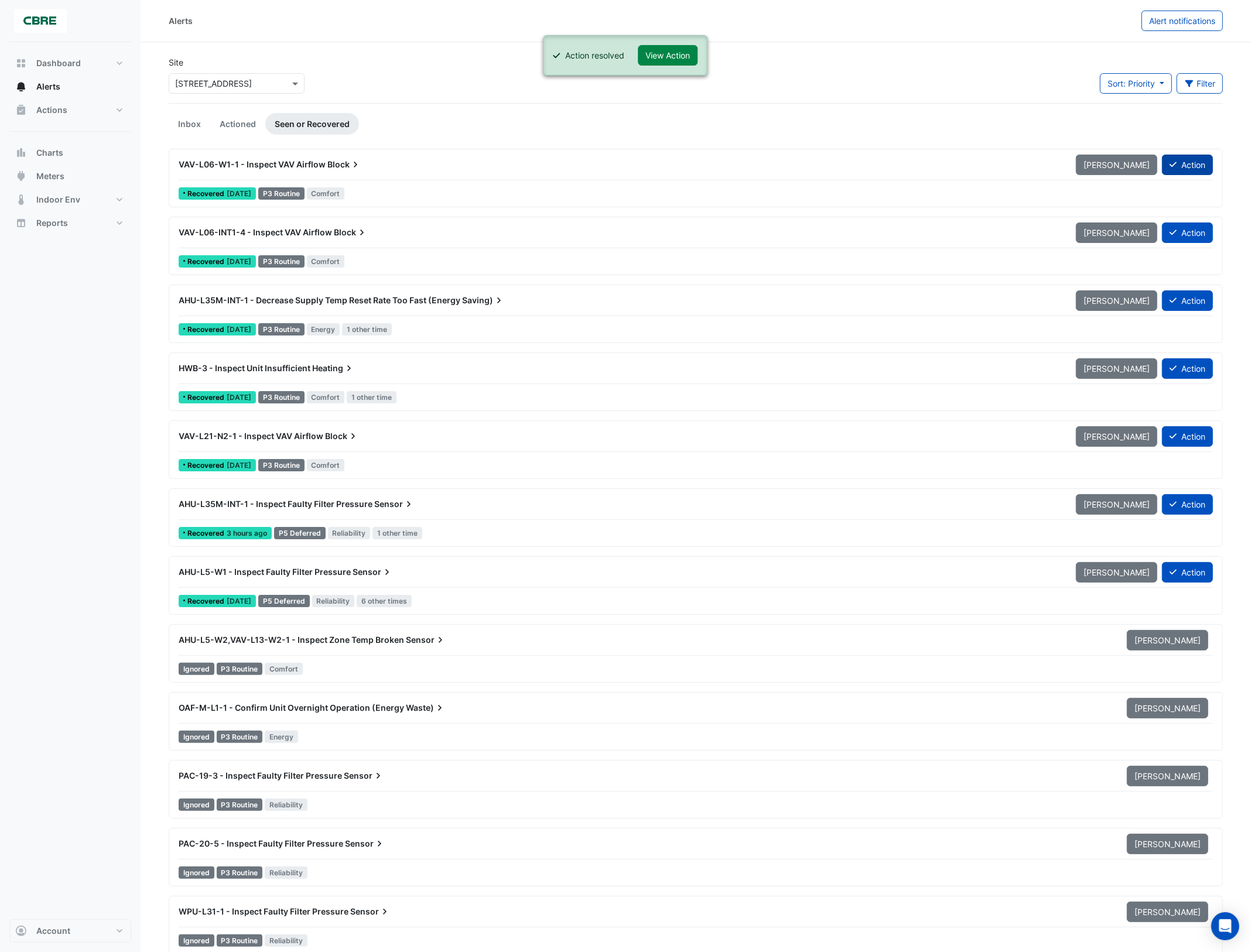
click at [1193, 165] on button "Action" at bounding box center [1188, 165] width 51 height 20
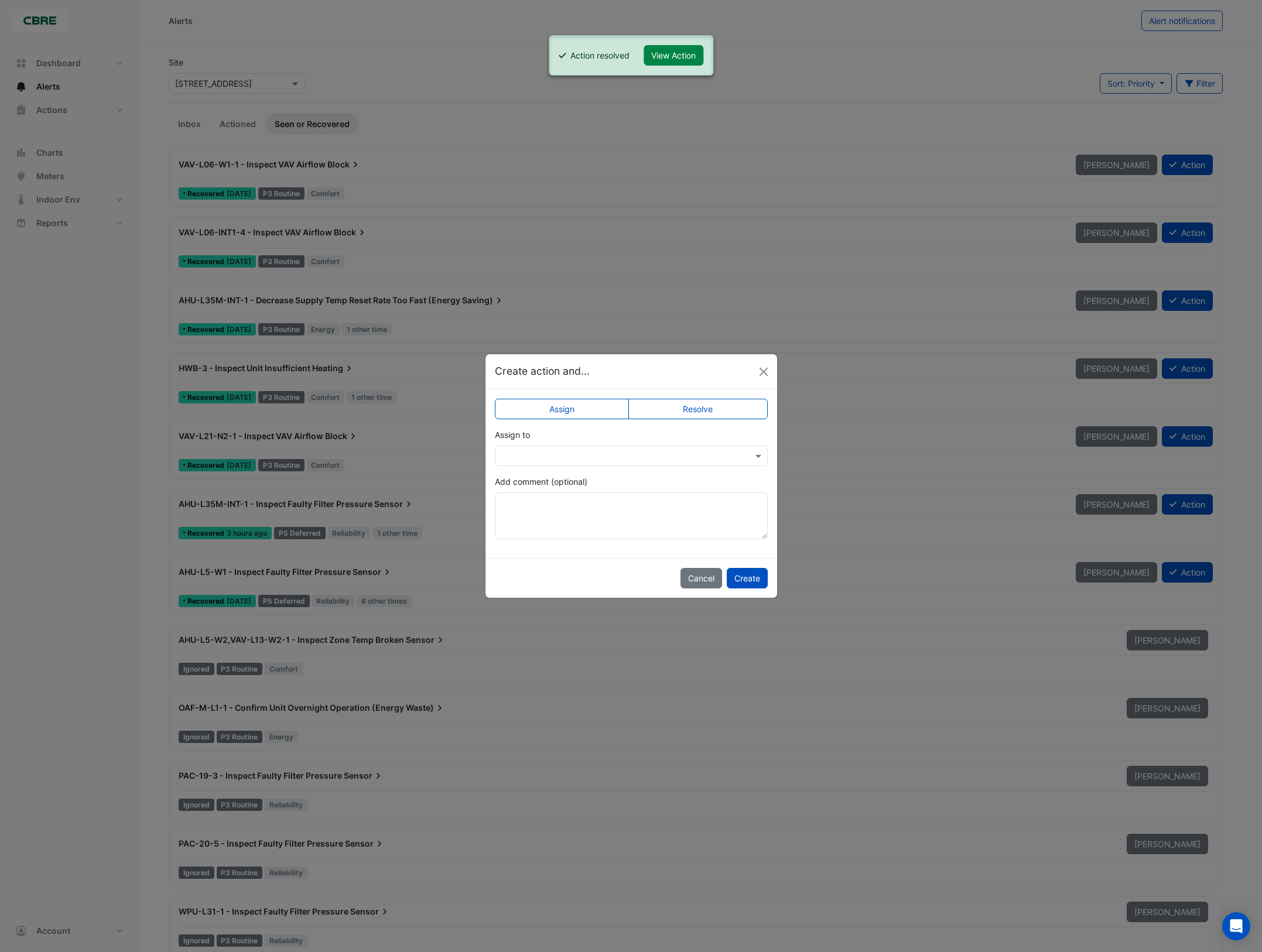
click at [701, 407] on label "Resolve" at bounding box center [698, 409] width 140 height 20
click at [754, 579] on button "Create" at bounding box center [747, 577] width 41 height 20
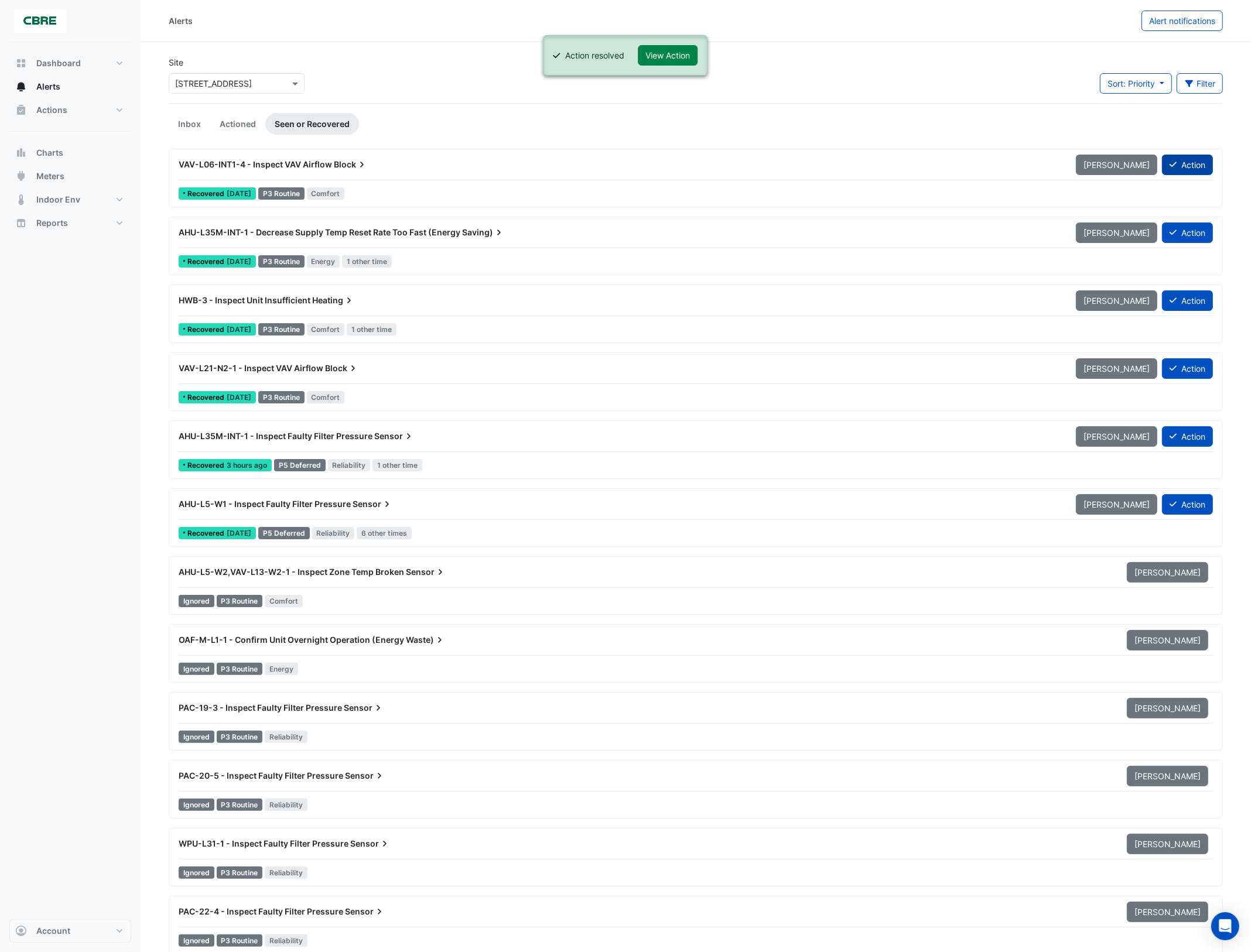
click at [1199, 166] on button "Action" at bounding box center [1188, 165] width 51 height 20
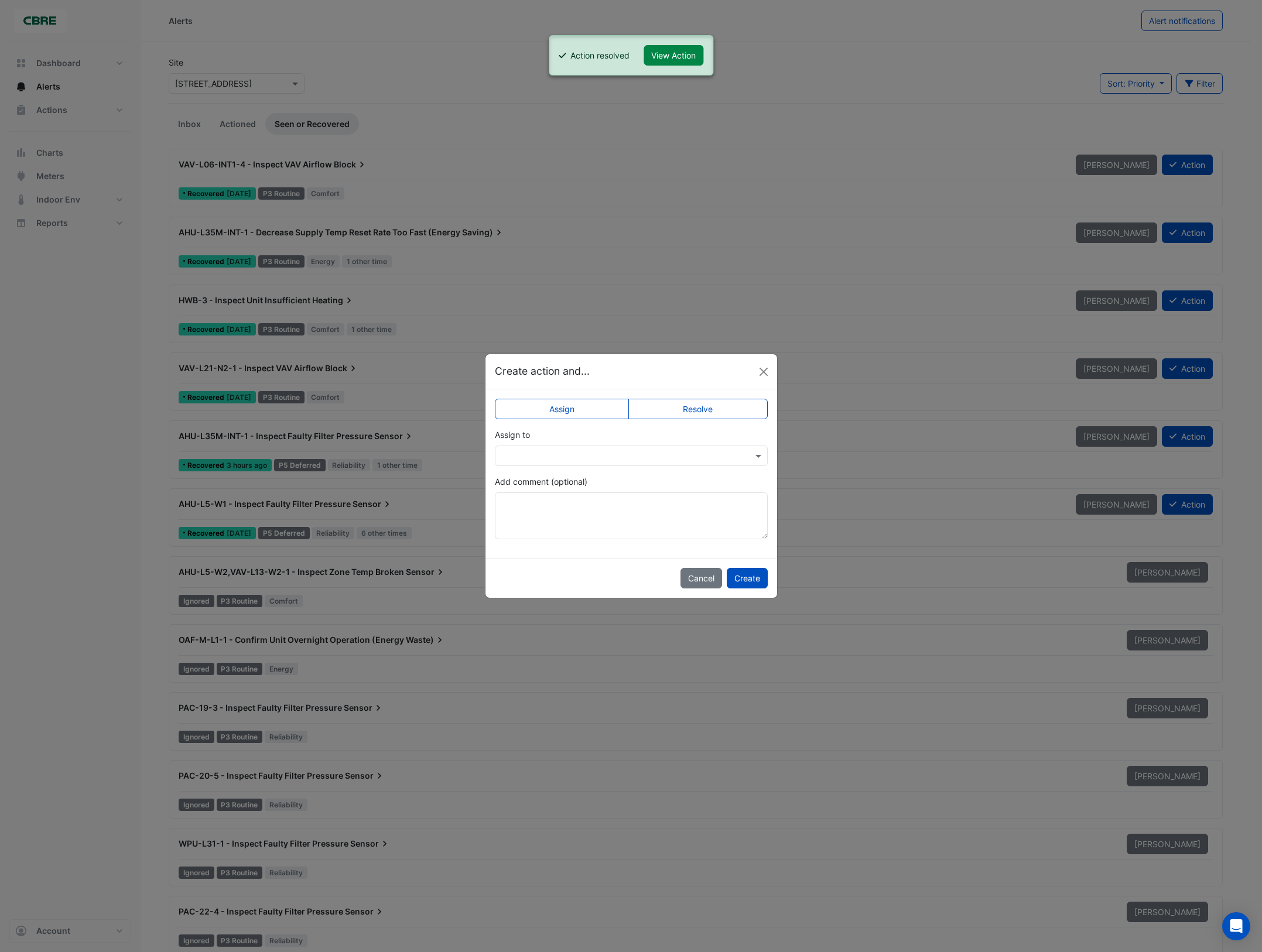
click at [739, 410] on label "Resolve" at bounding box center [698, 409] width 140 height 20
click at [747, 575] on button "Create" at bounding box center [747, 577] width 41 height 20
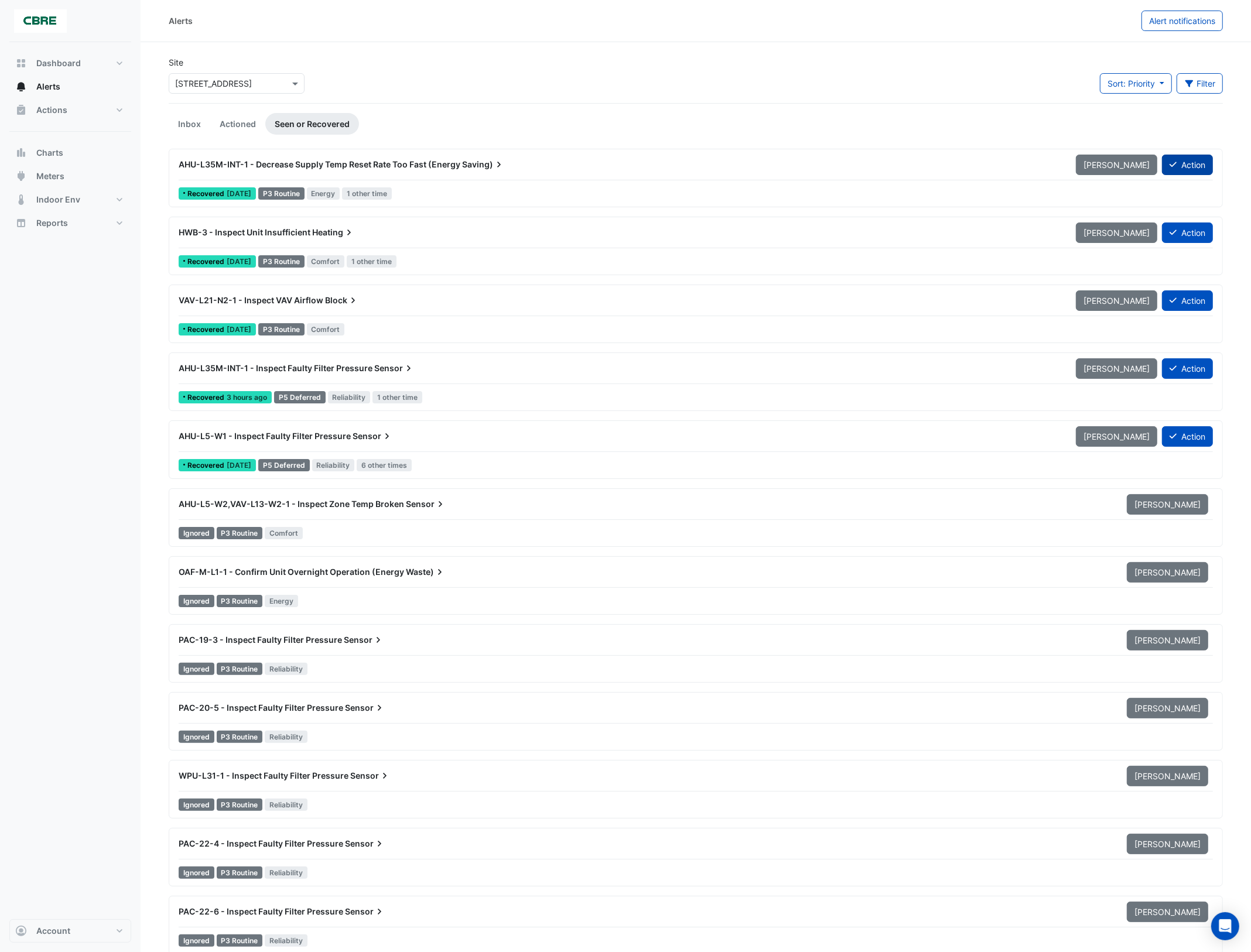
click at [1181, 164] on button "Action" at bounding box center [1188, 165] width 51 height 20
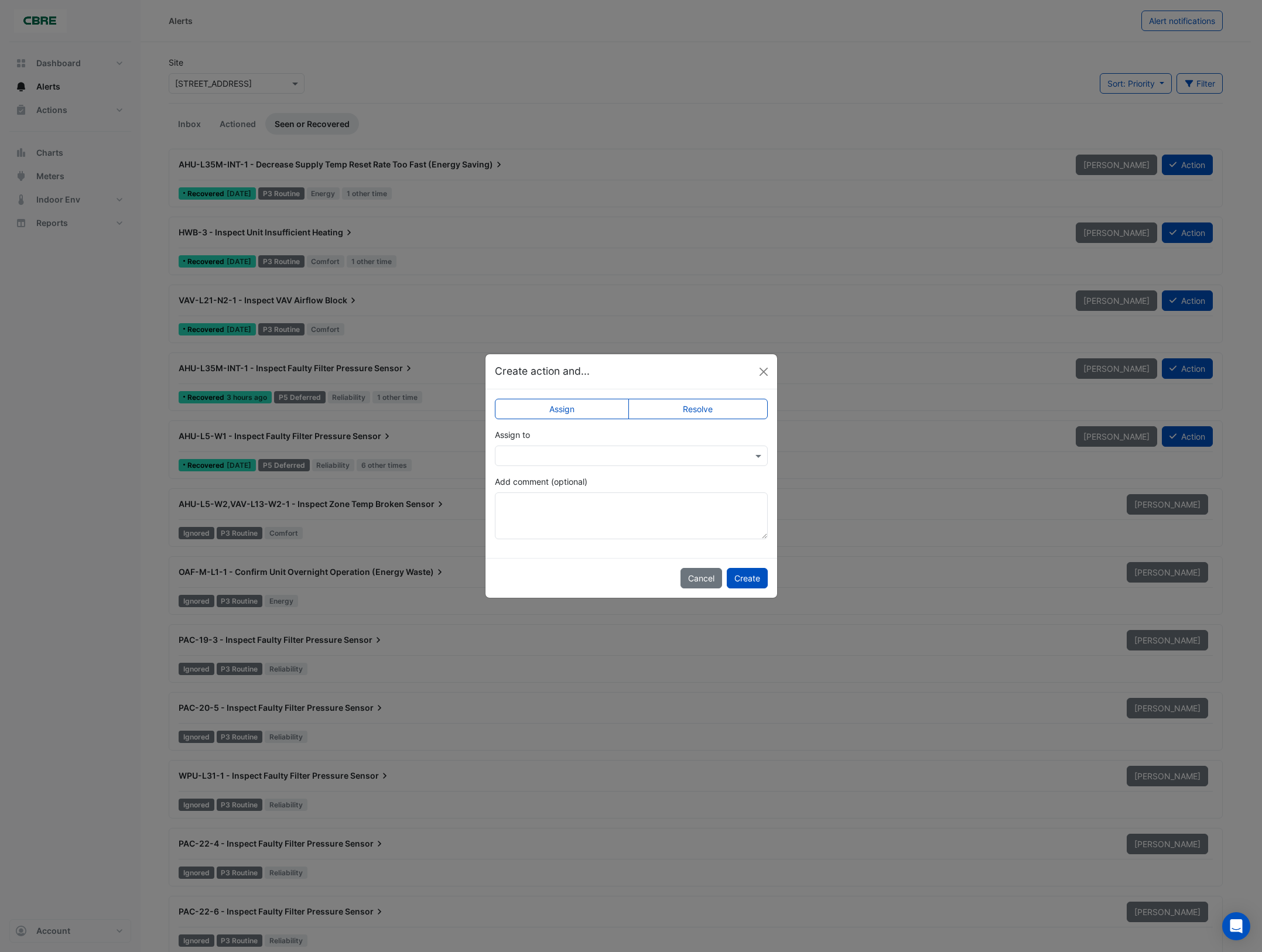
click at [707, 411] on label "Resolve" at bounding box center [698, 409] width 140 height 20
click at [751, 577] on button "Create" at bounding box center [747, 577] width 41 height 20
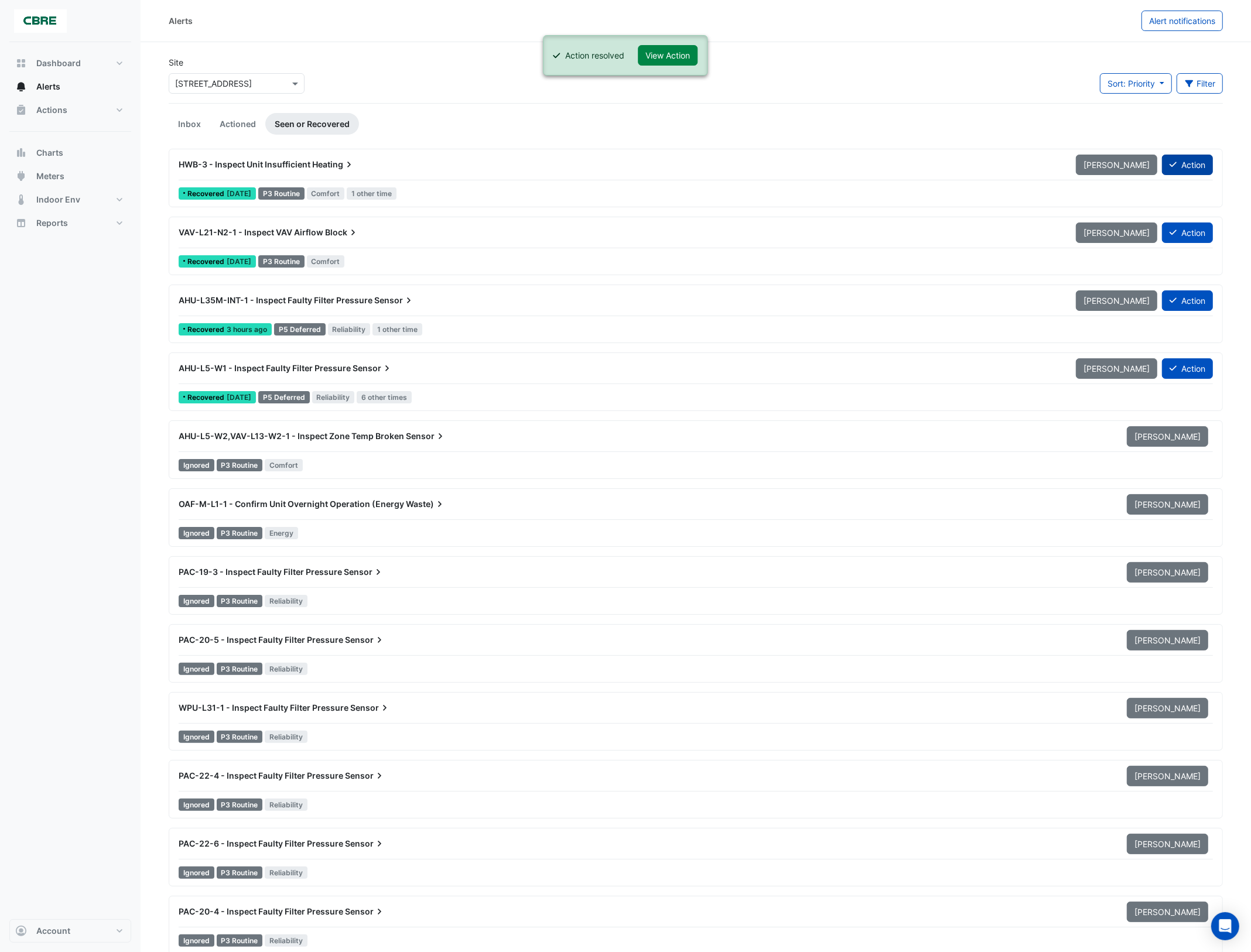
click at [1189, 163] on button "Action" at bounding box center [1188, 165] width 51 height 20
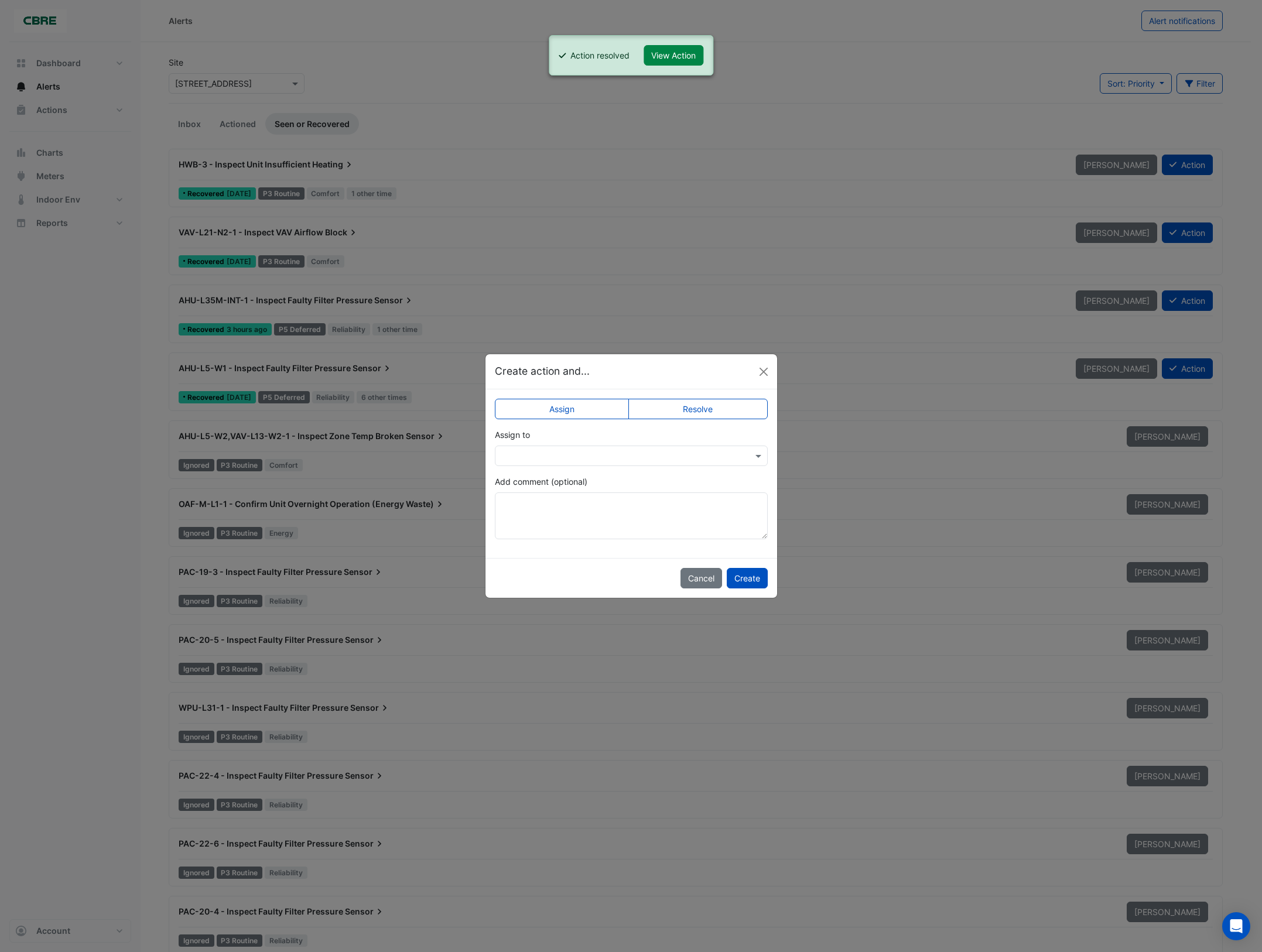
click at [707, 416] on label "Resolve" at bounding box center [698, 409] width 140 height 20
click at [751, 584] on button "Create" at bounding box center [747, 577] width 41 height 20
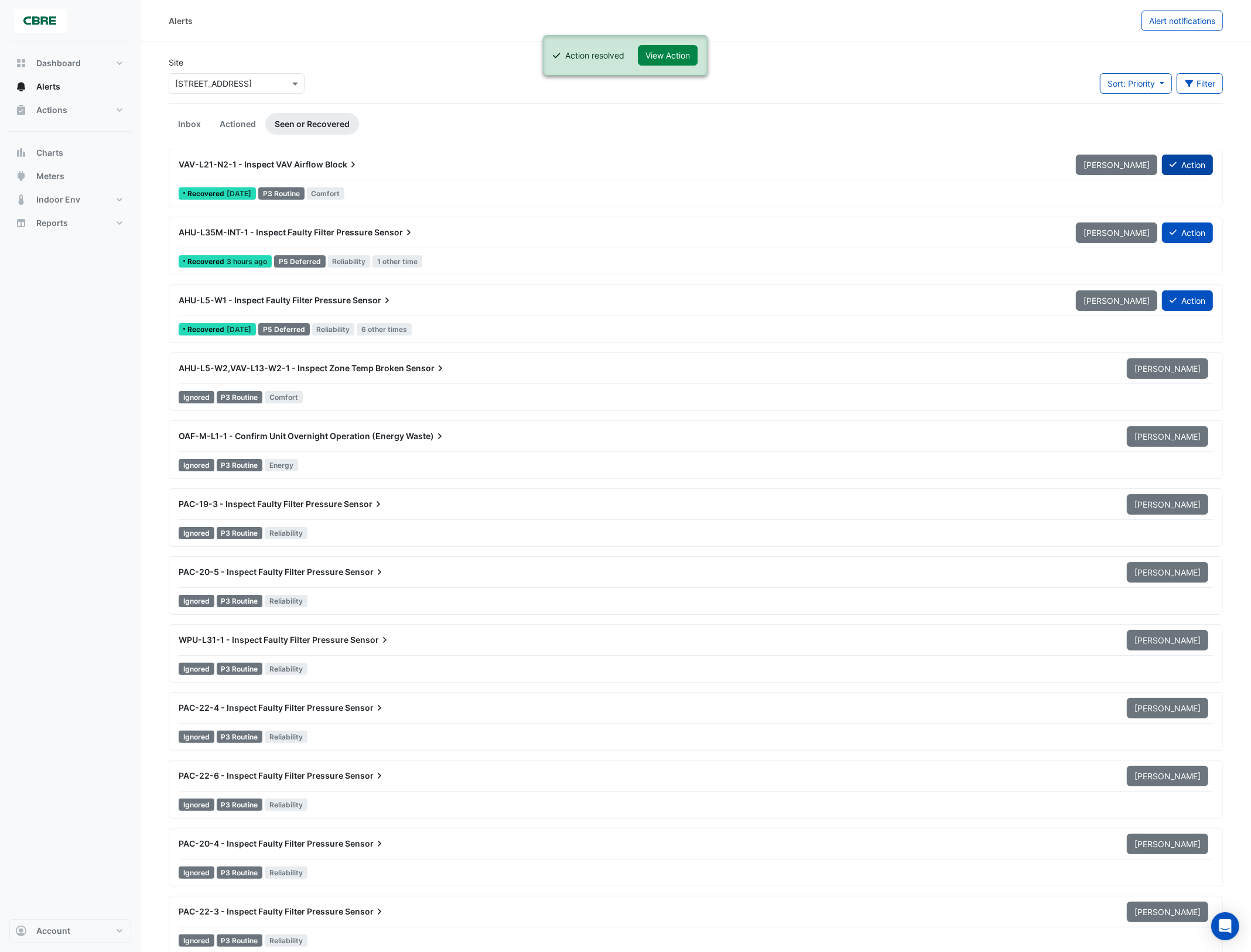
click at [1182, 162] on button "Action" at bounding box center [1188, 165] width 51 height 20
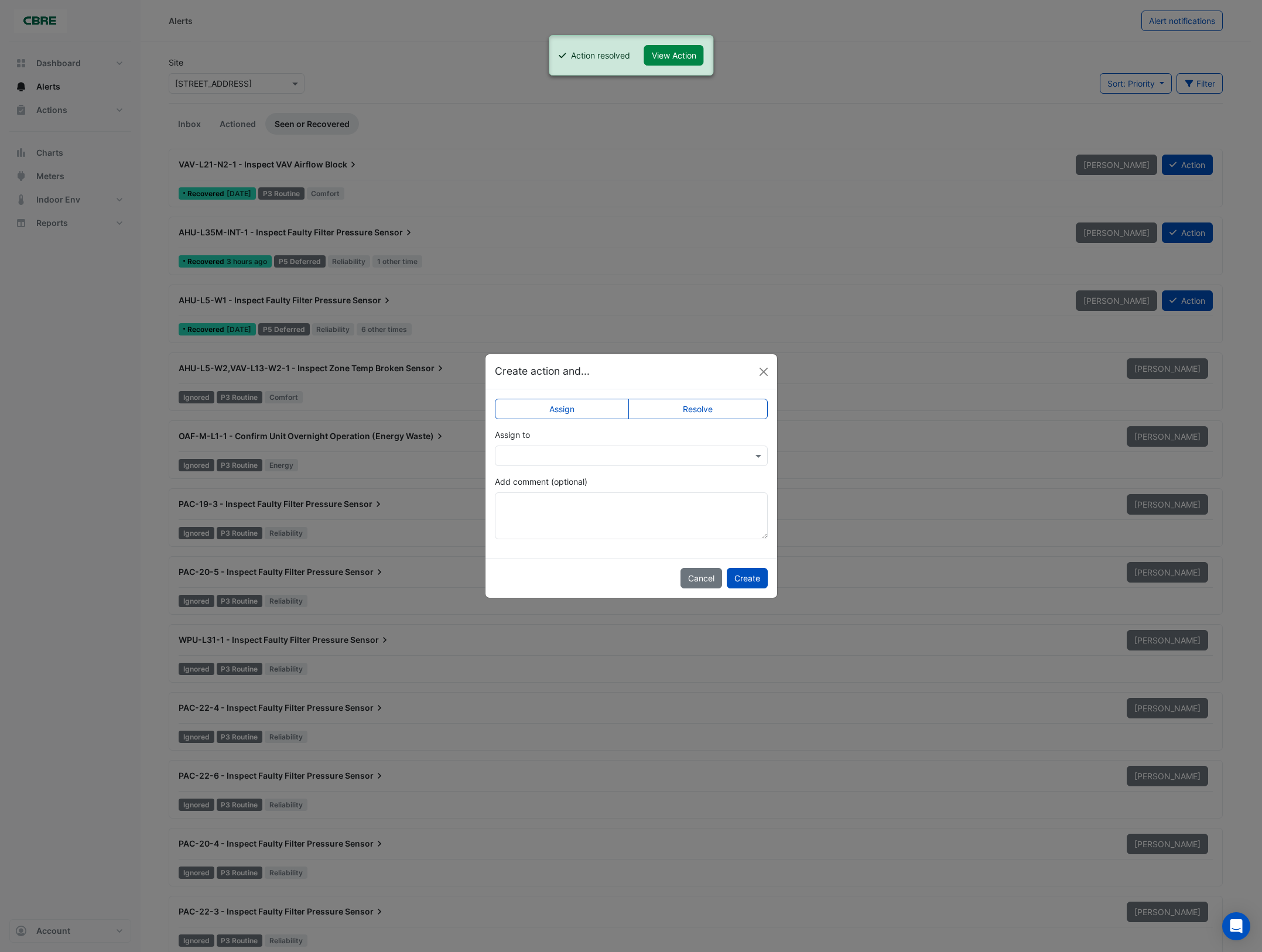
click at [716, 411] on label "Resolve" at bounding box center [698, 409] width 140 height 20
click at [744, 578] on button "Create" at bounding box center [747, 577] width 41 height 20
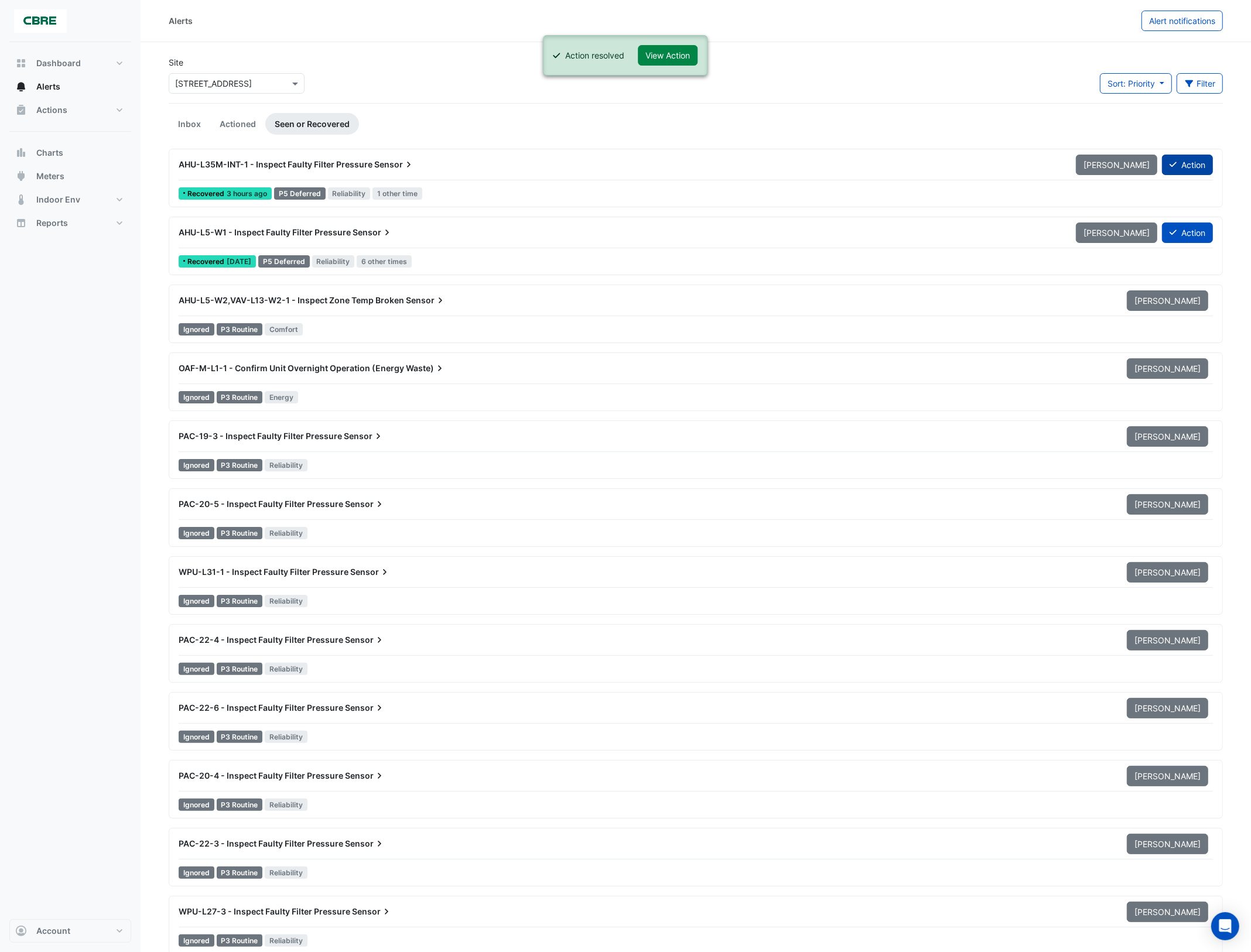
click at [1195, 163] on button "Action" at bounding box center [1188, 165] width 51 height 20
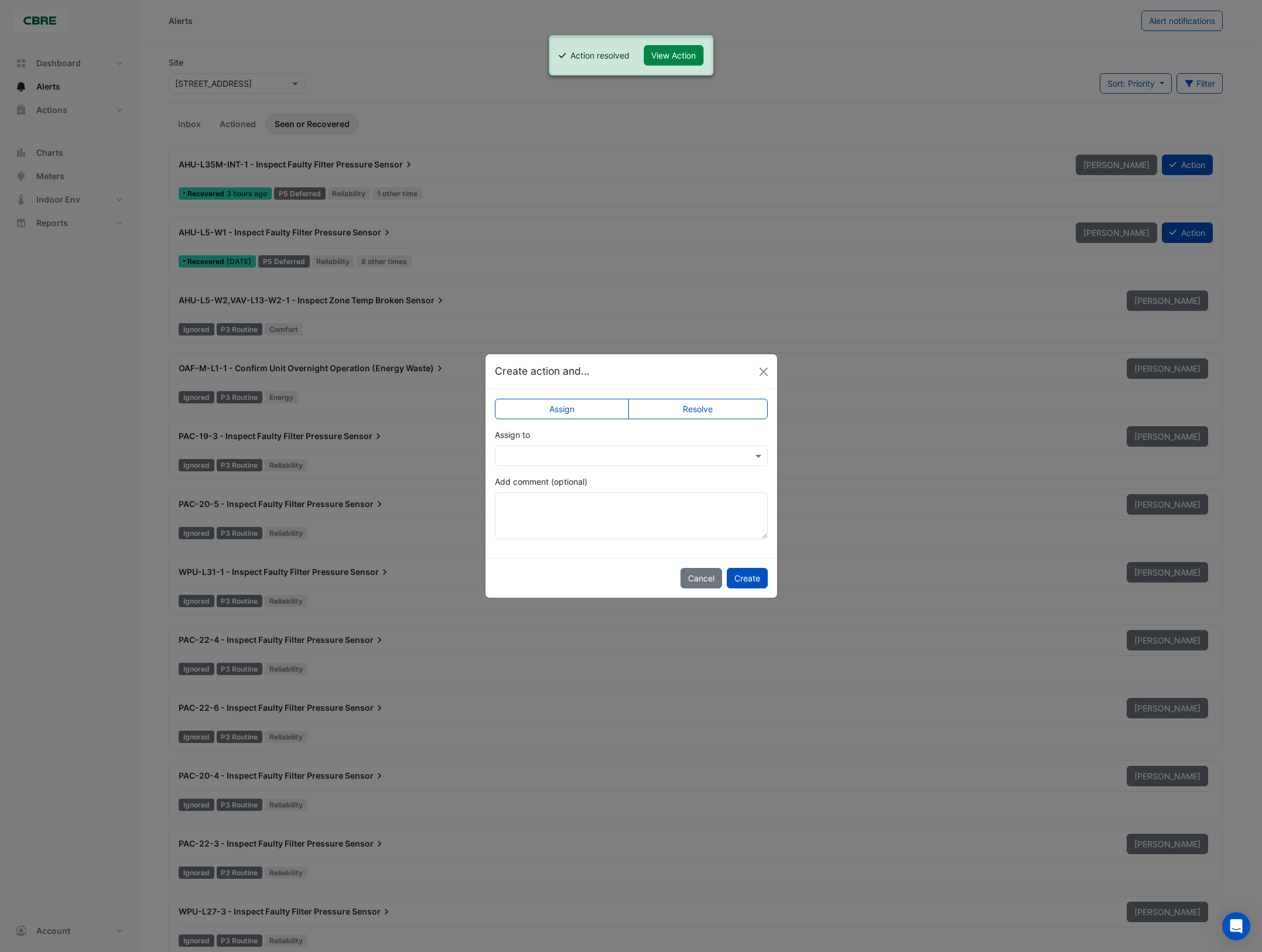
click at [713, 408] on label "Resolve" at bounding box center [698, 409] width 140 height 20
click at [746, 577] on button "Create" at bounding box center [747, 577] width 41 height 20
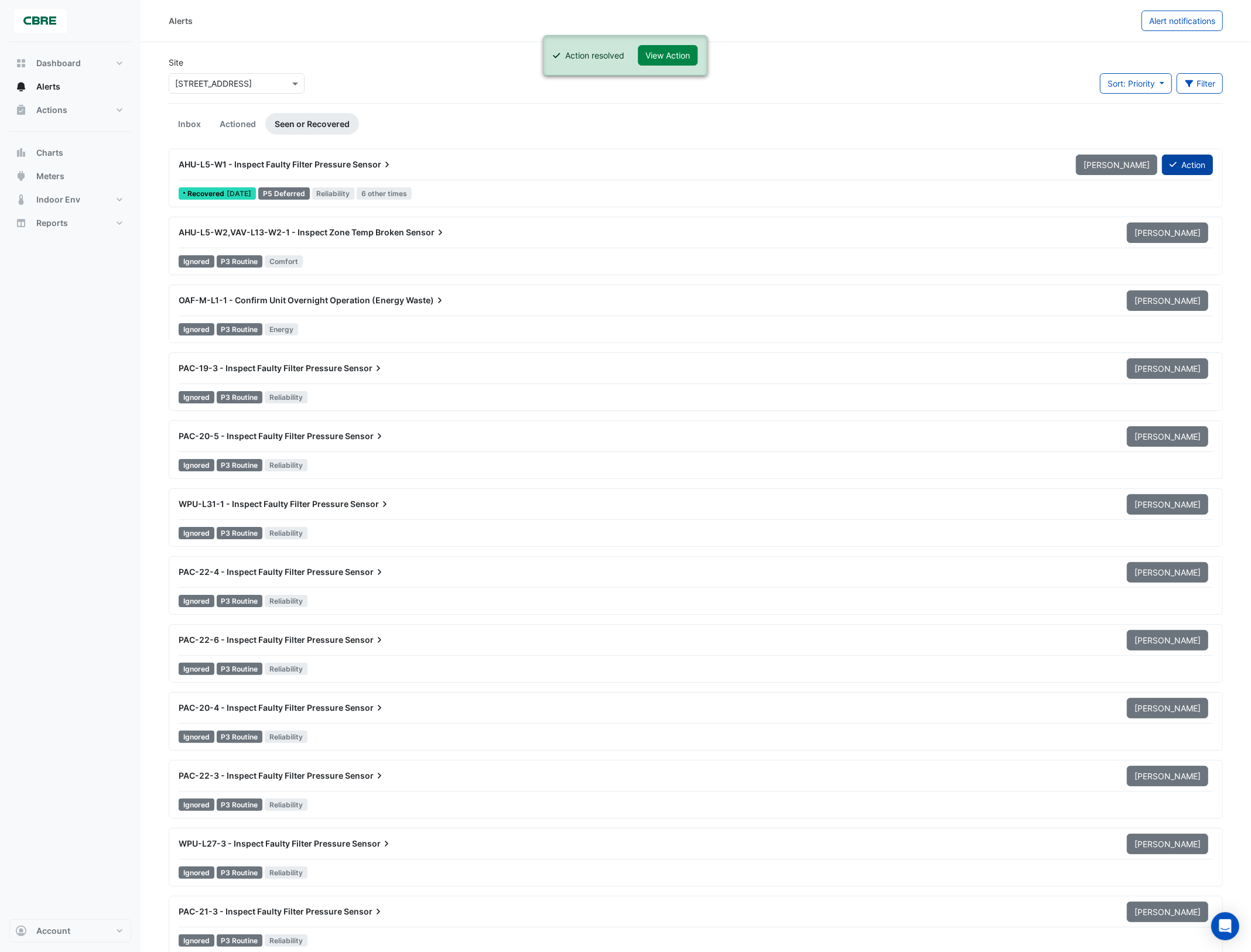
click at [1178, 163] on button "Action" at bounding box center [1188, 165] width 51 height 20
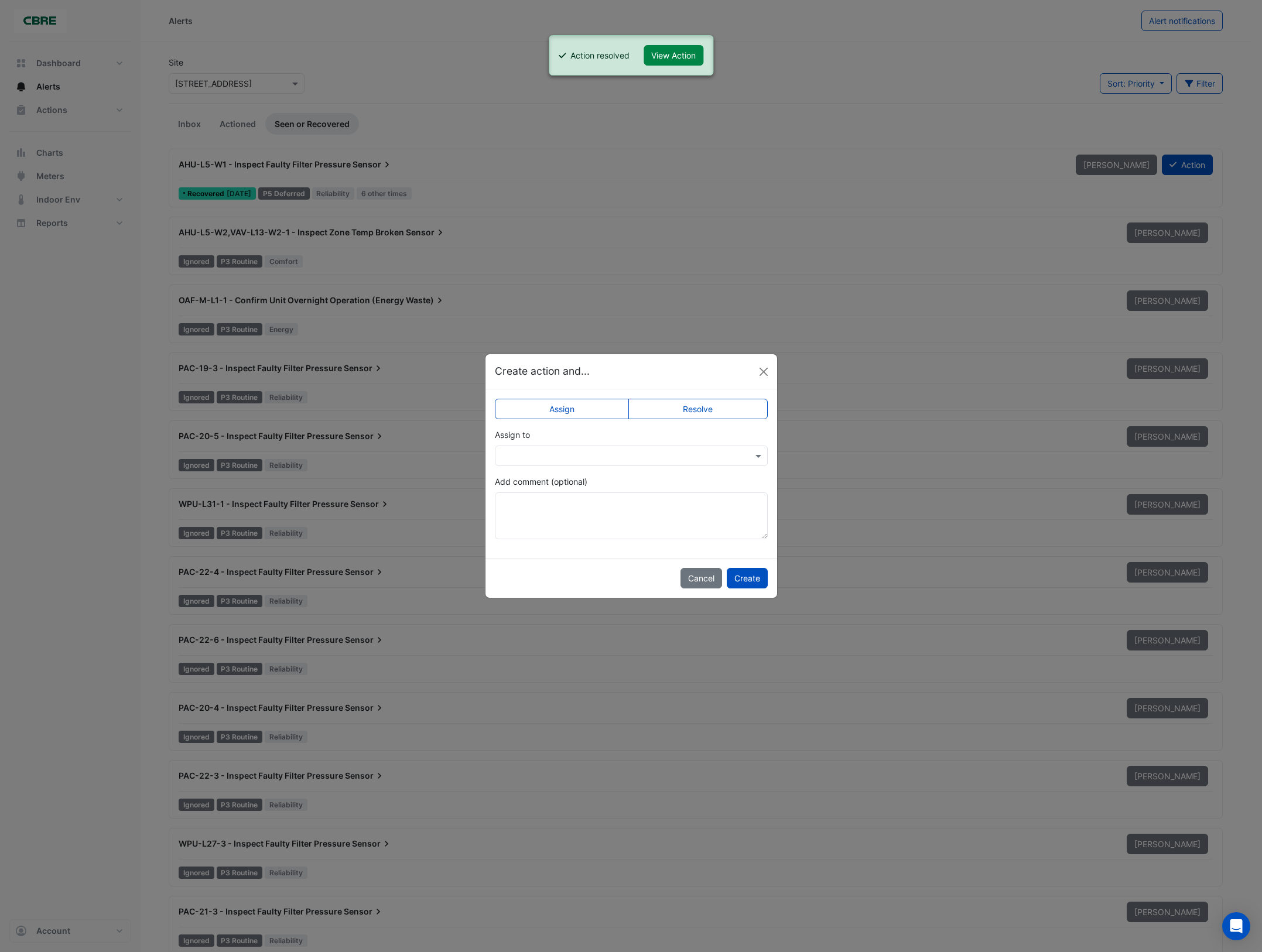
click at [728, 417] on label "Resolve" at bounding box center [698, 409] width 140 height 20
click at [751, 579] on button "Create" at bounding box center [747, 577] width 41 height 20
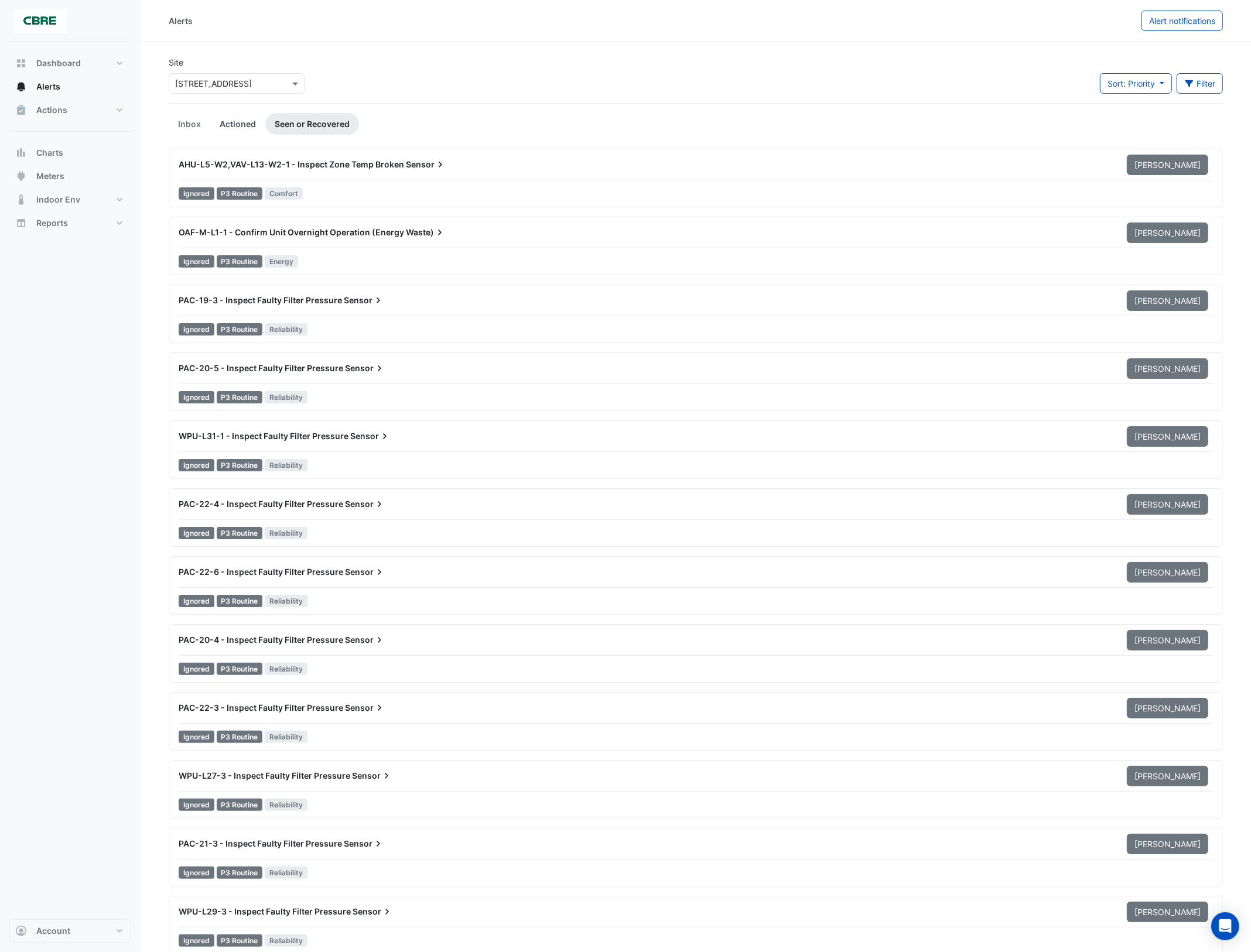
click at [229, 124] on link "Actioned" at bounding box center [237, 123] width 55 height 22
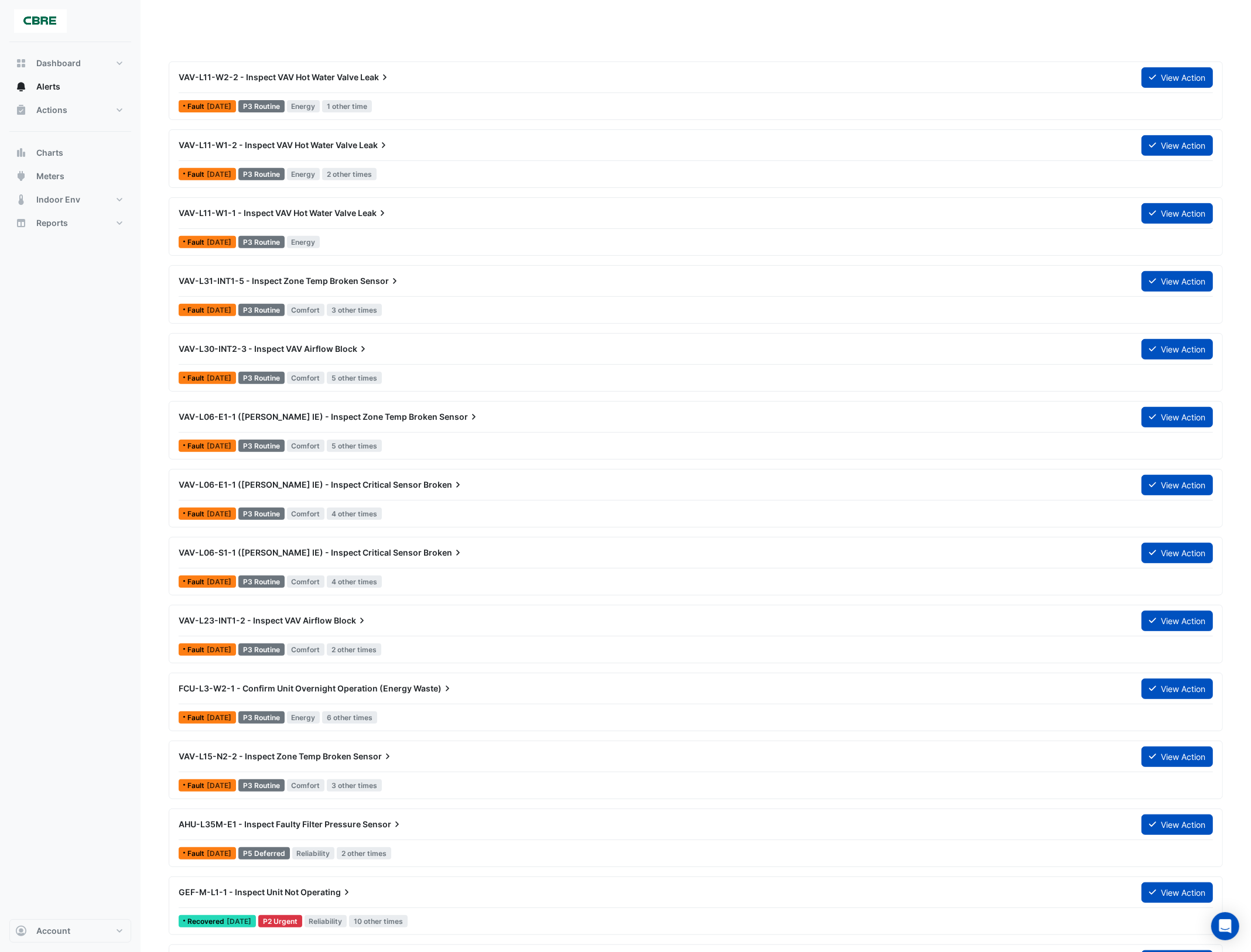
scroll to position [1317, 0]
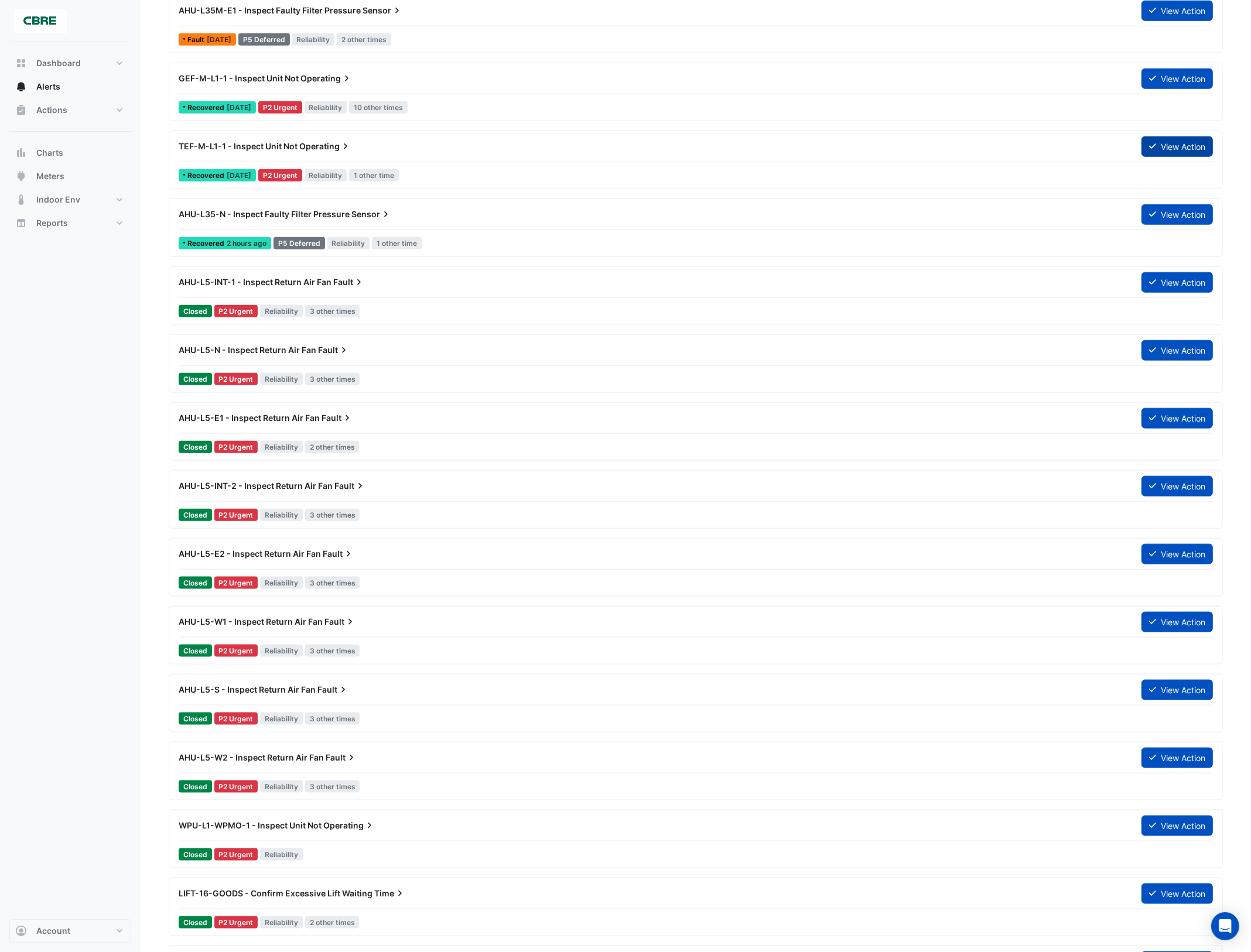
click at [1159, 149] on button "View Action" at bounding box center [1177, 146] width 71 height 20
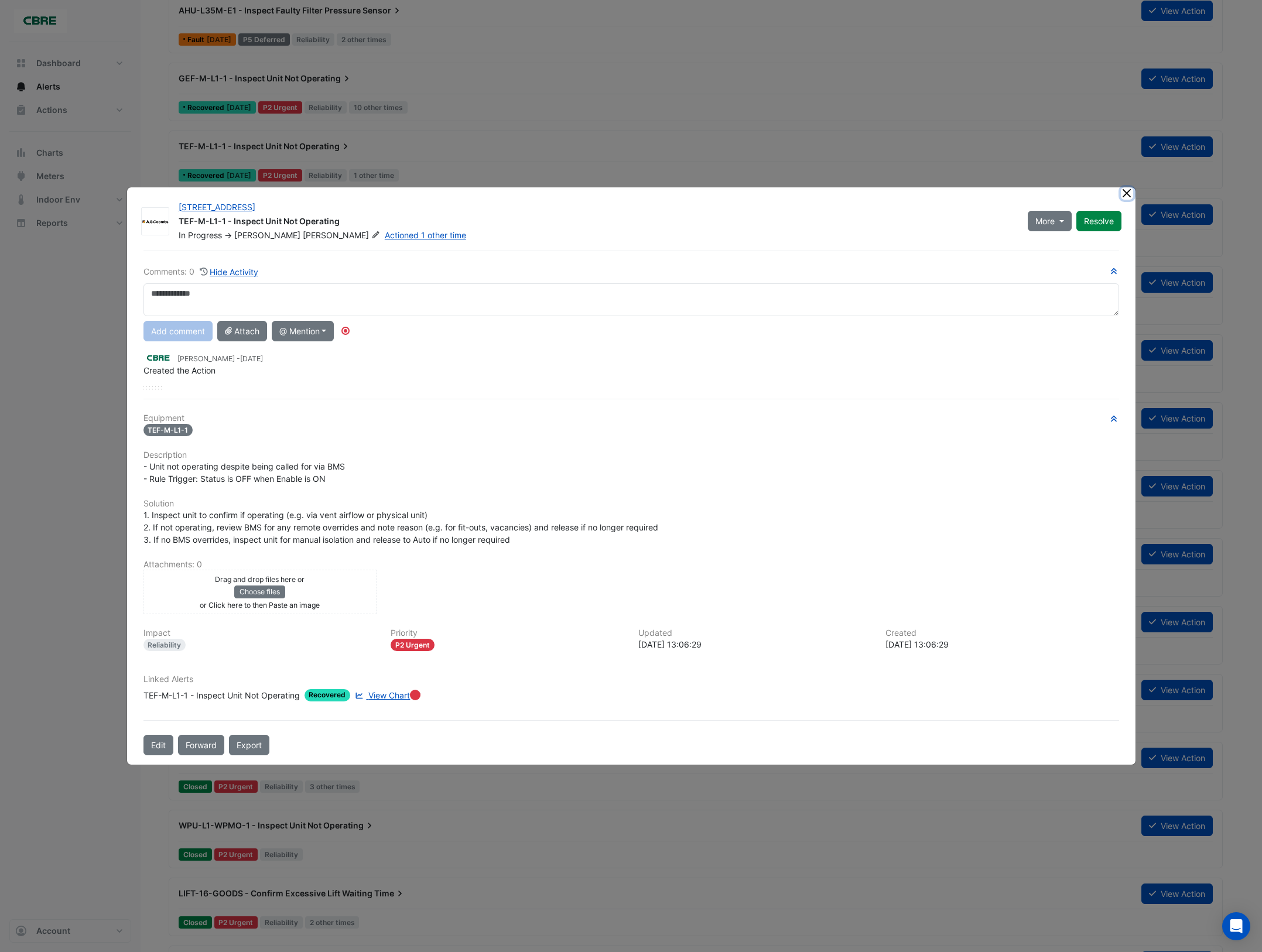
click at [1127, 195] on button "Close" at bounding box center [1127, 194] width 13 height 13
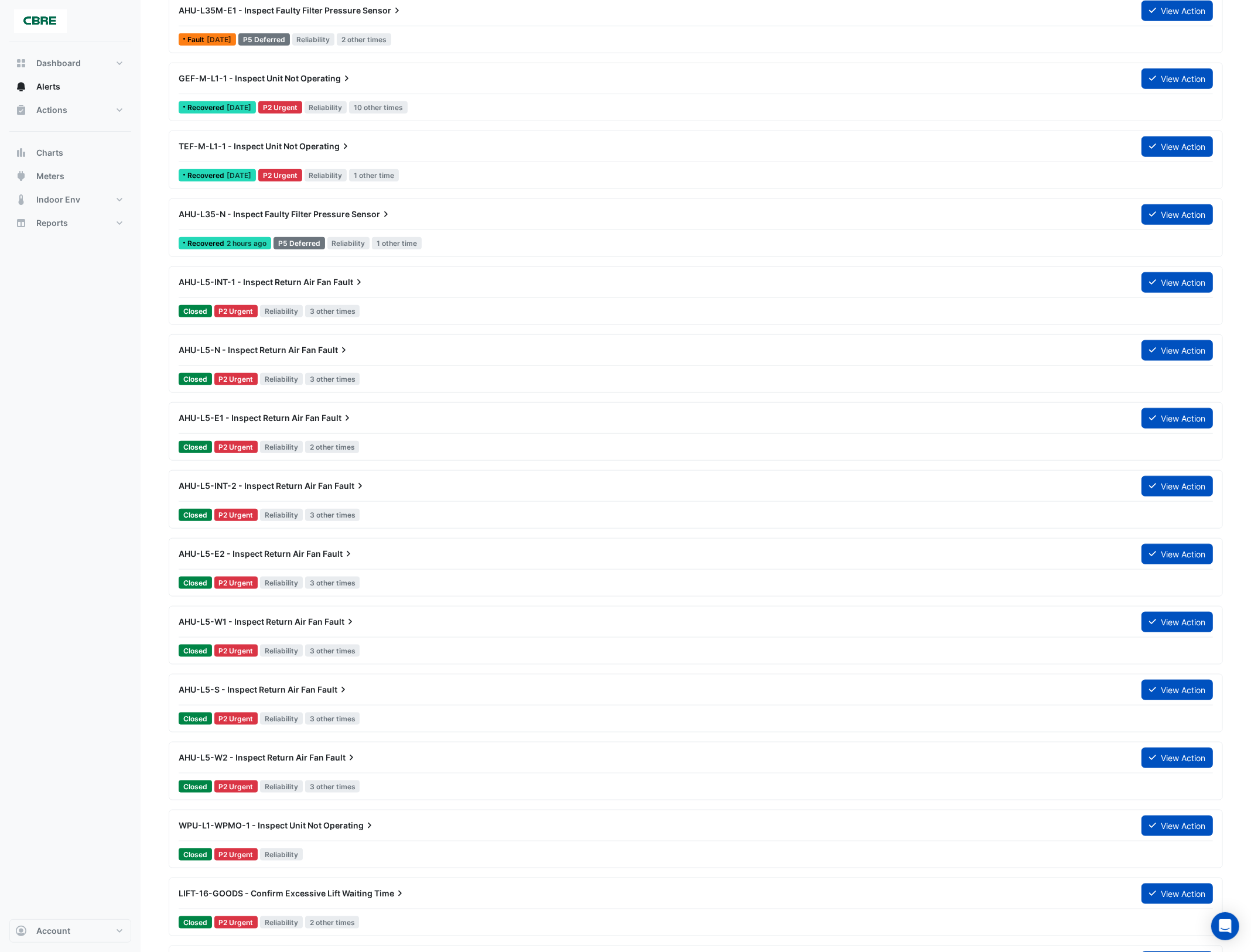
click at [320, 77] on span "Operating" at bounding box center [327, 78] width 52 height 12
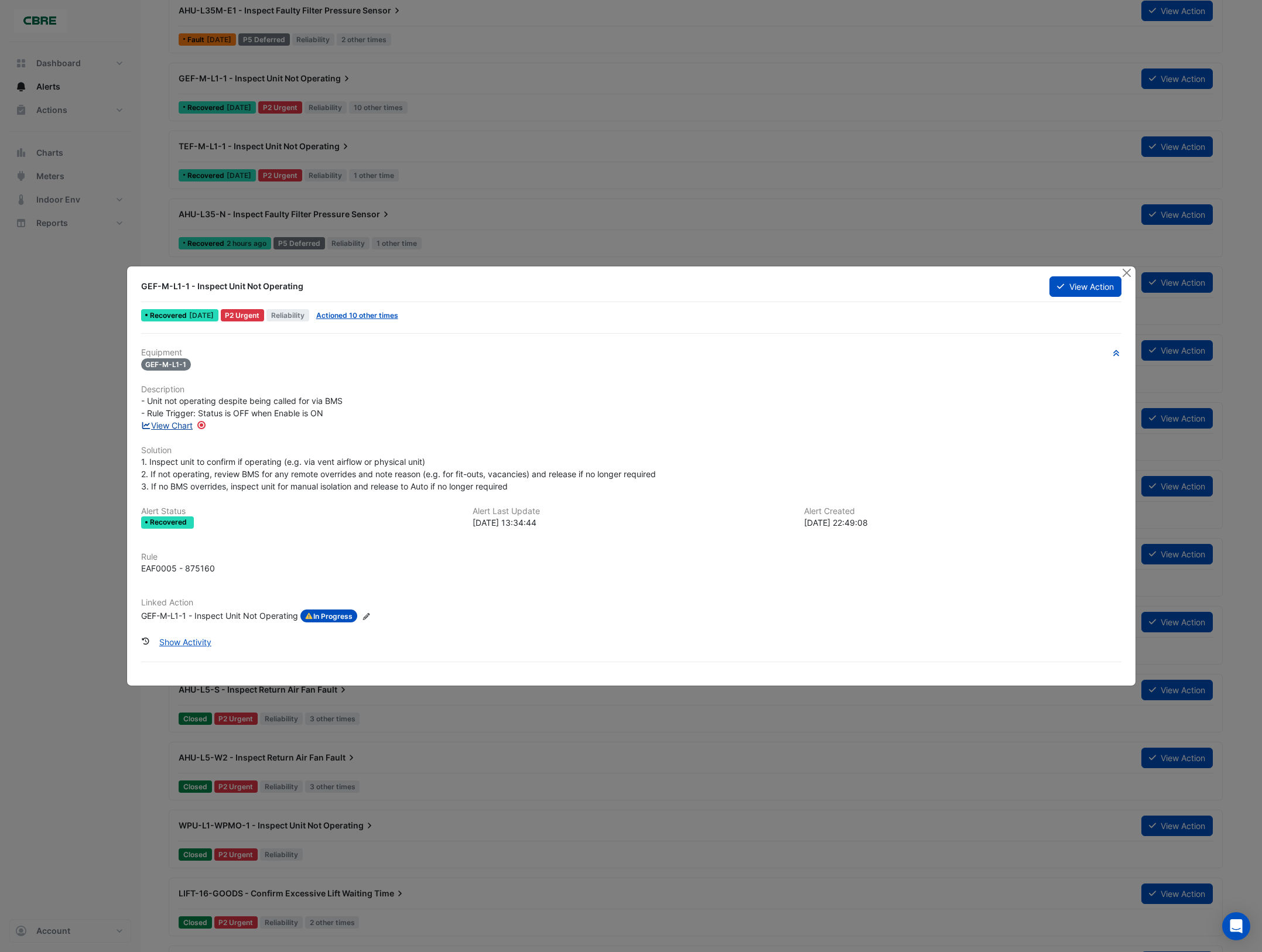
click at [176, 425] on link "View Chart" at bounding box center [167, 425] width 52 height 10
click at [331, 614] on span "In Progress" at bounding box center [329, 616] width 57 height 13
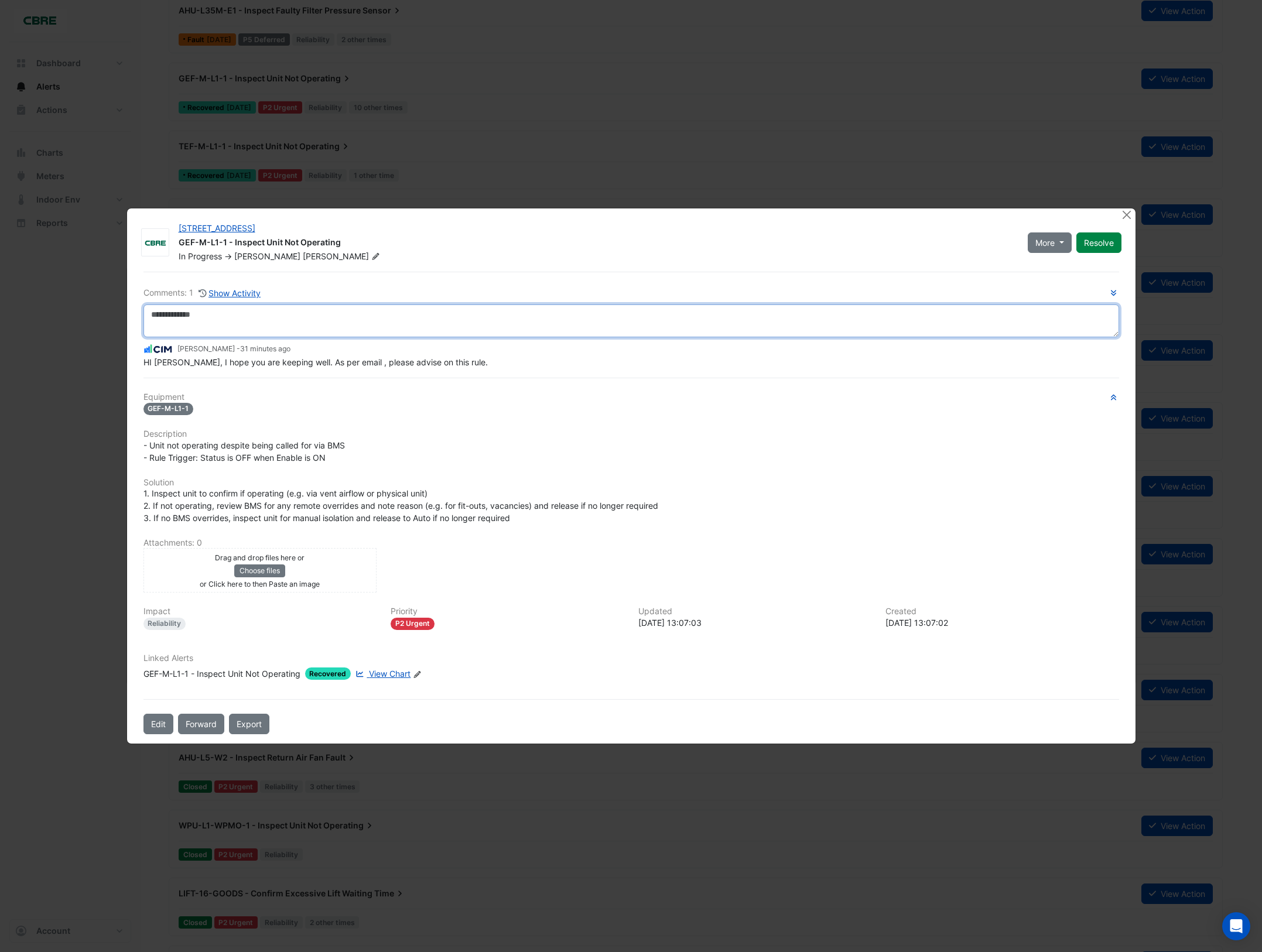
click at [308, 318] on textarea at bounding box center [631, 321] width 976 height 33
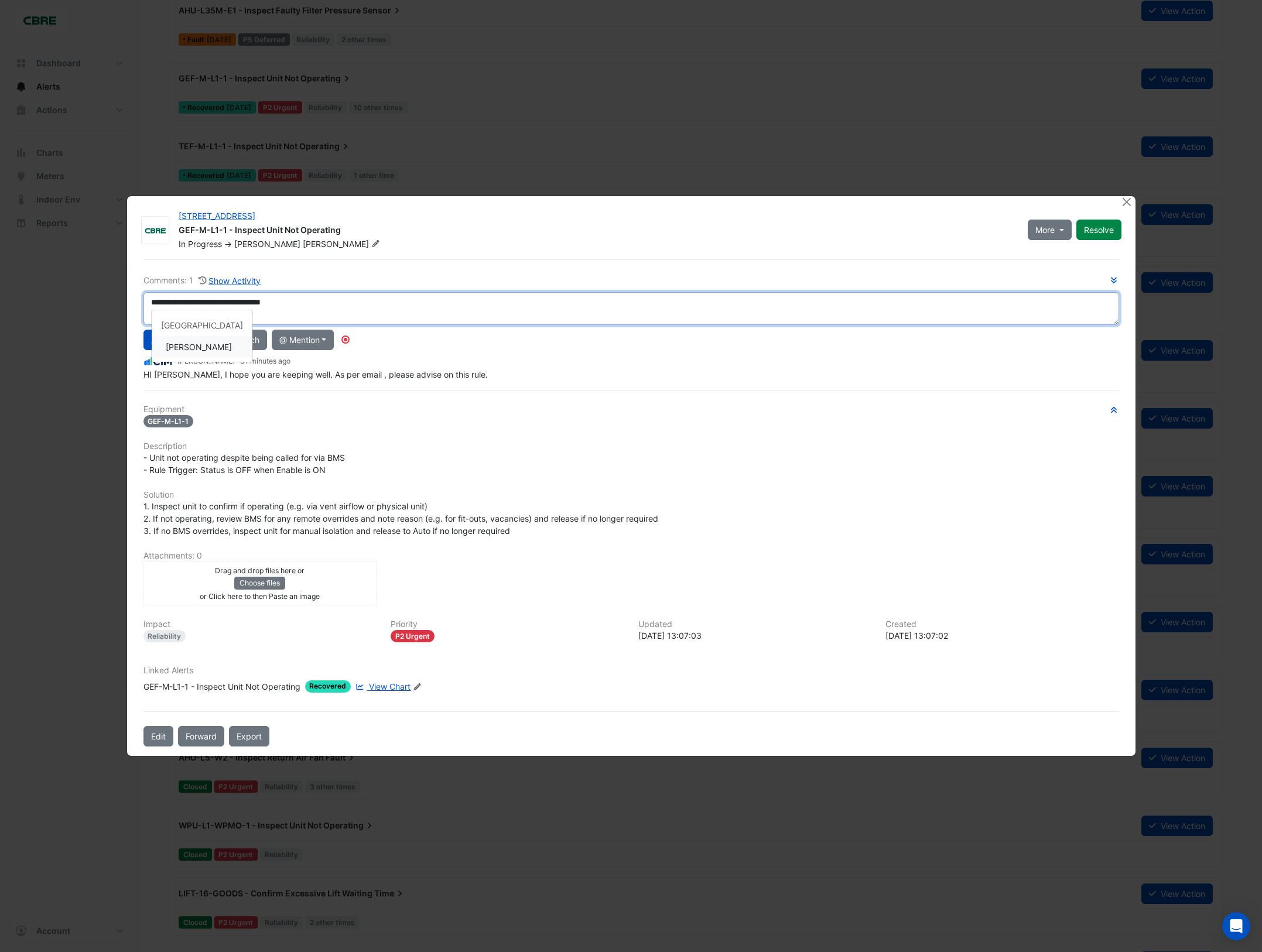
click at [217, 345] on div "**********" at bounding box center [631, 327] width 976 height 107
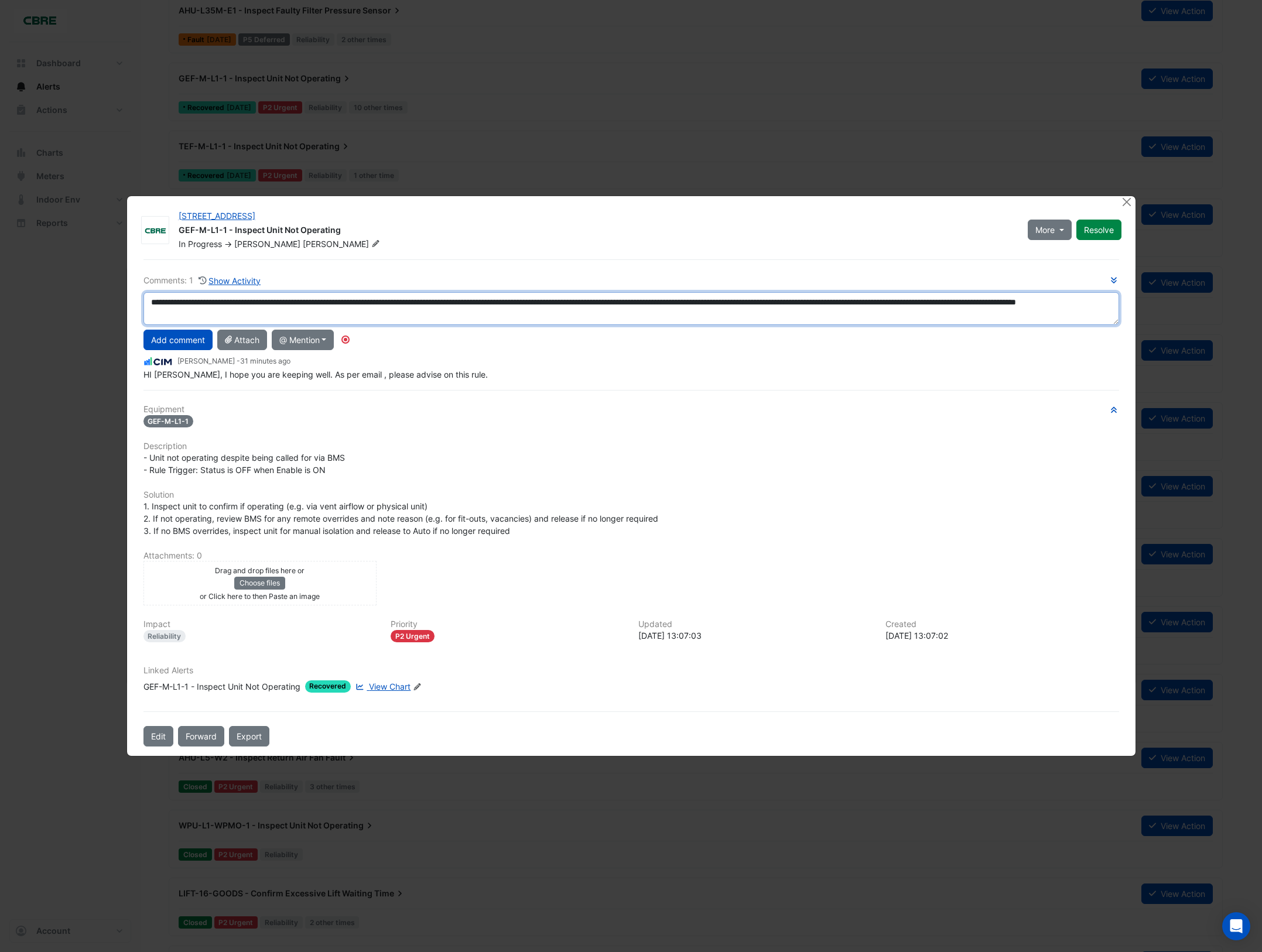
click at [323, 319] on textarea "**********" at bounding box center [631, 308] width 976 height 33
type textarea "**********"
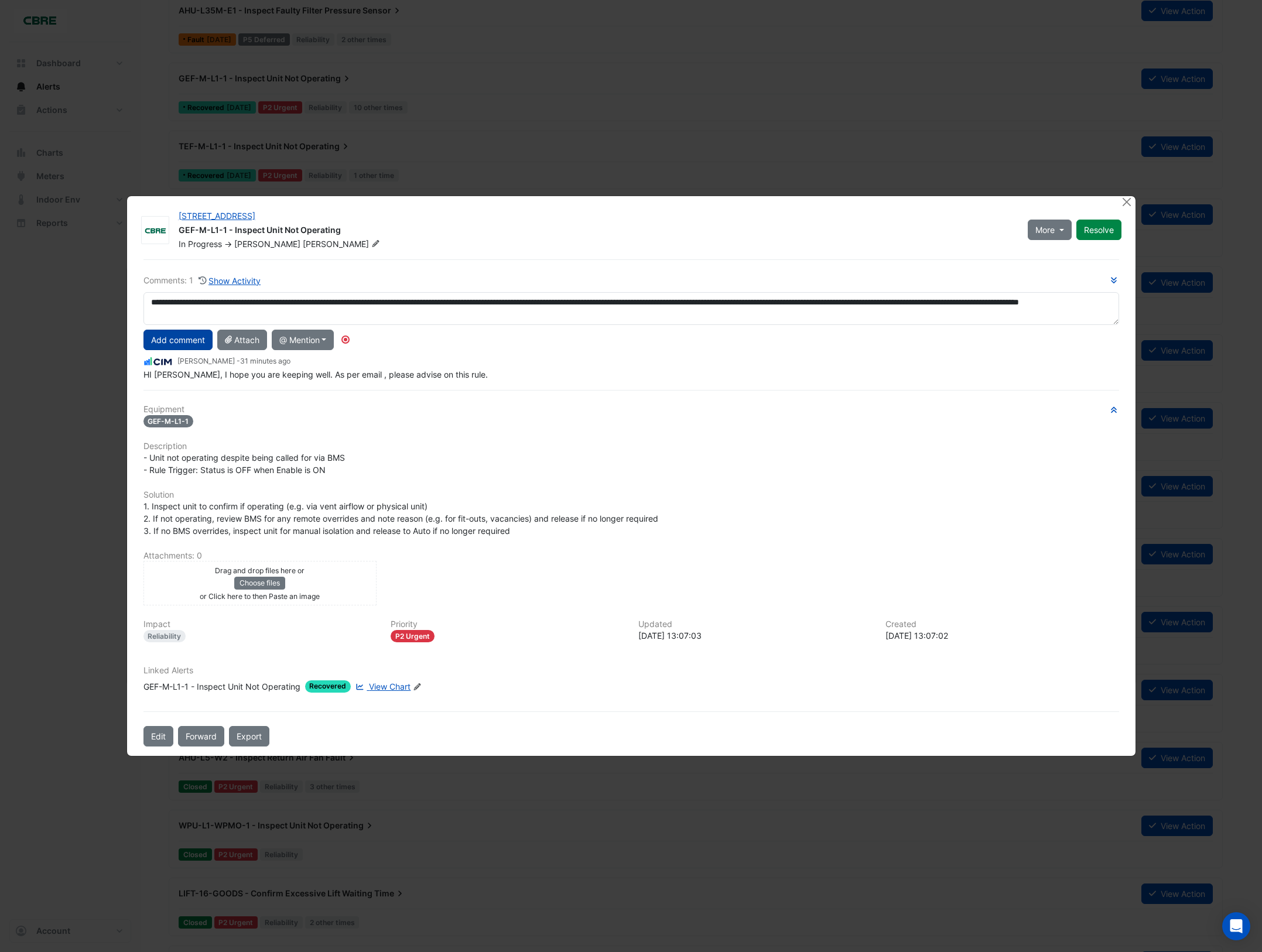
click at [192, 338] on button "Add comment" at bounding box center [178, 340] width 69 height 20
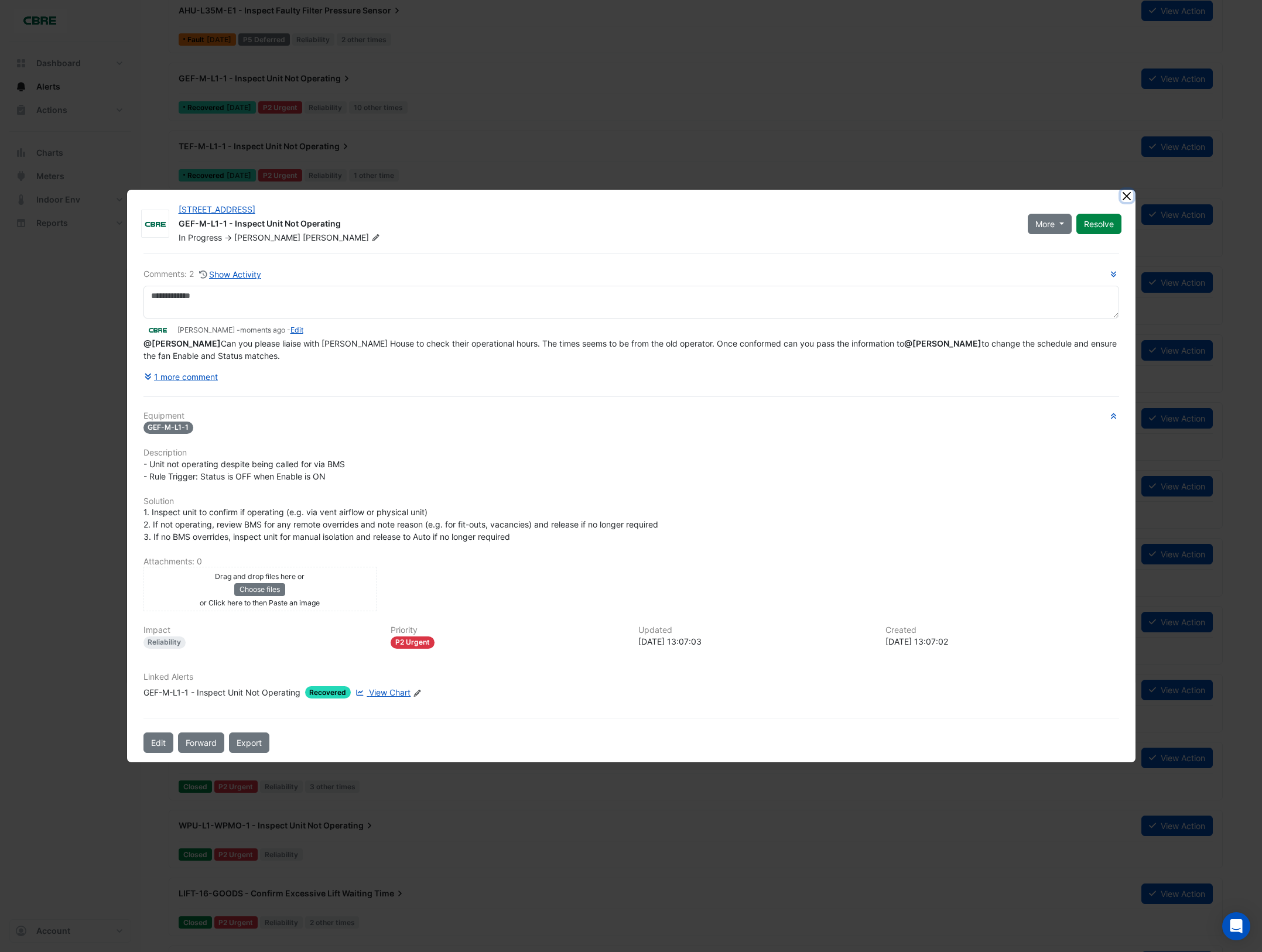
click at [1127, 197] on button "Close" at bounding box center [1127, 196] width 13 height 13
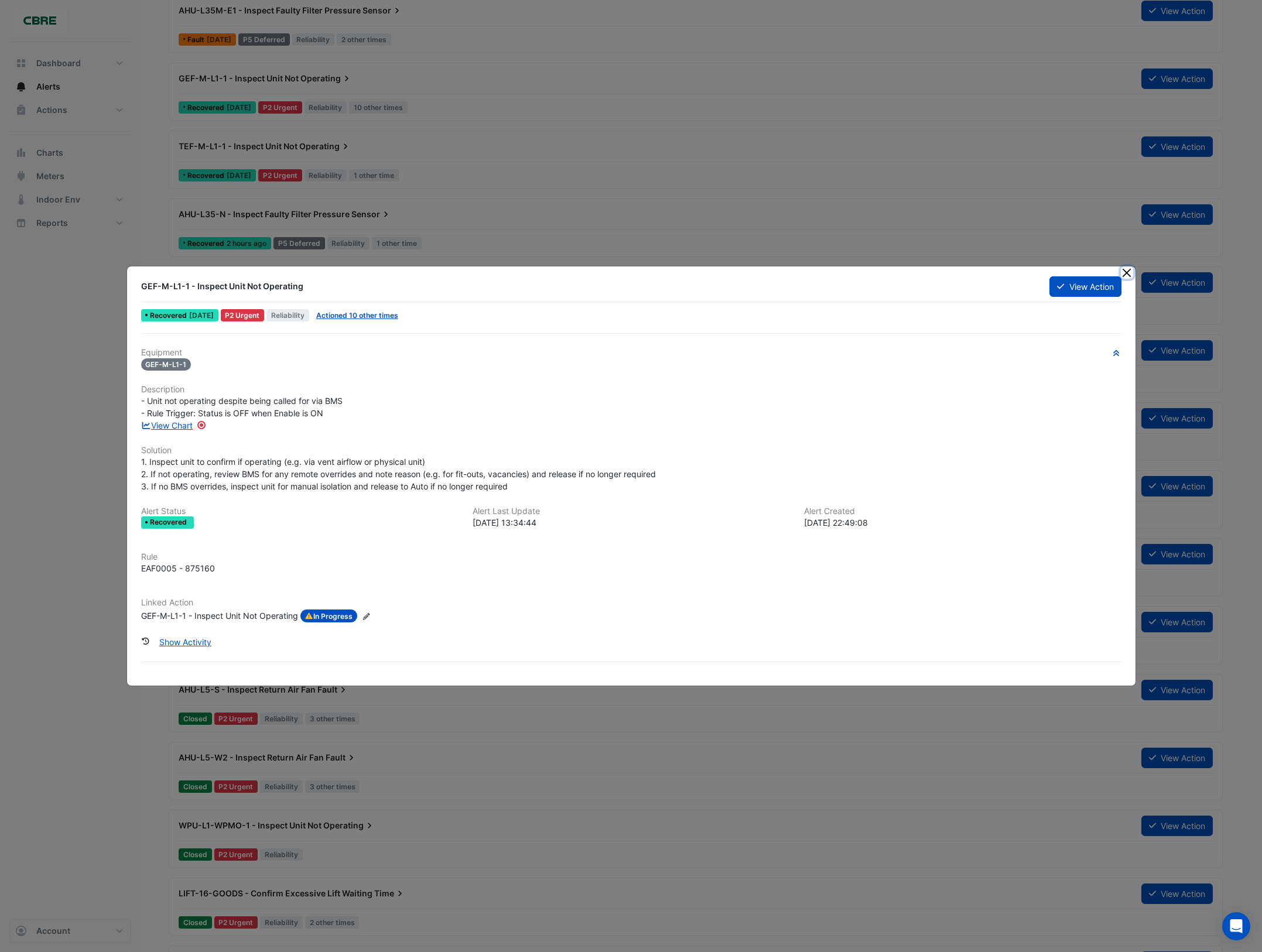
click at [1127, 274] on button "Close" at bounding box center [1127, 273] width 13 height 13
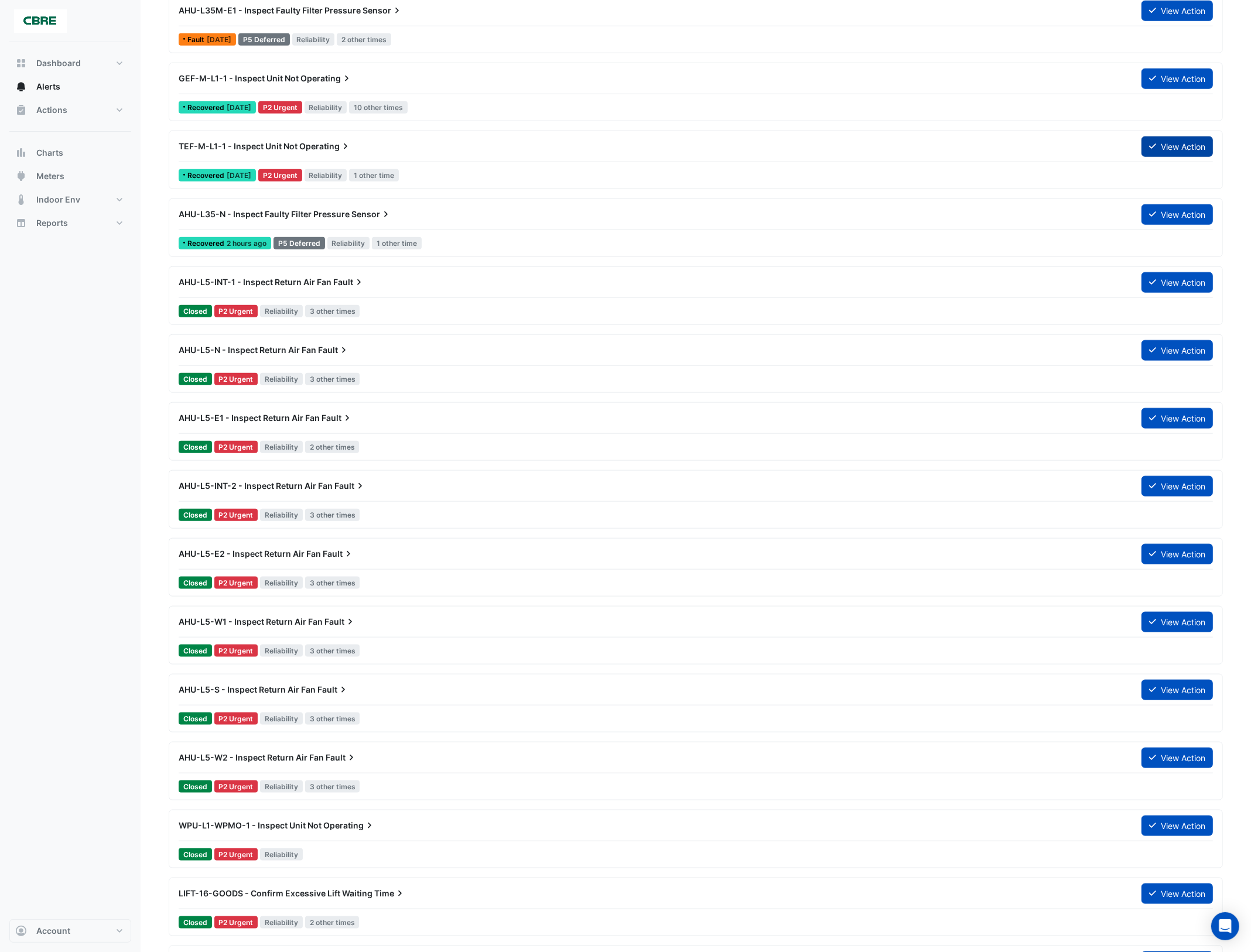
click at [1161, 144] on button "View Action" at bounding box center [1177, 146] width 71 height 20
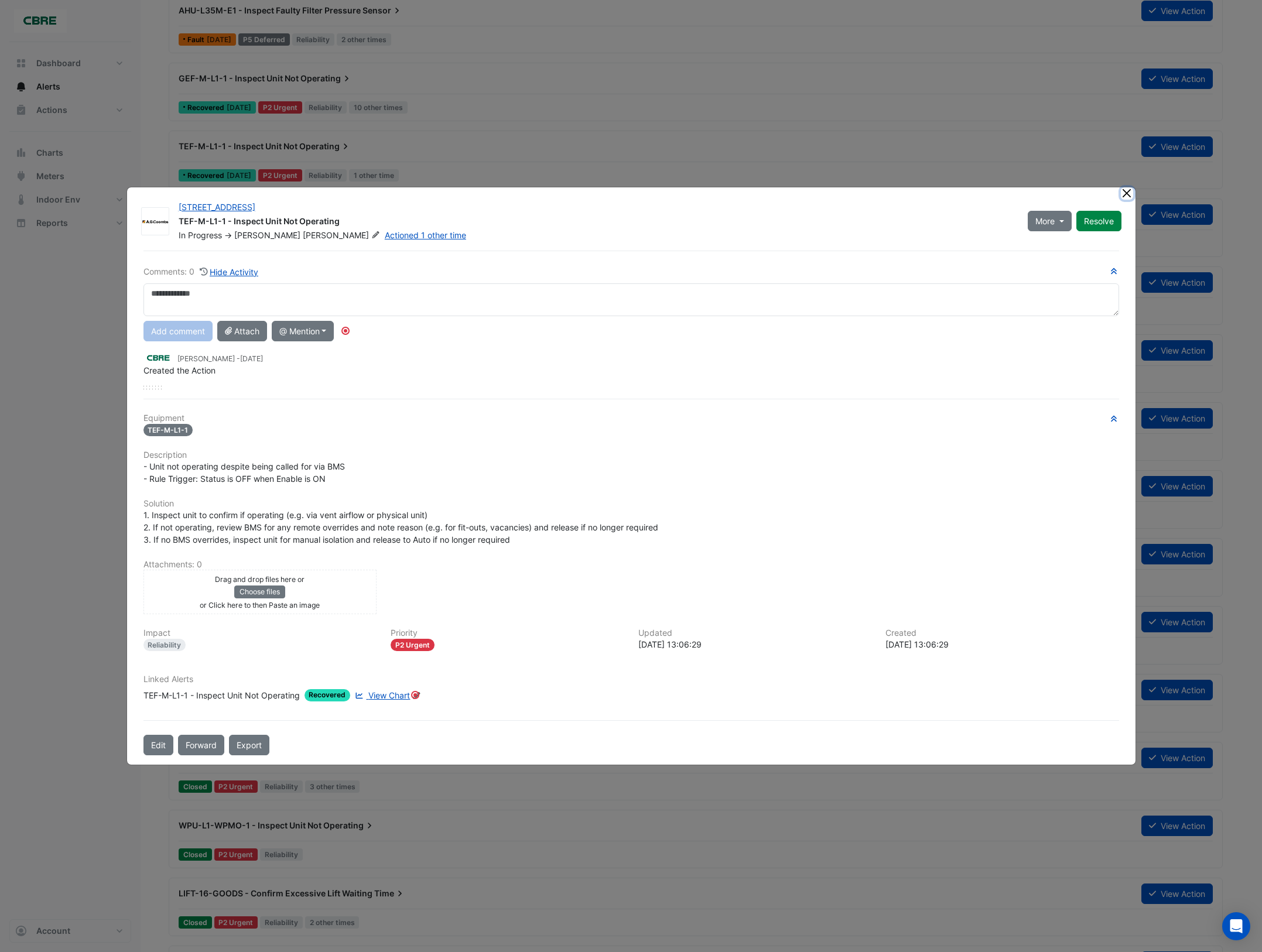
click at [1128, 195] on button "Close" at bounding box center [1127, 194] width 13 height 13
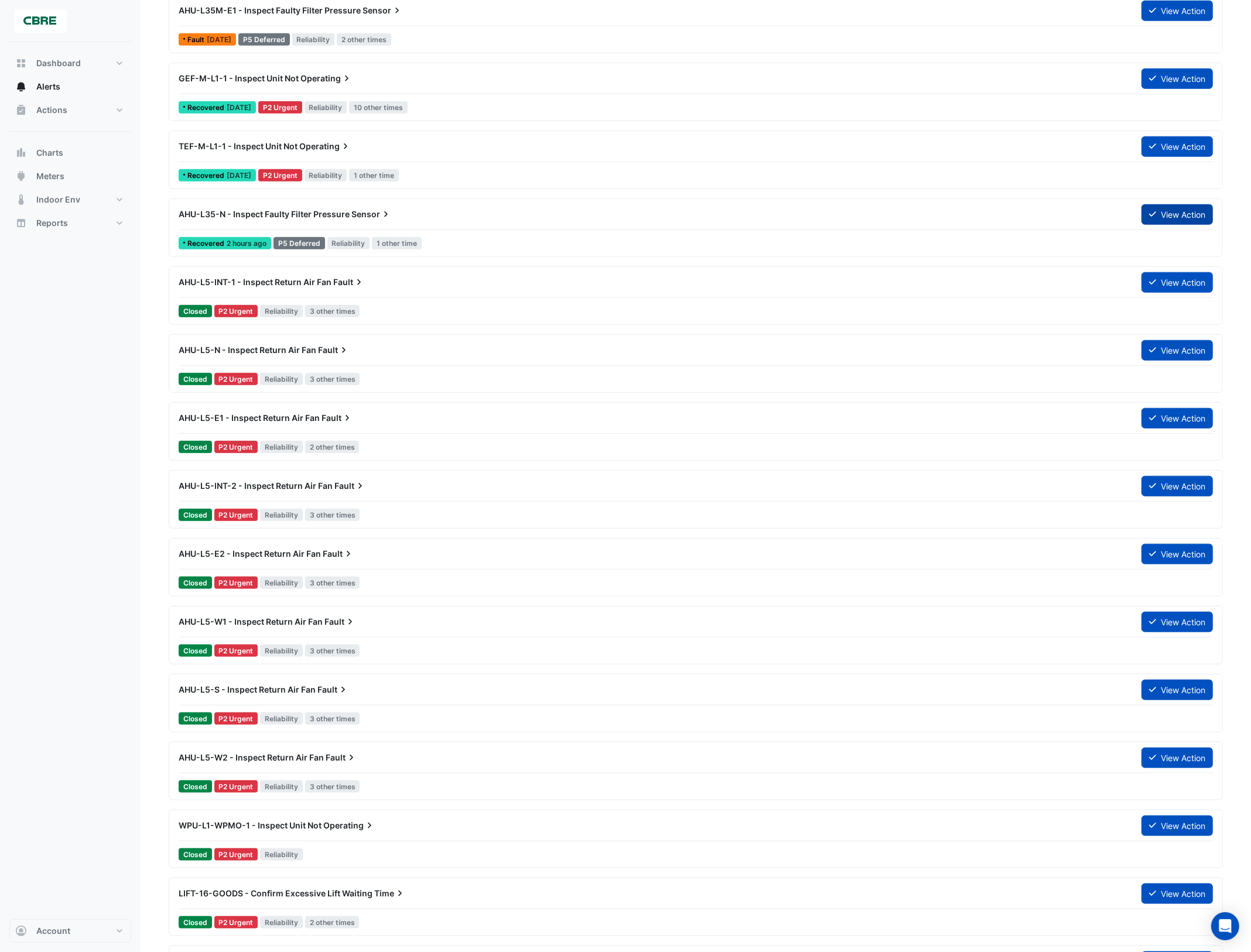
click at [1149, 216] on icon at bounding box center [1153, 215] width 7 height 6
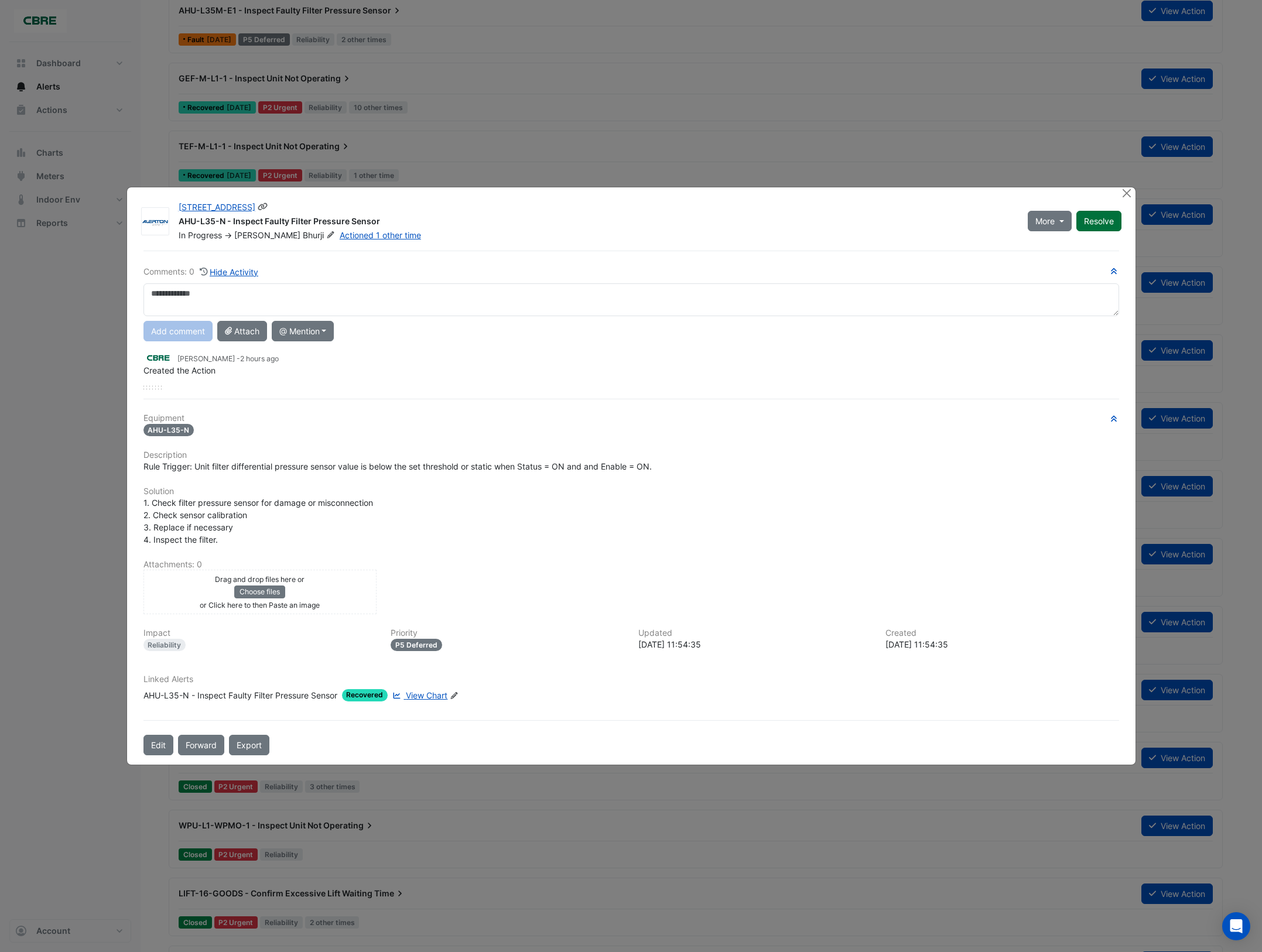
click at [1104, 227] on button "Resolve" at bounding box center [1099, 220] width 45 height 20
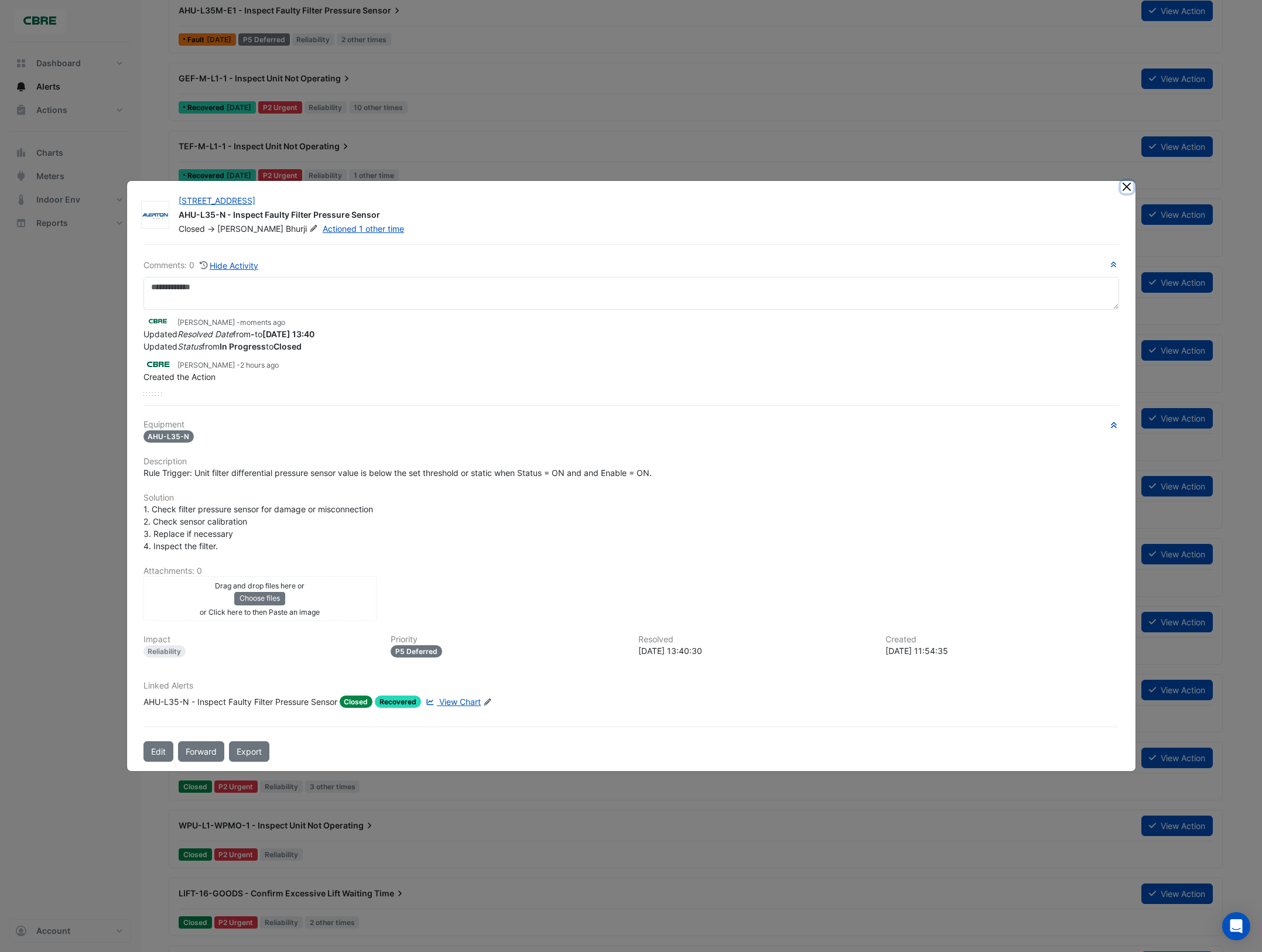
click at [1127, 188] on button "Close" at bounding box center [1127, 187] width 13 height 13
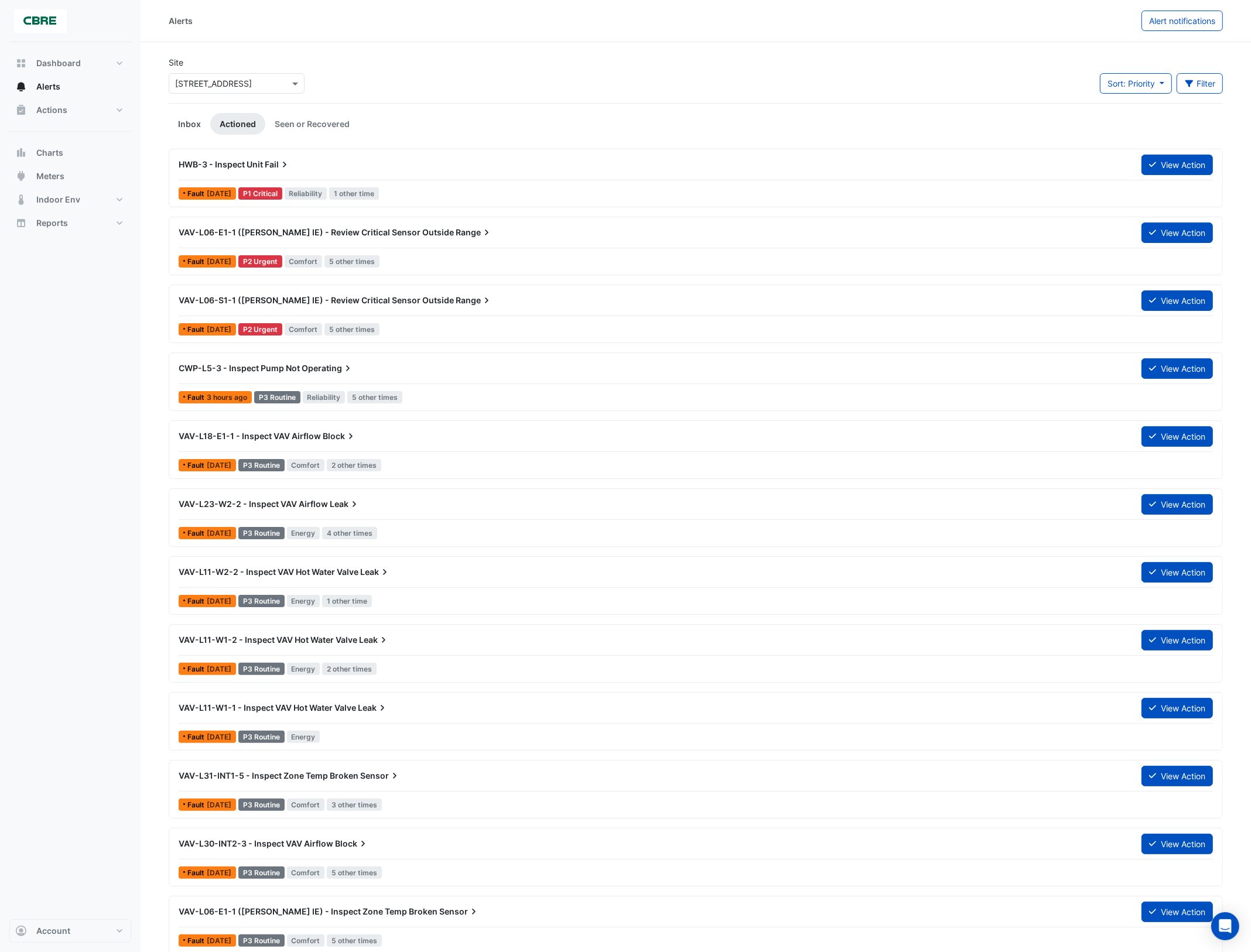
drag, startPoint x: 194, startPoint y: 121, endPoint x: 200, endPoint y: 133, distance: 13.4
click at [194, 121] on link "Inbox" at bounding box center [190, 123] width 42 height 22
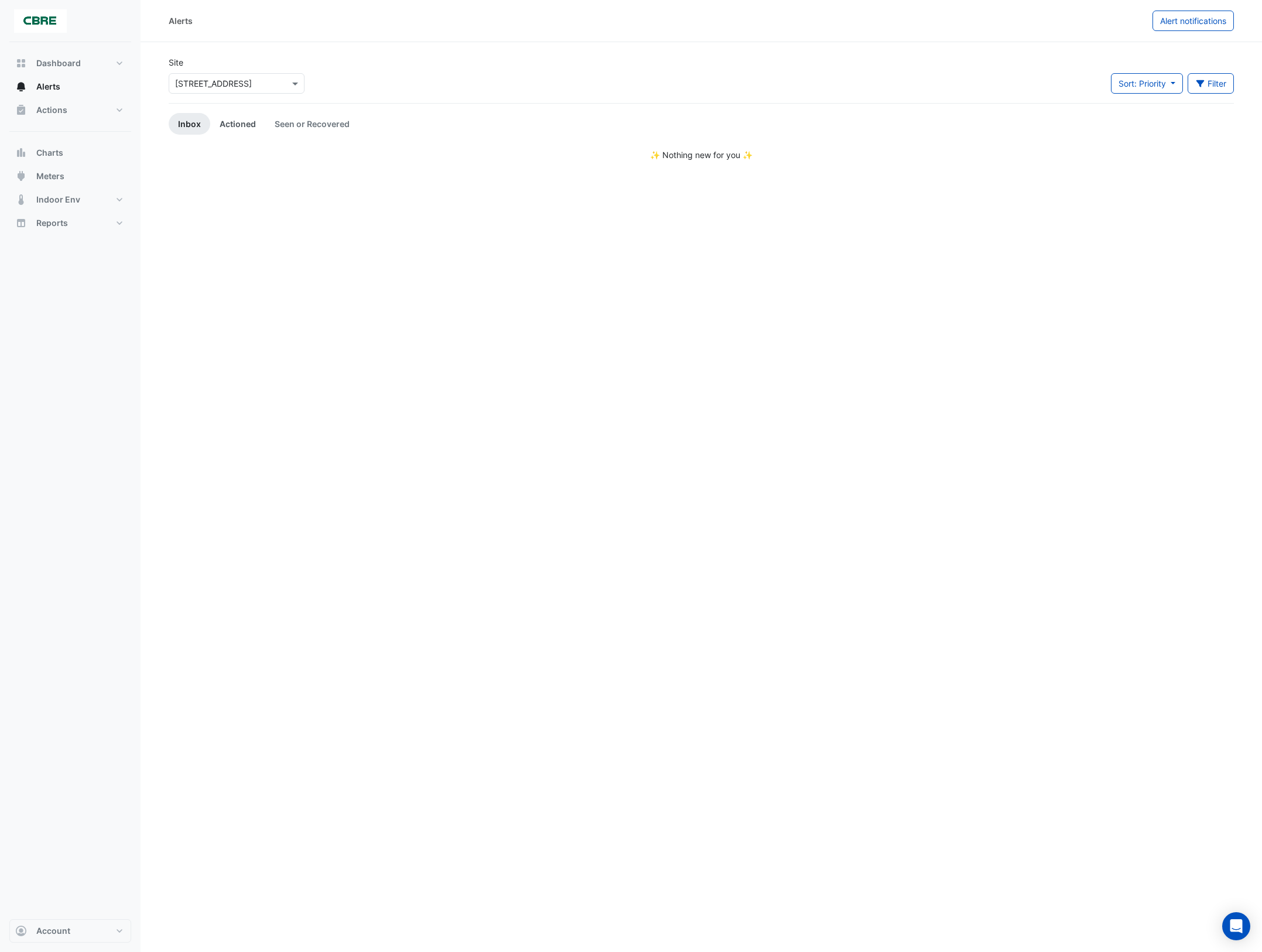
click at [248, 127] on link "Actioned" at bounding box center [237, 123] width 55 height 22
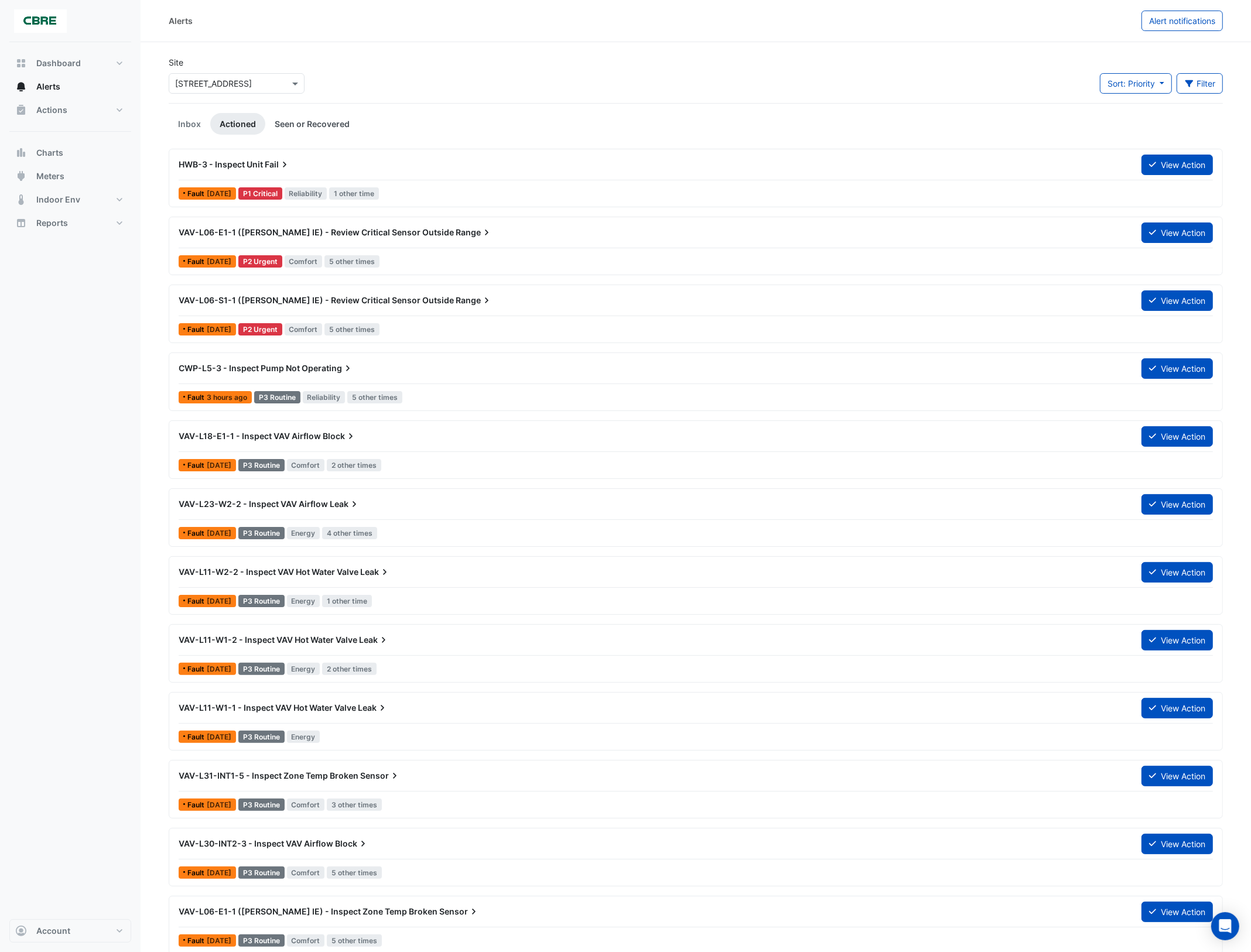
click at [305, 125] on link "Seen or Recovered" at bounding box center [312, 123] width 93 height 22
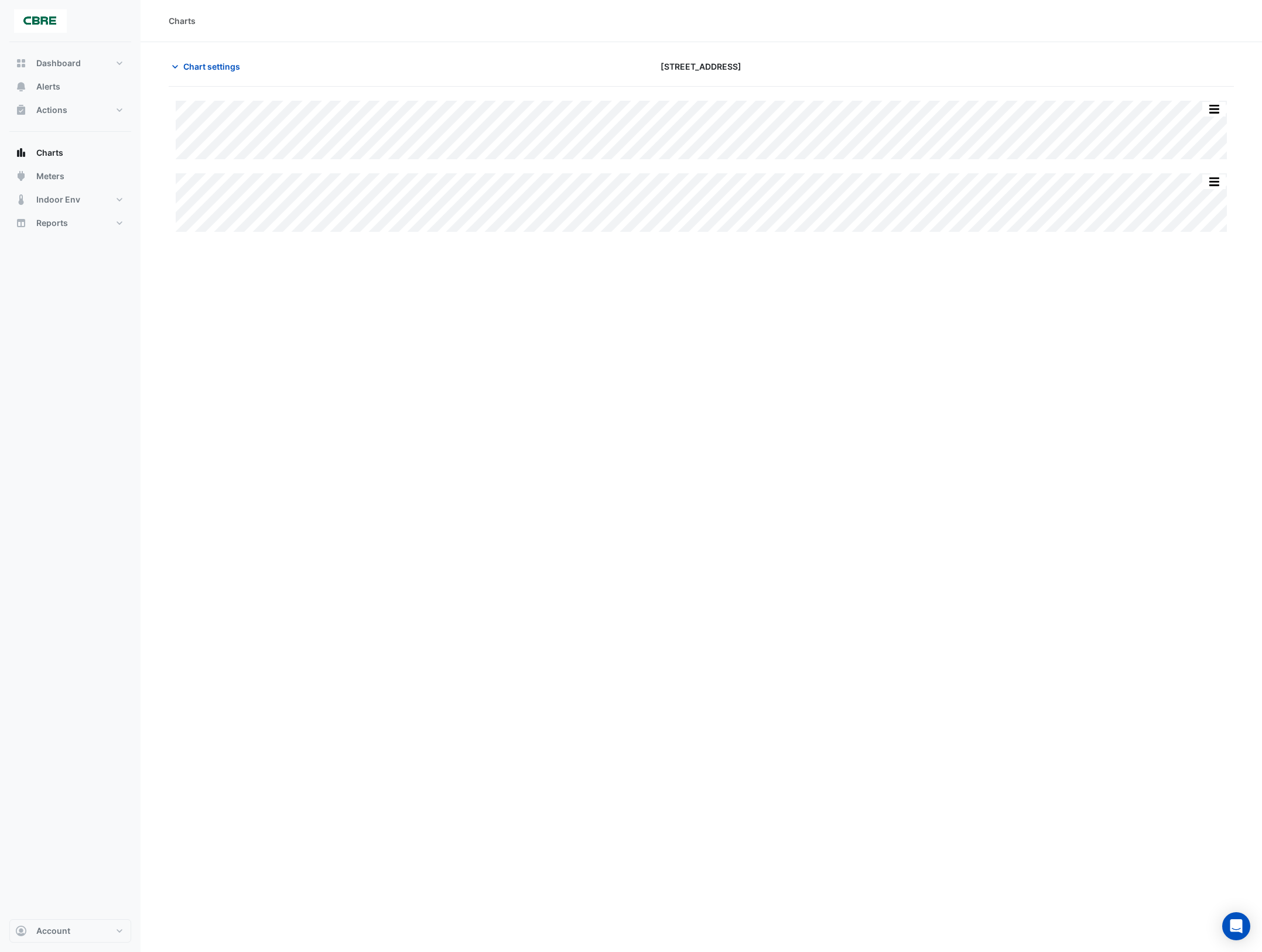
click at [721, 384] on div "Charts Chart settings [STREET_ADDRESS] Split All Split None Print Save as JPEG …" at bounding box center [701, 476] width 1122 height 952
click at [173, 62] on icon "button" at bounding box center [175, 66] width 12 height 12
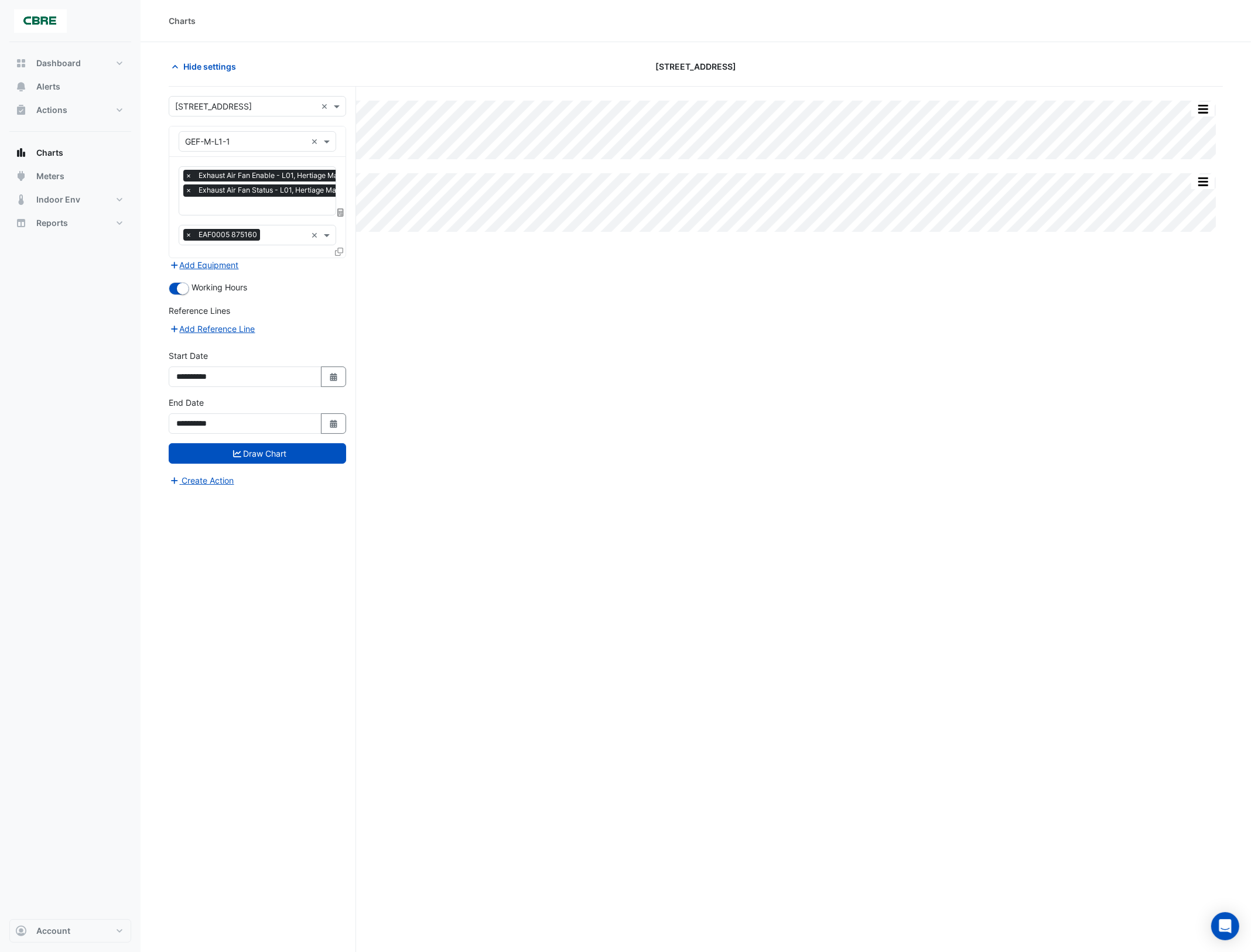
click at [525, 469] on div "Split All Split None Print Save as JPEG Save as PNG Pivot Data Table Export CSV…" at bounding box center [696, 541] width 1054 height 910
